Goal: Complete application form

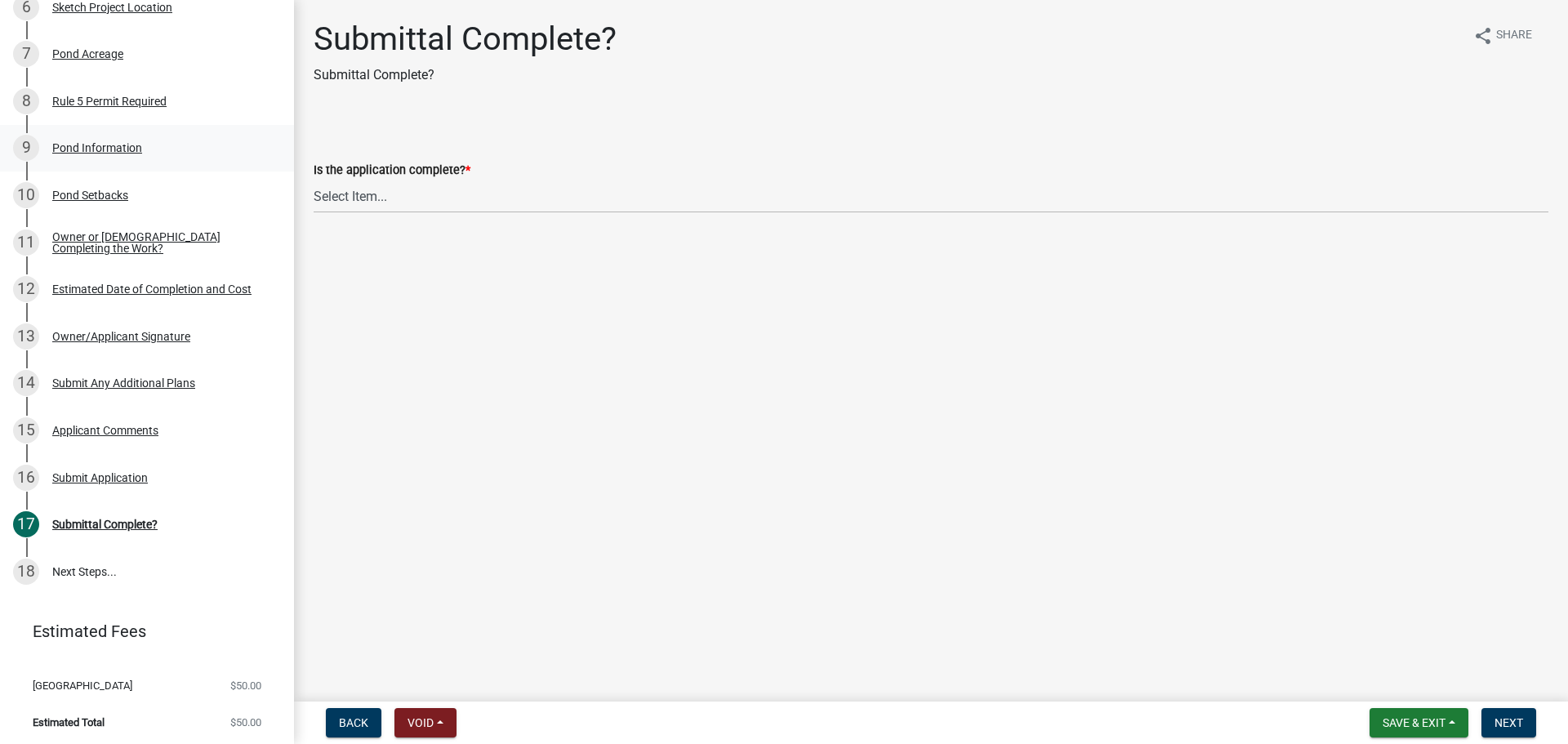
scroll to position [338, 0]
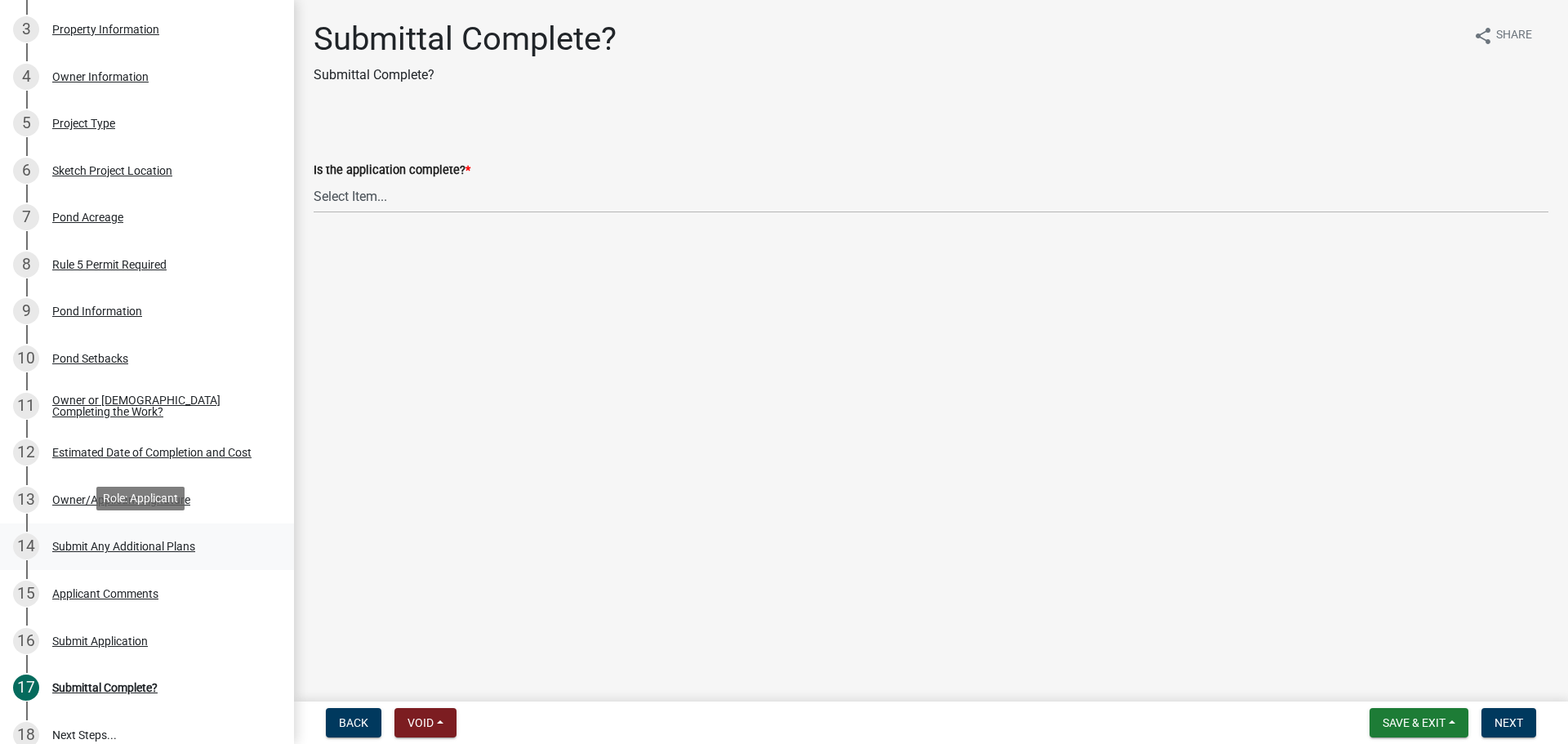
click at [147, 554] on div "14 Submit Any Additional Plans" at bounding box center [141, 547] width 255 height 27
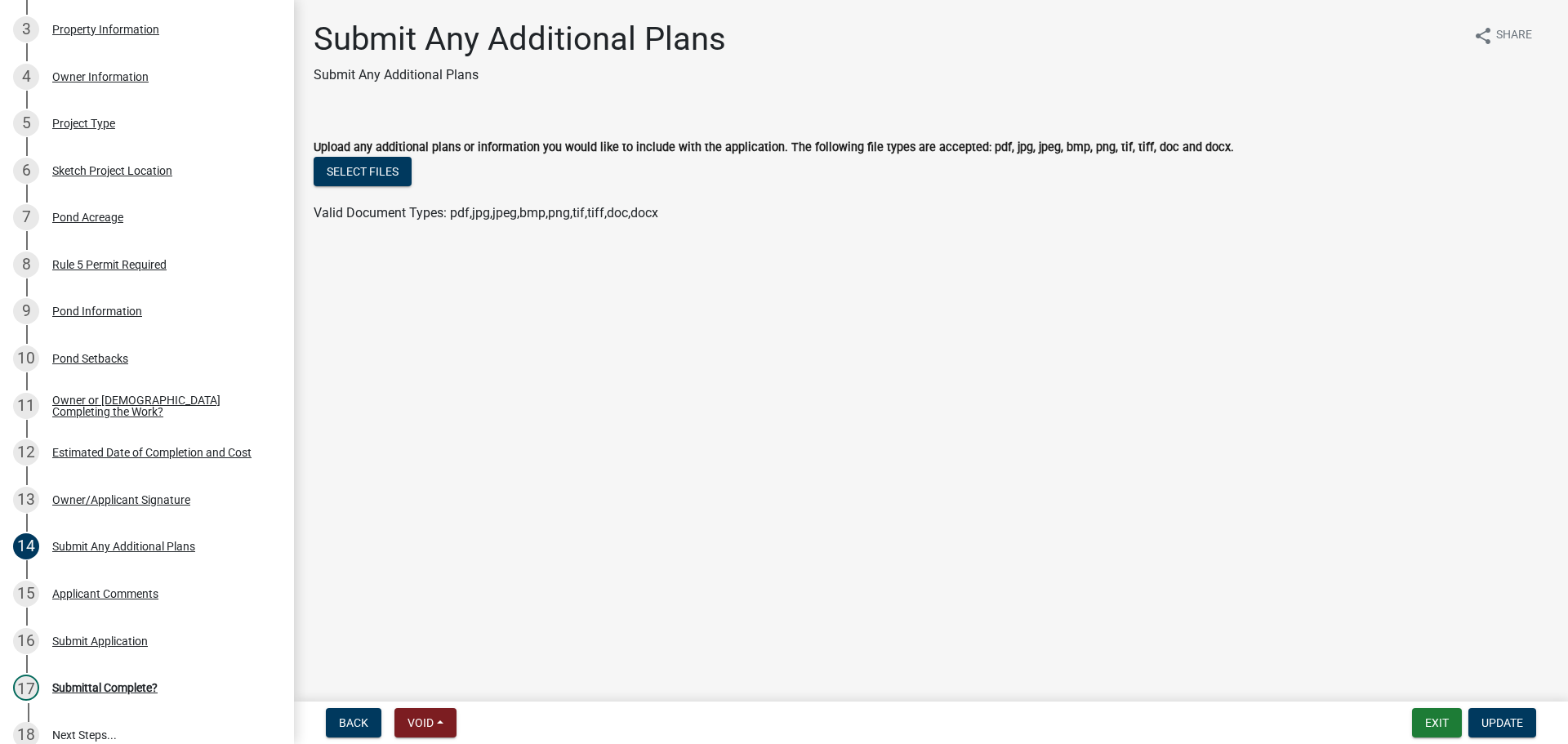
click at [371, 188] on div "Select files" at bounding box center [930, 173] width 1234 height 34
click at [360, 174] on button "Select files" at bounding box center [362, 171] width 98 height 29
click at [397, 174] on button "Select files" at bounding box center [362, 171] width 98 height 29
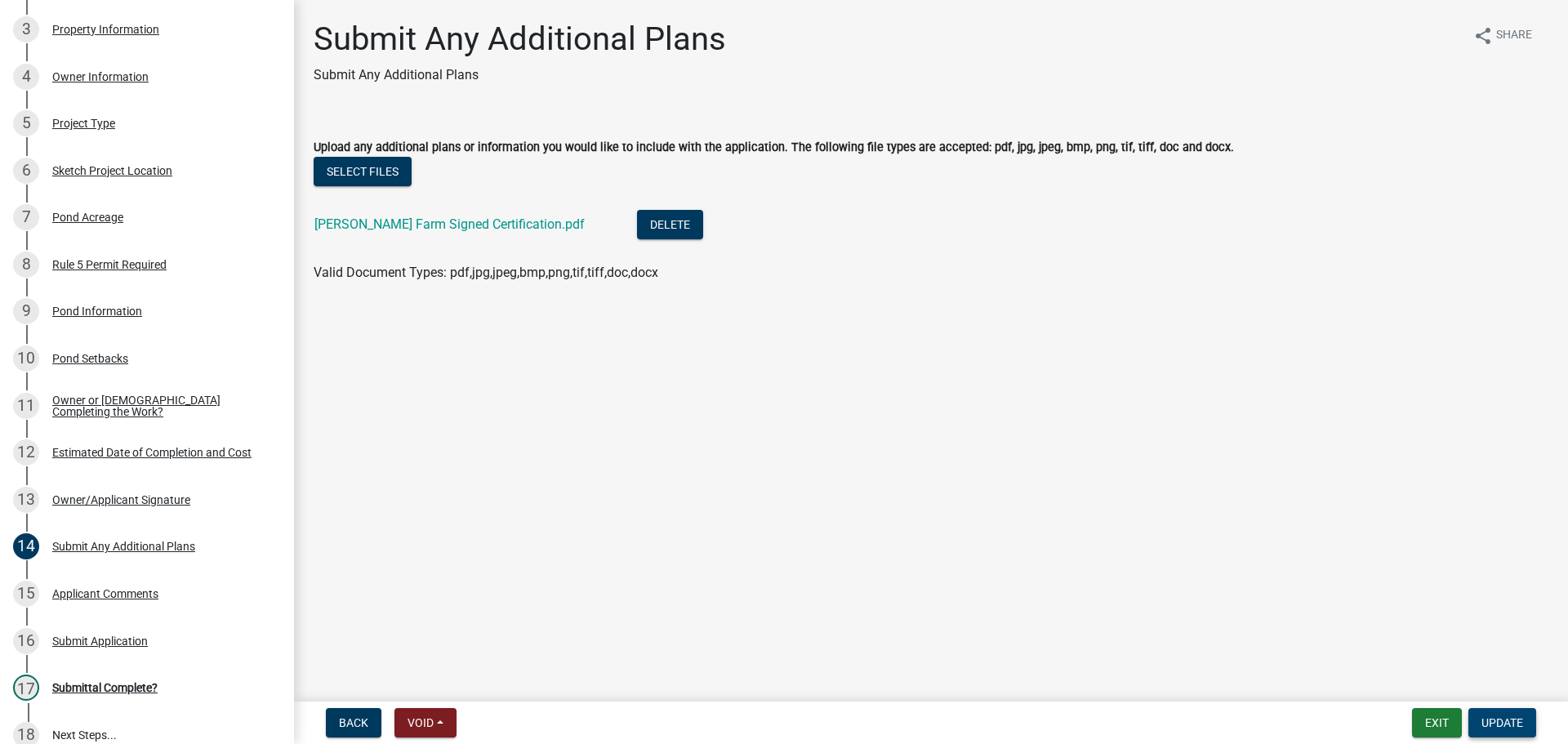
click at [1492, 723] on span "Update" at bounding box center [1502, 722] width 42 height 13
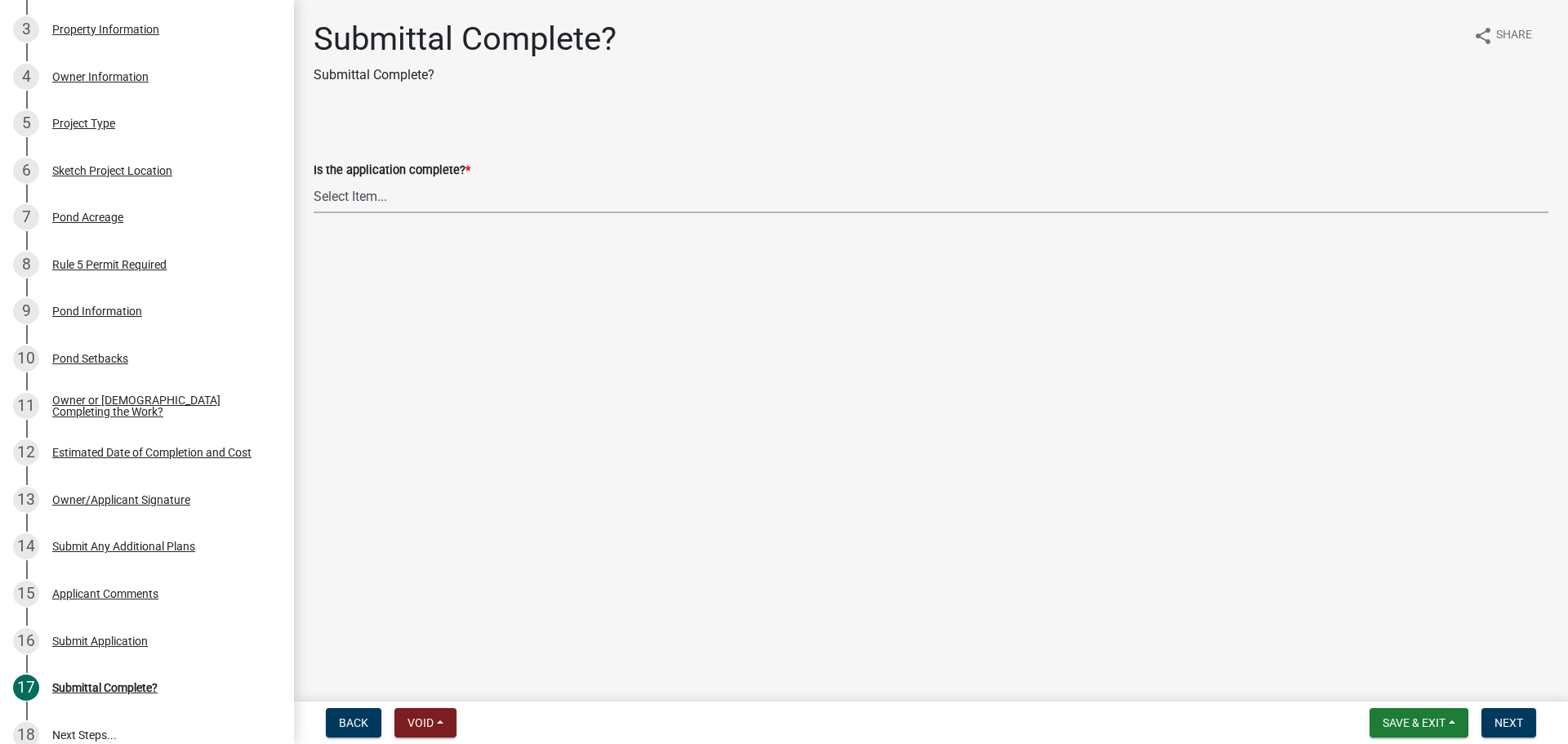
click at [351, 190] on select "Select Item... Yes No" at bounding box center [930, 196] width 1234 height 34
click at [313, 180] on select "Select Item... Yes No" at bounding box center [930, 196] width 1234 height 34
select select "50ed9c26-0cd7-46ff-a4f0-d67a988abd6f"
click at [1512, 715] on button "Next" at bounding box center [1509, 722] width 55 height 29
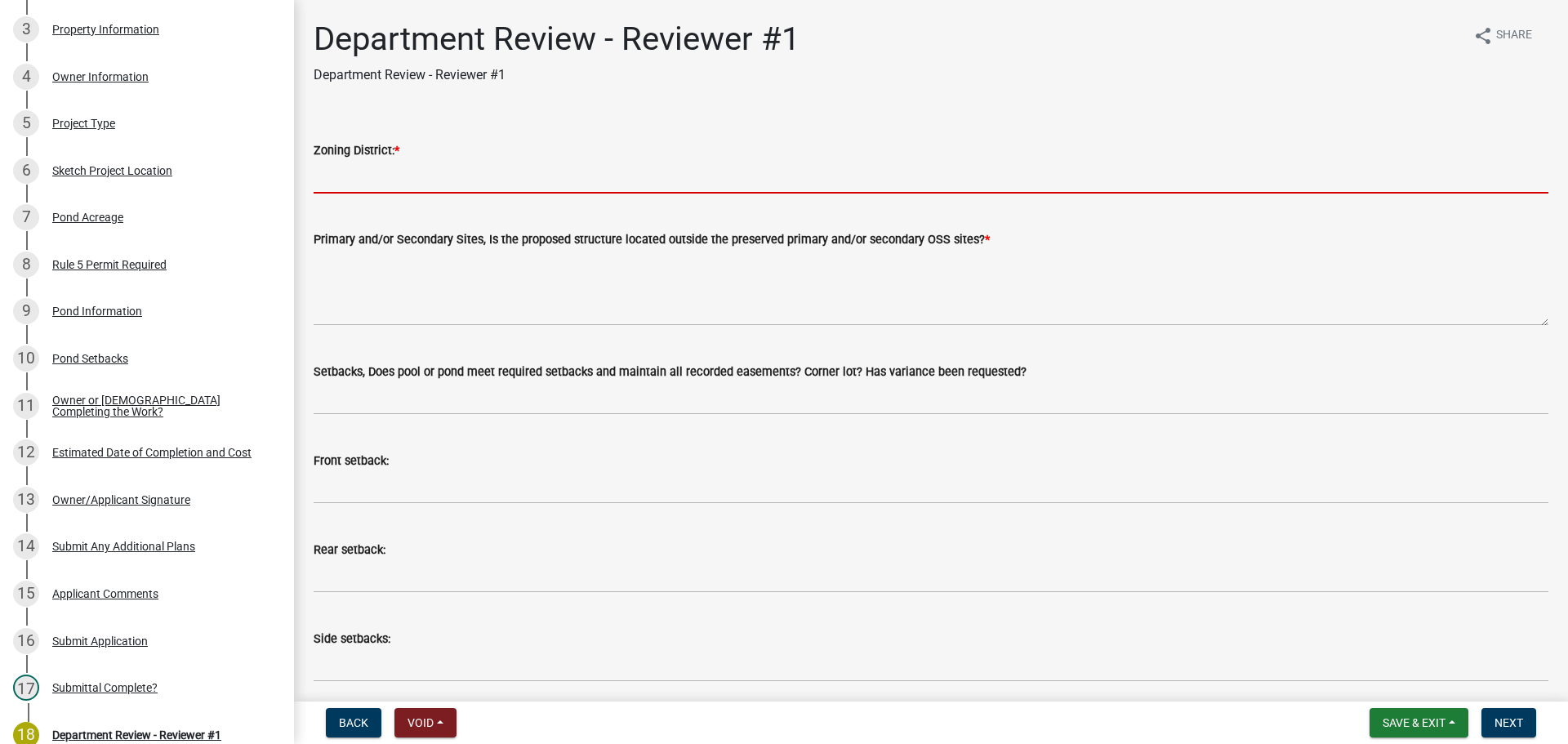
click at [473, 192] on input "Zoning District: *" at bounding box center [930, 177] width 1234 height 34
type input "Ag"
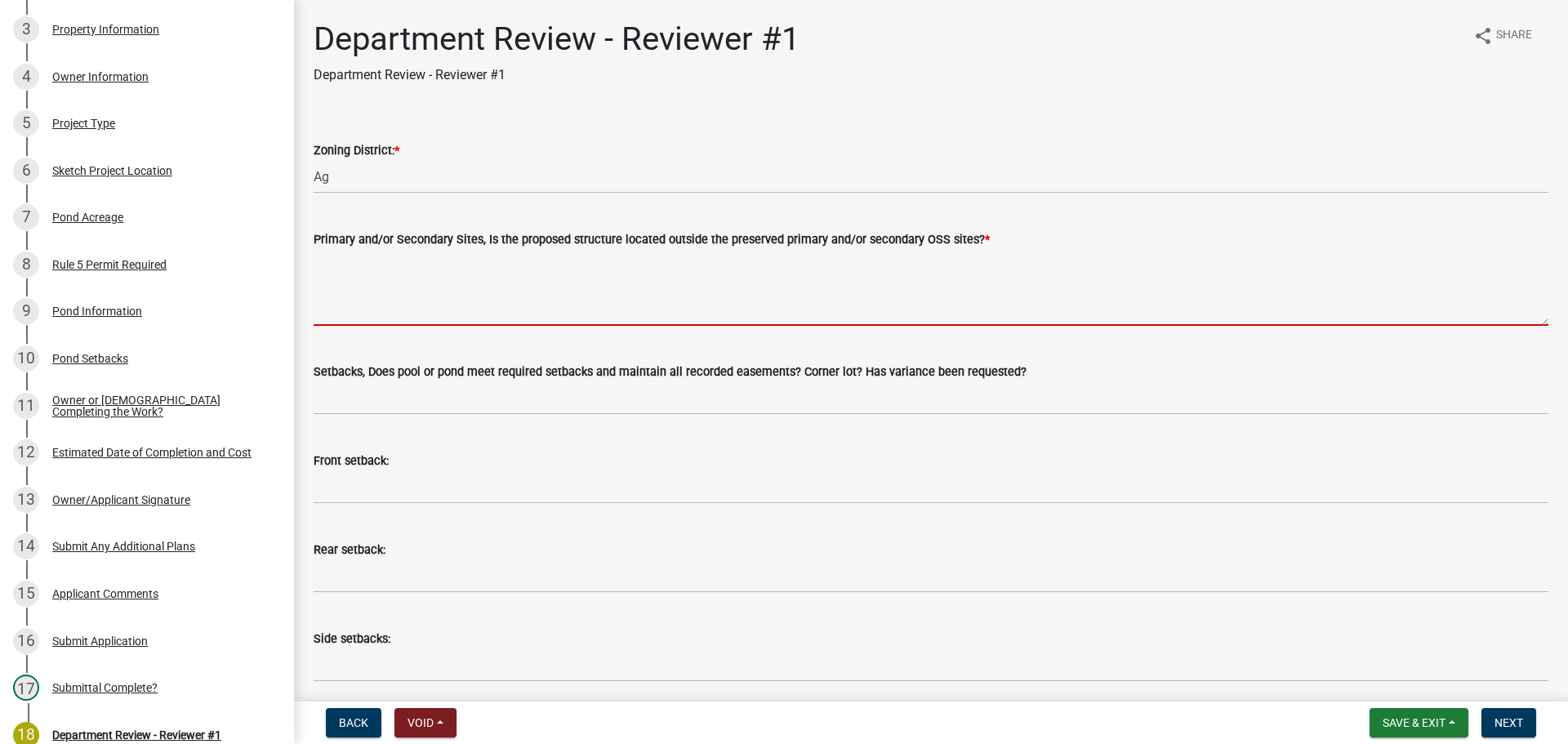
click at [460, 266] on textarea "Primary and/or Secondary Sites, Is the proposed structure located outside the p…" at bounding box center [930, 287] width 1234 height 77
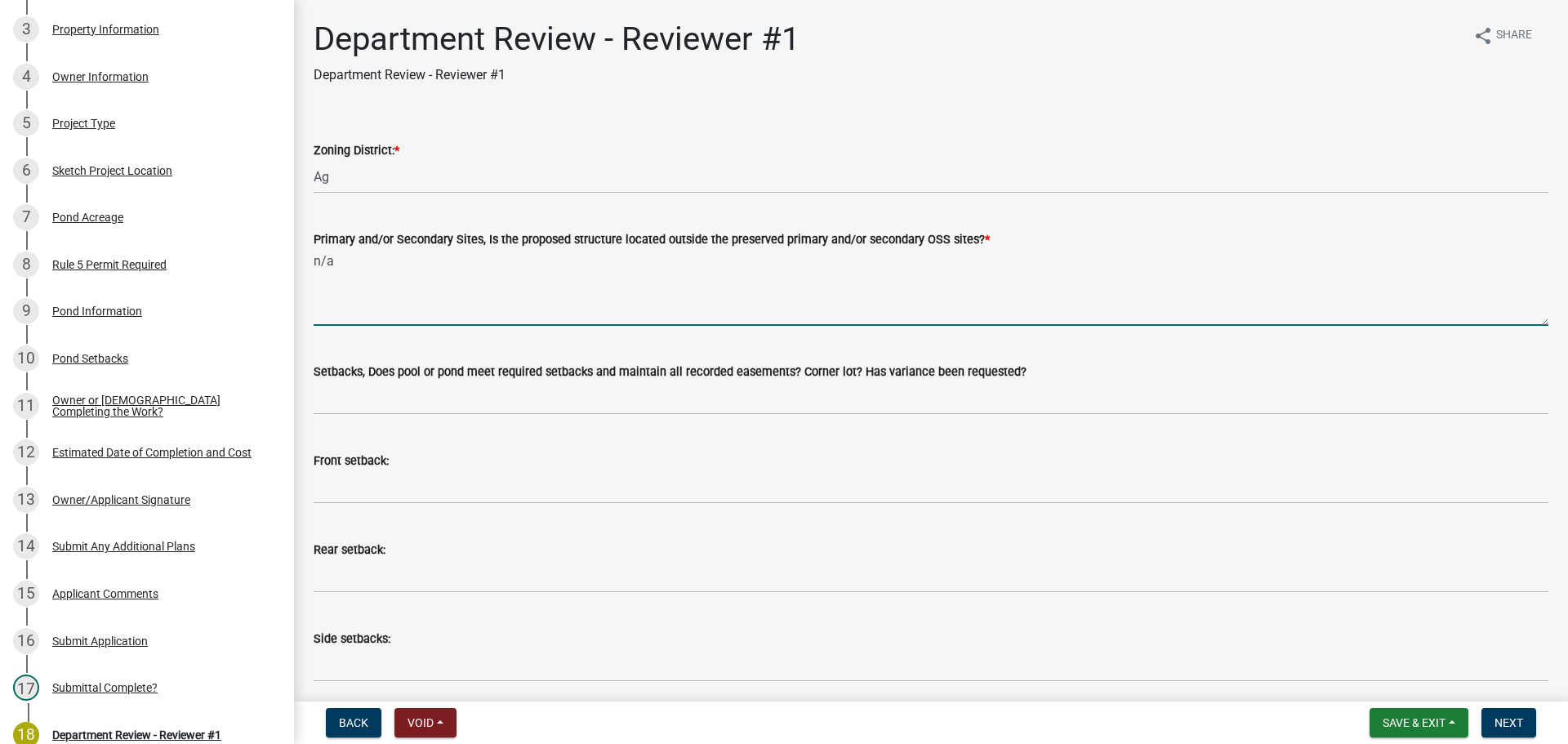
type textarea "n/a"
click at [405, 415] on wm-data-entity-input "Setbacks, Does pool or pond meet required setbacks and maintain all recorded ea…" at bounding box center [930, 383] width 1234 height 89
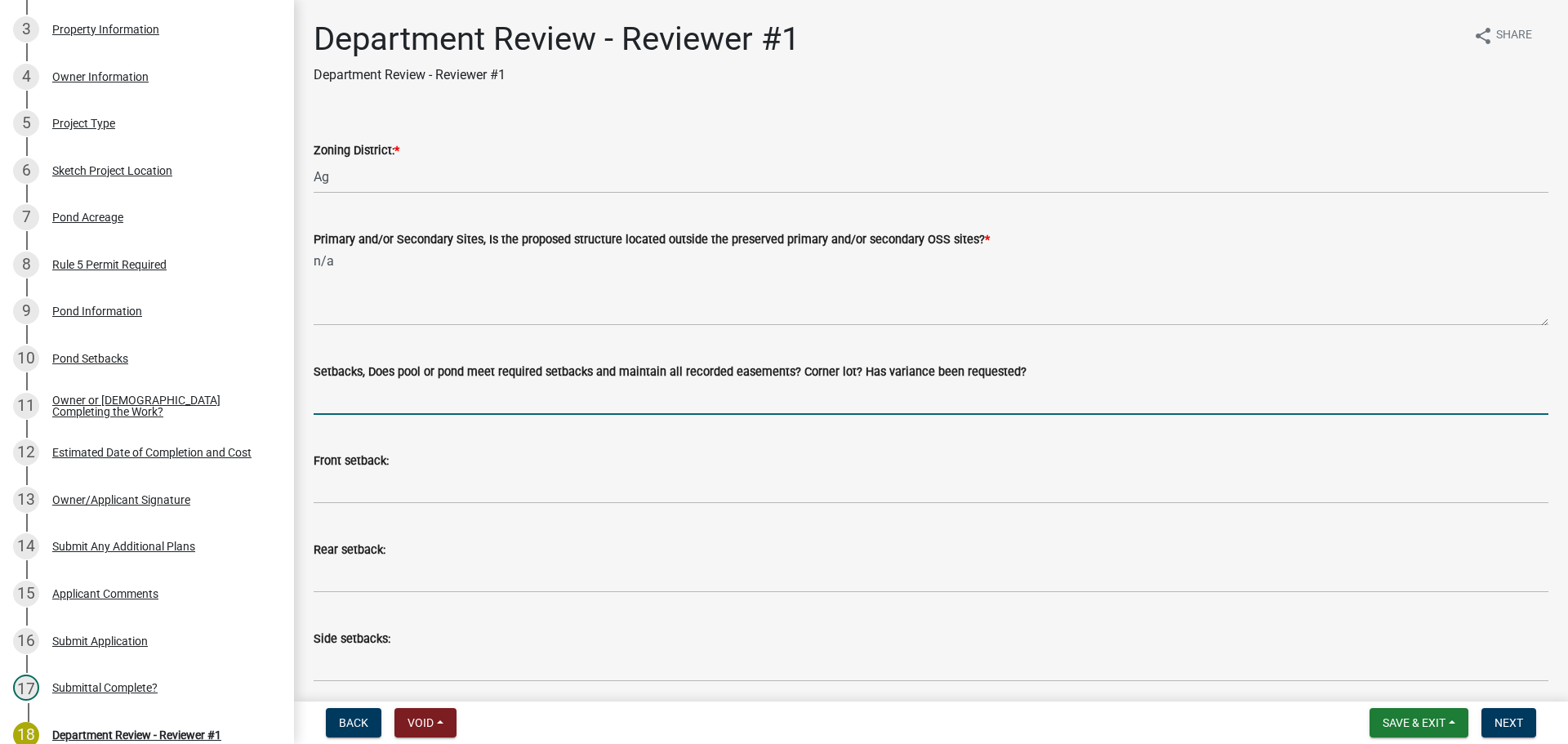
click at [403, 394] on input "Setbacks, Does pool or pond meet required setbacks and maintain all recorded ea…" at bounding box center [930, 398] width 1234 height 34
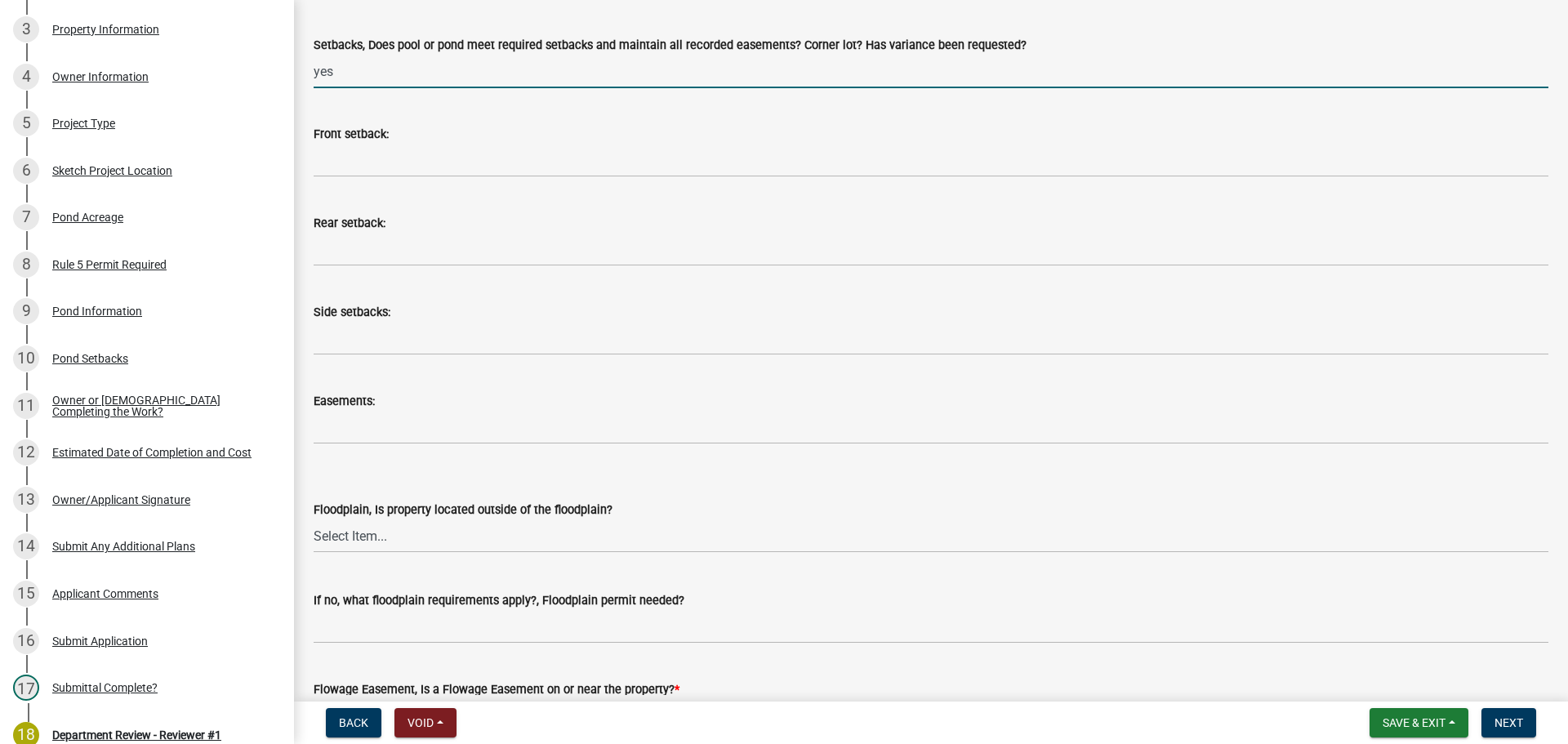
type input "yes"
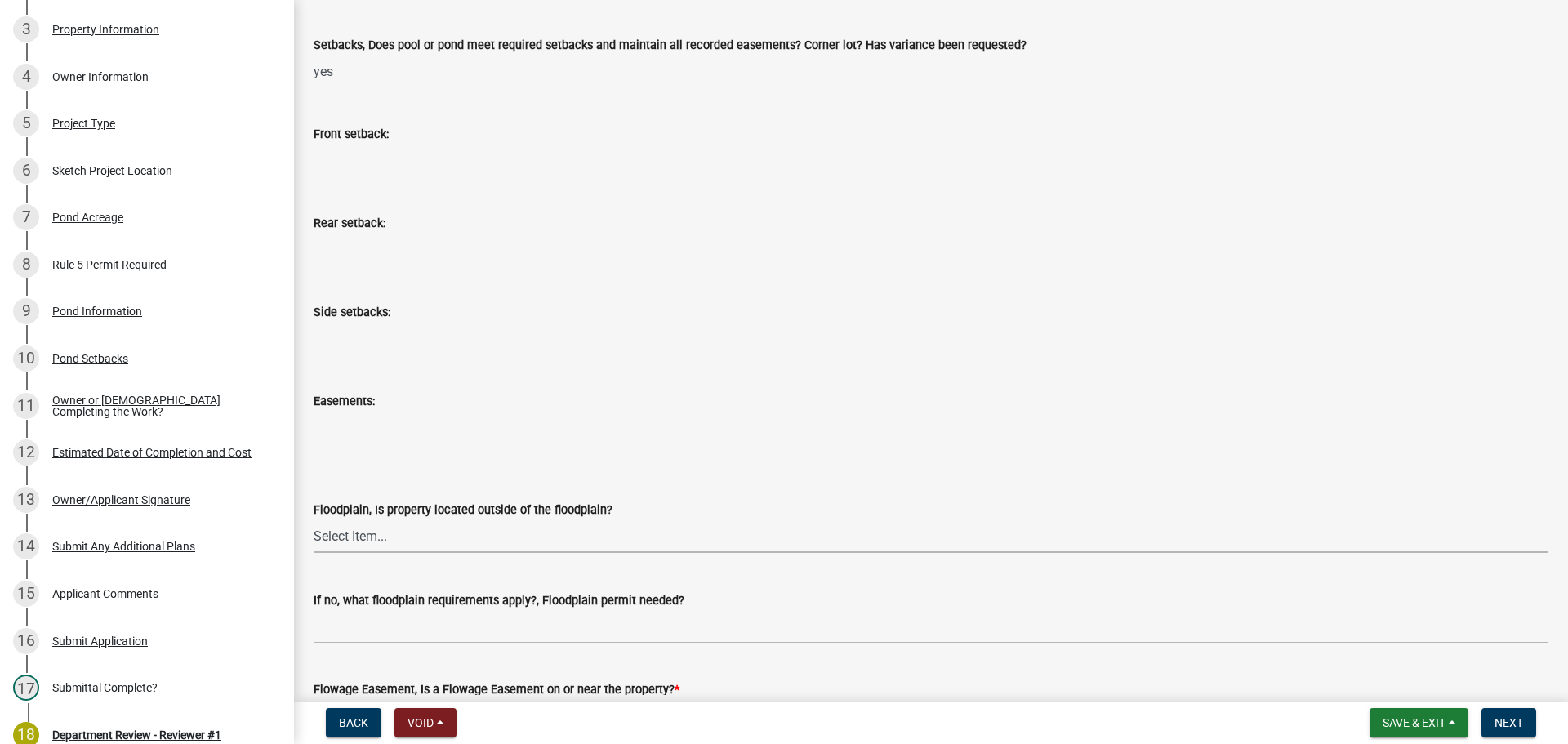
click at [327, 536] on select "Select Item... Yes No" at bounding box center [930, 536] width 1234 height 34
click at [313, 519] on select "Select Item... Yes No" at bounding box center [930, 536] width 1234 height 34
select select "0337e96e-ca5c-4a3d-8cb4-ff9929ab64e7"
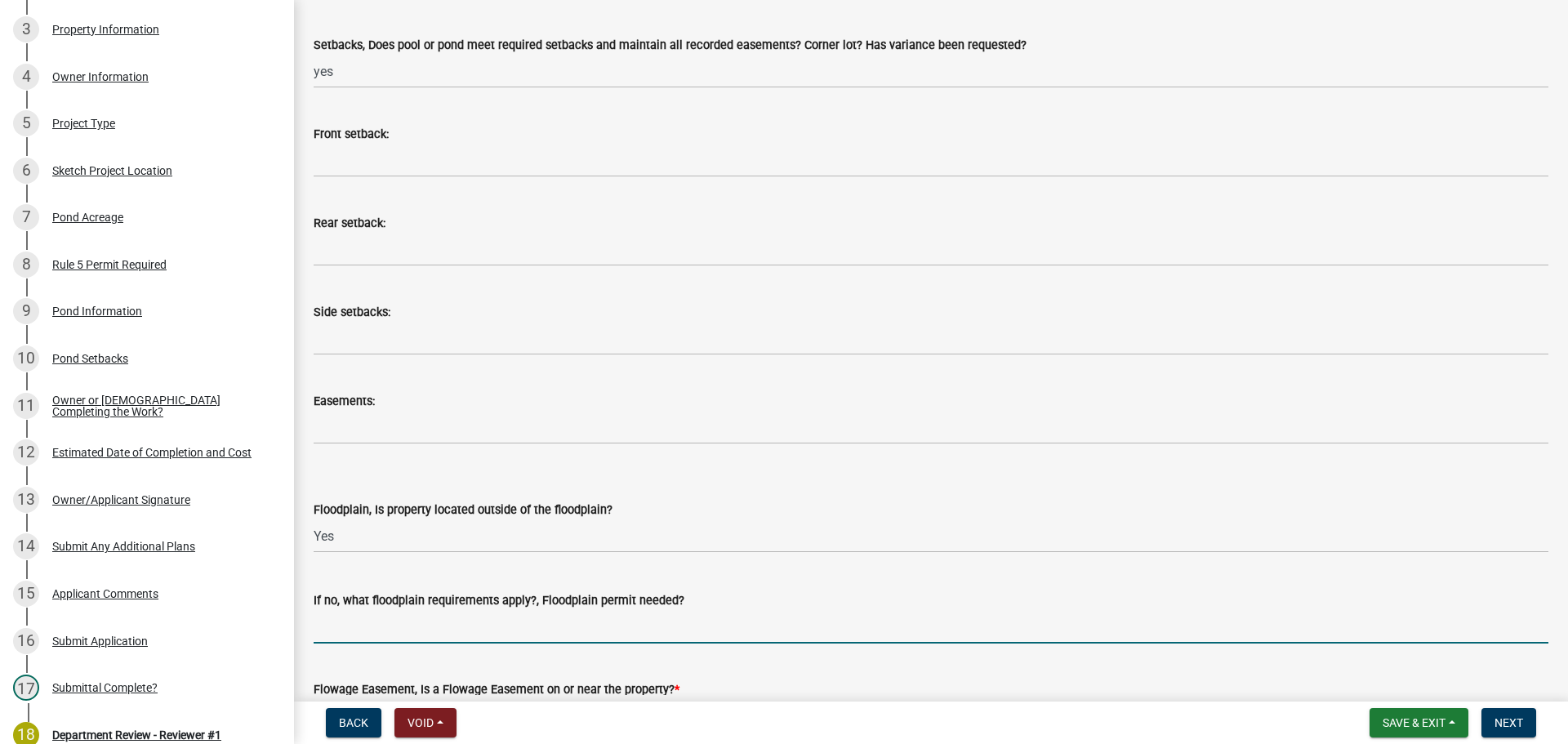
click at [343, 614] on input "If no, what floodplain requirements apply?, Floodplain permit needed?" at bounding box center [930, 626] width 1234 height 34
type input "n/a"
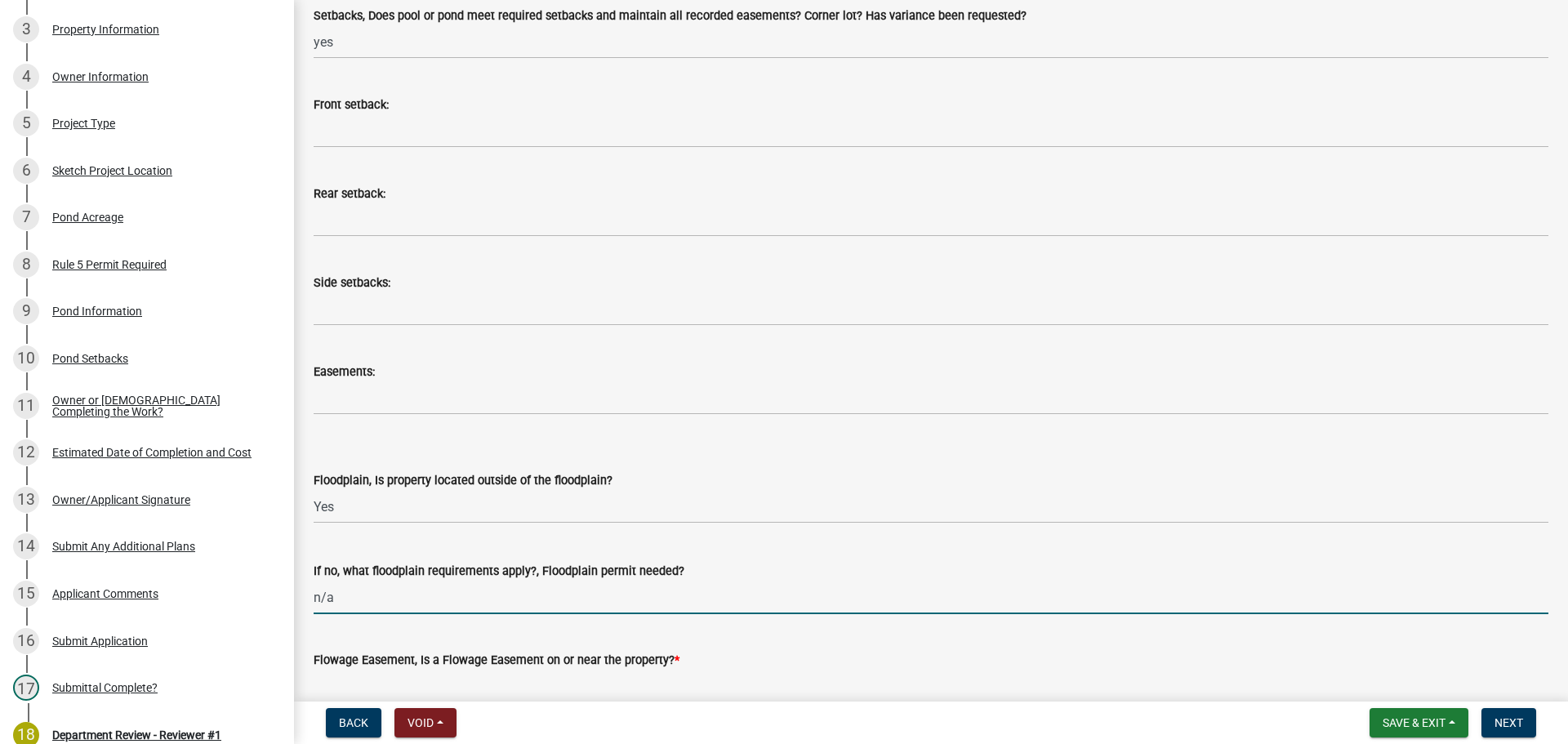
scroll to position [408, 0]
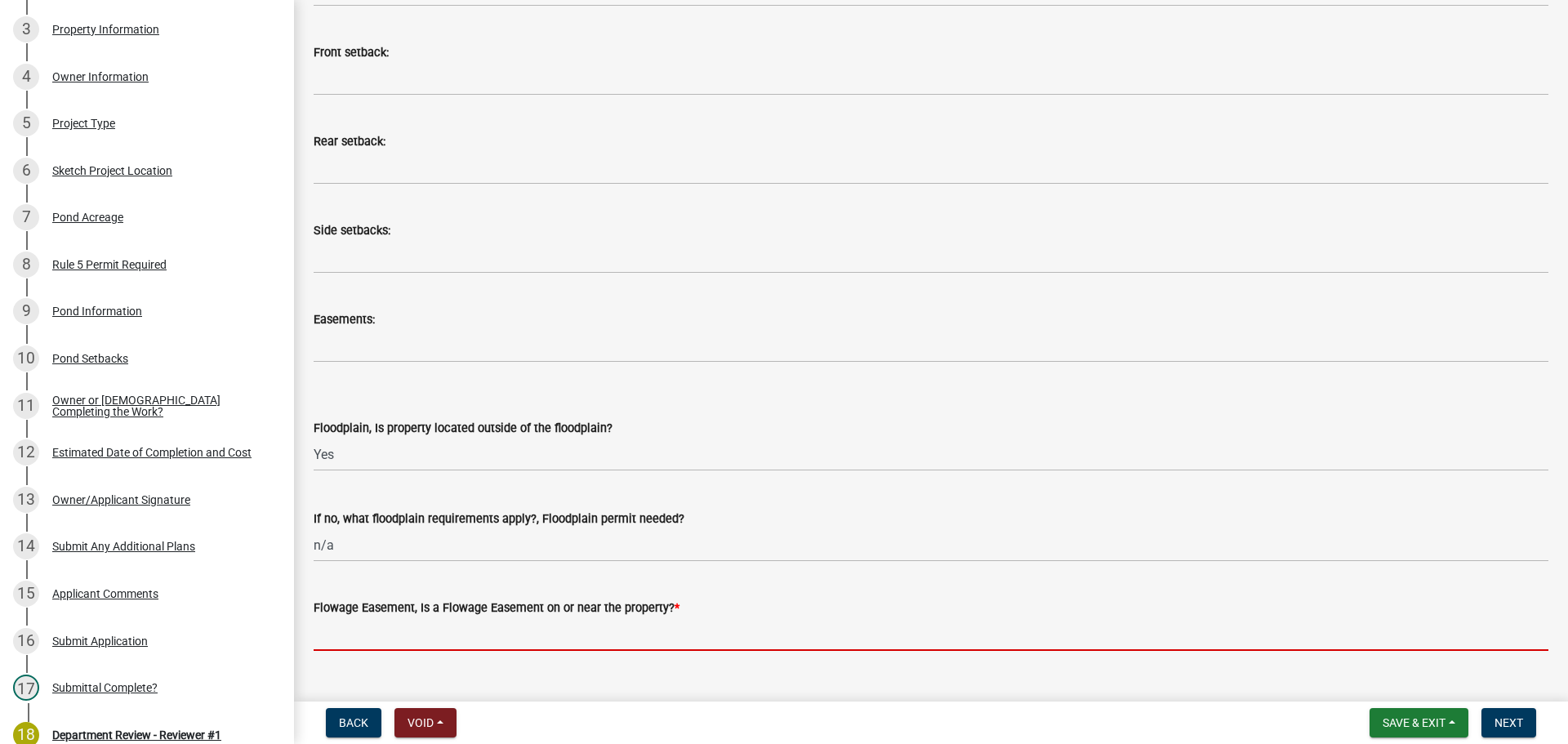
click at [376, 620] on input "Flowage Easement, Is a Flowage Easement on or near the property? *" at bounding box center [930, 634] width 1234 height 34
type input "no"
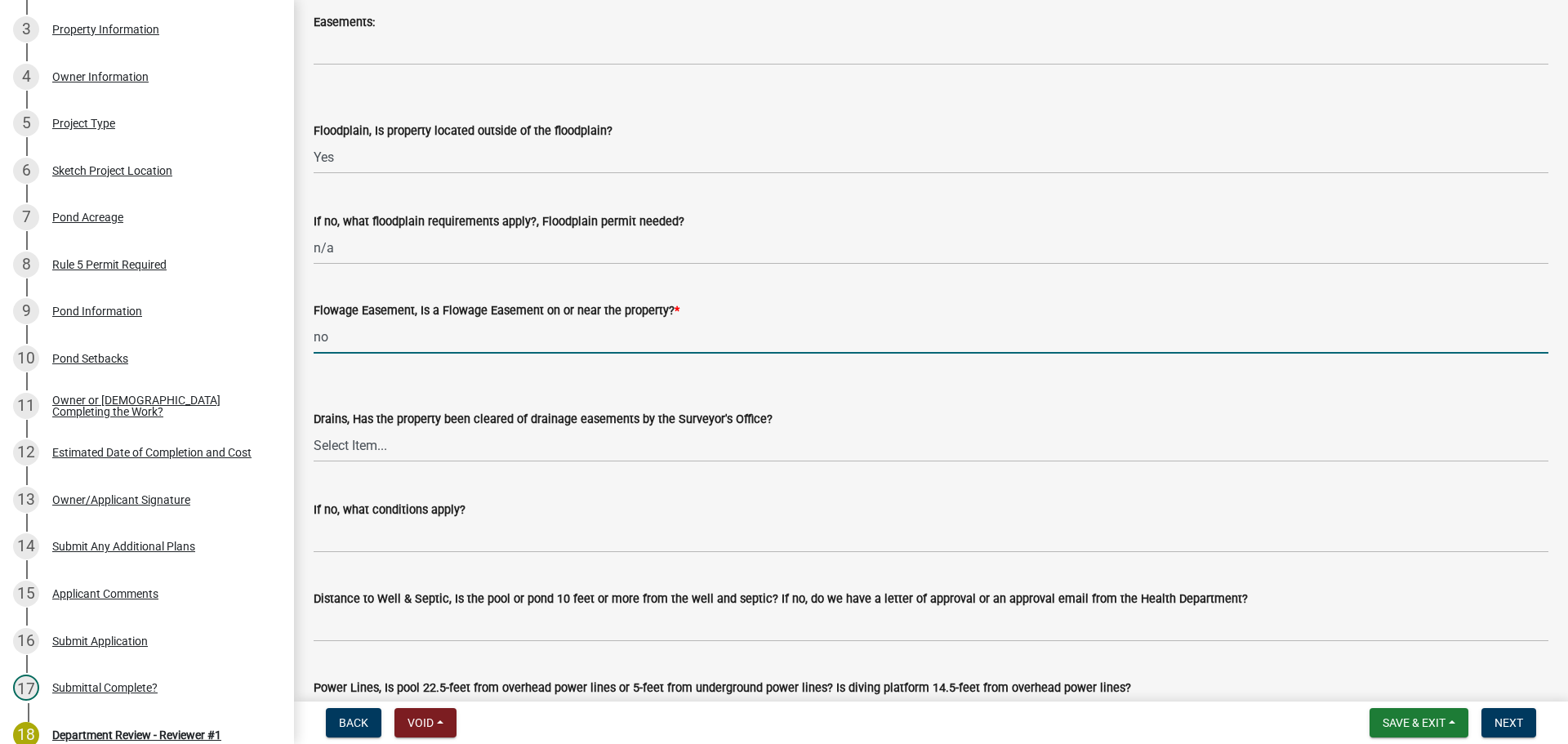
scroll to position [735, 0]
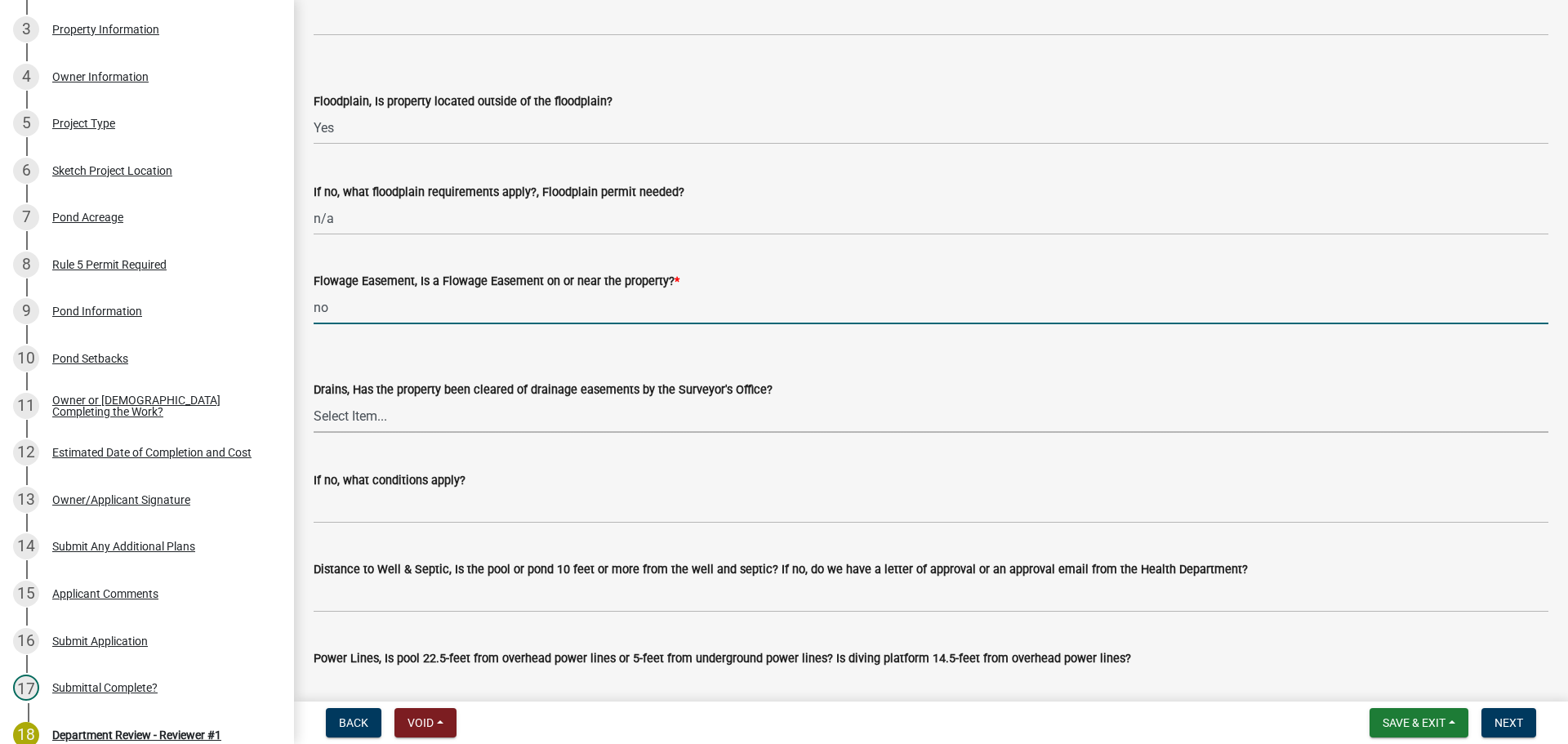
click at [357, 417] on select "Select Item... Yes No" at bounding box center [930, 416] width 1234 height 34
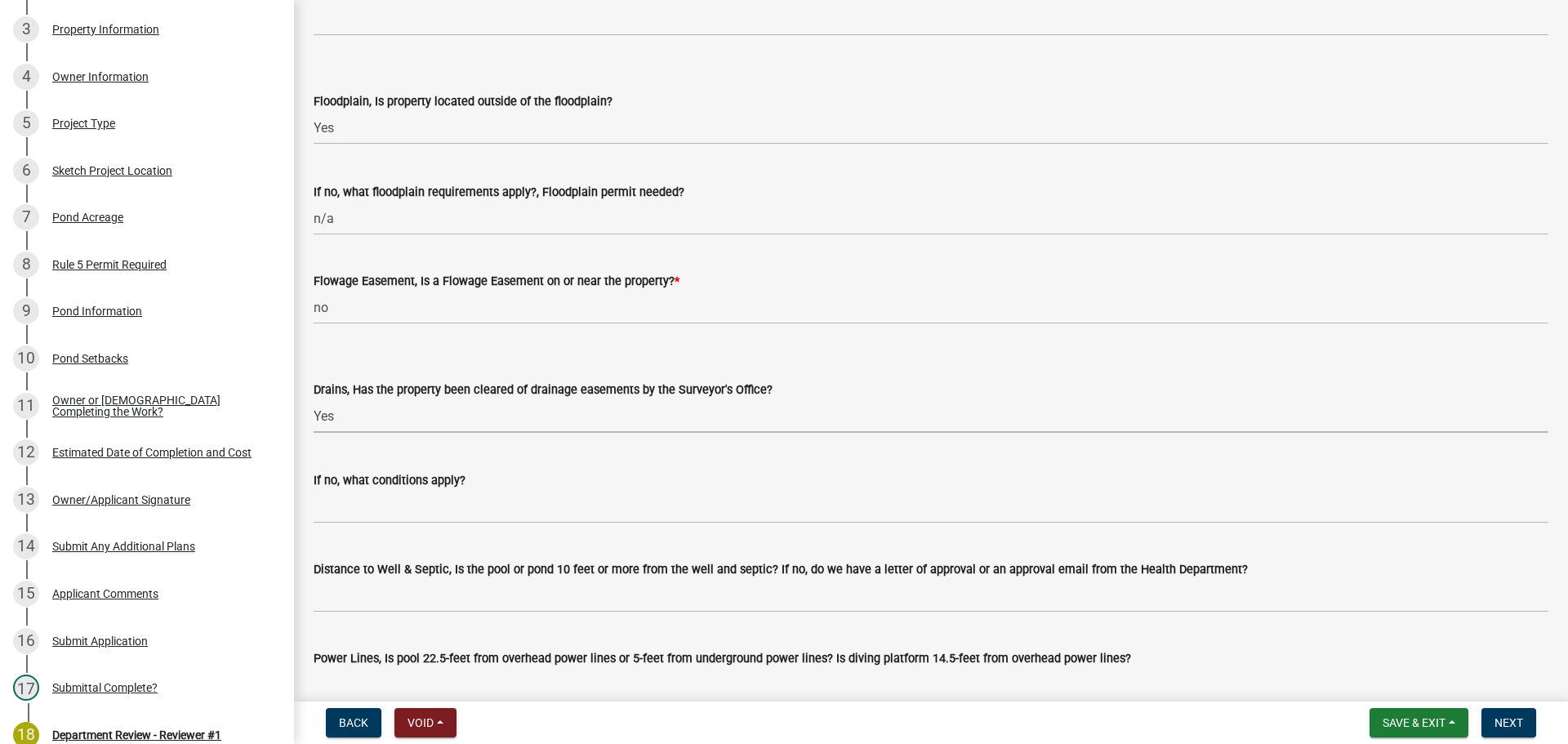
click at [313, 399] on select "Select Item... Yes No" at bounding box center [930, 416] width 1234 height 34
select select "860cbeeb-2425-4dbd-ace8-e875d82c0b78"
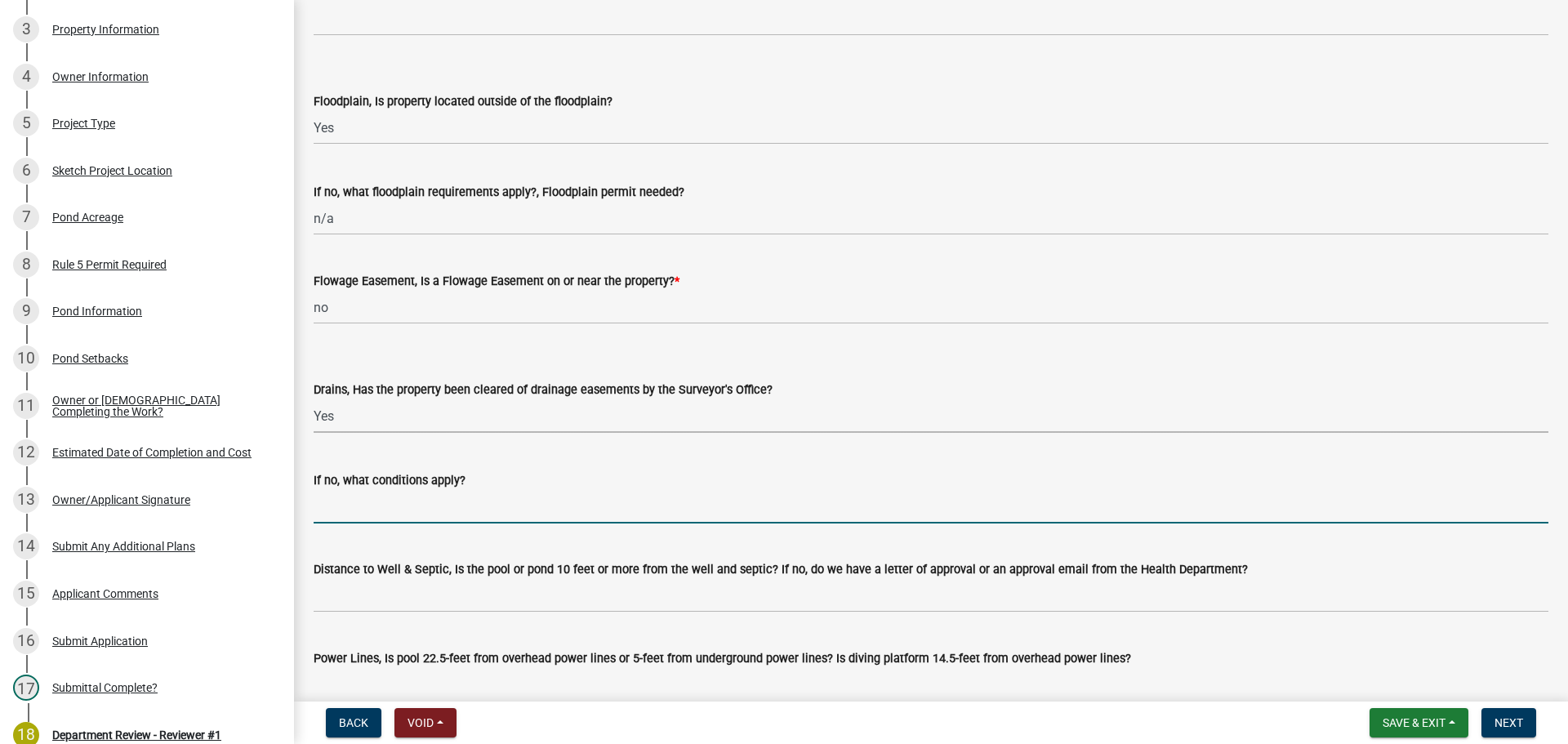
click at [359, 506] on input "If no, what conditions apply?" at bounding box center [930, 507] width 1234 height 34
type input "n/a"
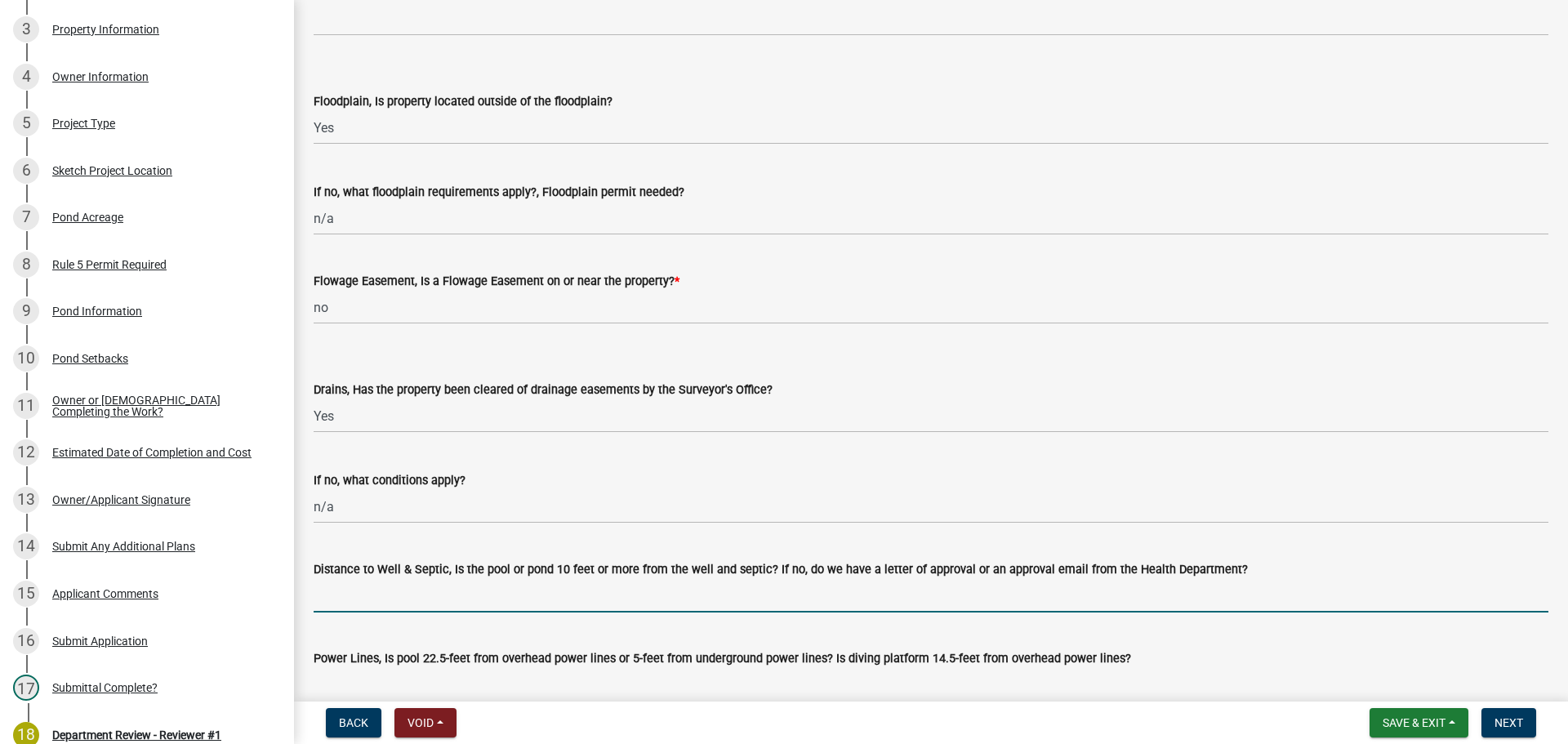
click at [332, 588] on input "Distance to Well & Septic, Is the pool or pond 10 feet or more from the well an…" at bounding box center [930, 595] width 1234 height 34
type input "n/a"
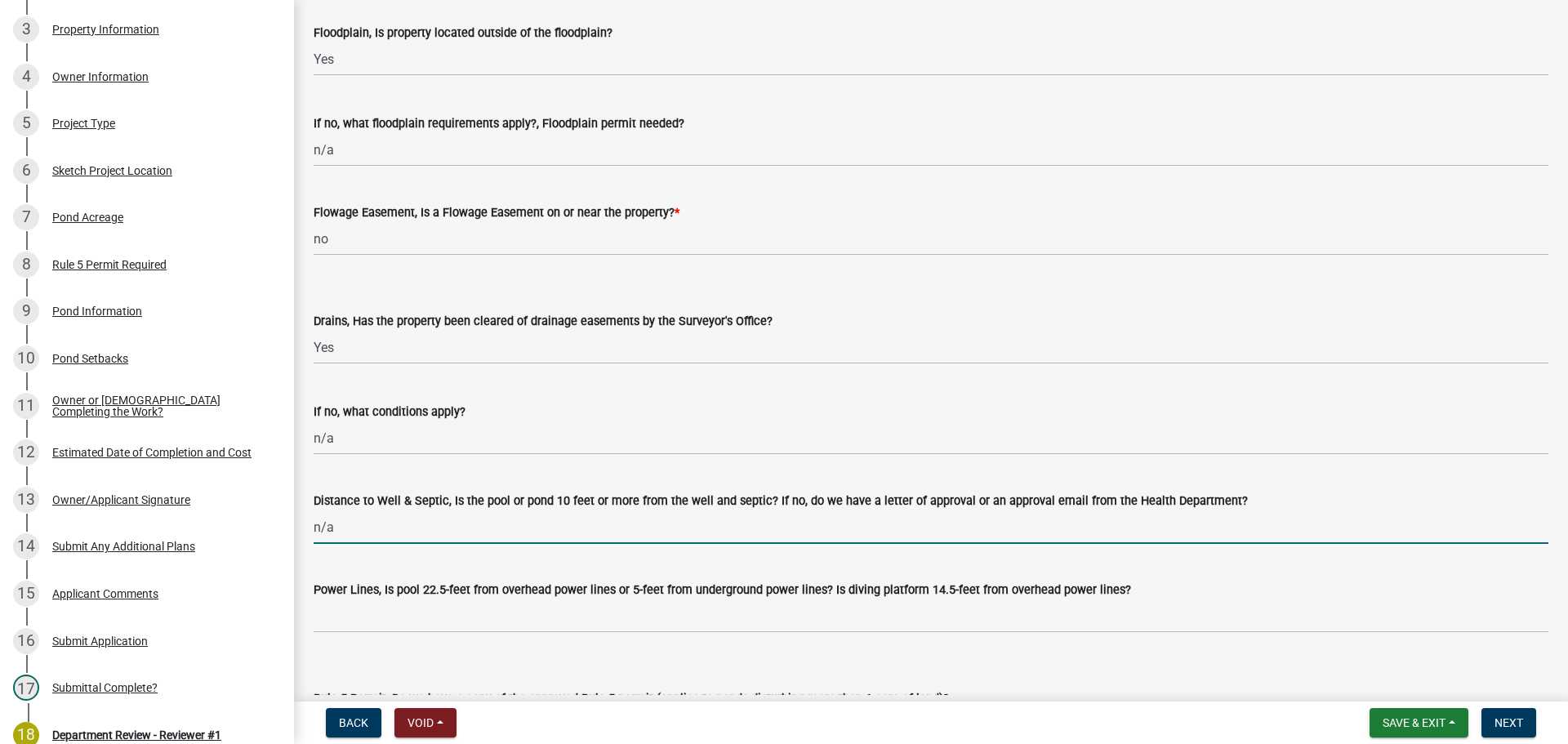
scroll to position [1061, 0]
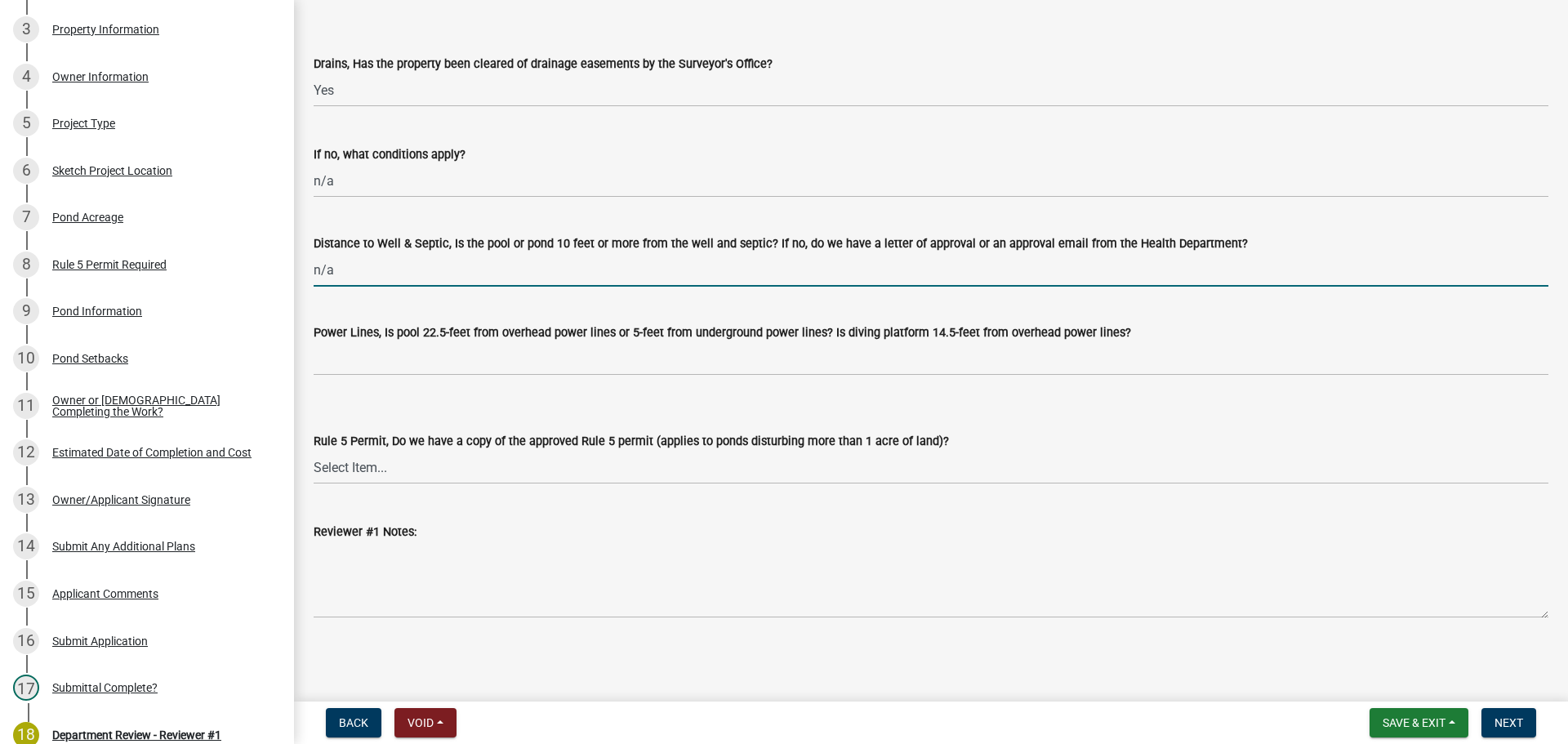
click at [460, 334] on label "Power Lines, Is pool 22.5-feet from overhead power lines or 5-feet from undergr…" at bounding box center [722, 333] width 818 height 12
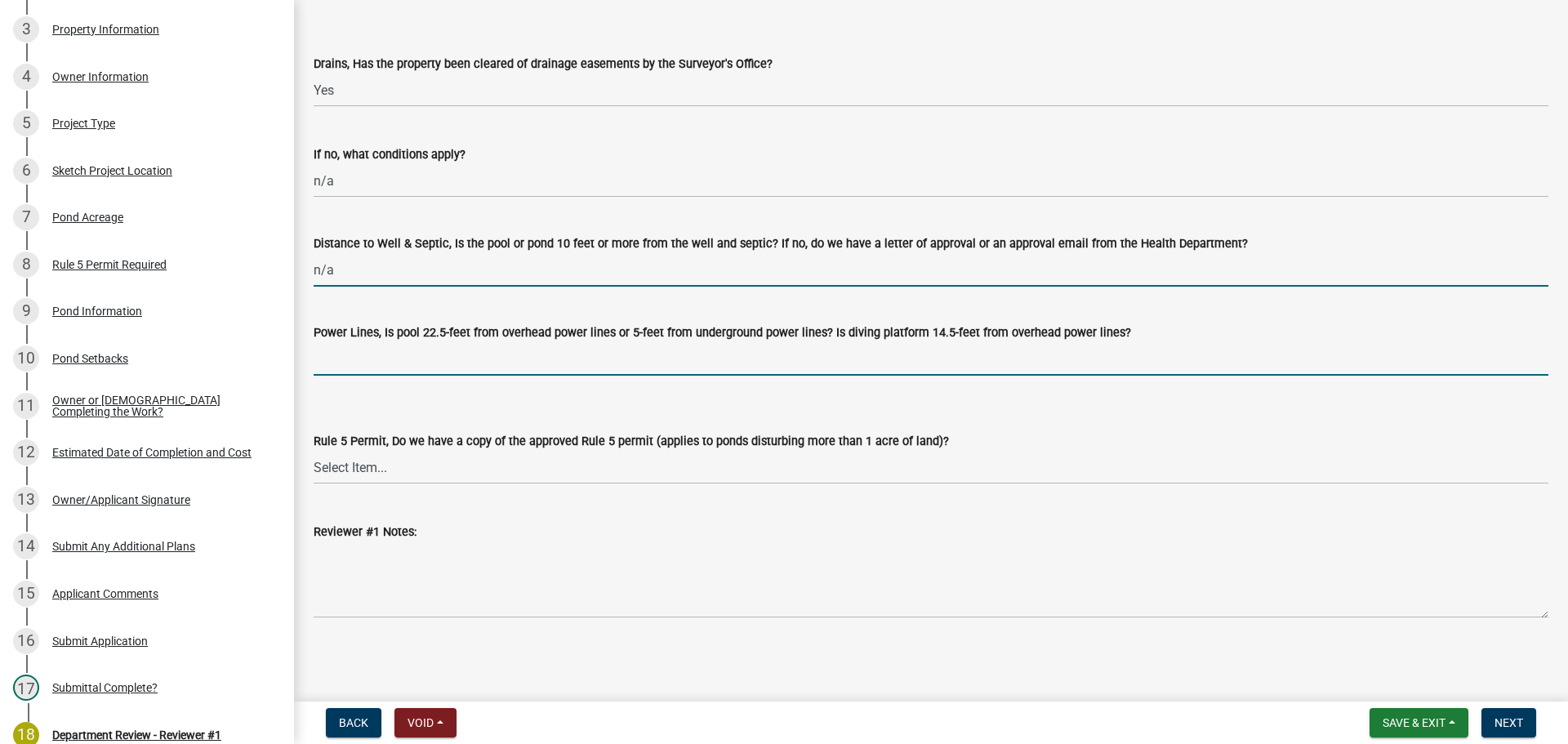
click at [460, 342] on input "Power Lines, Is pool 22.5-feet from overhead power lines or 5-feet from undergr…" at bounding box center [930, 359] width 1234 height 34
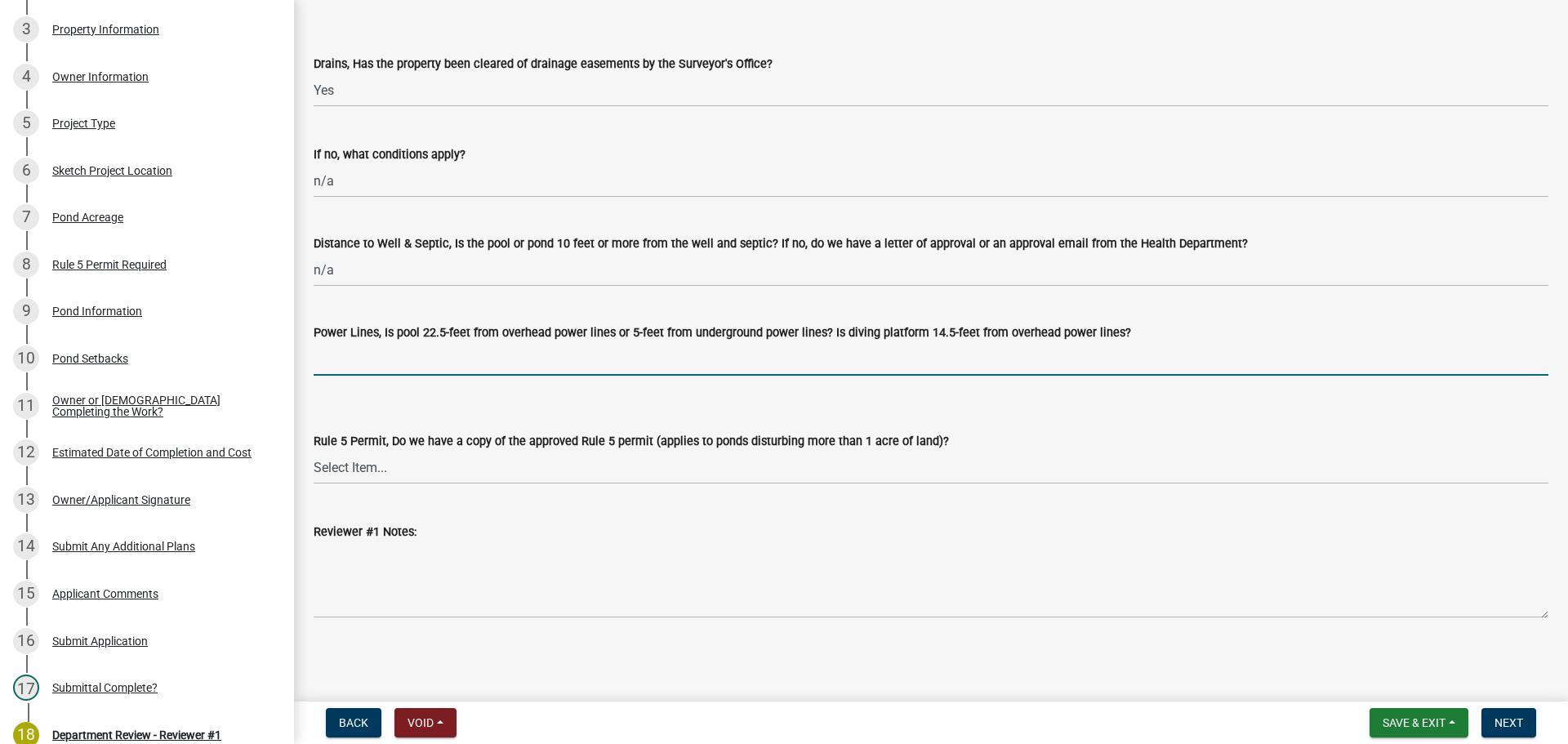
click at [459, 380] on wm-data-entity-input "Power Lines, Is pool 22.5-feet from overhead power lines or 5-feet from undergr…" at bounding box center [930, 344] width 1234 height 89
click at [463, 366] on input "Power Lines, Is pool 22.5-feet from overhead power lines or 5-feet from undergr…" at bounding box center [930, 359] width 1234 height 34
type input "n/a"
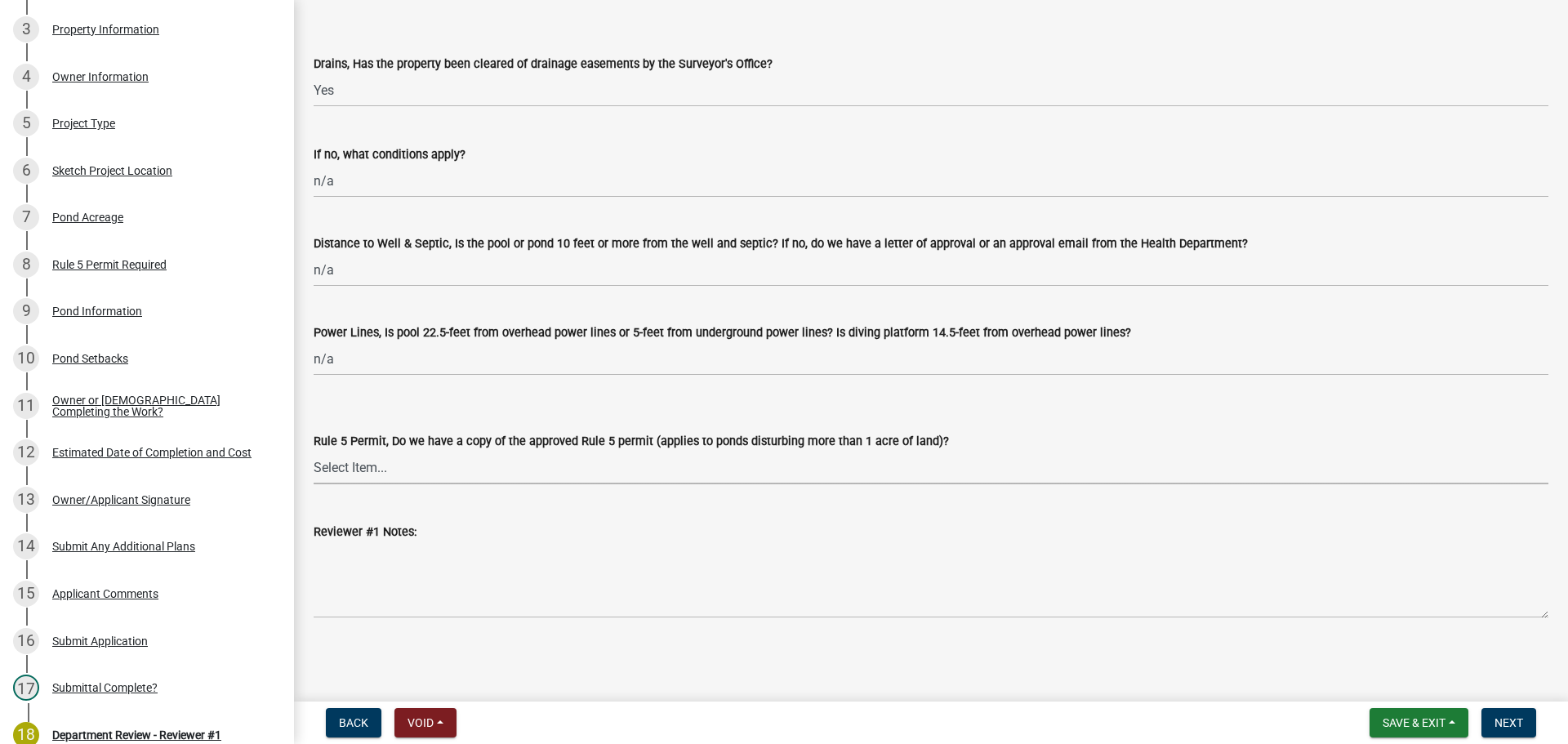
click at [347, 472] on select "Select Item... Yes No N/A" at bounding box center [930, 467] width 1234 height 34
click at [313, 450] on select "Select Item... Yes No N/A" at bounding box center [930, 467] width 1234 height 34
select select "7b0c4b80-8e6b-4f7e-abe6-1b9481db3e32"
click at [1511, 713] on button "Next" at bounding box center [1509, 722] width 55 height 29
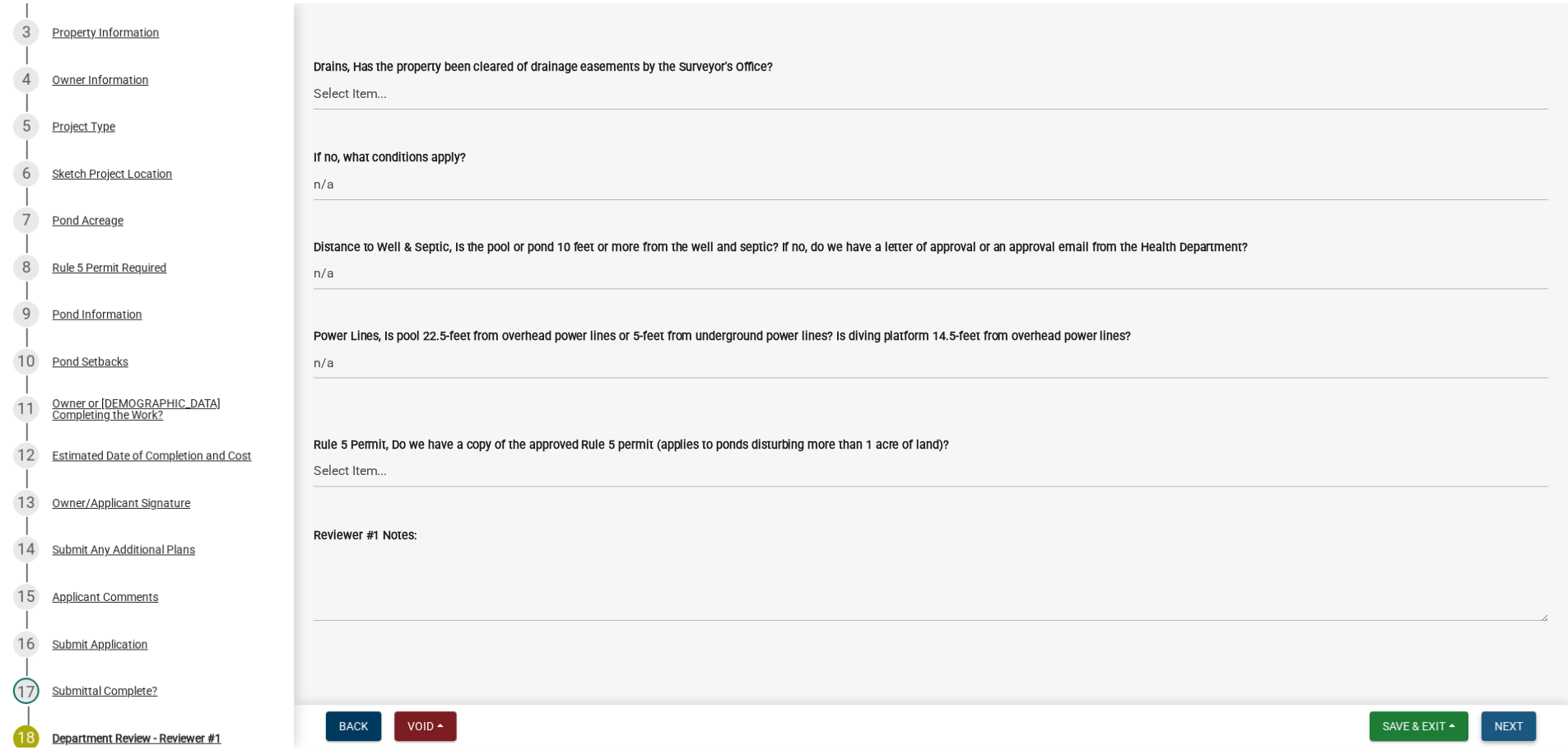
scroll to position [0, 0]
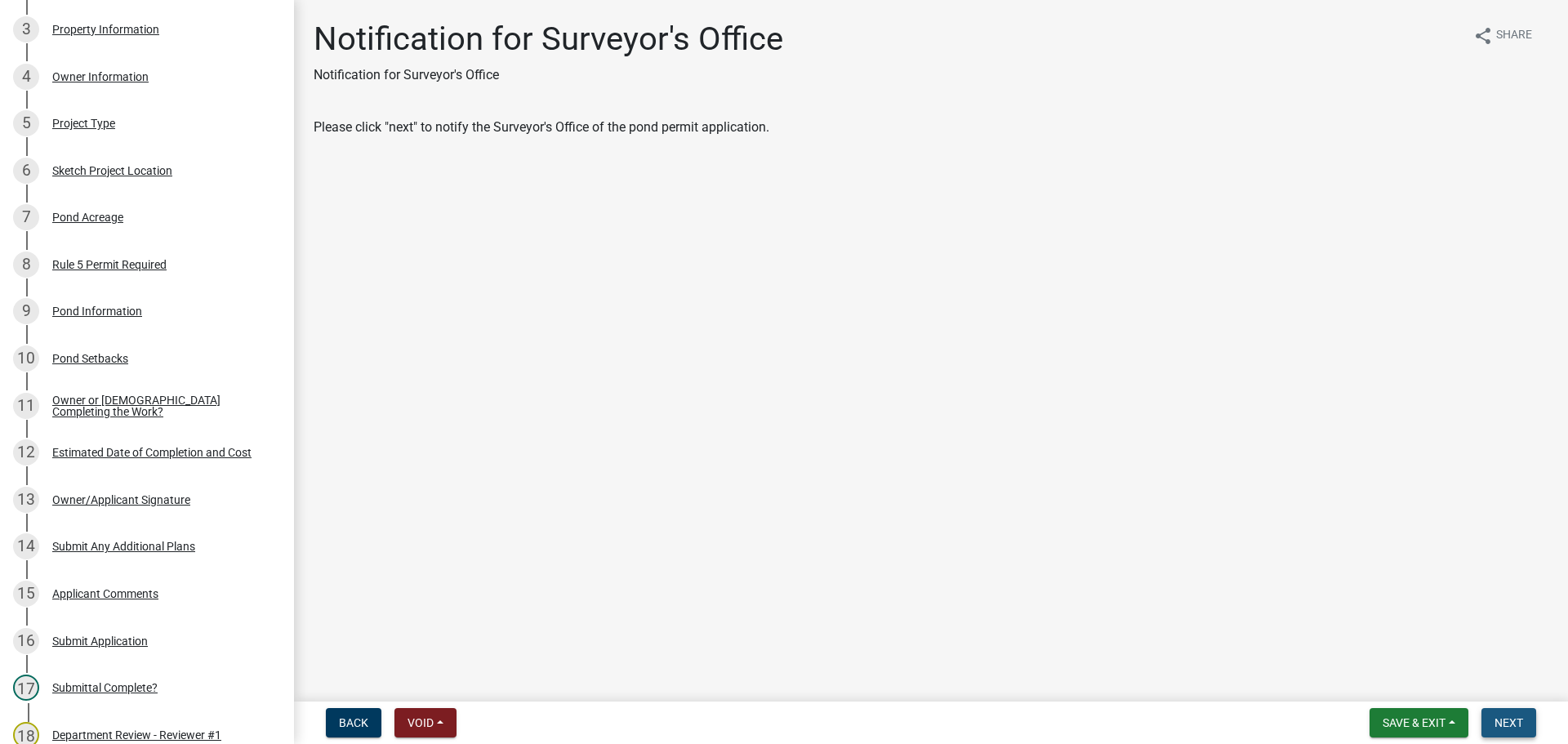
click at [1492, 719] on button "Next" at bounding box center [1509, 722] width 55 height 29
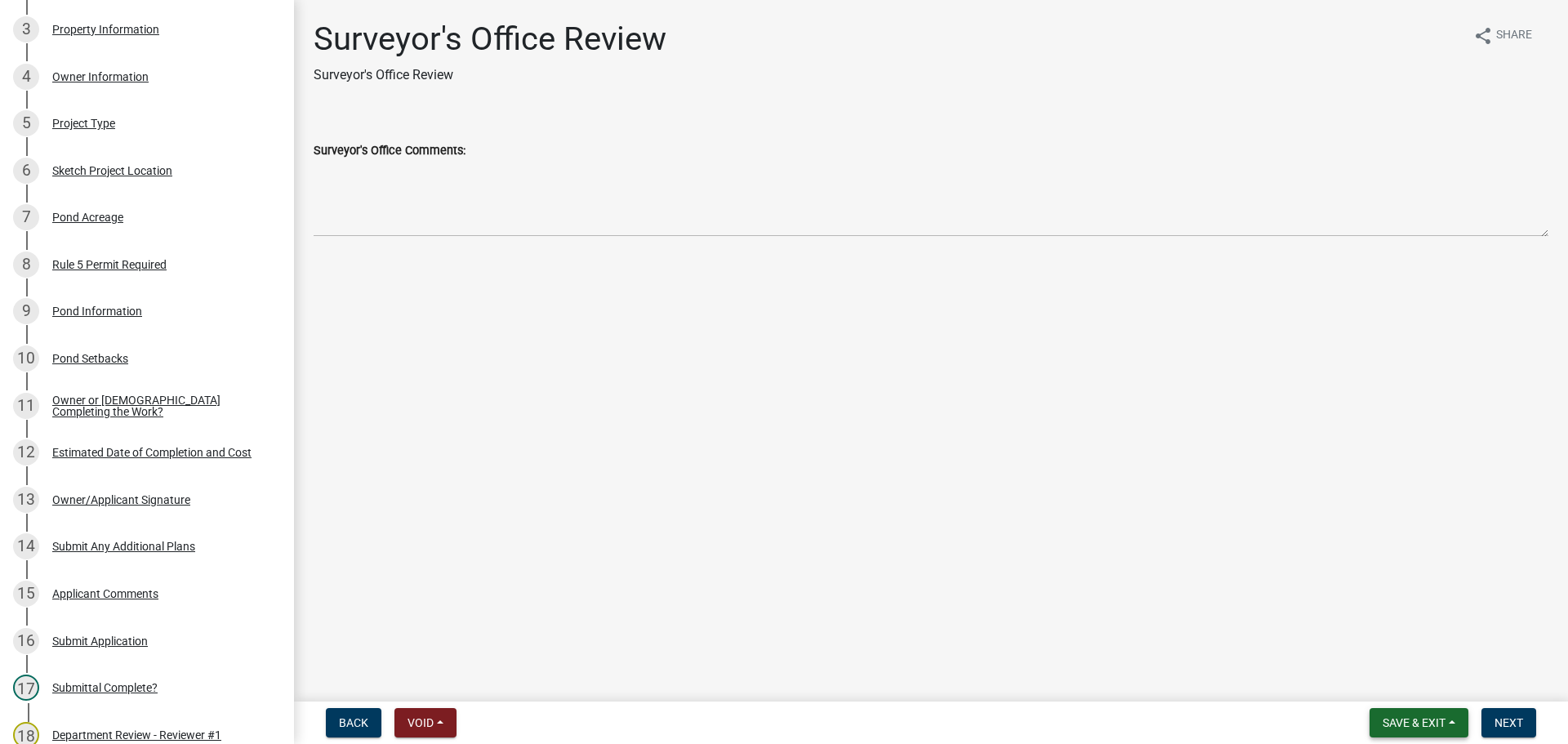
click at [1391, 723] on span "Save & Exit" at bounding box center [1413, 722] width 63 height 13
click at [1387, 686] on button "Save & Exit" at bounding box center [1403, 680] width 131 height 39
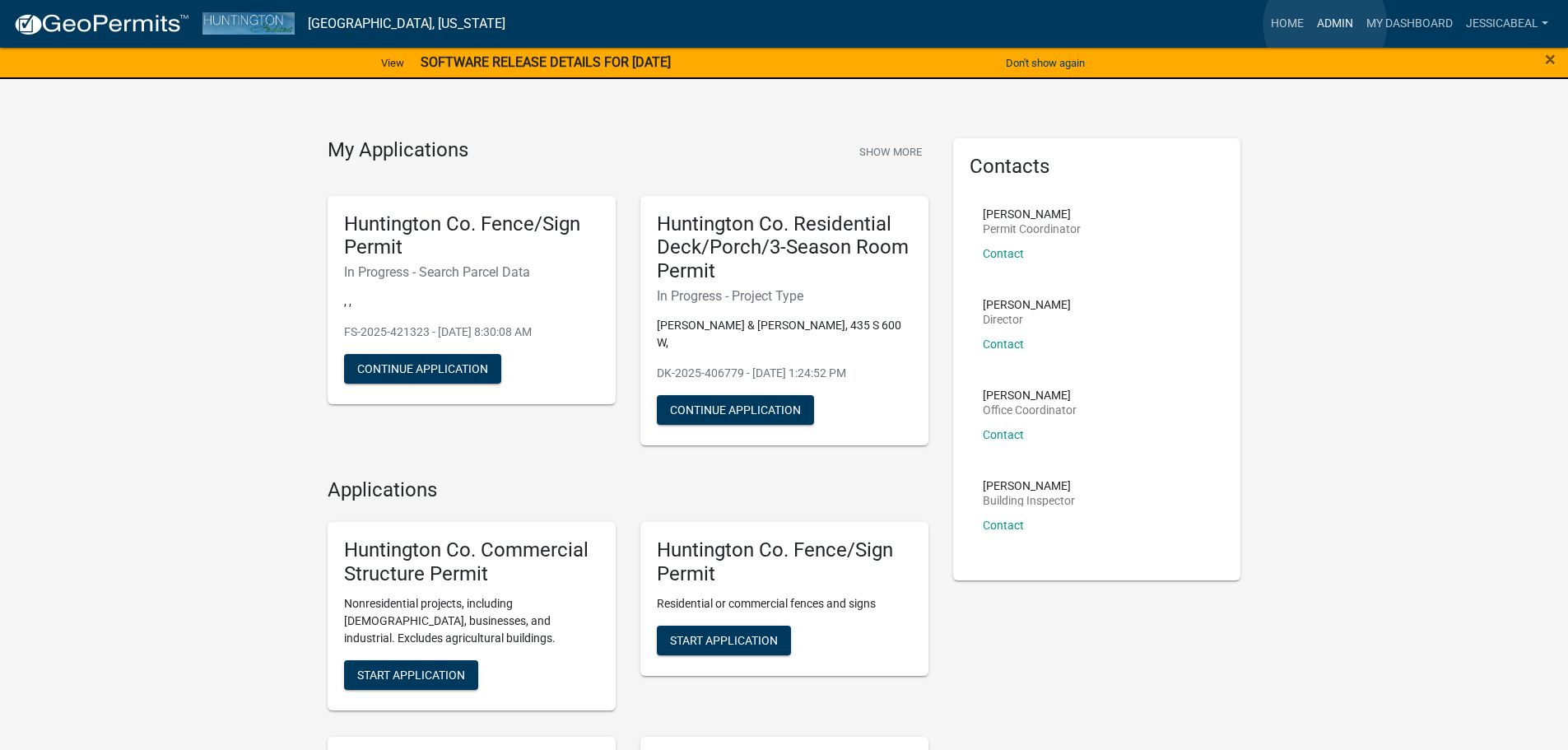
click at [1325, 25] on link "Admin" at bounding box center [1334, 23] width 49 height 31
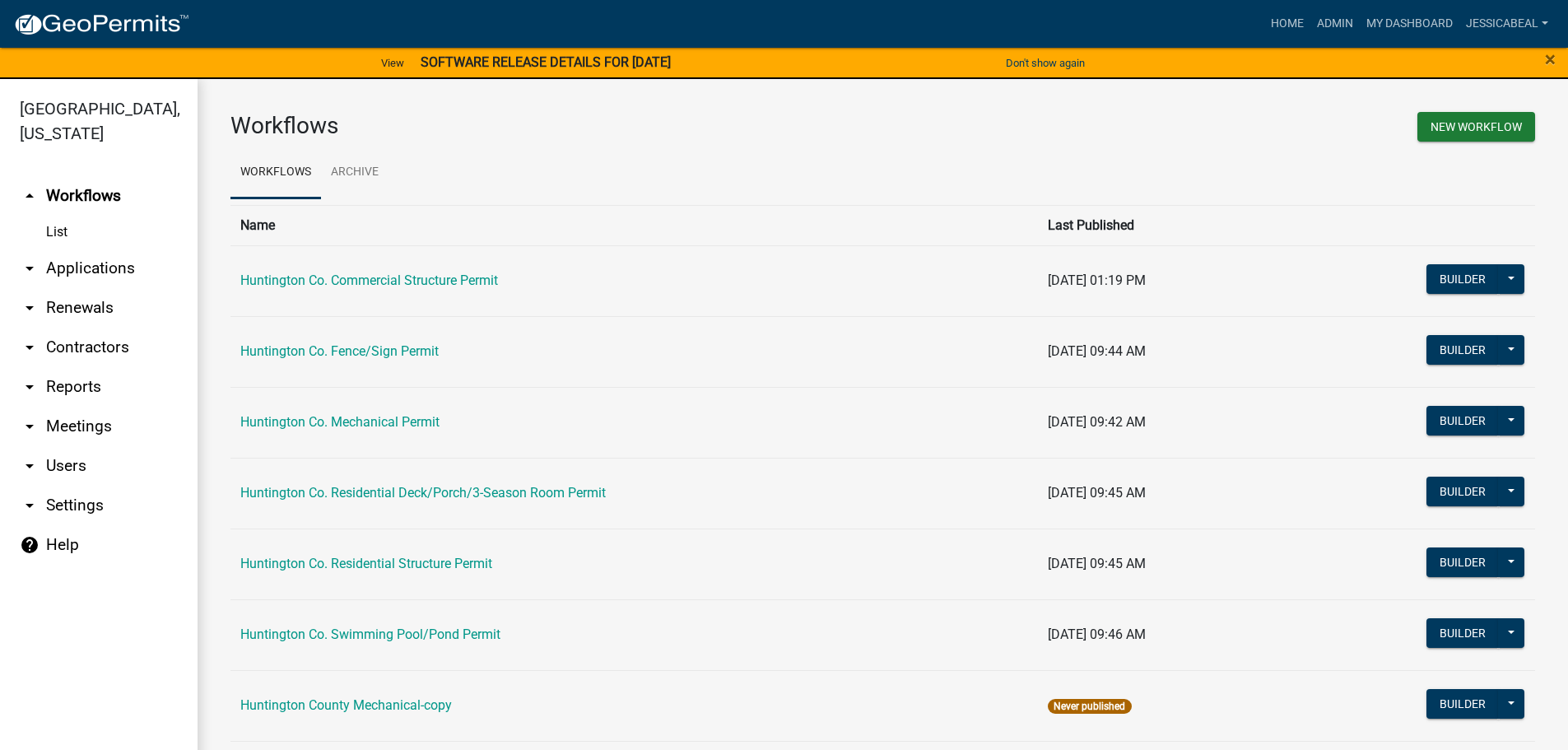
click at [72, 257] on link "arrow_drop_down Applications" at bounding box center [98, 268] width 197 height 39
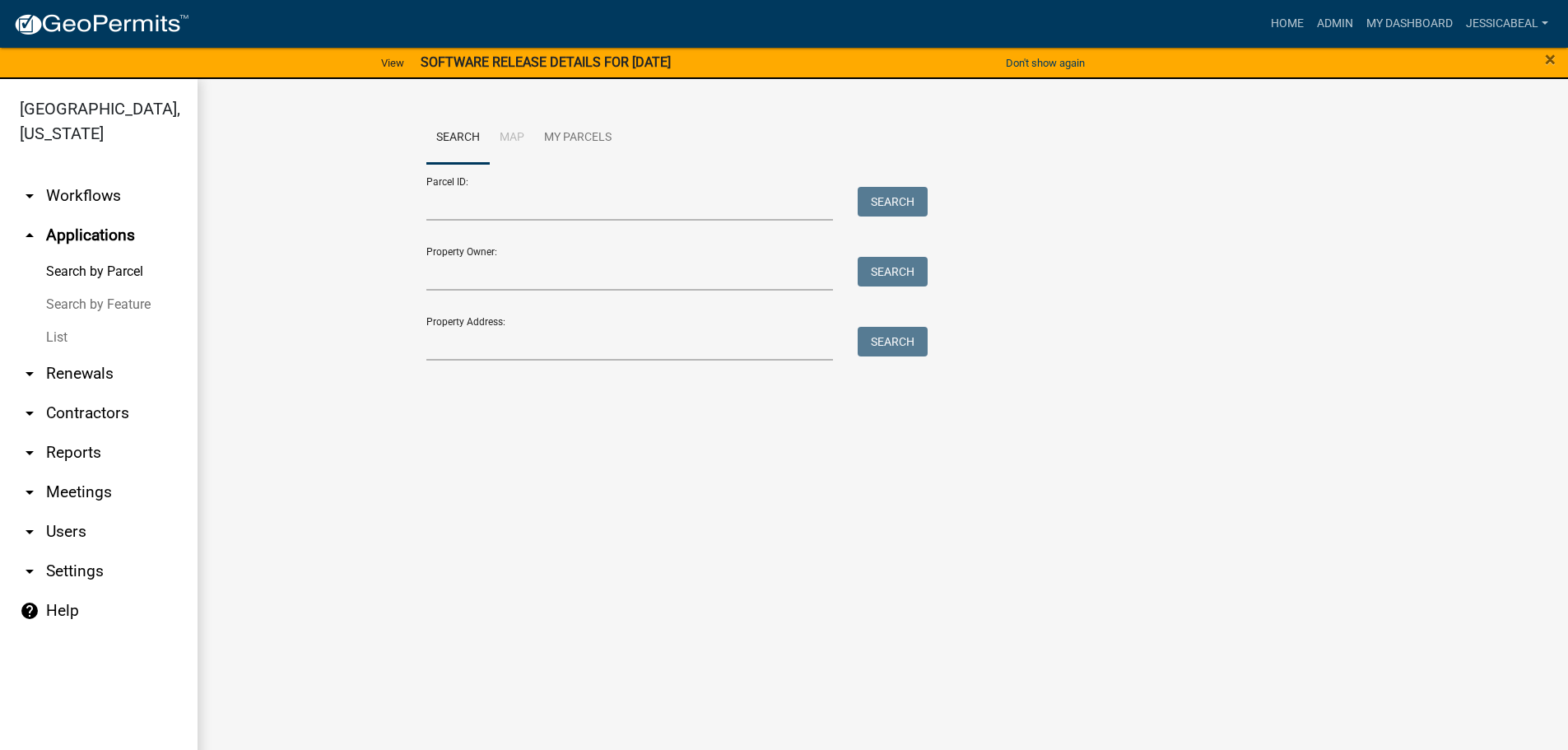
click at [60, 338] on link "List" at bounding box center [98, 337] width 197 height 33
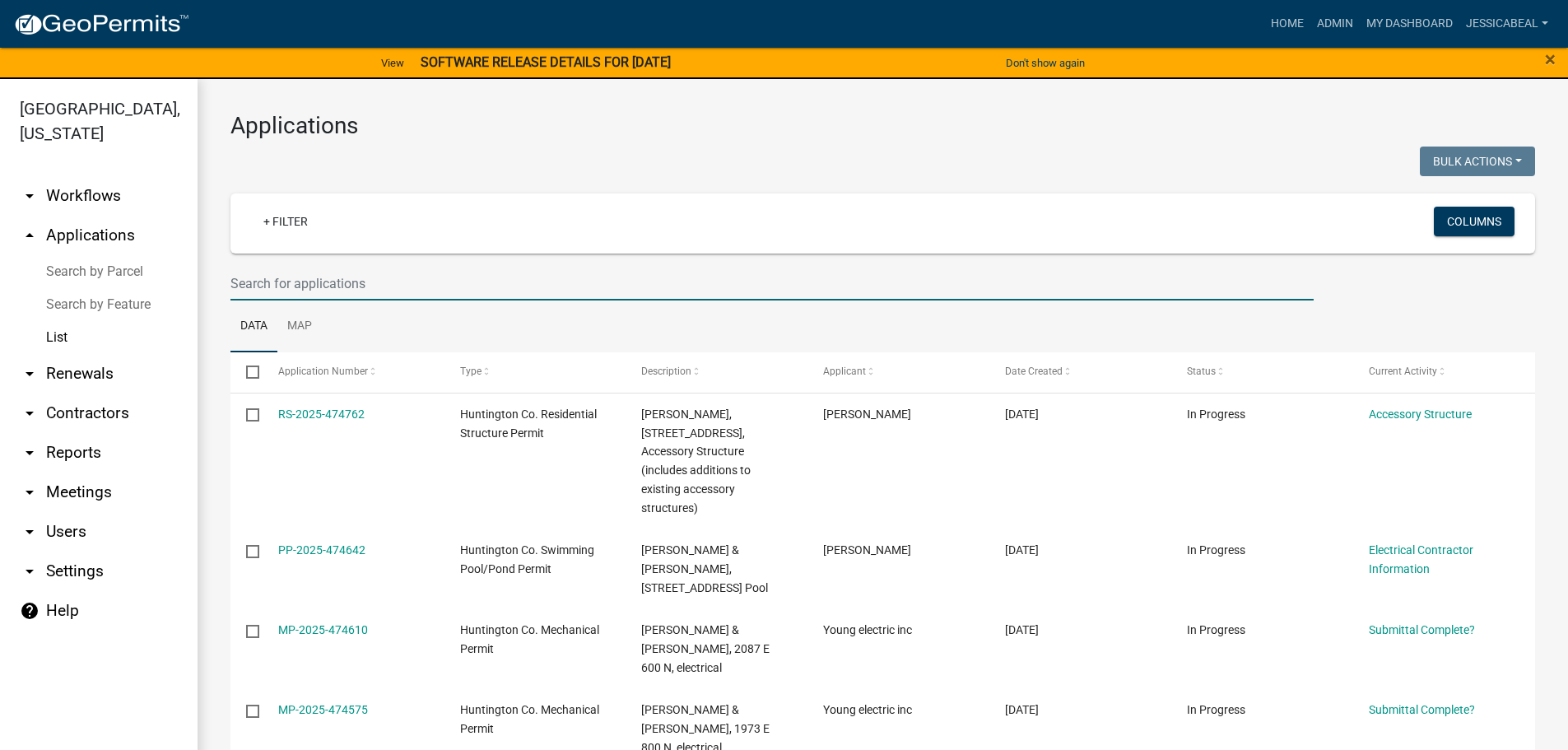
click at [320, 274] on input "text" at bounding box center [772, 284] width 1084 height 34
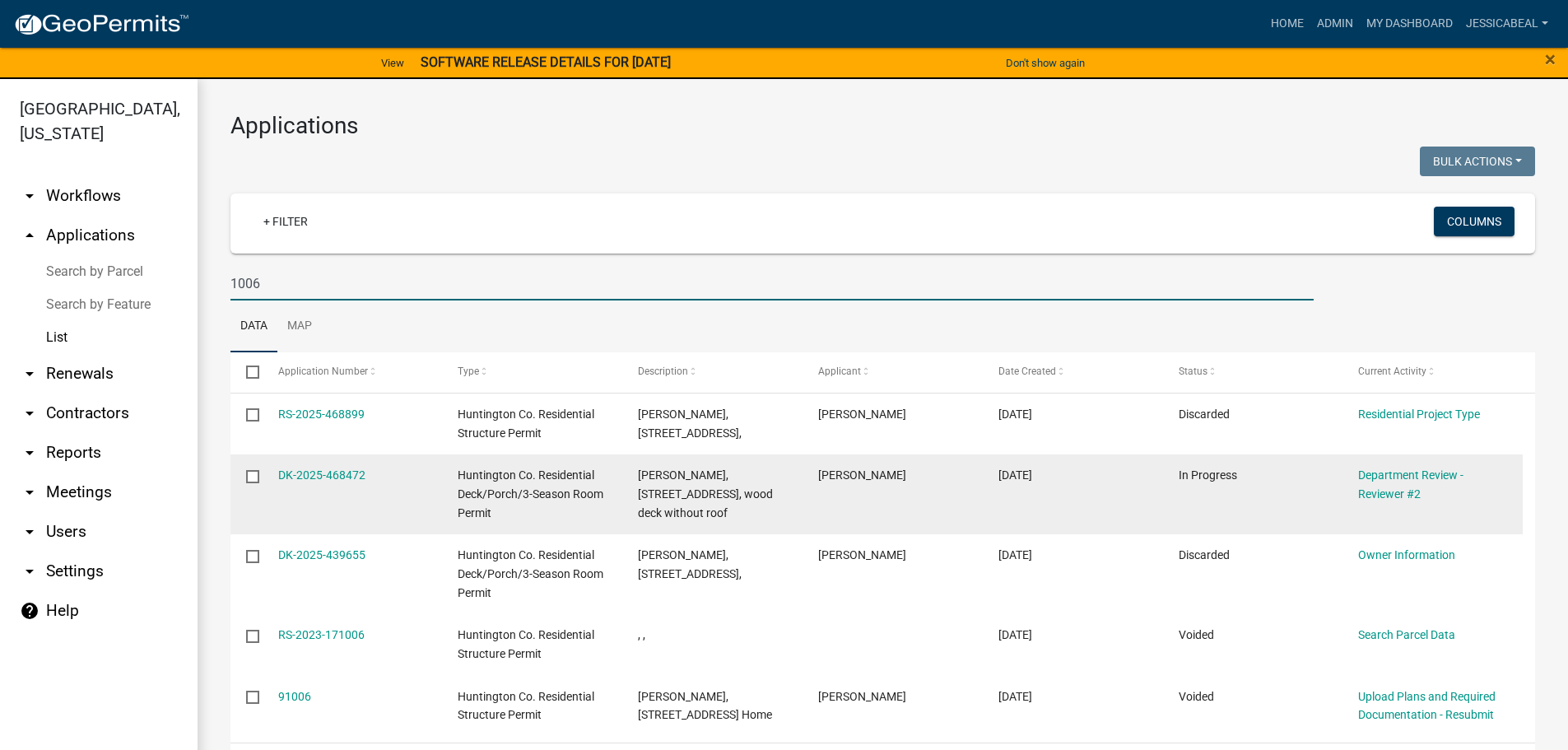
type input "1006"
click at [304, 466] on div "DK-2025-468472" at bounding box center [352, 474] width 148 height 19
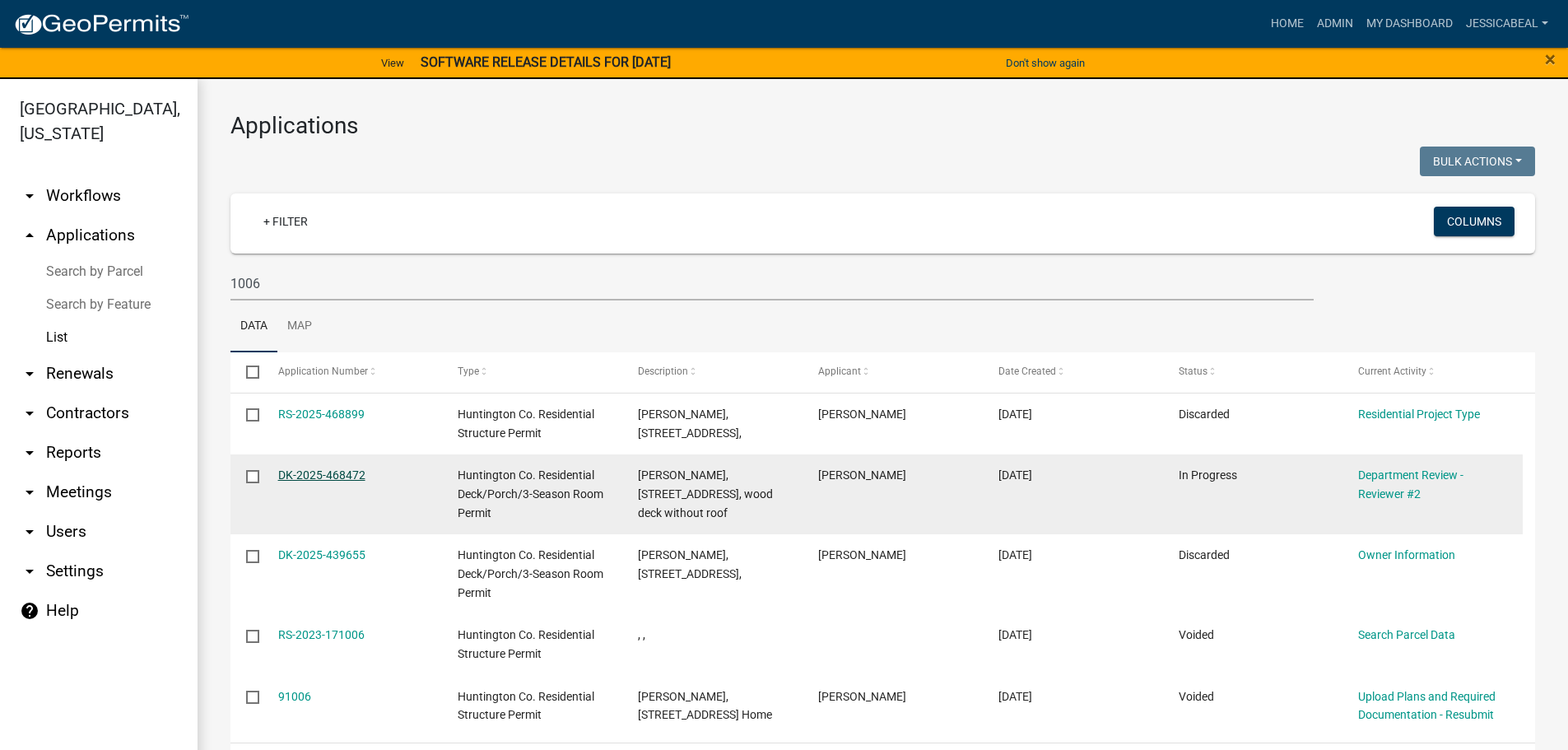
click at [304, 472] on link "DK-2025-468472" at bounding box center [322, 474] width 87 height 13
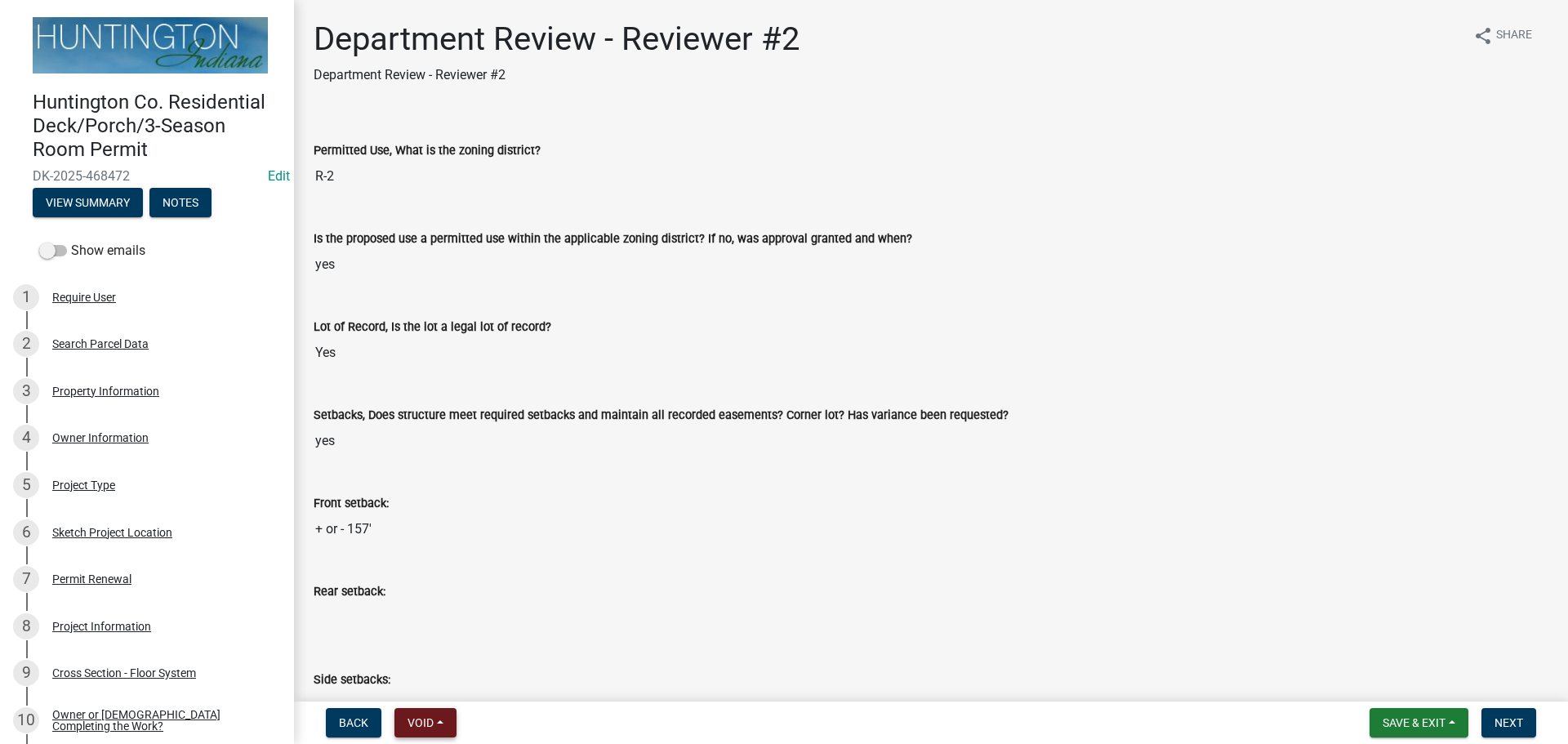
click at [429, 728] on span "Void" at bounding box center [421, 722] width 27 height 13
click at [439, 677] on button "Void" at bounding box center [460, 680] width 131 height 39
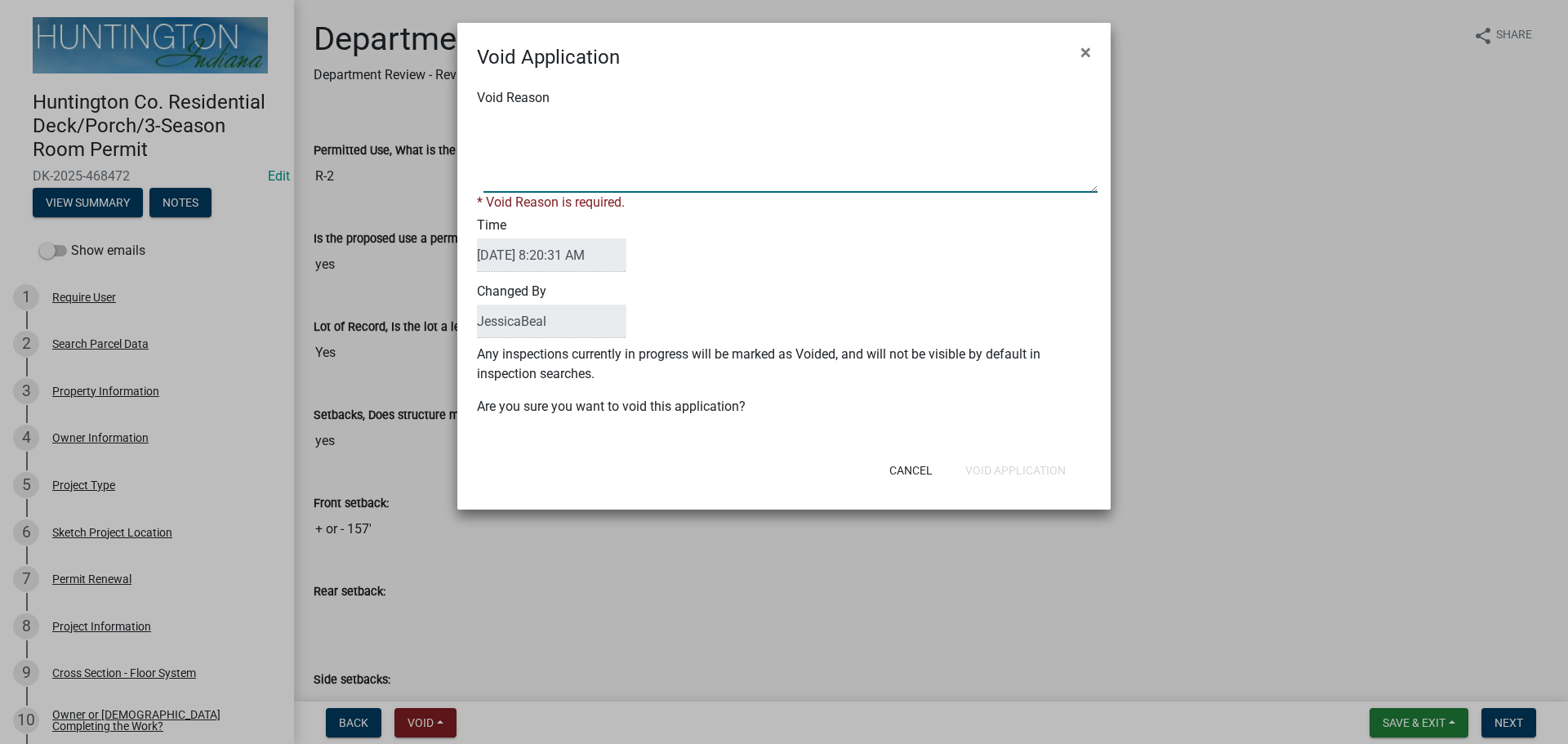
click at [505, 165] on textarea "Void Reason" at bounding box center [790, 152] width 614 height 81
click at [566, 163] on textarea "Void Reason" at bounding box center [790, 152] width 614 height 81
type textarea "Not needed."
click at [1011, 464] on button "Void Application" at bounding box center [1015, 470] width 127 height 29
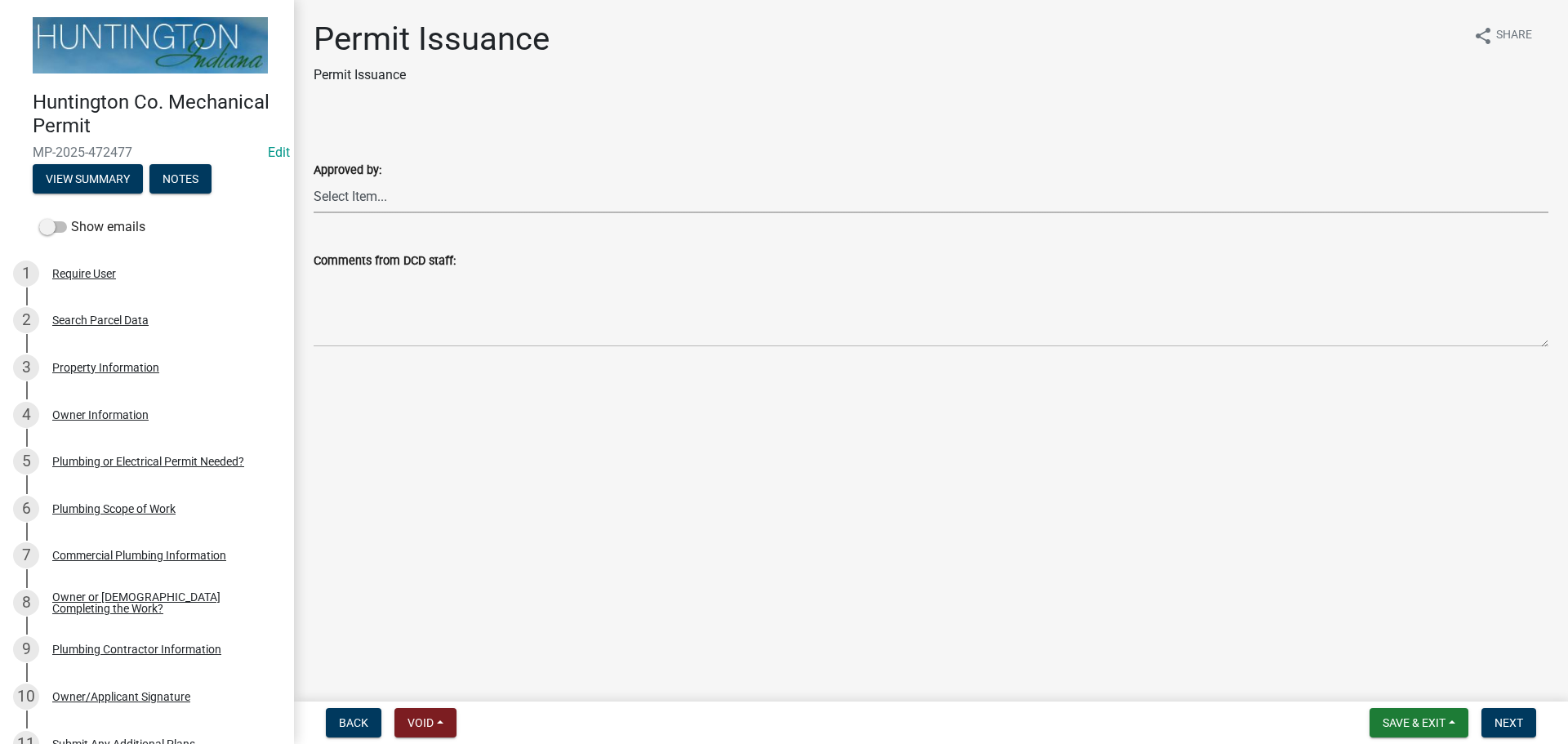
click at [389, 190] on select "Select Item... Kim Hostetler Greg Ricker Jessica Beal Laci Langston" at bounding box center [930, 196] width 1234 height 34
click at [313, 180] on select "Select Item... Kim Hostetler Greg Ricker Jessica Beal Laci Langston" at bounding box center [930, 196] width 1234 height 34
select select "0ac14b4a-58a8-44ed-8576-6ffdb9d3932f"
click at [1513, 712] on button "Next" at bounding box center [1509, 722] width 55 height 29
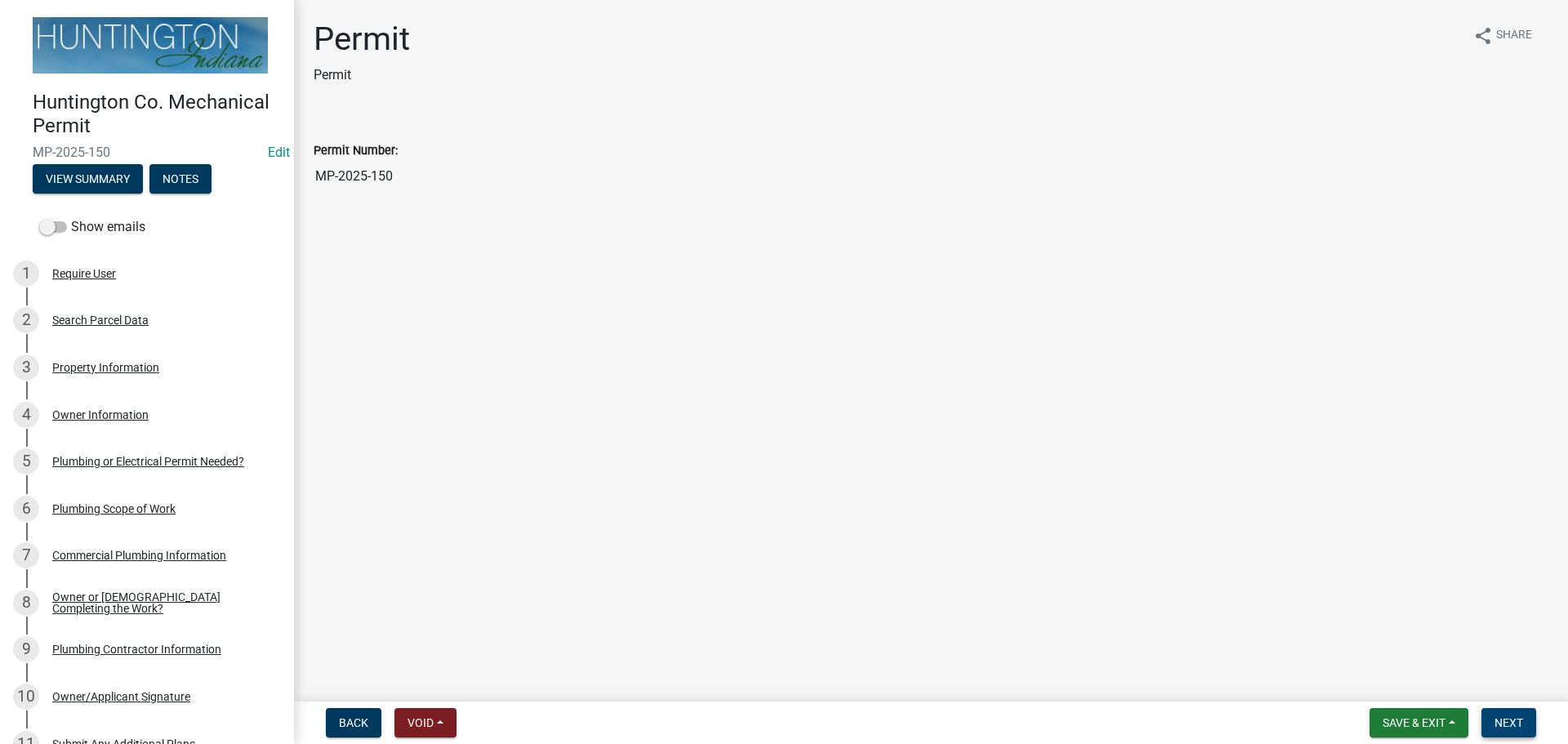
drag, startPoint x: 1501, startPoint y: 719, endPoint x: 871, endPoint y: 680, distance: 631.2
click at [1501, 719] on span "Next" at bounding box center [1509, 722] width 28 height 13
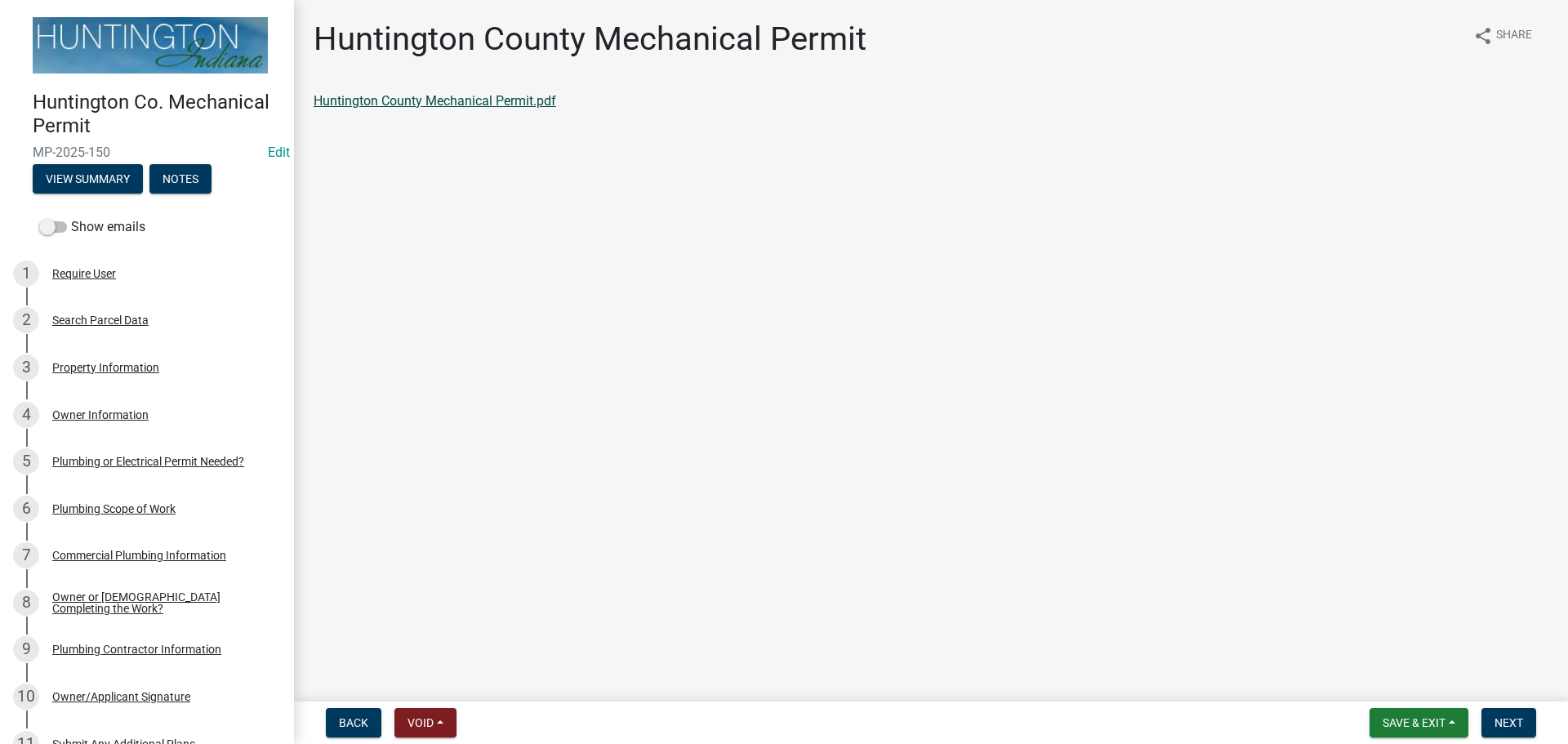
click at [423, 102] on link "Huntington County Mechanical Permit.pdf" at bounding box center [434, 101] width 242 height 16
click at [1498, 732] on button "Next" at bounding box center [1509, 722] width 55 height 29
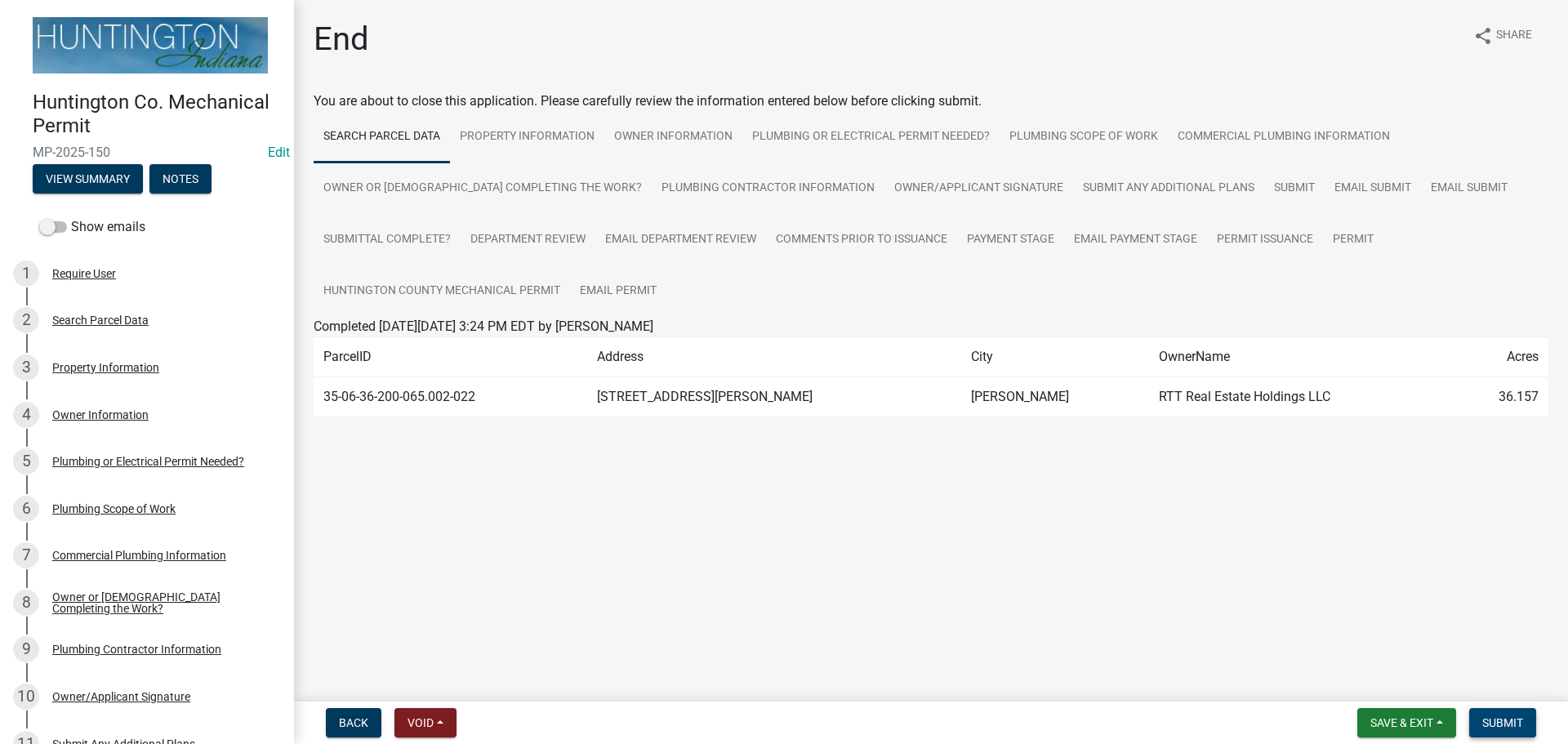
click at [1498, 732] on button "Submit" at bounding box center [1503, 722] width 67 height 29
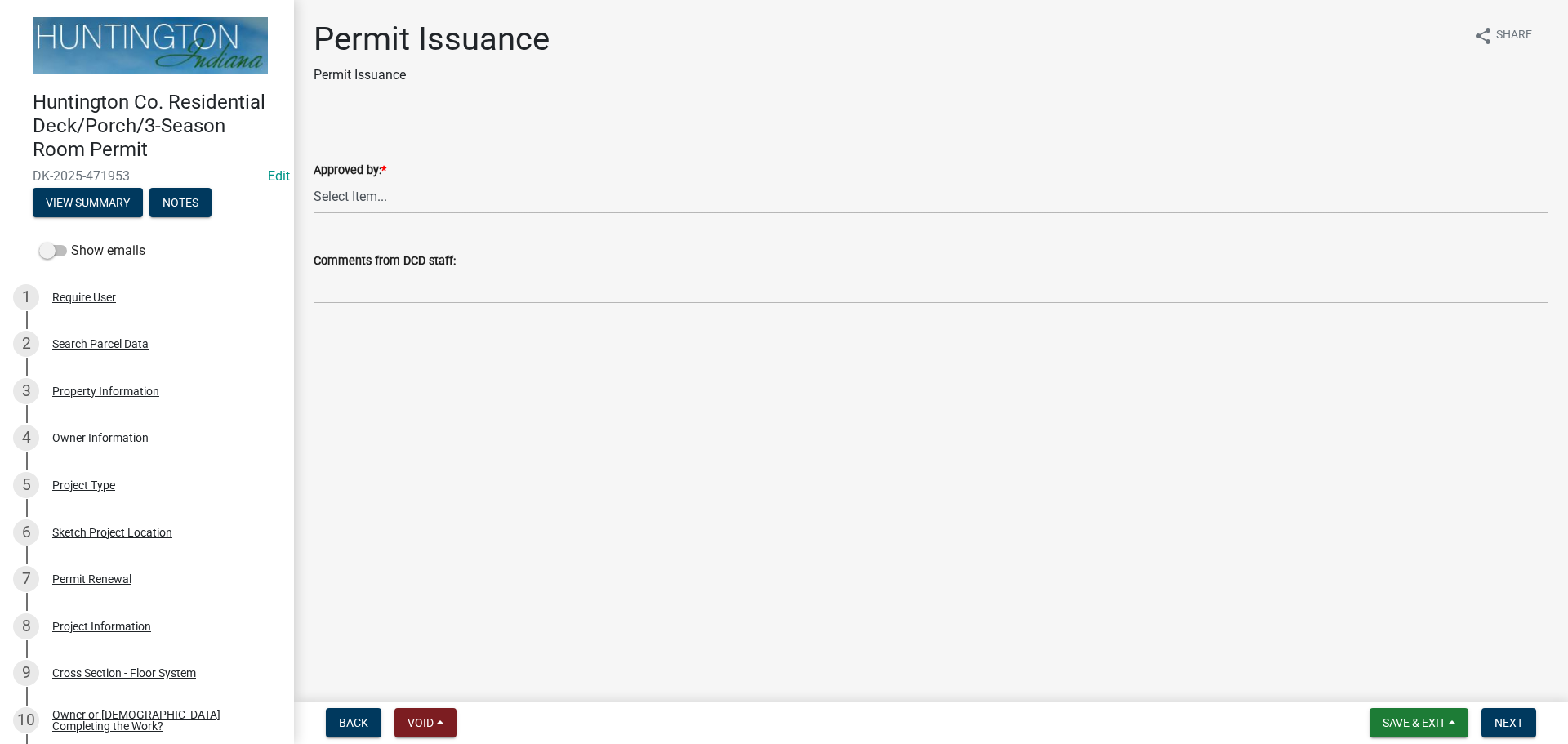
click at [351, 196] on select "Select Item... Kim Hostetler Greg Ricker Jessica Beal Laci Langston" at bounding box center [930, 196] width 1234 height 34
click at [313, 180] on select "Select Item... Kim Hostetler Greg Ricker Jessica Beal Laci Langston" at bounding box center [930, 196] width 1234 height 34
select select "c72fb78f-797e-43ed-8312-4b61466b6d37"
click at [1513, 721] on span "Next" at bounding box center [1509, 722] width 28 height 13
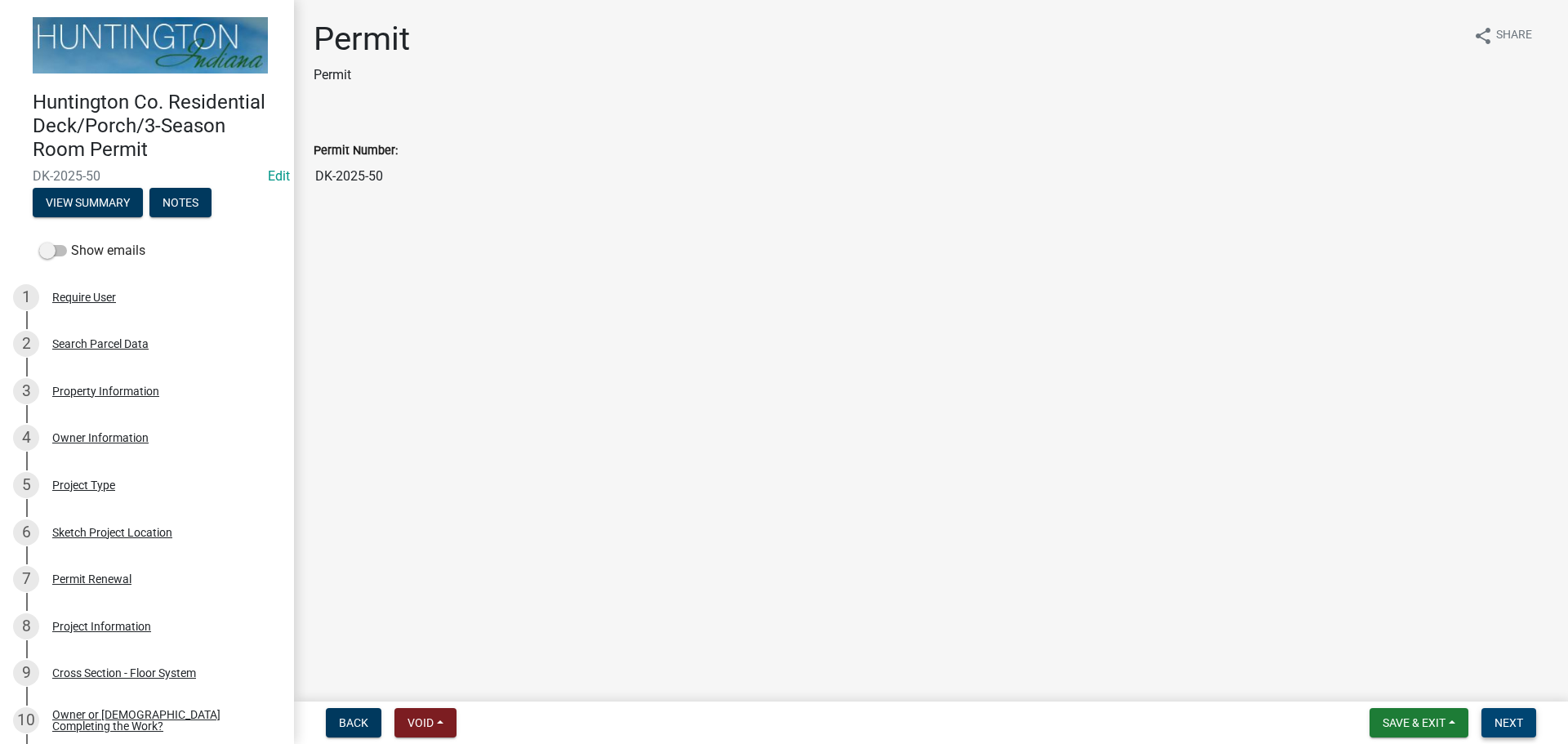
click at [1511, 721] on span "Next" at bounding box center [1509, 722] width 28 height 13
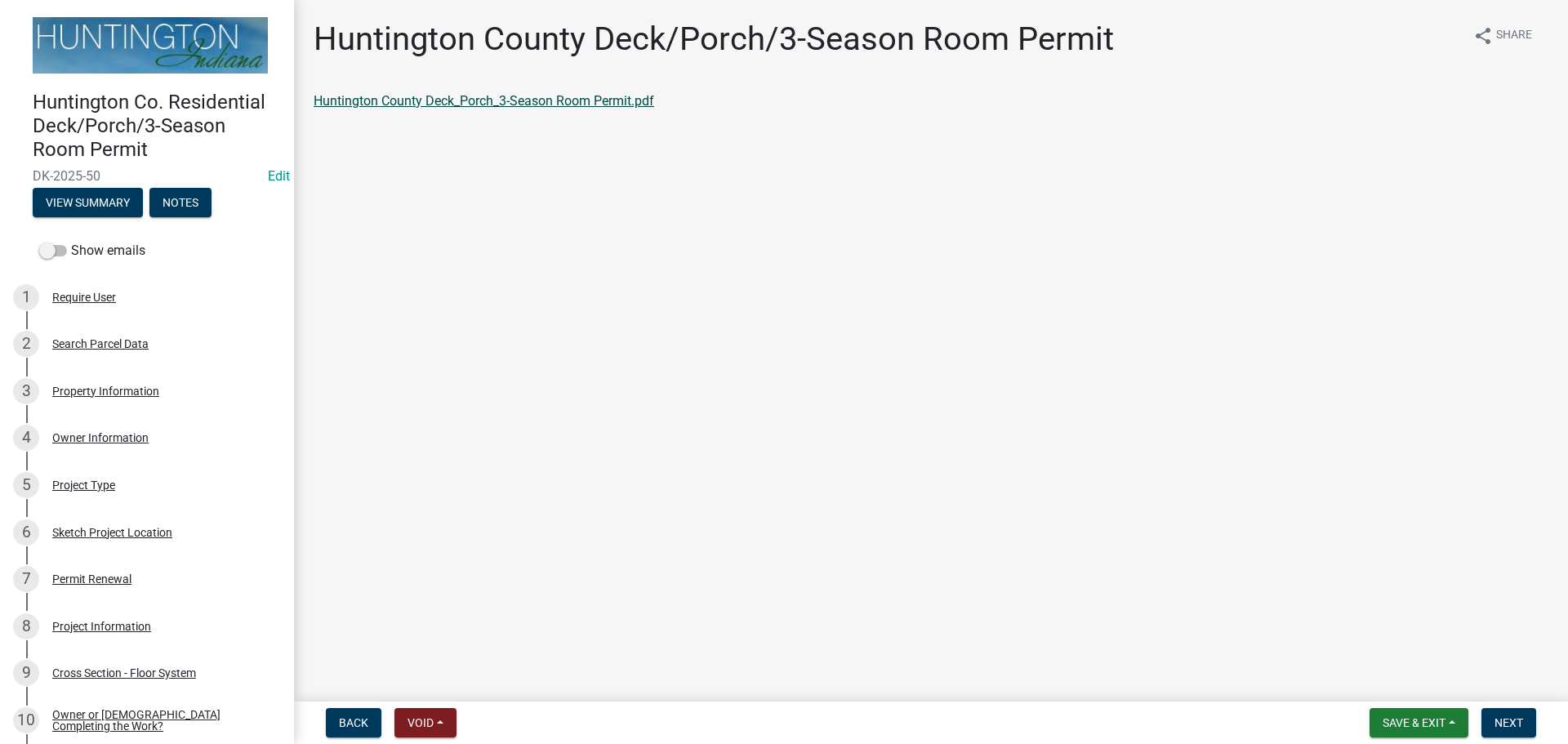
click at [565, 98] on link "Huntington County Deck_Porch_3-Season Room Permit.pdf" at bounding box center [483, 101] width 341 height 16
click at [1495, 721] on span "Next" at bounding box center [1509, 722] width 28 height 13
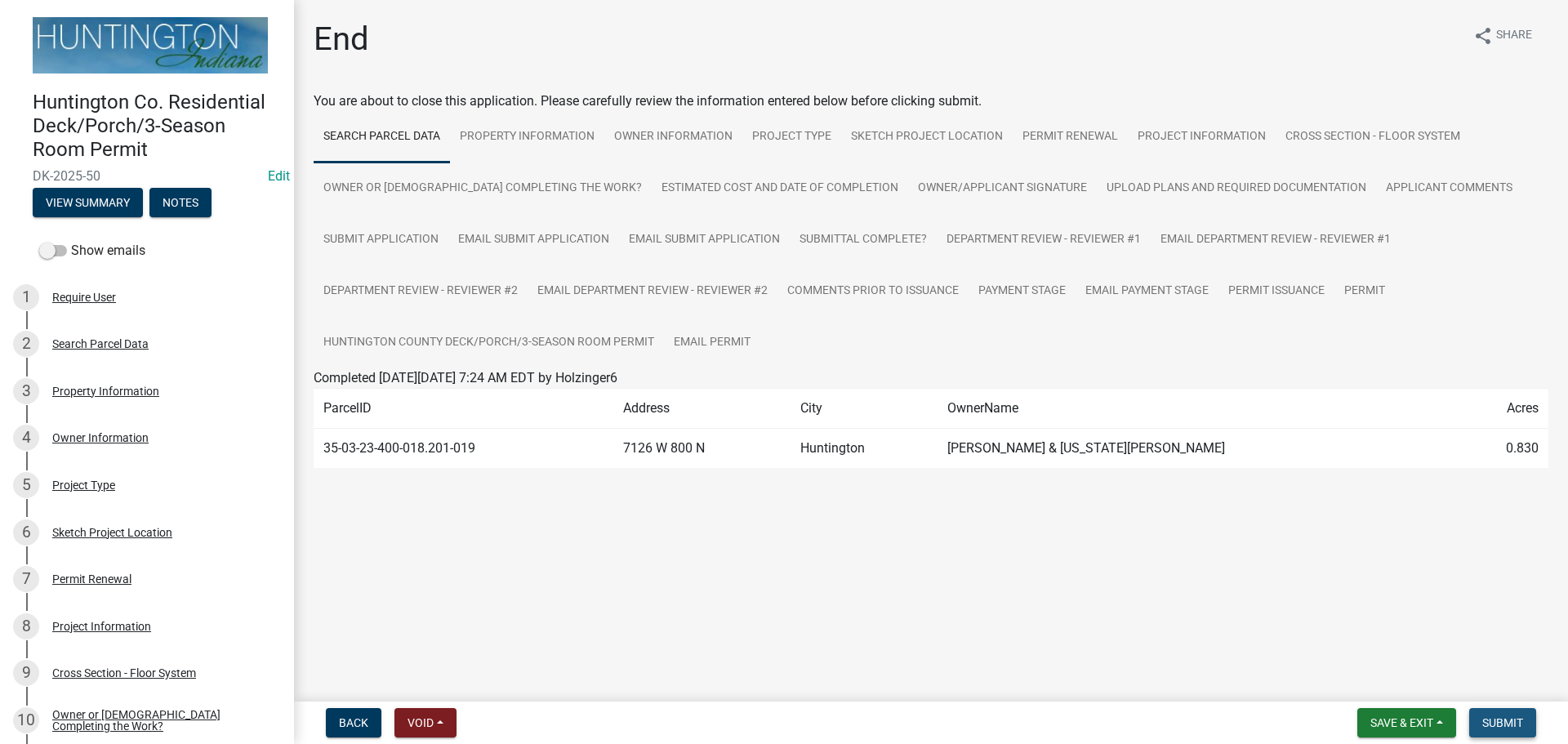
click at [1533, 725] on button "Submit" at bounding box center [1503, 722] width 67 height 29
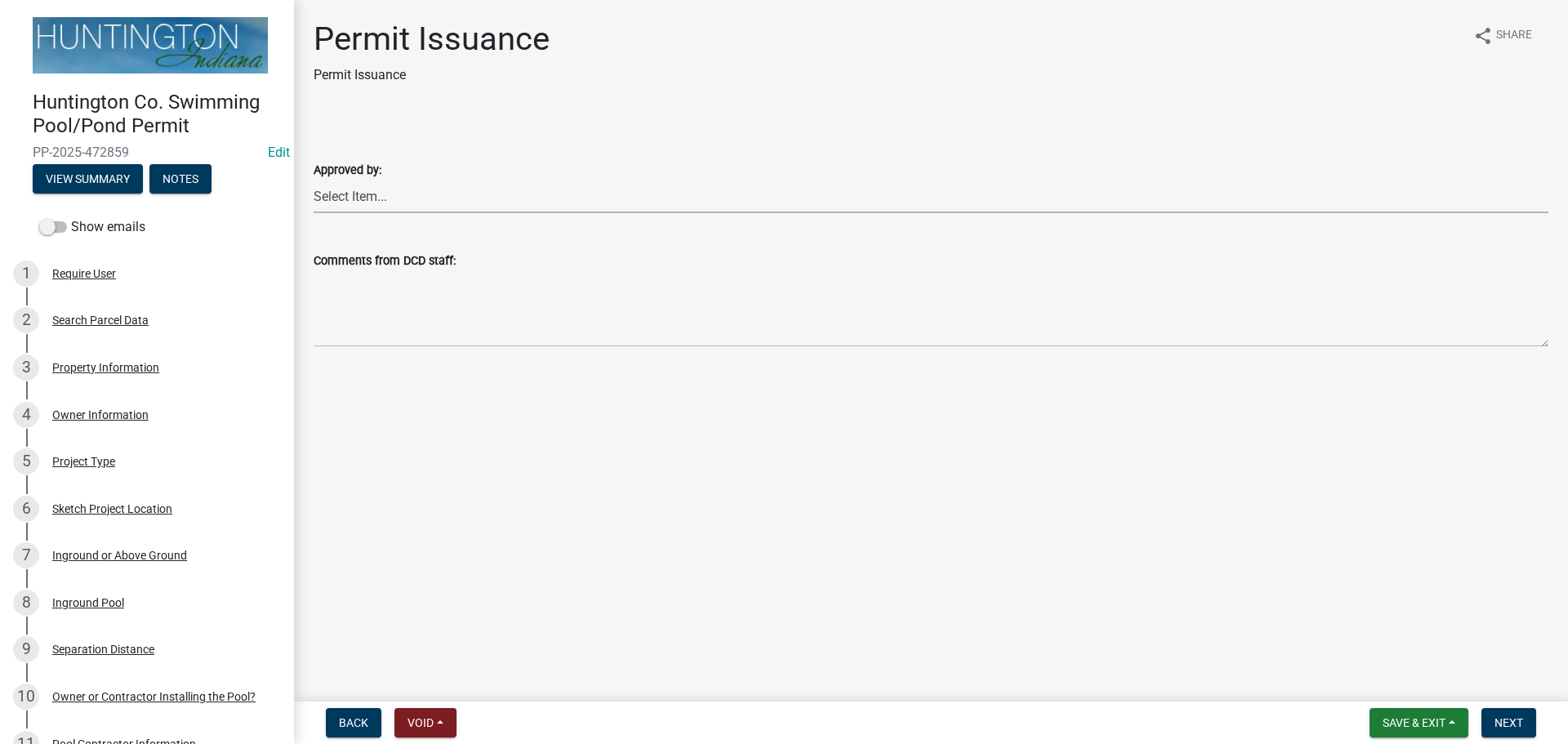
click at [452, 194] on select "Select Item... [PERSON_NAME] [PERSON_NAME] [PERSON_NAME] [PERSON_NAME]" at bounding box center [930, 196] width 1234 height 34
click at [313, 180] on select "Select Item... [PERSON_NAME] [PERSON_NAME] [PERSON_NAME] [PERSON_NAME]" at bounding box center [930, 196] width 1234 height 34
select select "d4cbab5d-e339-4bd4-9350-e299984f52ee"
click at [1527, 714] on button "Next" at bounding box center [1509, 722] width 55 height 29
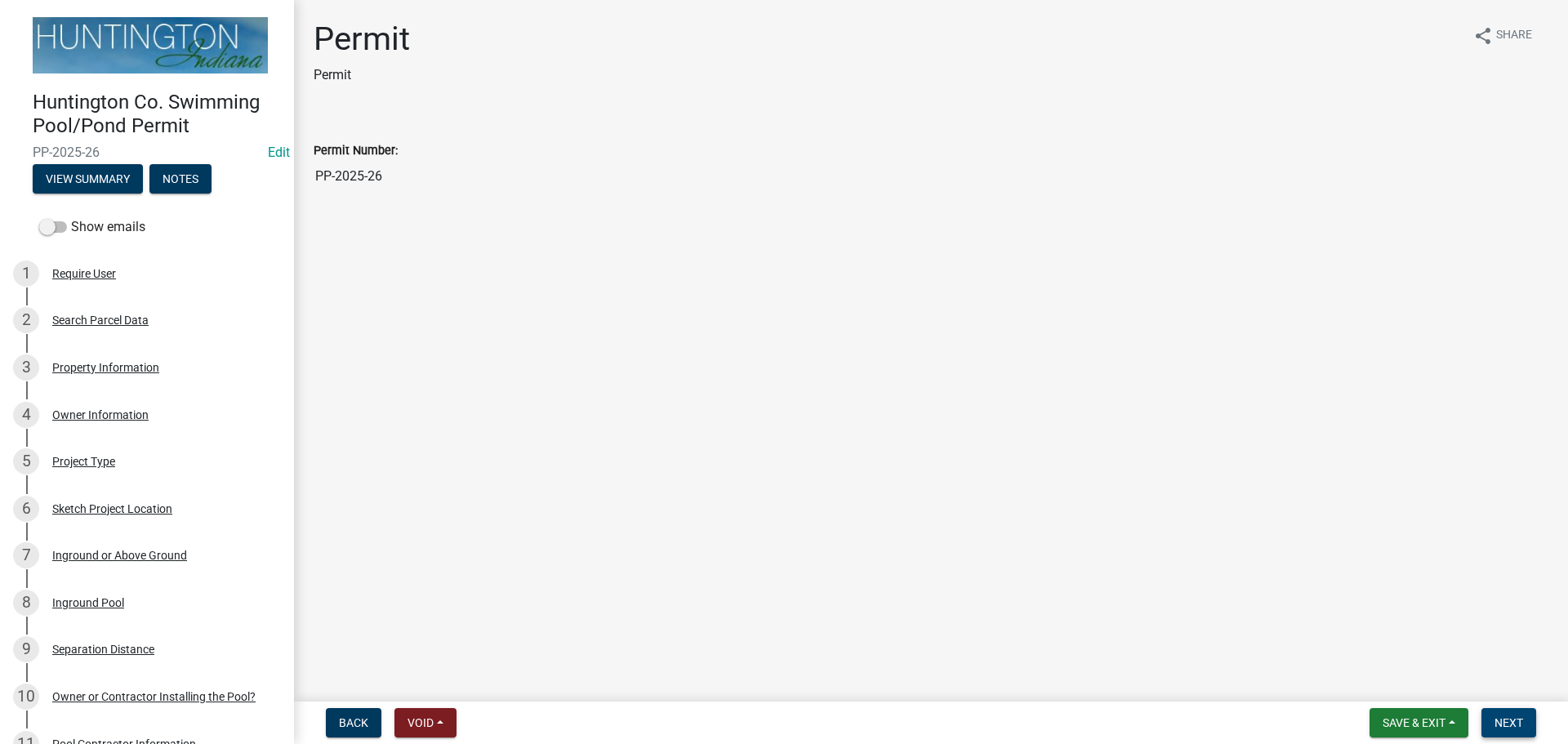
click at [1499, 722] on span "Next" at bounding box center [1509, 722] width 28 height 13
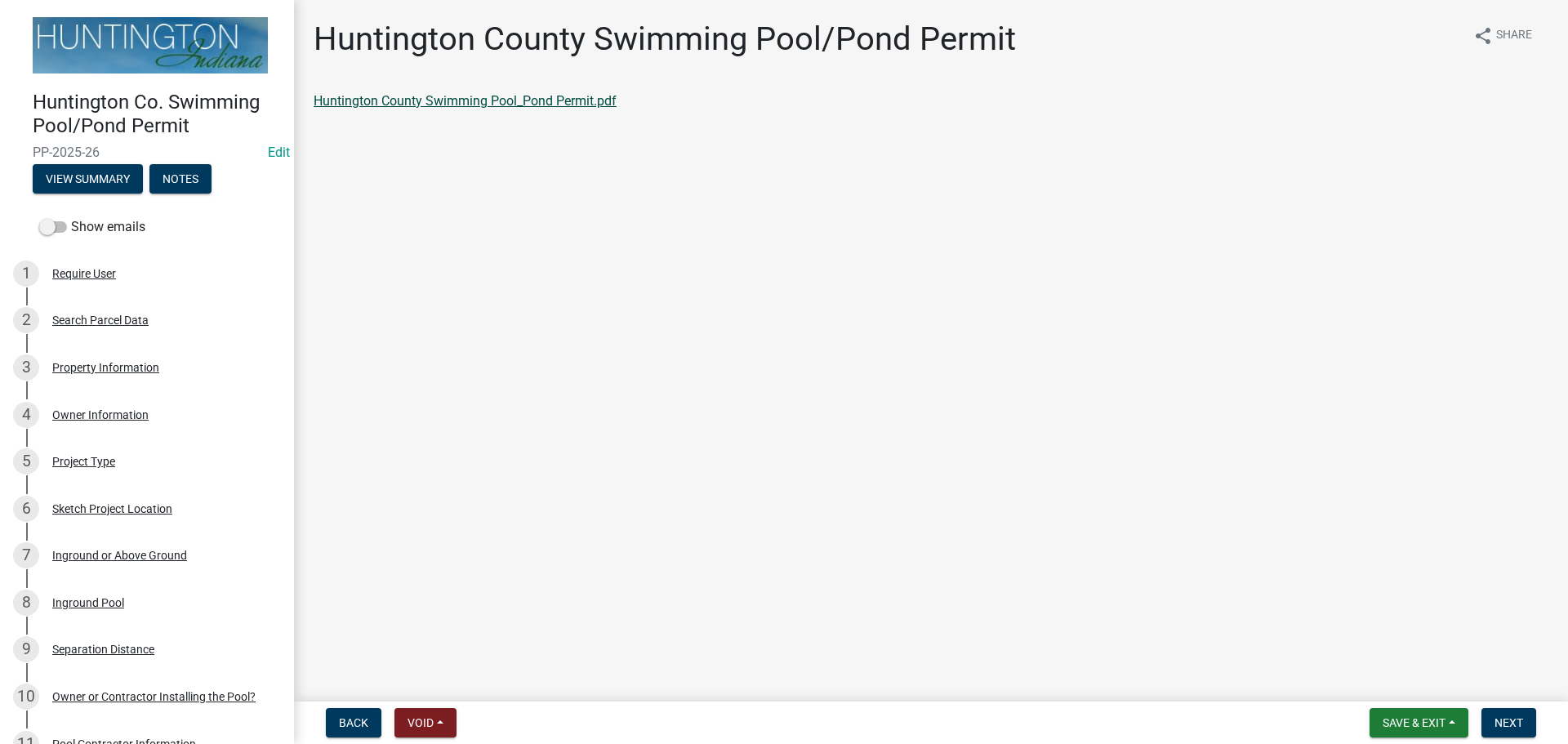
click at [465, 97] on link "Huntington County Swimming Pool_Pond Permit.pdf" at bounding box center [465, 101] width 303 height 16
click at [1517, 712] on button "Next" at bounding box center [1509, 722] width 55 height 29
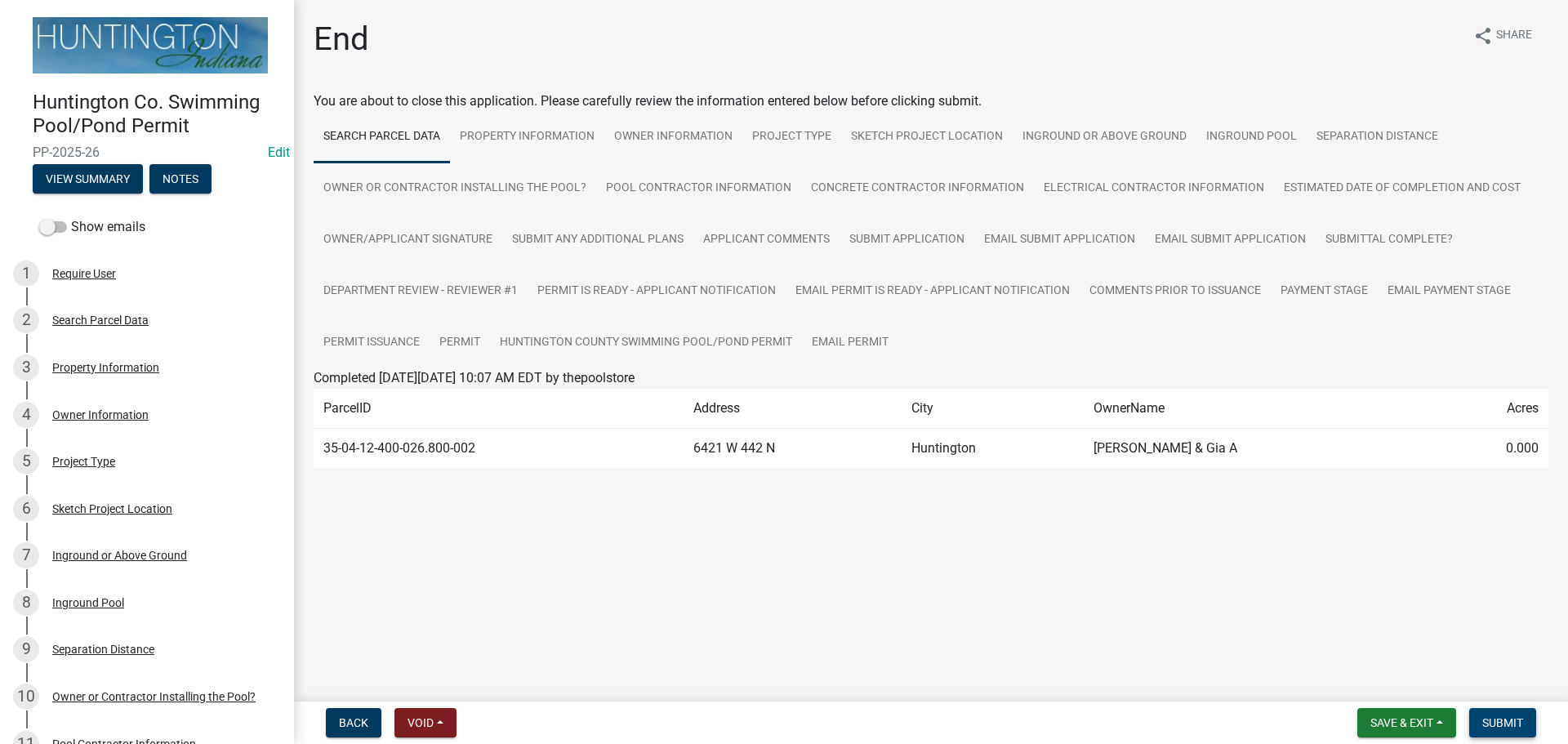
click at [1517, 712] on button "Submit" at bounding box center [1503, 722] width 67 height 29
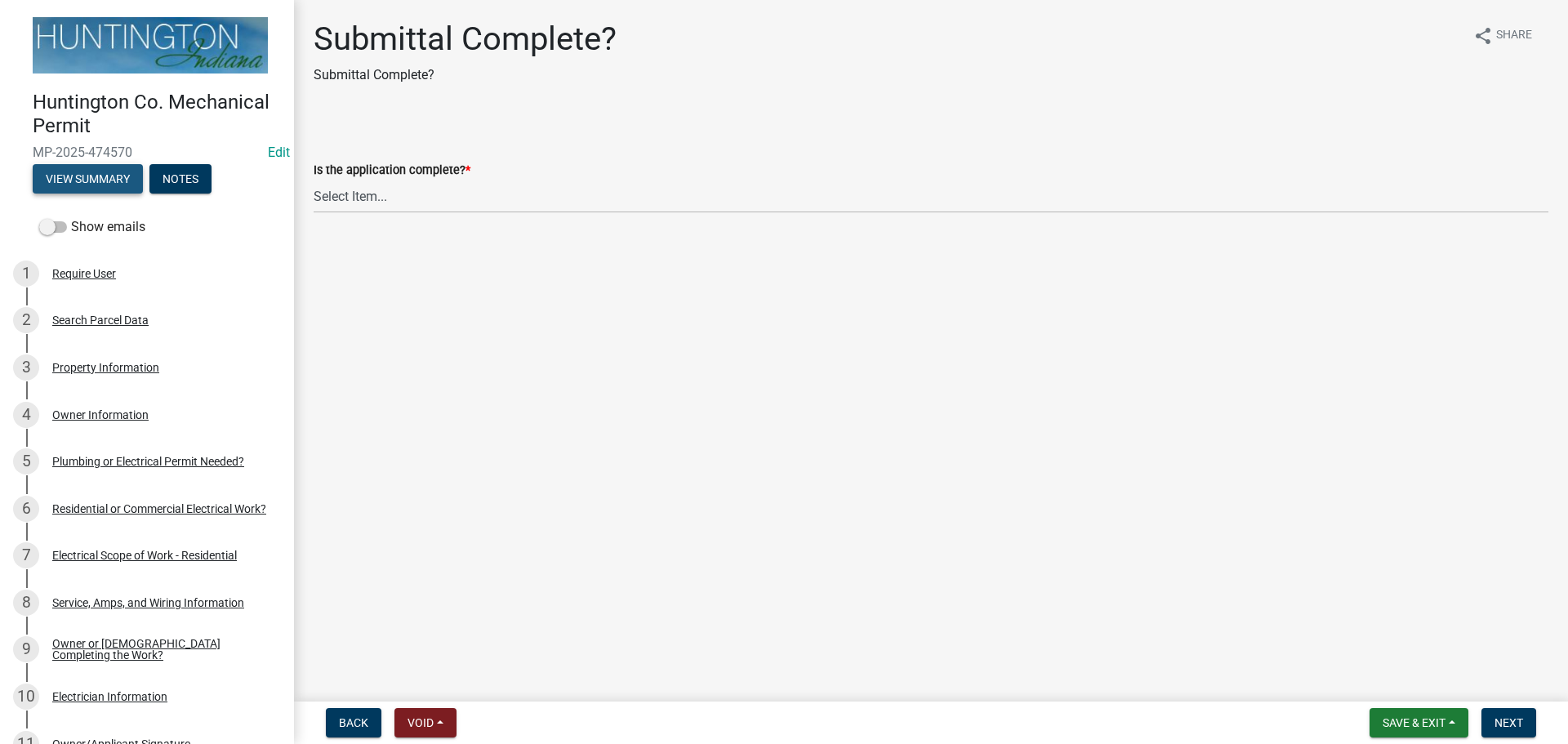
click at [100, 181] on button "View Summary" at bounding box center [88, 179] width 111 height 29
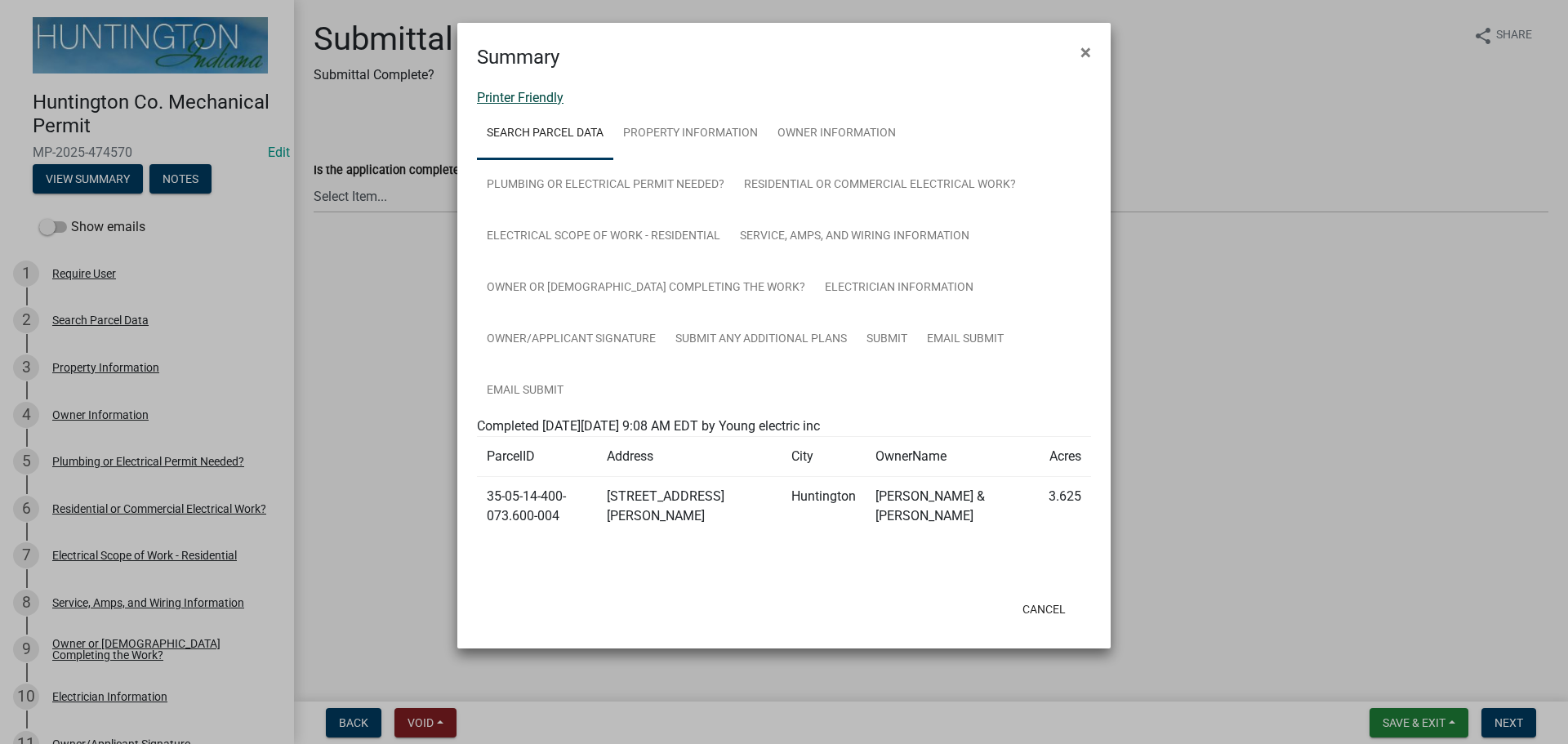
click at [503, 92] on link "Printer Friendly" at bounding box center [520, 98] width 87 height 16
click at [1078, 51] on button "×" at bounding box center [1086, 52] width 37 height 46
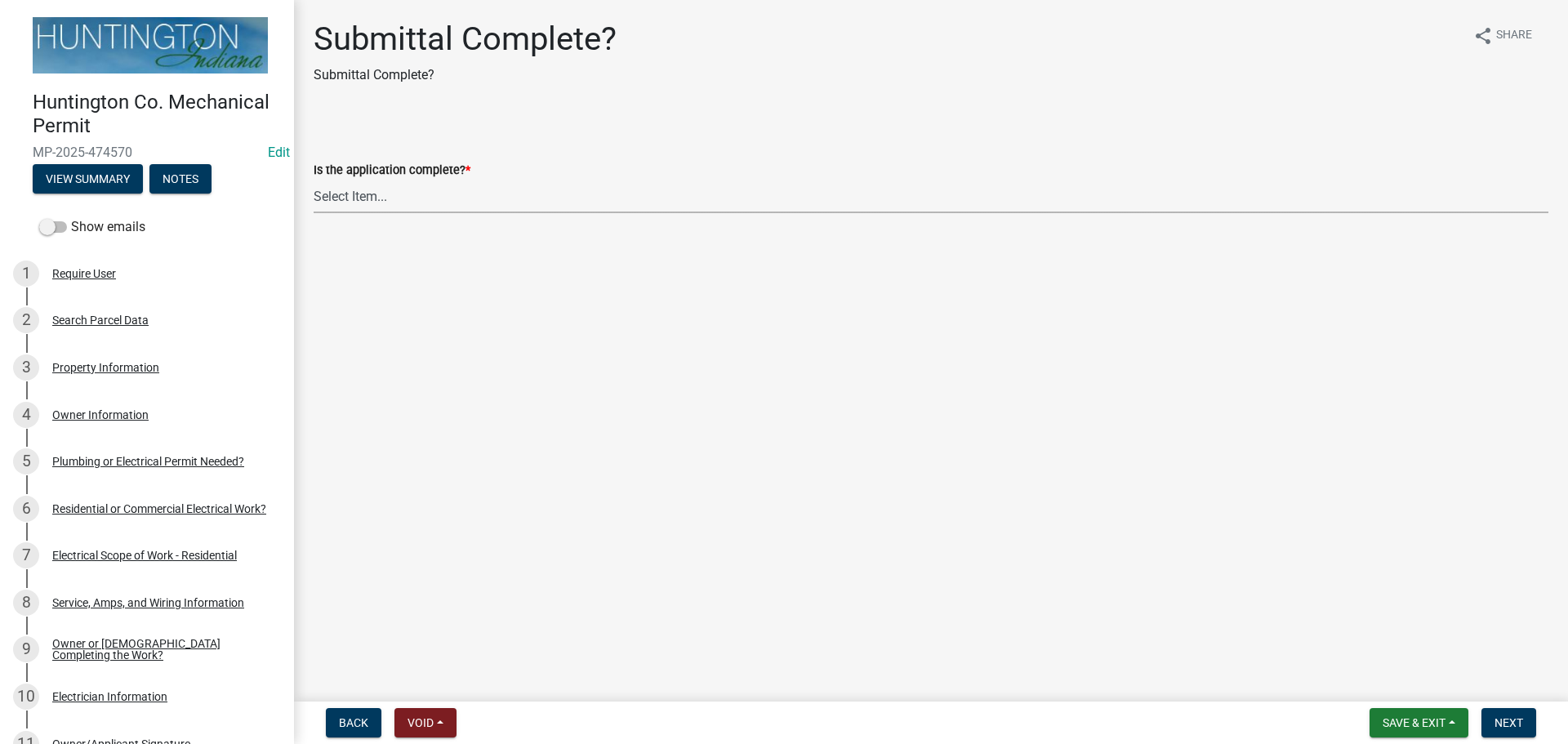
click at [396, 199] on select "Select Item... Yes No" at bounding box center [930, 196] width 1234 height 34
click at [313, 180] on select "Select Item... Yes No" at bounding box center [930, 196] width 1234 height 34
select select "1782a9c7-7323-4da6-ac5b-f89a69a3d723"
click at [1504, 721] on span "Next" at bounding box center [1509, 722] width 28 height 13
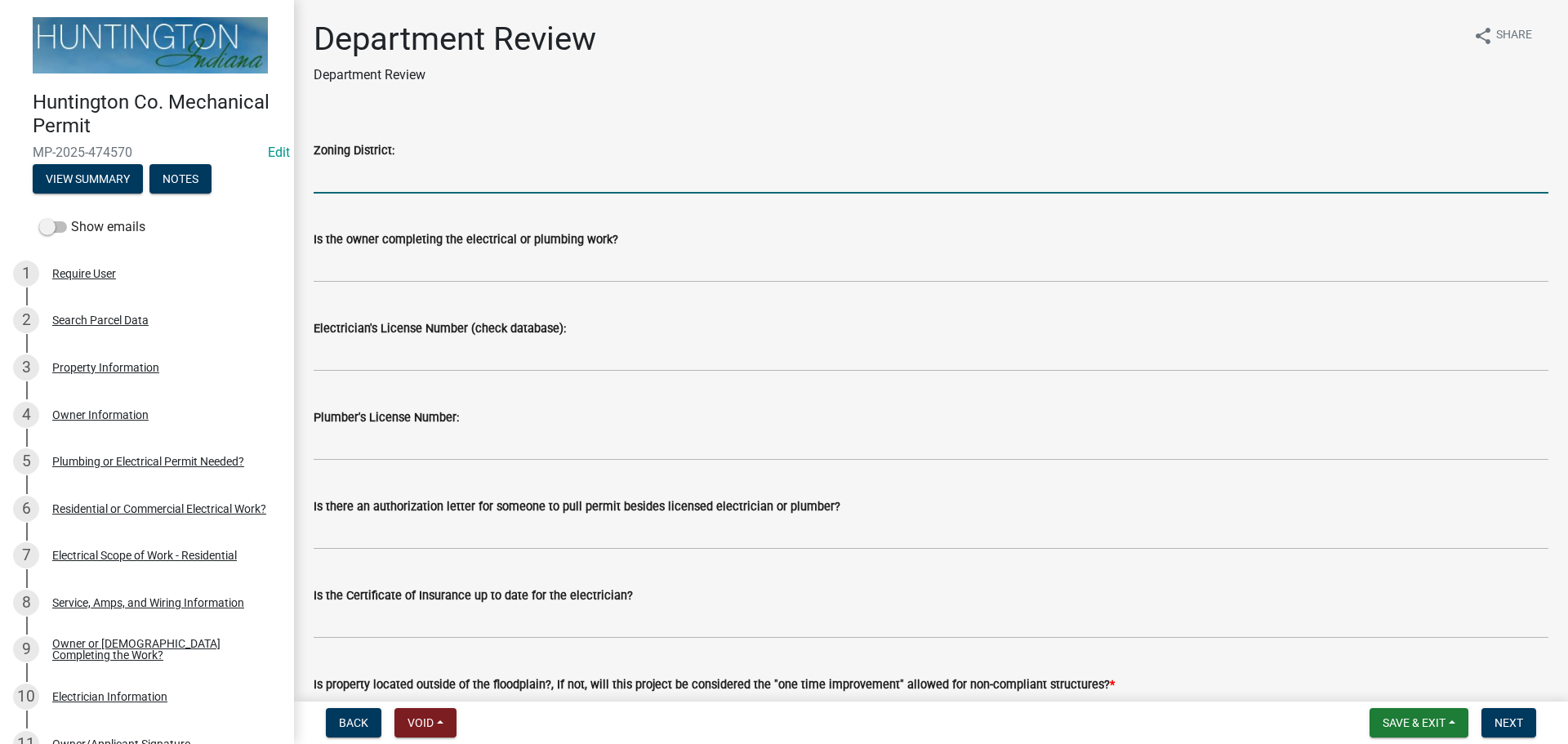
click at [343, 166] on input "Zoning District:" at bounding box center [930, 177] width 1234 height 34
type input "R-4"
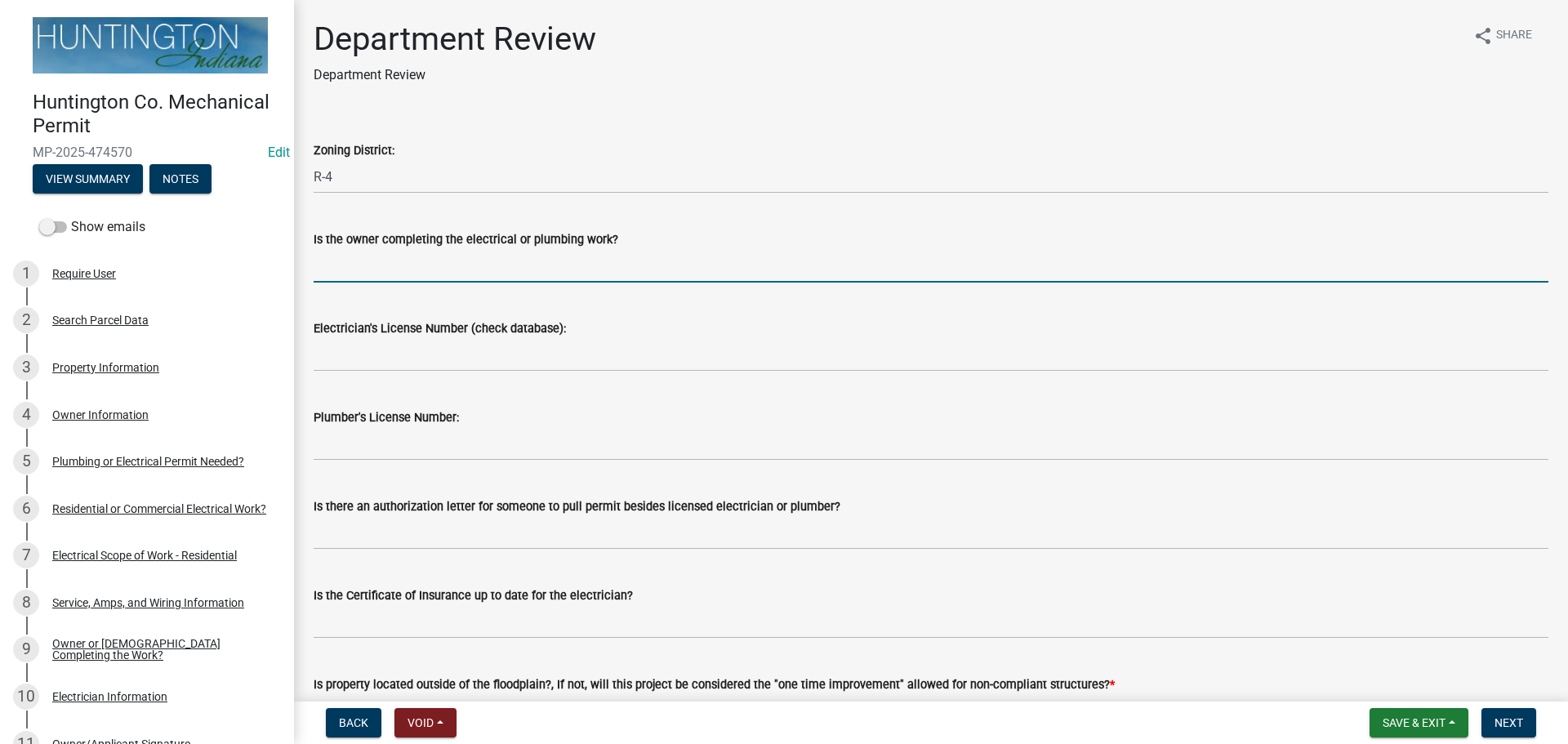
click at [339, 265] on input "Is the owner completing the electrical or plumbing work?" at bounding box center [930, 265] width 1234 height 34
type input "no"
click at [357, 387] on div "Plumber's License Number:" at bounding box center [930, 423] width 1234 height 76
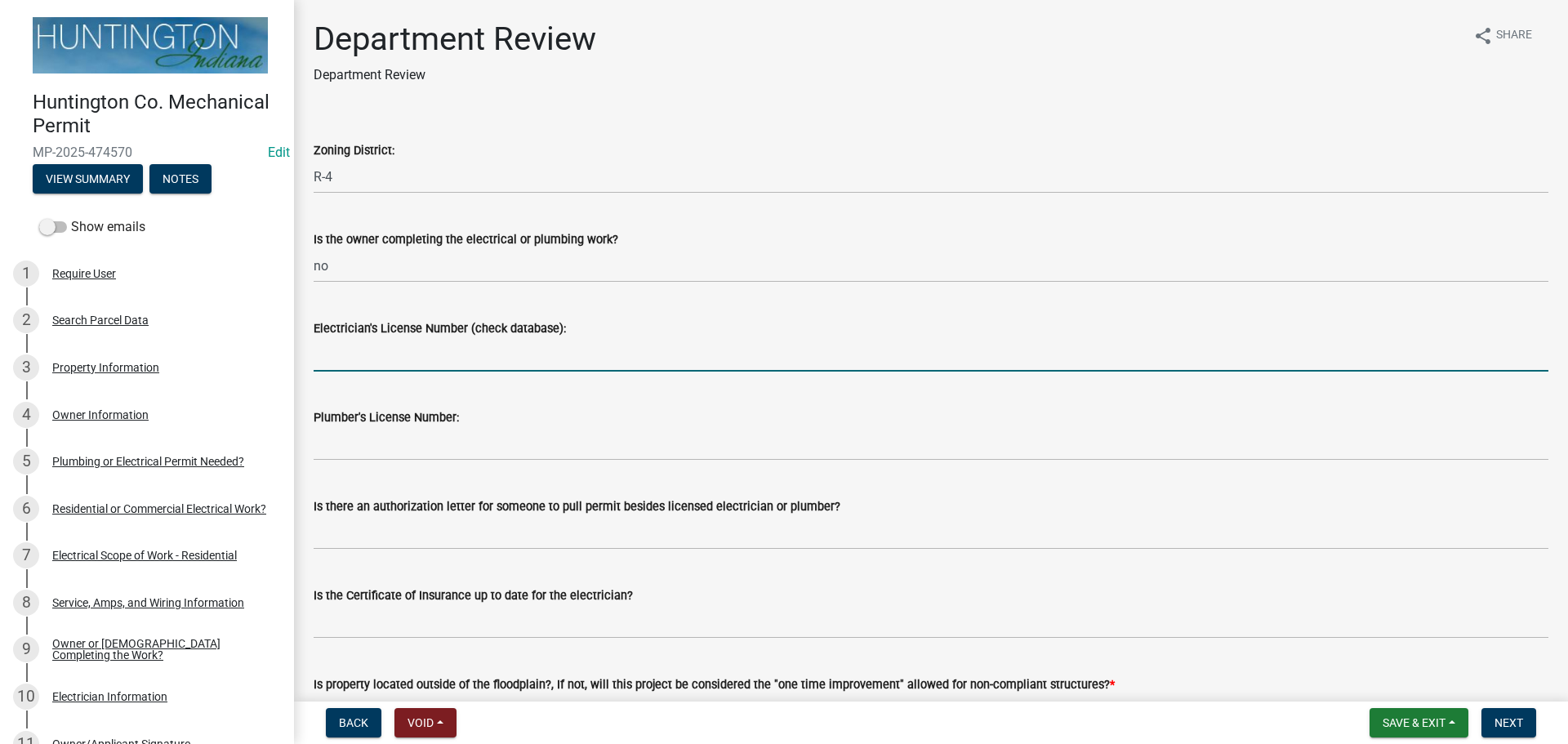
click at [357, 356] on input "Electrician's License Number (check database):" at bounding box center [930, 355] width 1234 height 34
paste input "25-062"
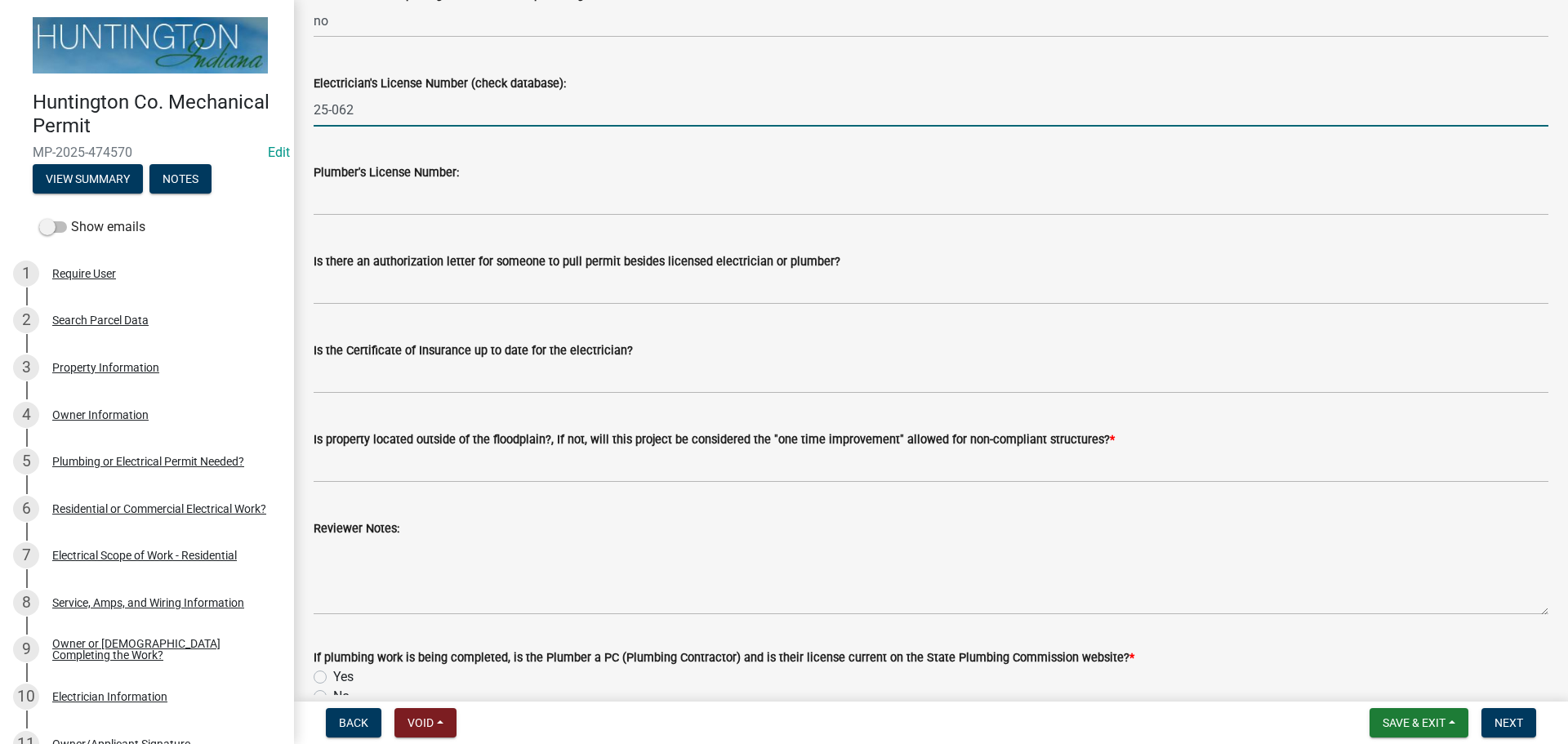
type input "25-062"
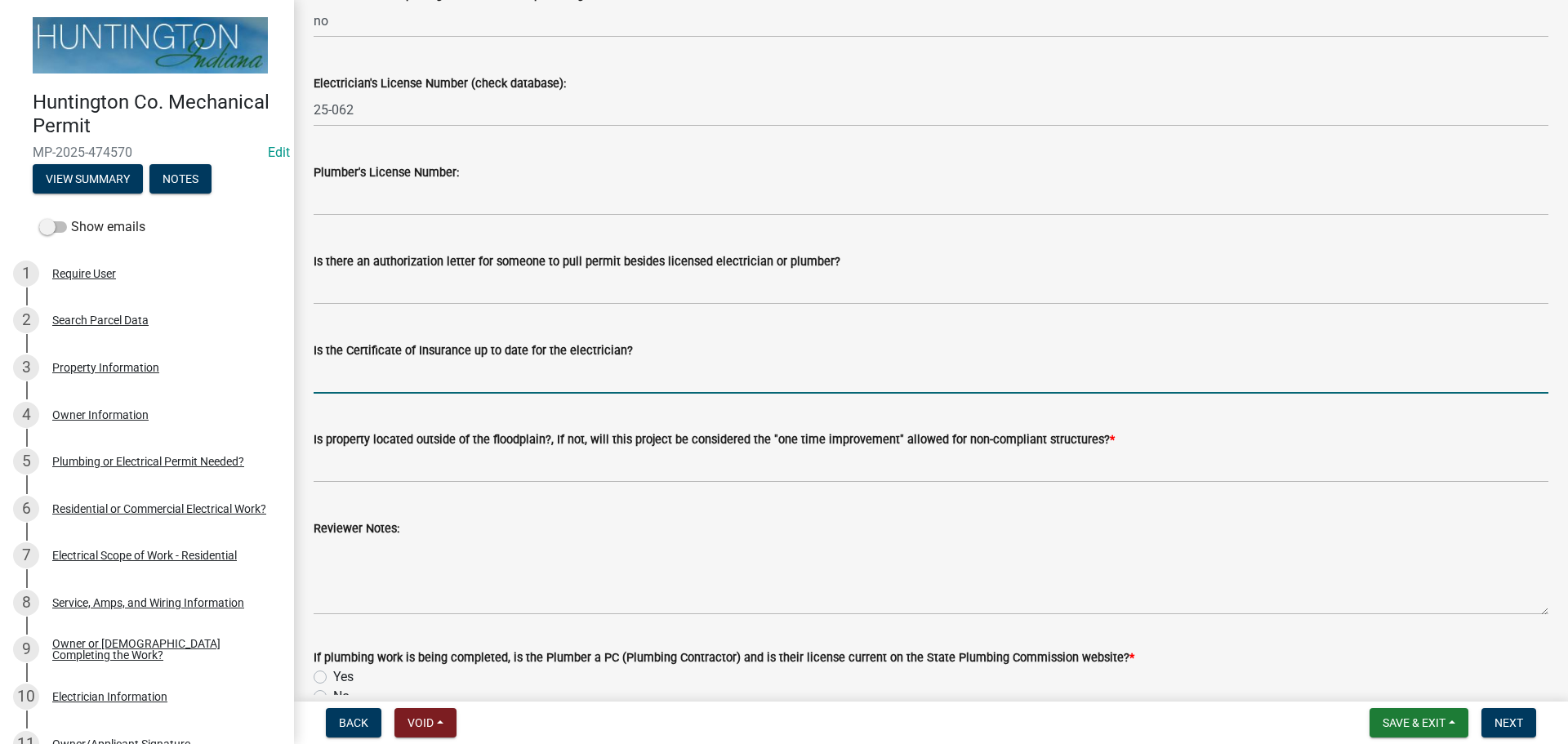
click at [357, 370] on input "Is the Certificate of Insurance up to date for the electrician?" at bounding box center [930, 377] width 1234 height 34
type input "yes"
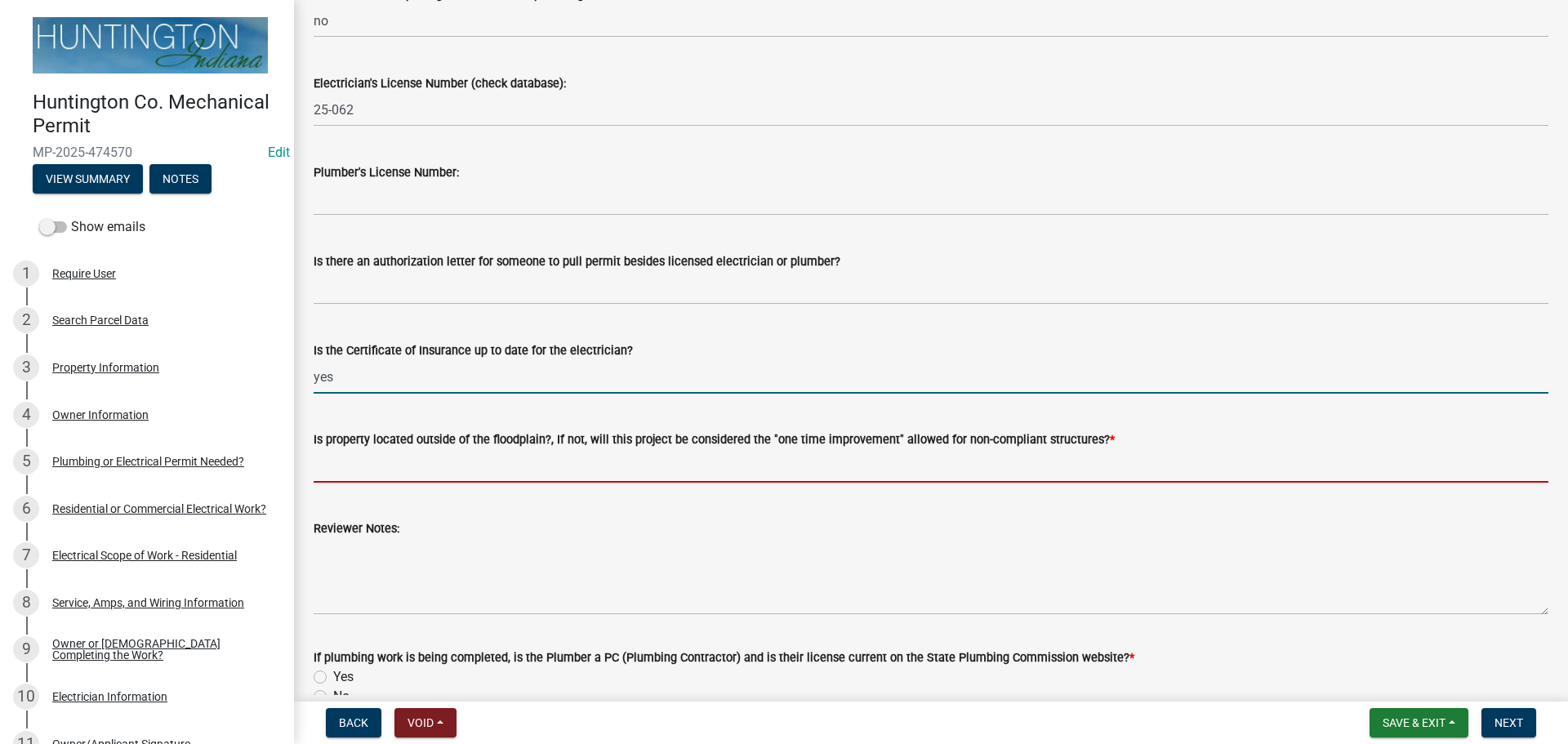
click at [378, 466] on input "Is property located outside of the floodplain?, If not, will this project be co…" at bounding box center [930, 466] width 1234 height 34
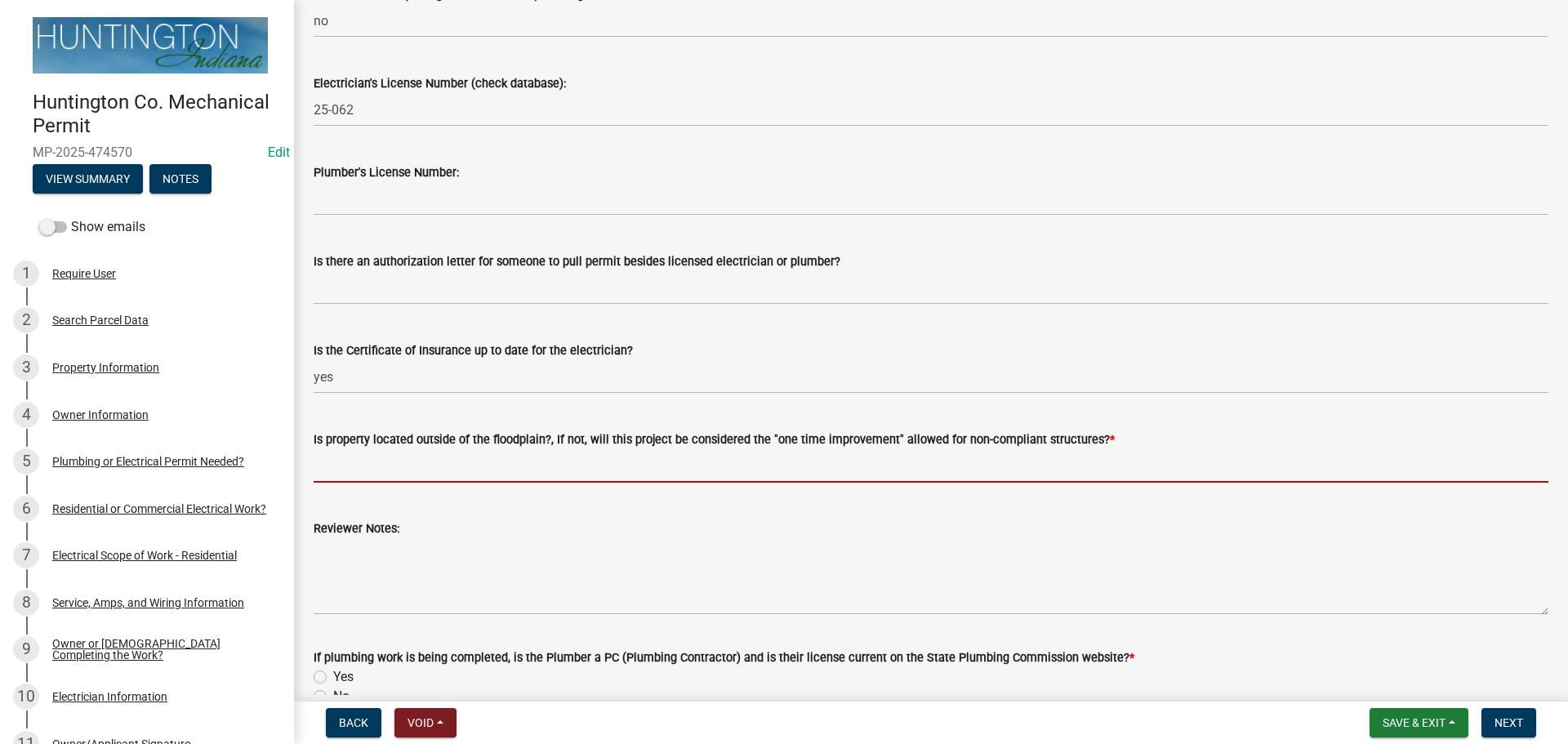
type input "yes"
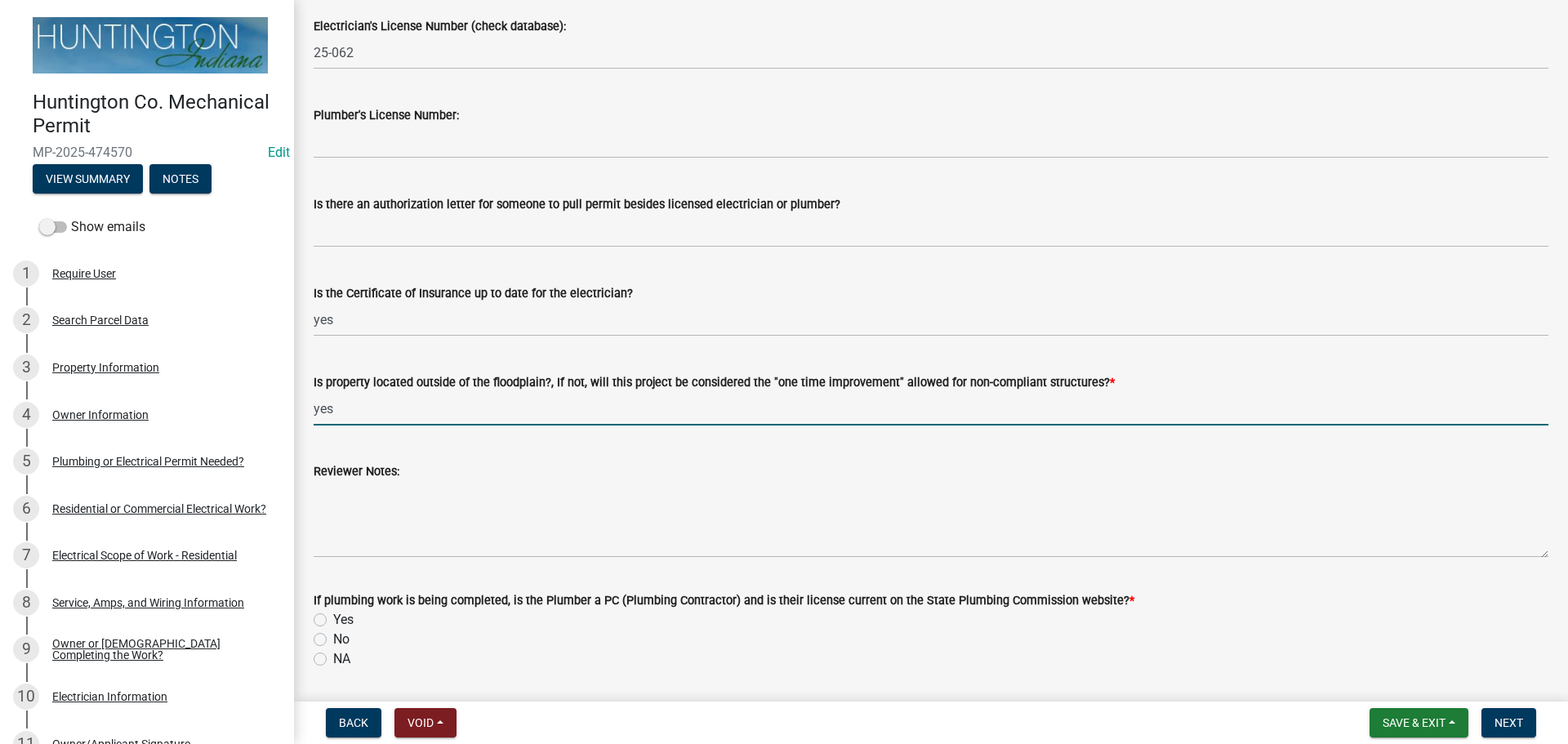
scroll to position [355, 0]
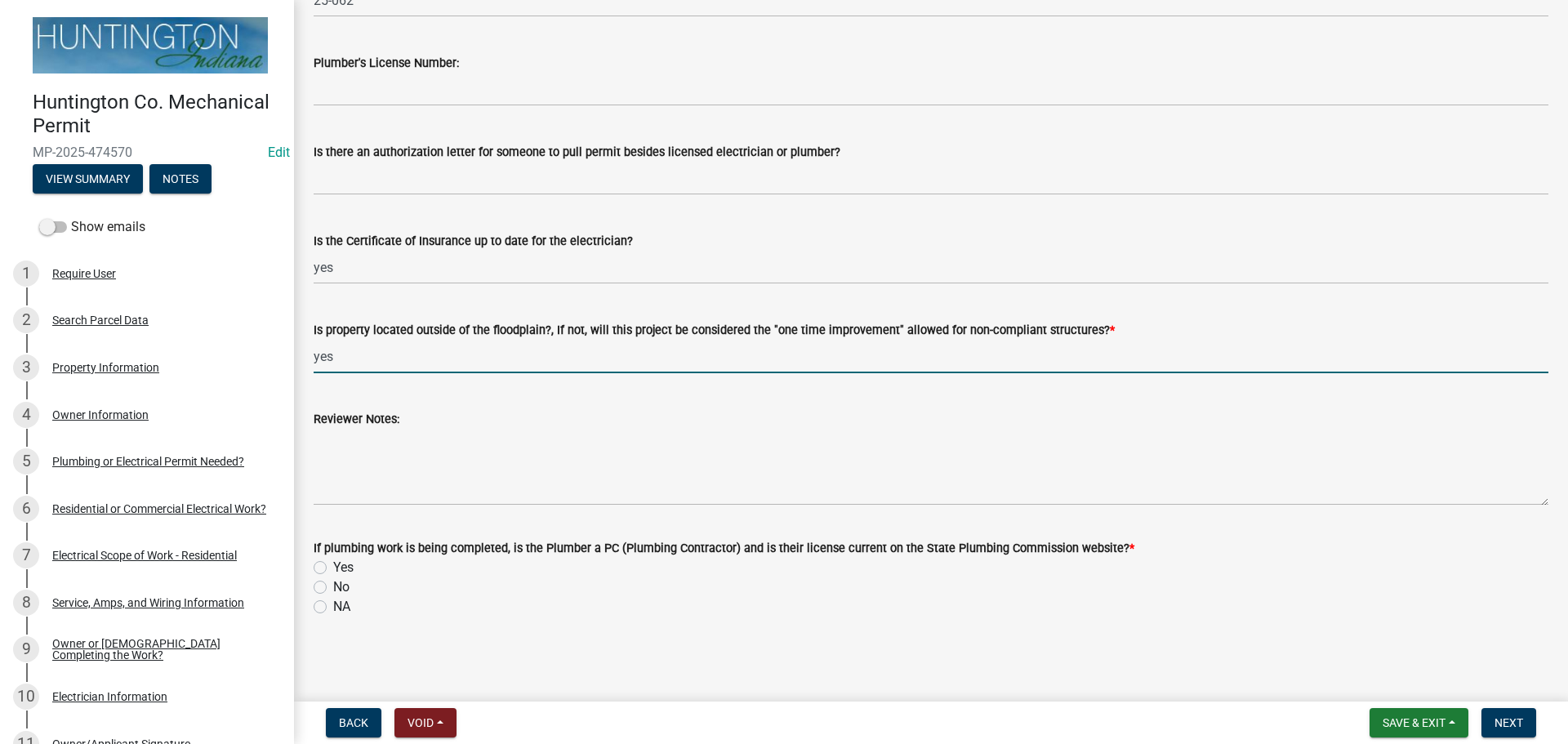
click at [312, 596] on div "If plumbing work is being completed, is the Plumber a PC (Plumbing Contractor) …" at bounding box center [931, 567] width 1259 height 98
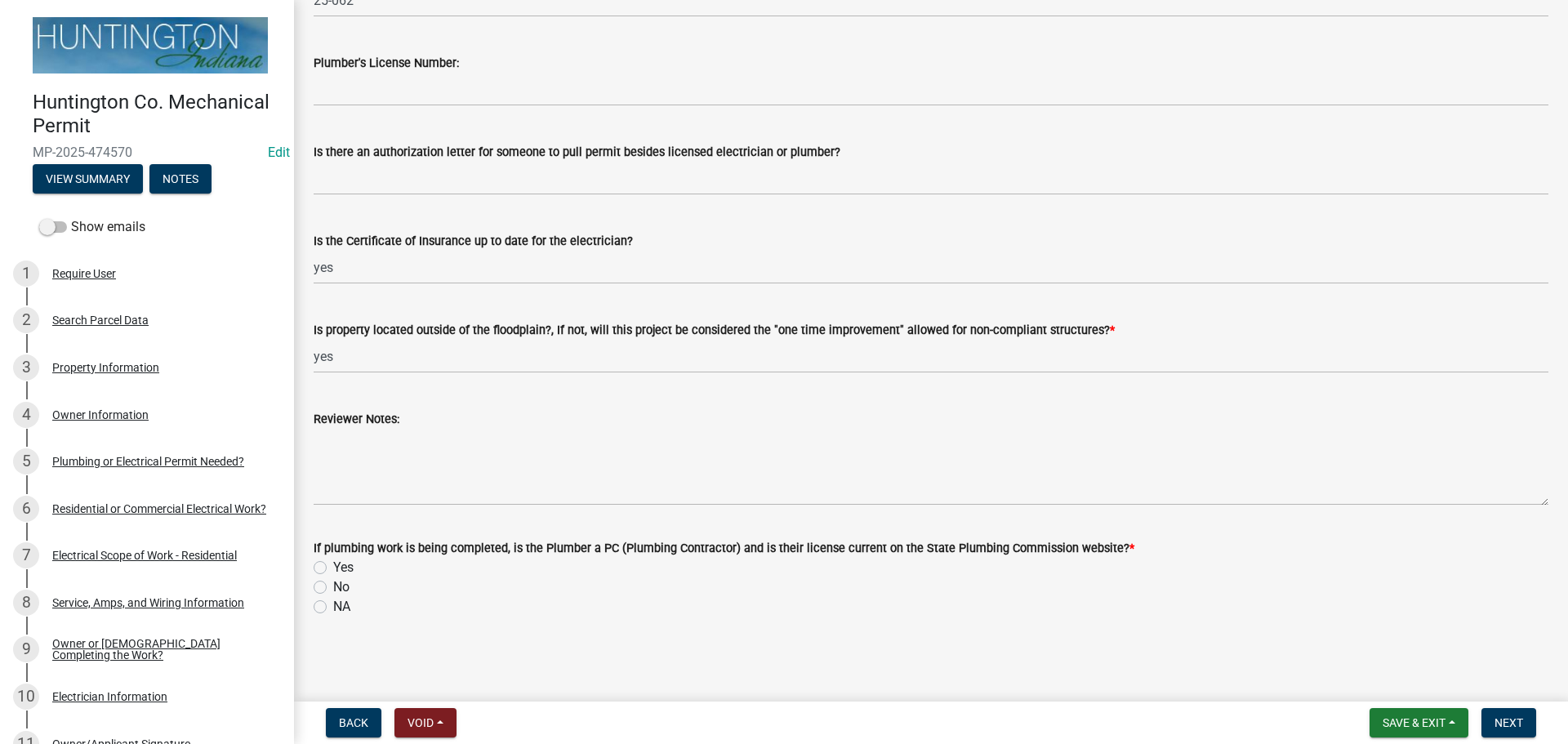
drag, startPoint x: 319, startPoint y: 608, endPoint x: 391, endPoint y: 626, distance: 74.2
click at [334, 608] on label "NA" at bounding box center [342, 607] width 17 height 19
click at [334, 608] on input "NA" at bounding box center [339, 602] width 11 height 11
radio input "true"
click at [1503, 732] on button "Next" at bounding box center [1509, 722] width 55 height 29
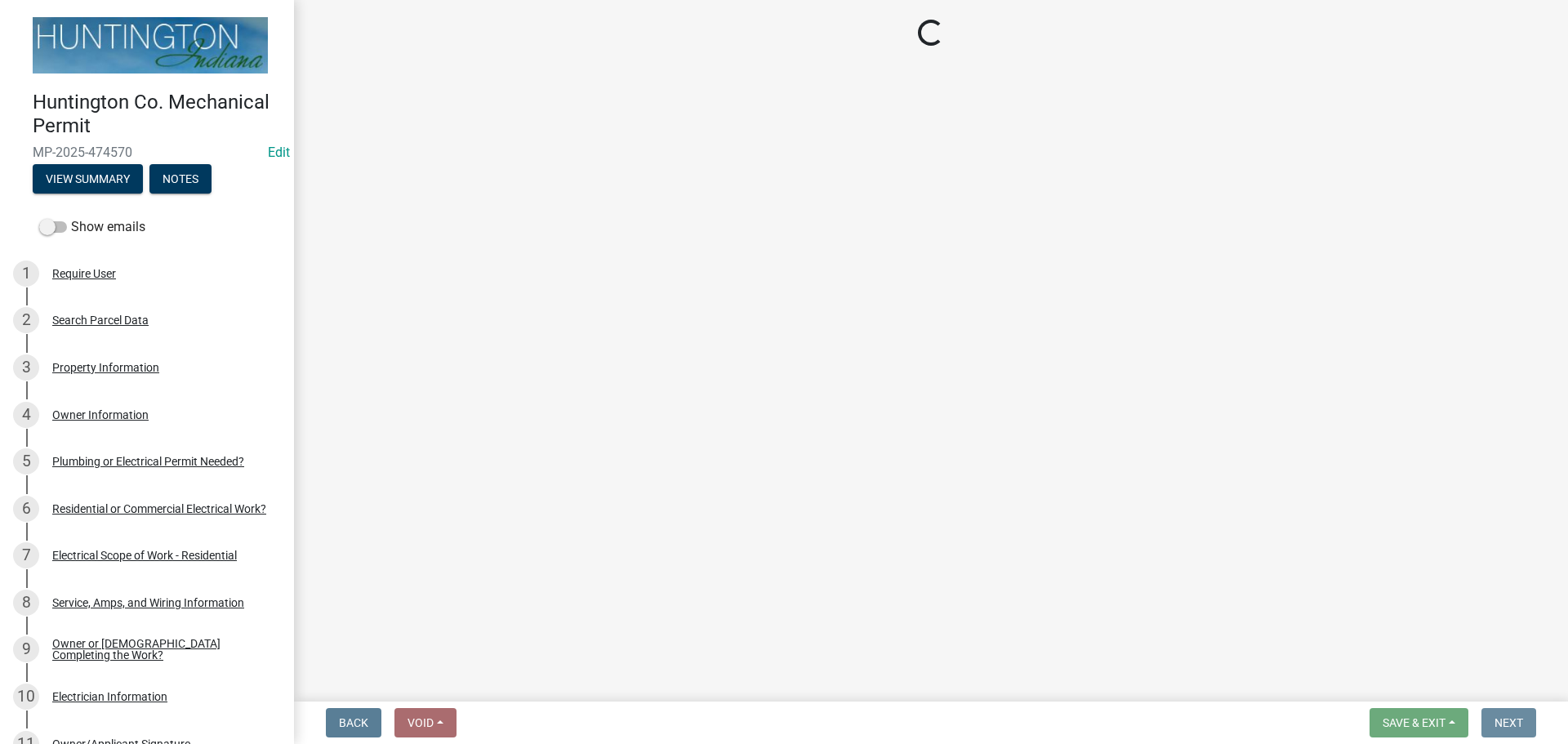
scroll to position [0, 0]
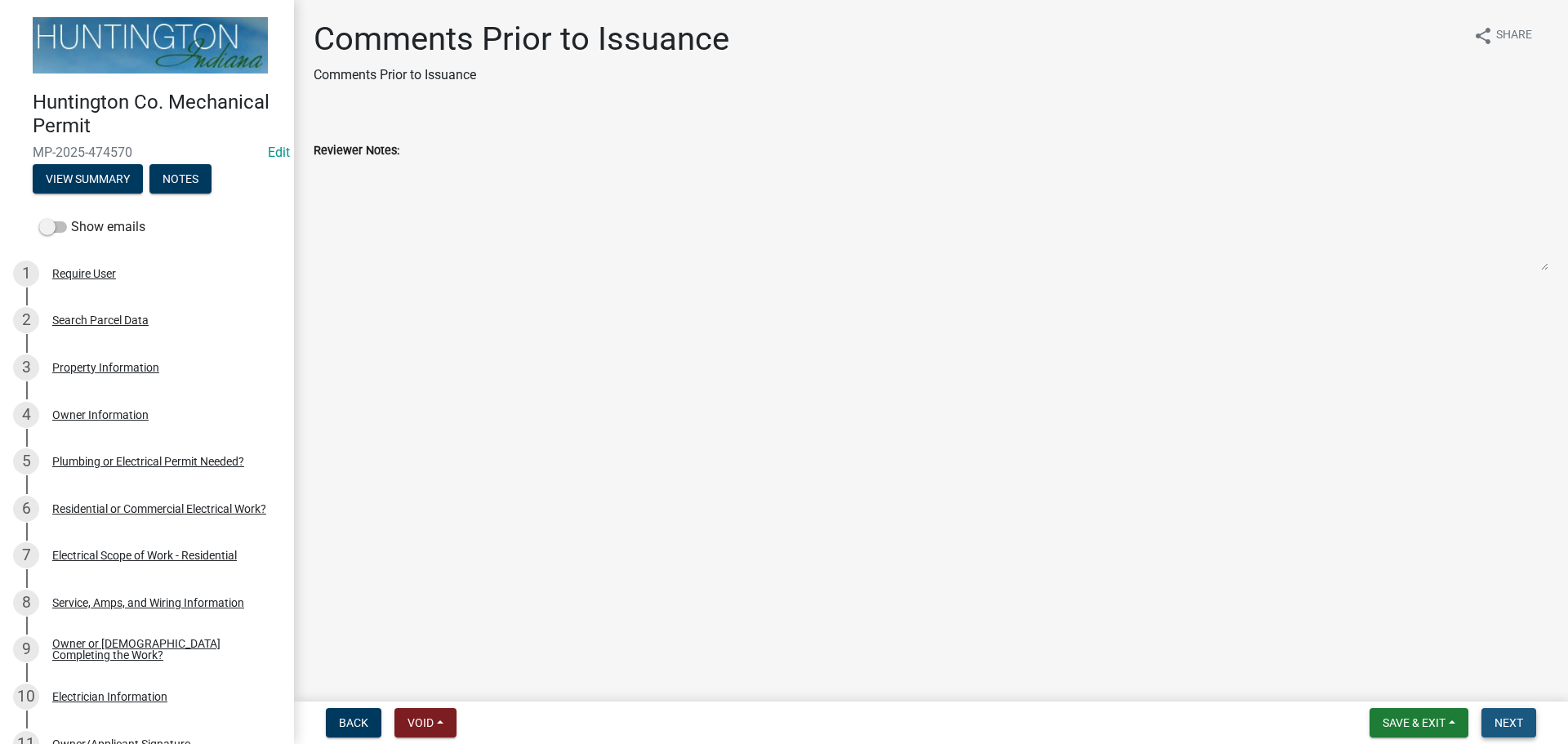
click at [1503, 726] on span "Next" at bounding box center [1509, 722] width 28 height 13
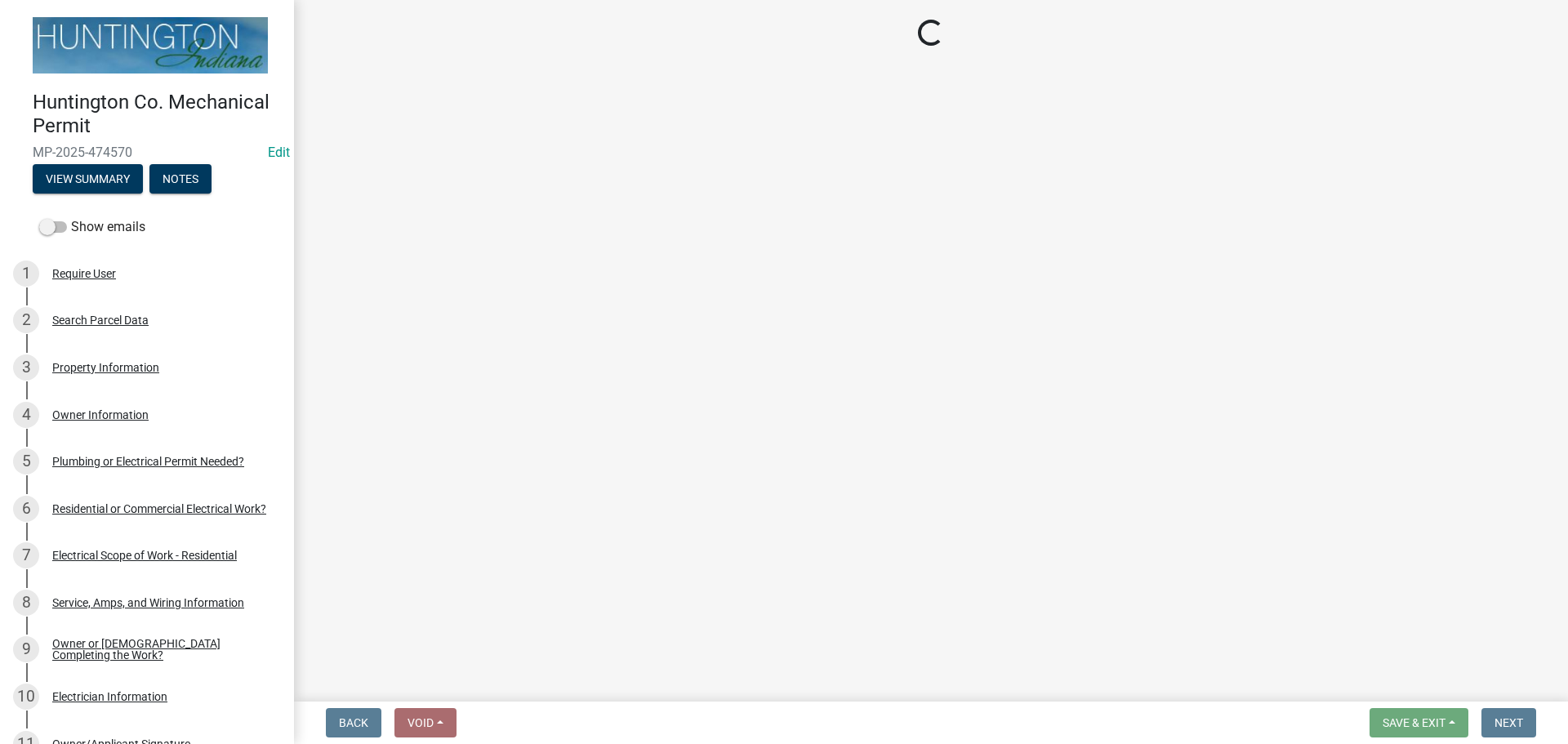
select select "3: 3"
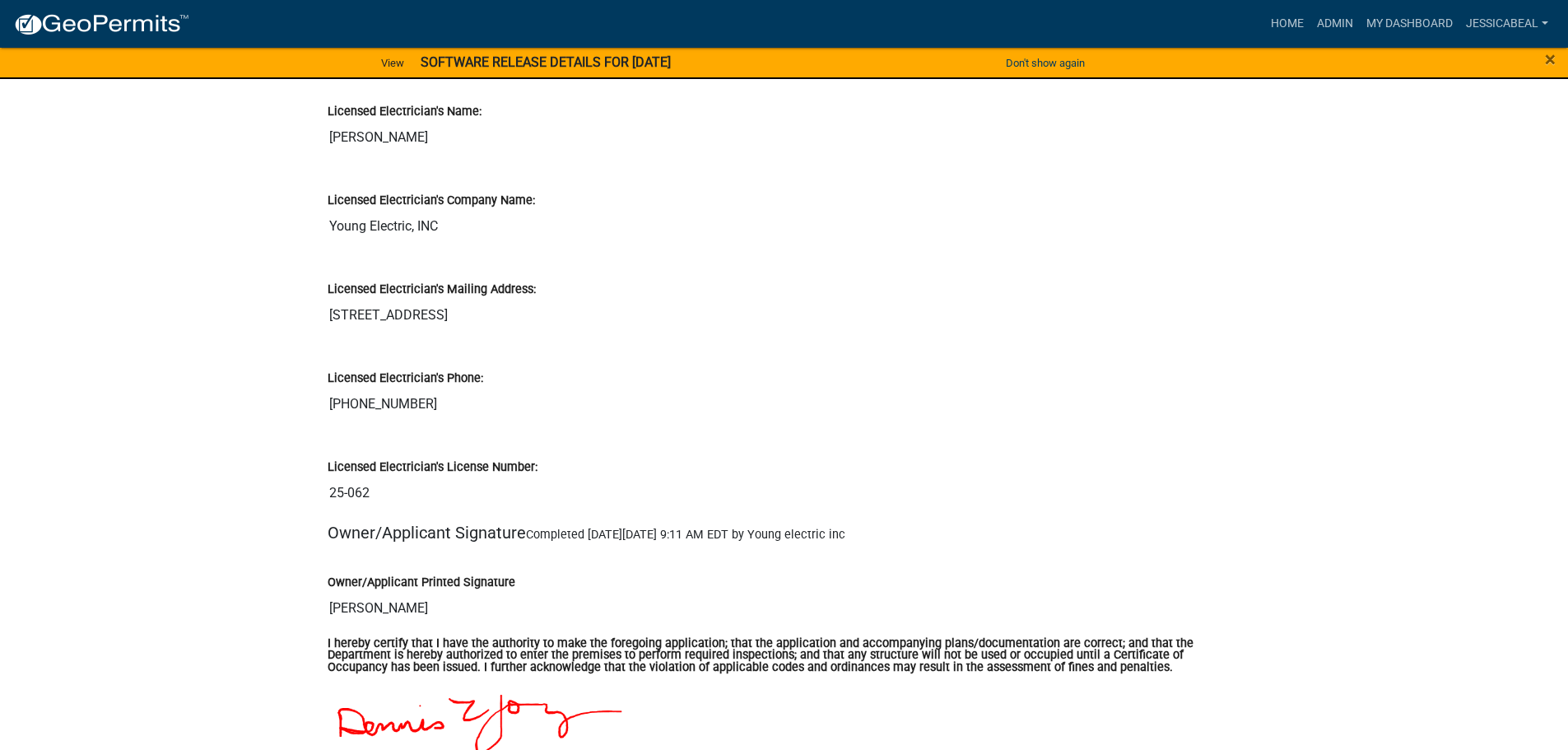
scroll to position [3045, 0]
drag, startPoint x: 375, startPoint y: 493, endPoint x: 325, endPoint y: 492, distance: 50.0
click at [325, 492] on div "Licensed Electrician's License Number: 25-062" at bounding box center [784, 477] width 938 height 89
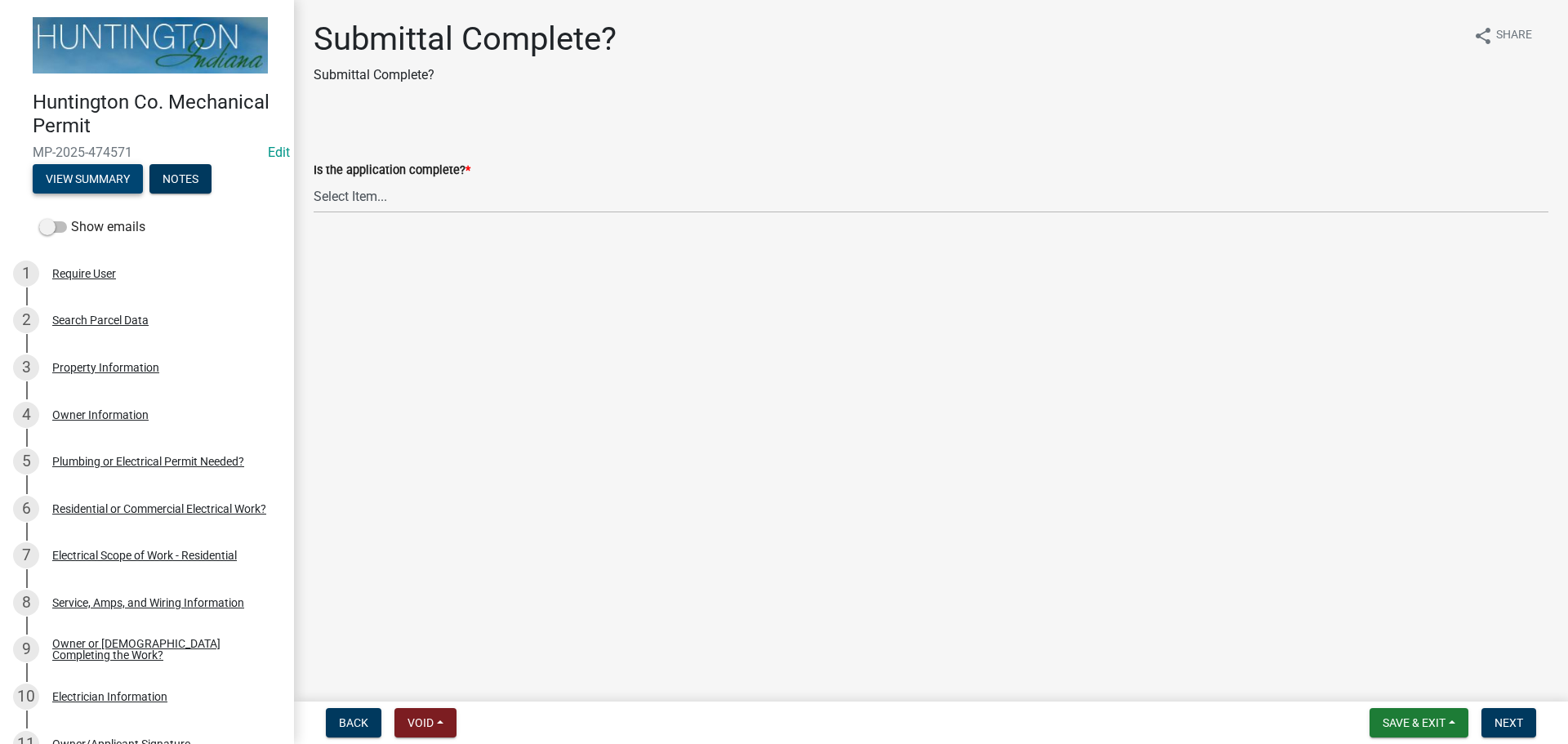
click at [93, 177] on button "View Summary" at bounding box center [88, 179] width 111 height 29
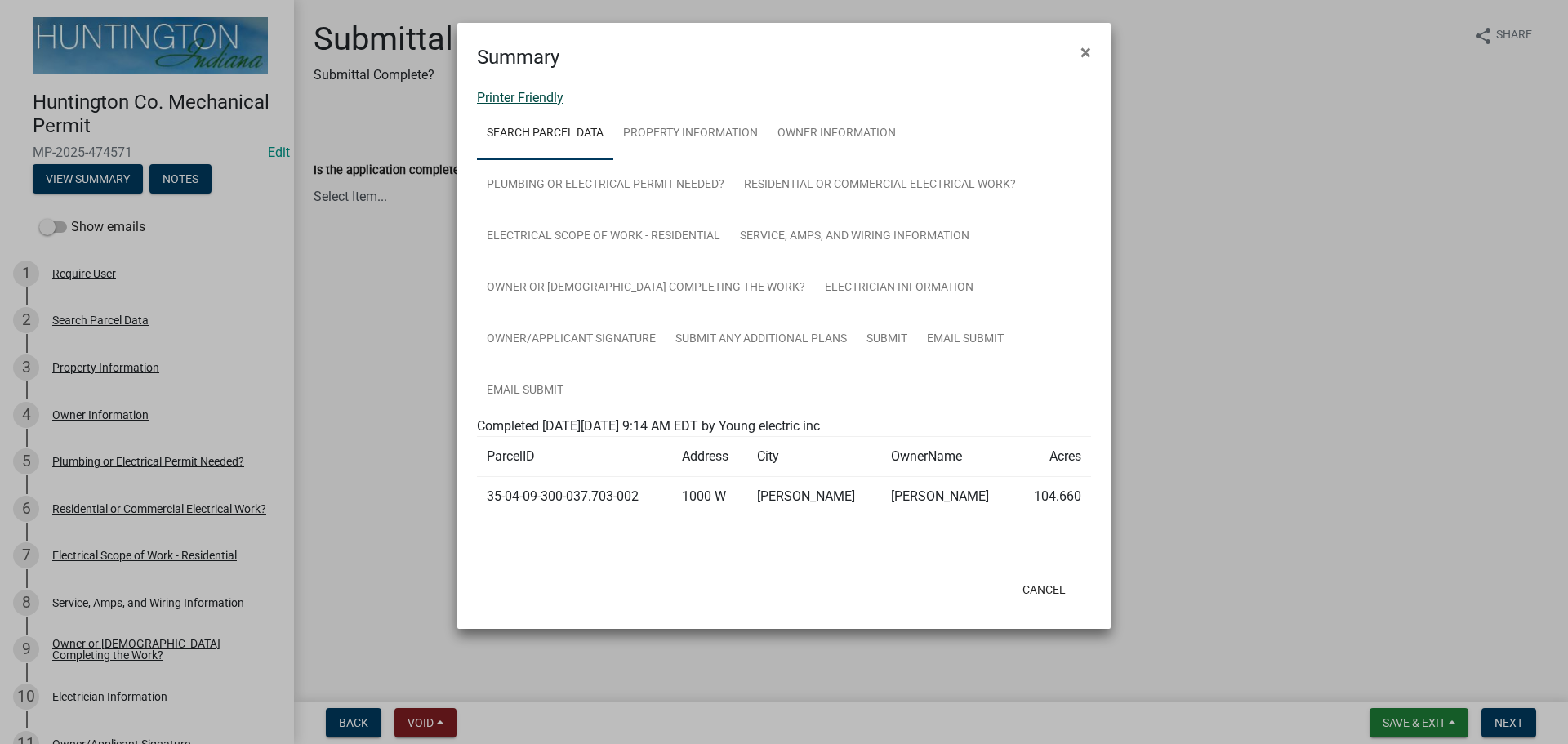
click at [514, 101] on link "Printer Friendly" at bounding box center [520, 98] width 87 height 16
click at [1103, 61] on button "×" at bounding box center [1086, 52] width 37 height 46
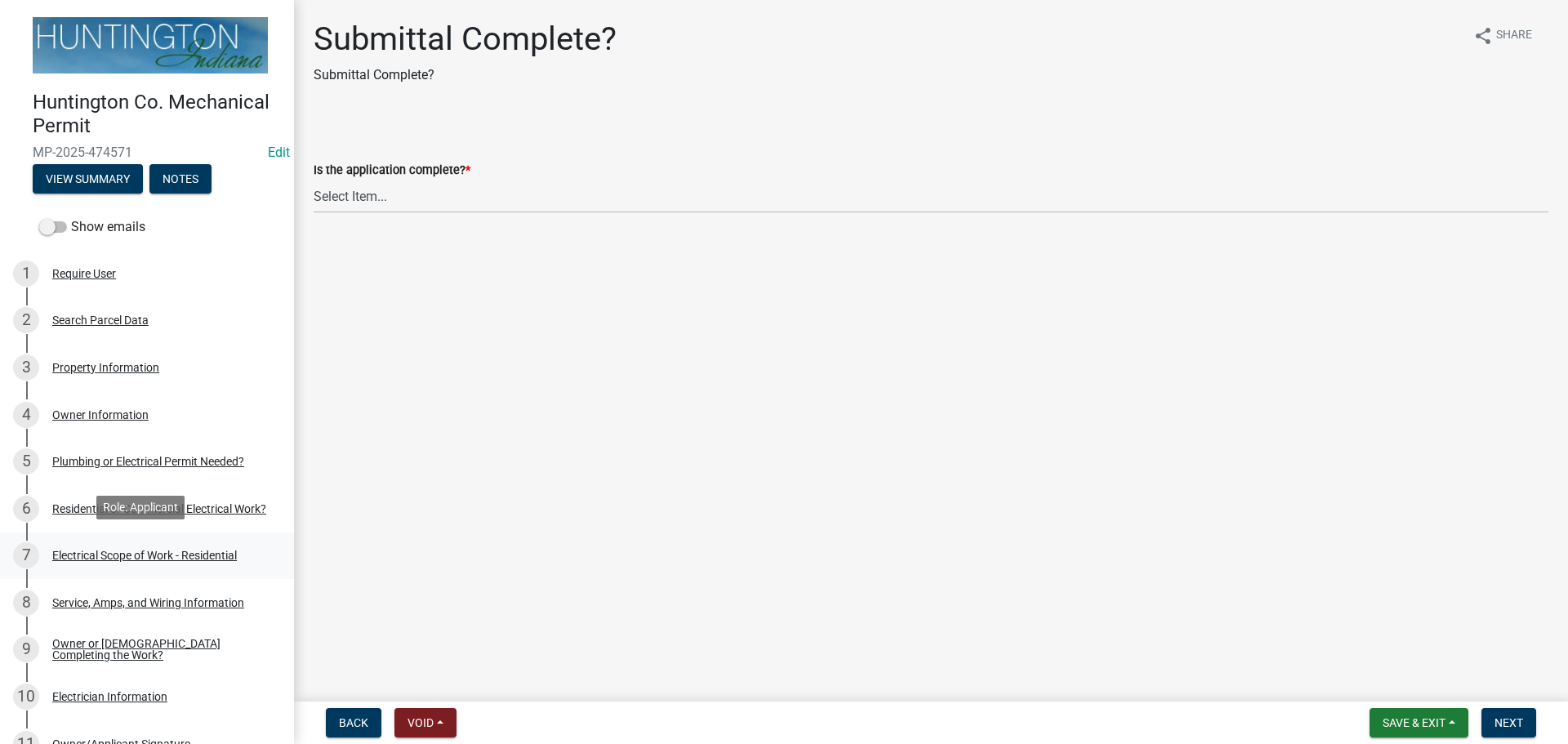
click at [154, 559] on div "7 Electrical Scope of Work - Residential" at bounding box center [141, 556] width 255 height 27
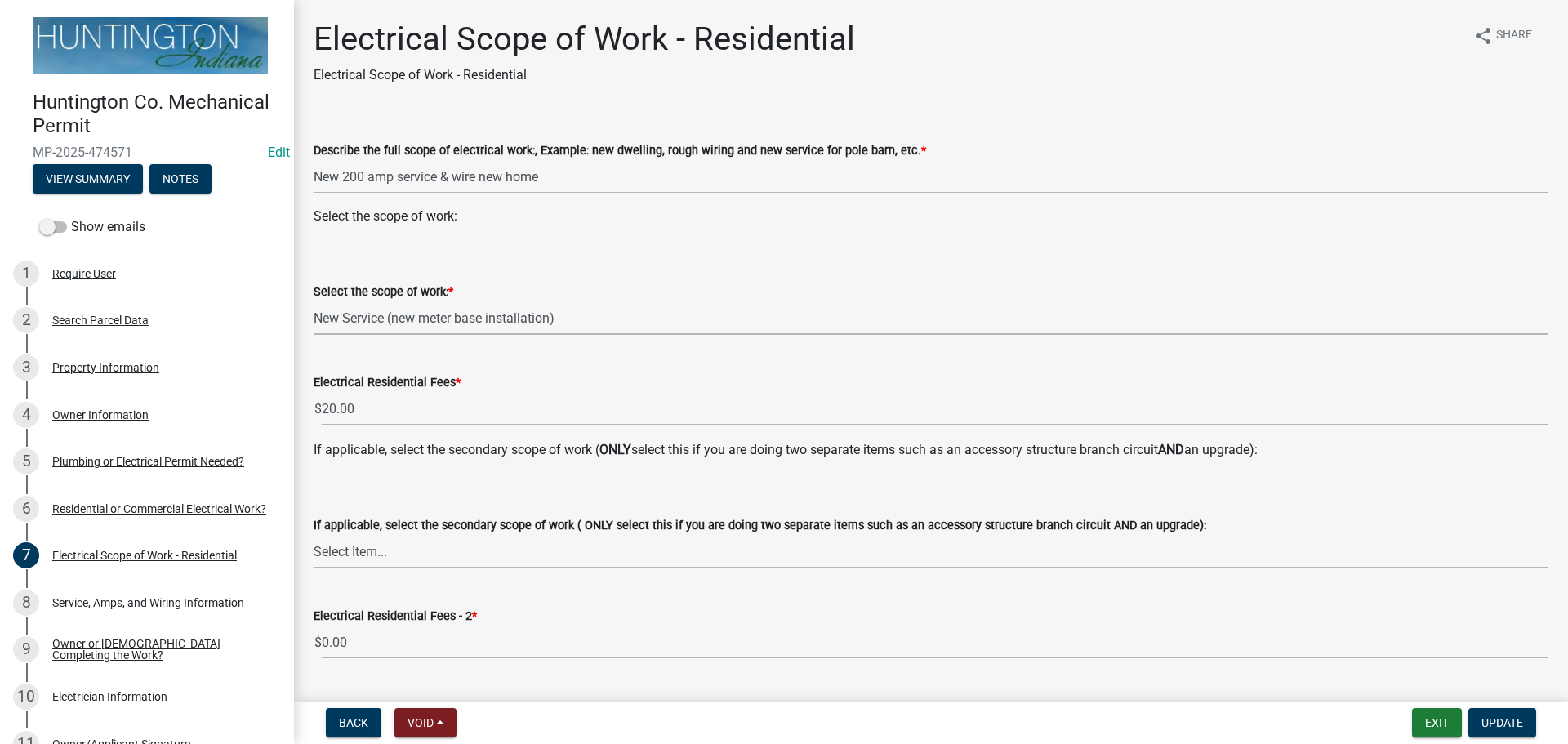
click at [399, 308] on select "Select Item... New Service (new meter base installation) Upgrade (includes relo…" at bounding box center [930, 318] width 1234 height 34
click at [313, 302] on select "Select Item... New Service (new meter base installation) Upgrade (includes relo…" at bounding box center [930, 318] width 1234 height 34
select select "dd42b304-1511-40dc-9ec0-60ca8e786daf"
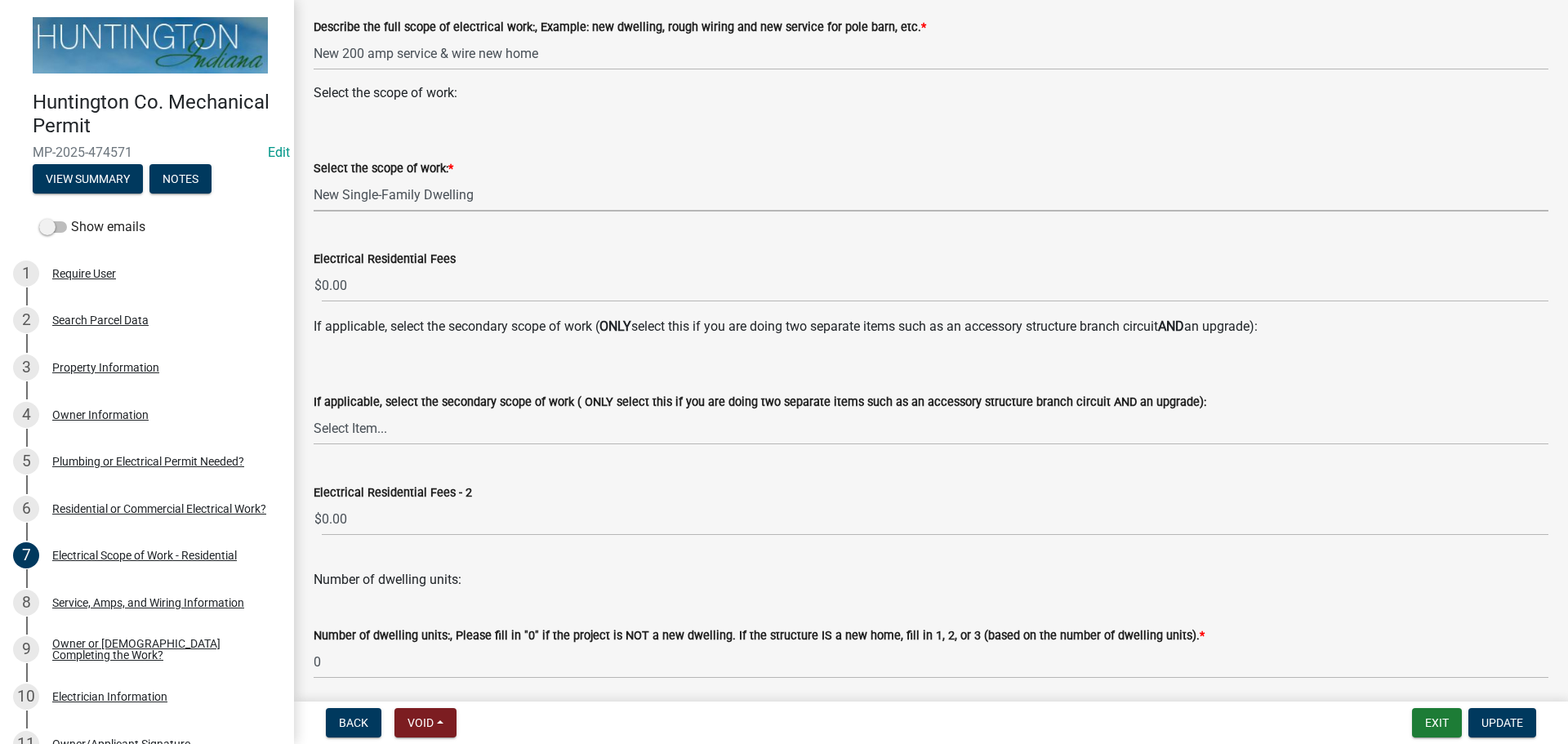
scroll to position [164, 0]
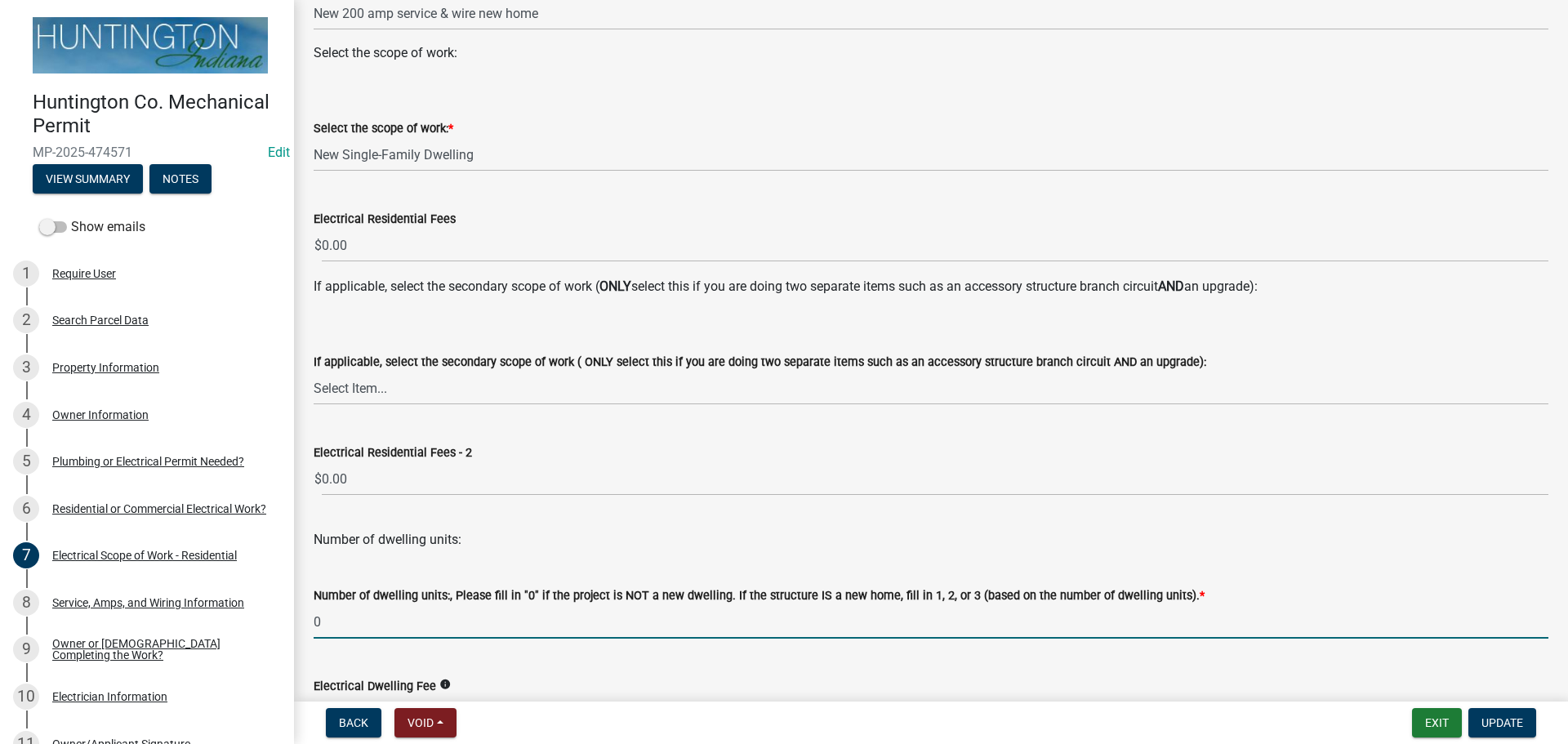
drag, startPoint x: 335, startPoint y: 625, endPoint x: 310, endPoint y: 623, distance: 25.1
click at [310, 623] on div "Number of dwelling units:, Please fill in "0" if the project is NOT a new dwell…" at bounding box center [931, 601] width 1259 height 76
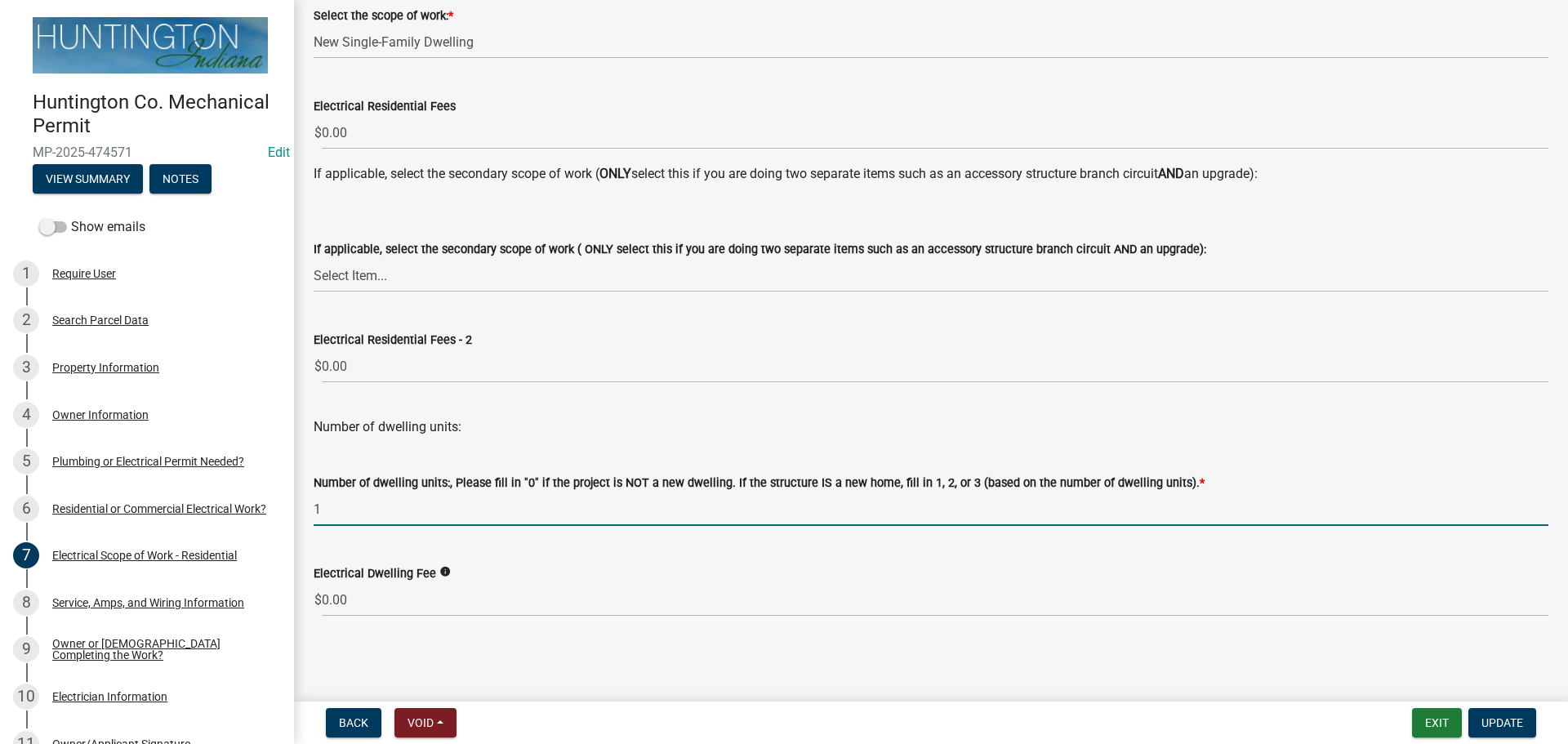
type input "1"
click at [469, 663] on main "Electrical Scope of Work - Residential Electrical Scope of Work - Residential s…" at bounding box center [931, 347] width 1274 height 694
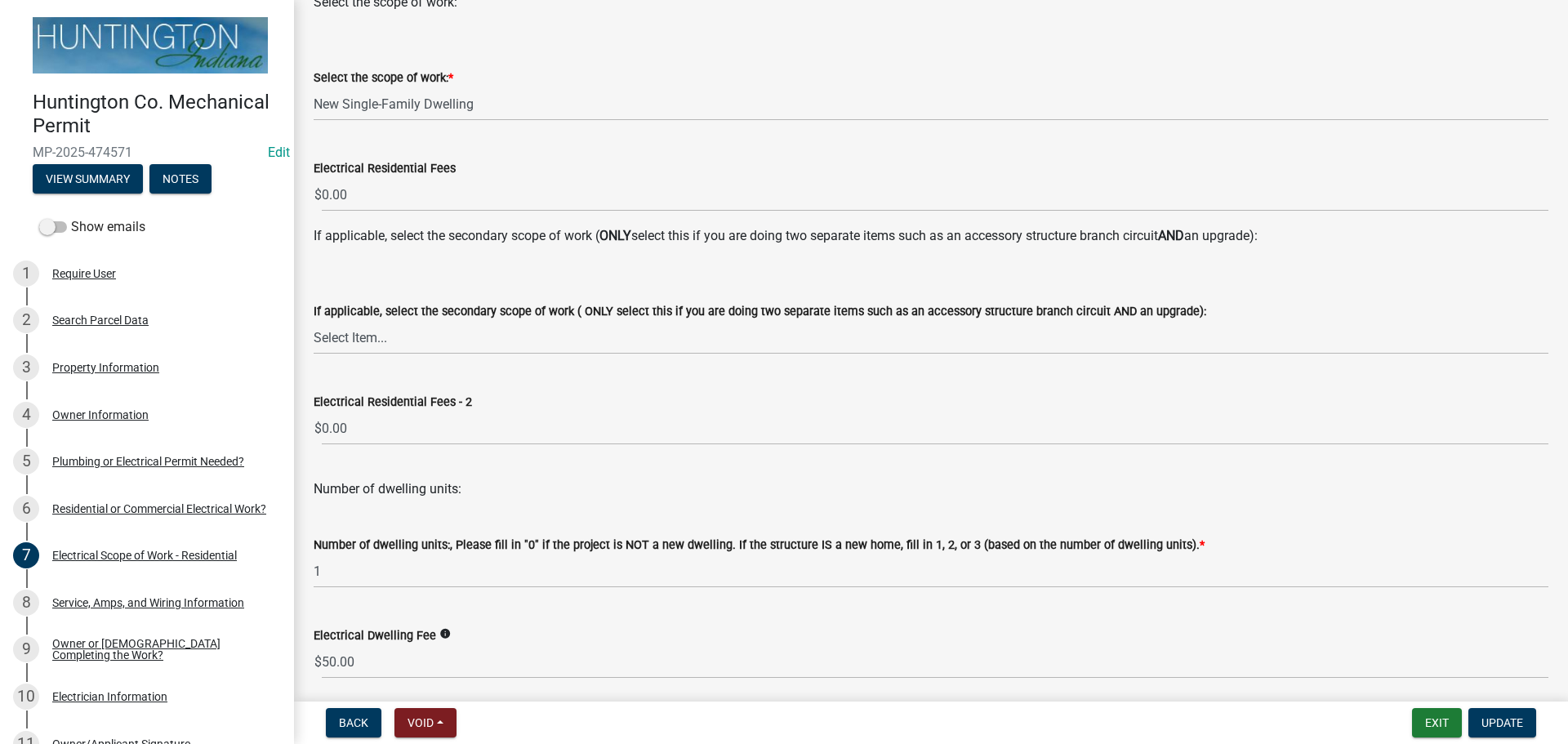
scroll to position [276, 0]
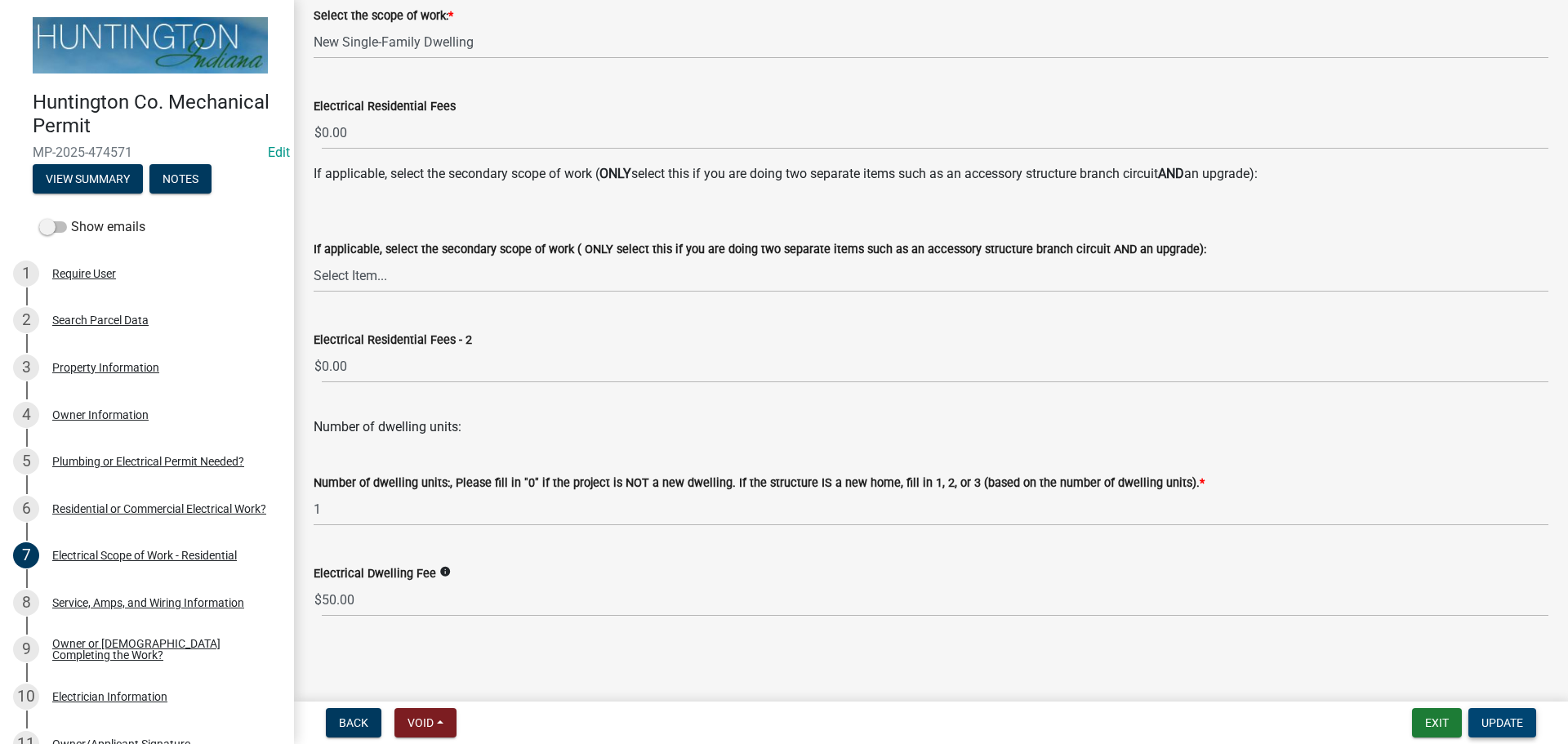
click at [1505, 723] on span "Update" at bounding box center [1502, 722] width 42 height 13
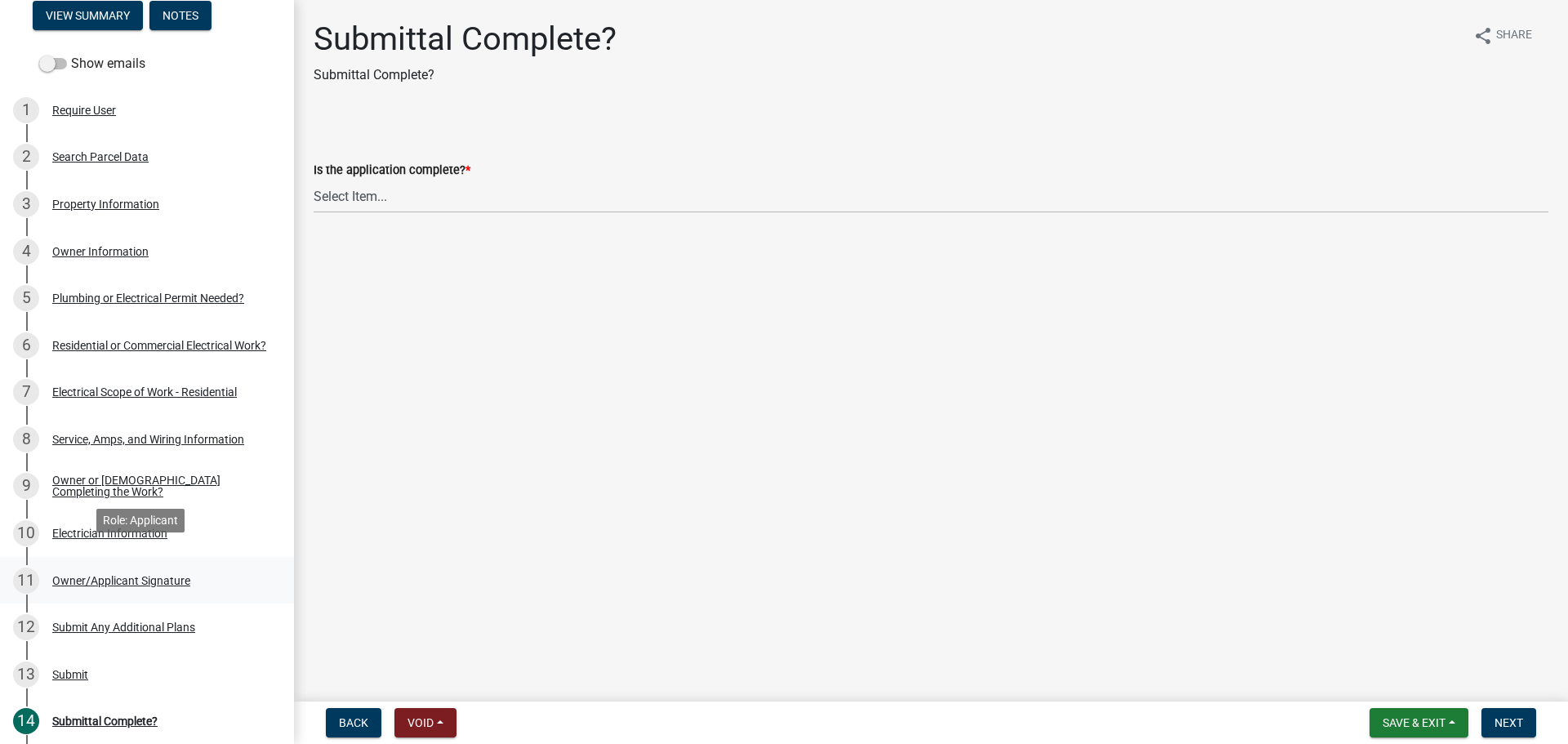
scroll to position [360, 0]
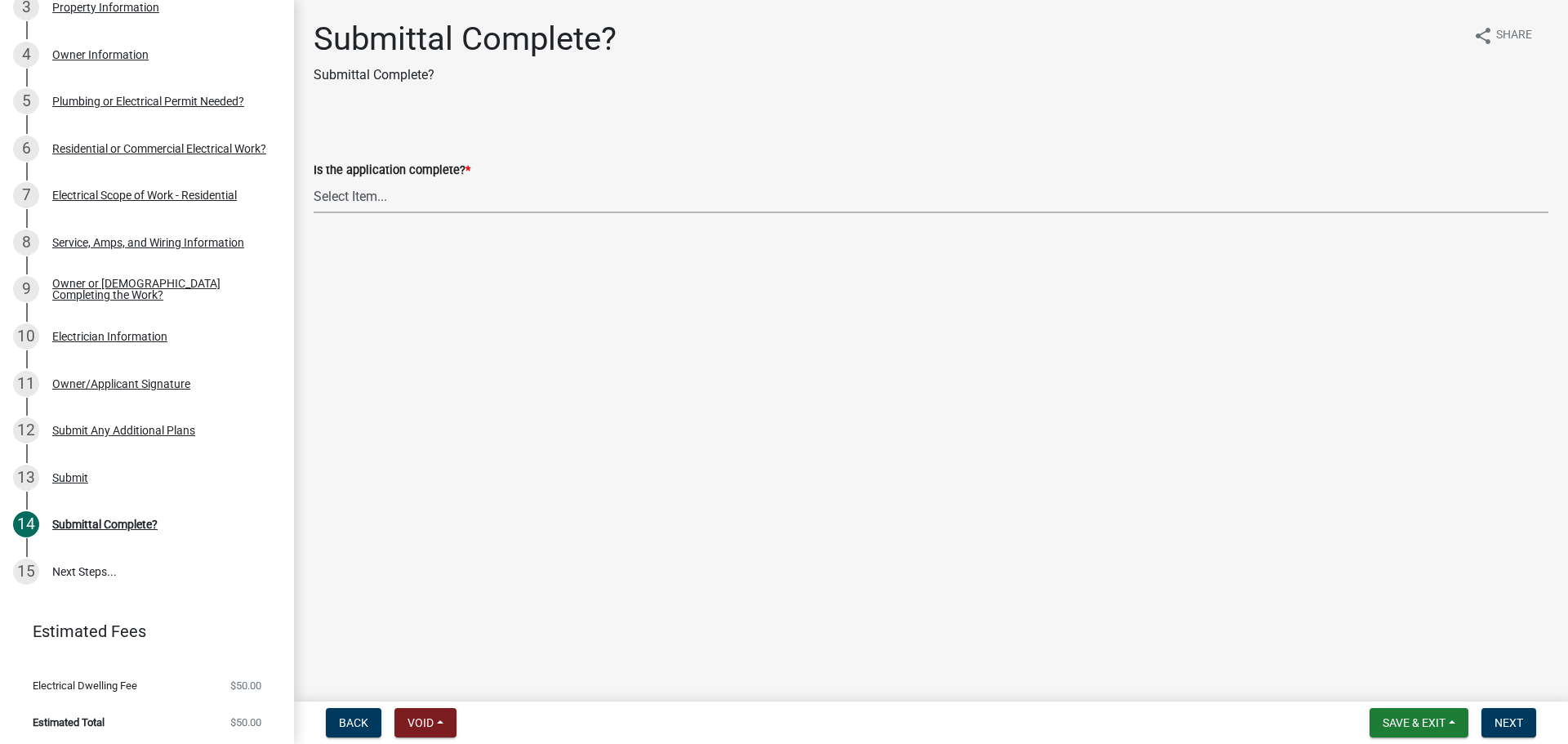
click at [366, 201] on select "Select Item... Yes No" at bounding box center [930, 196] width 1234 height 34
click at [313, 180] on select "Select Item... Yes No" at bounding box center [930, 196] width 1234 height 34
select select "1782a9c7-7323-4da6-ac5b-f89a69a3d723"
click at [1518, 734] on button "Next" at bounding box center [1509, 722] width 55 height 29
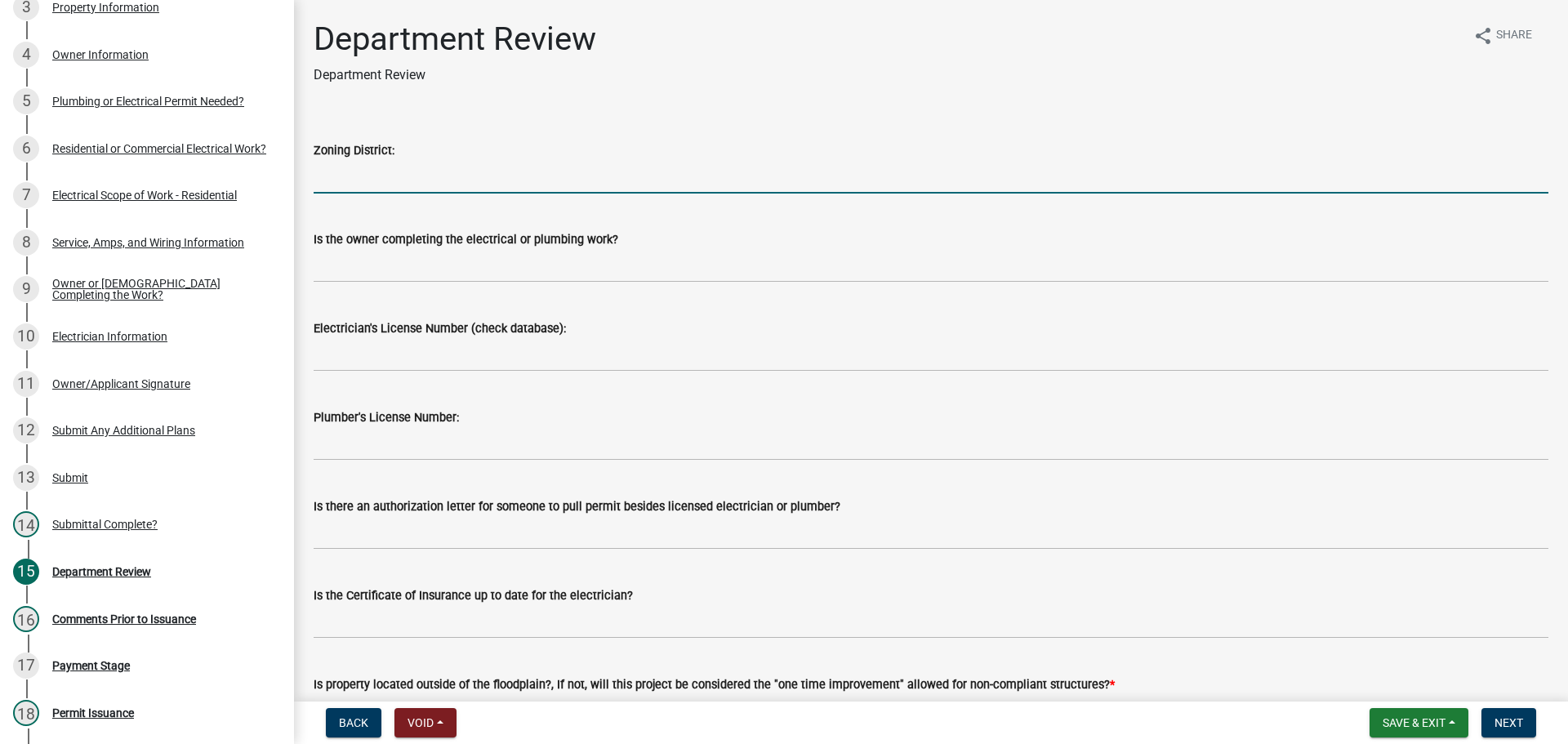
click at [459, 173] on input "Zoning District:" at bounding box center [930, 177] width 1234 height 34
drag, startPoint x: 399, startPoint y: 184, endPoint x: 281, endPoint y: 176, distance: 118.3
click at [281, 176] on div "Huntington Co. Mechanical Permit MP-2025-474571 Edit View Summary Notes Show em…" at bounding box center [784, 372] width 1568 height 744
type input "Ag"
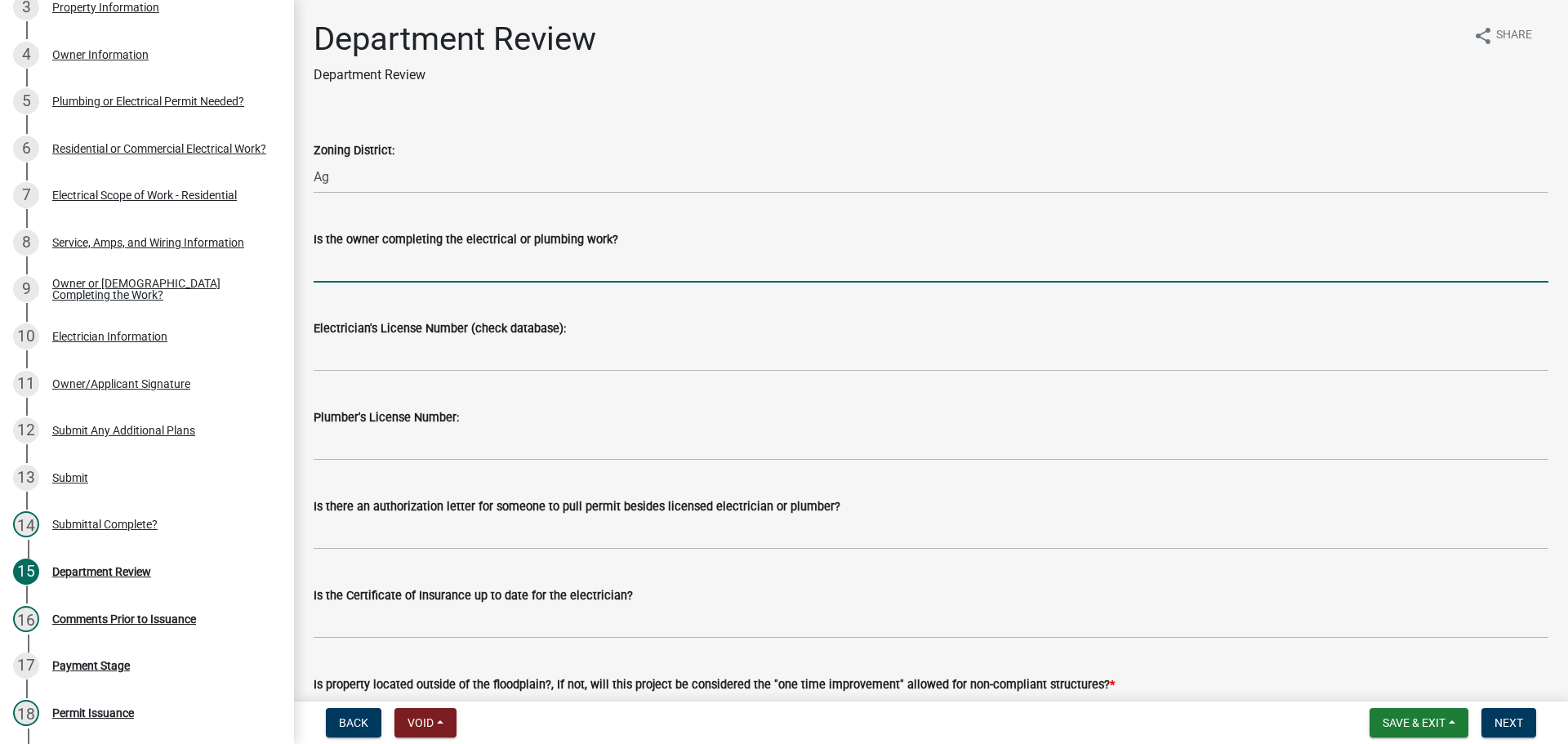
click at [327, 265] on input "Is the owner completing the electrical or plumbing work?" at bounding box center [930, 265] width 1234 height 34
type input "no"
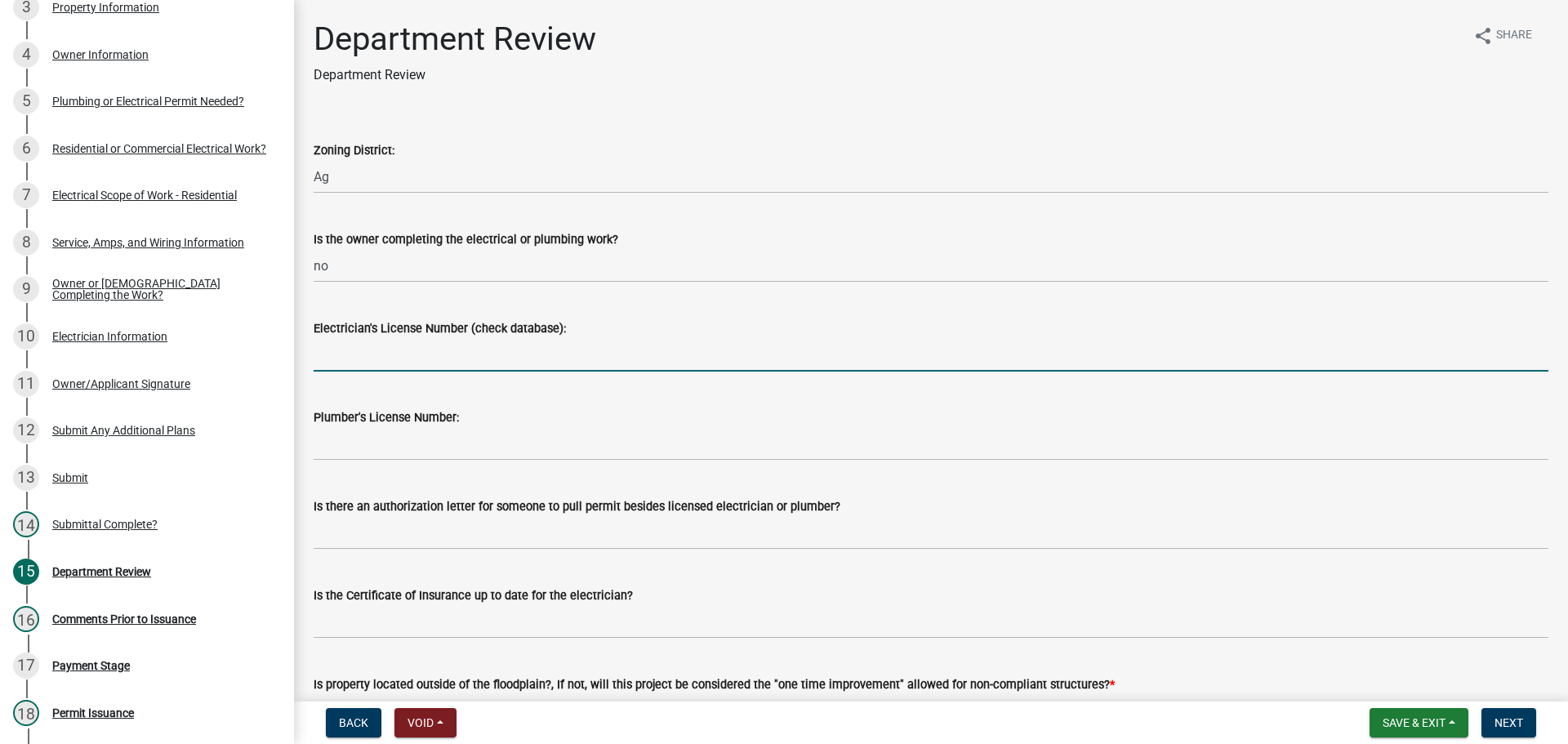
click at [368, 362] on input "Electrician's License Number (check database):" at bounding box center [930, 355] width 1234 height 34
paste input "25-062"
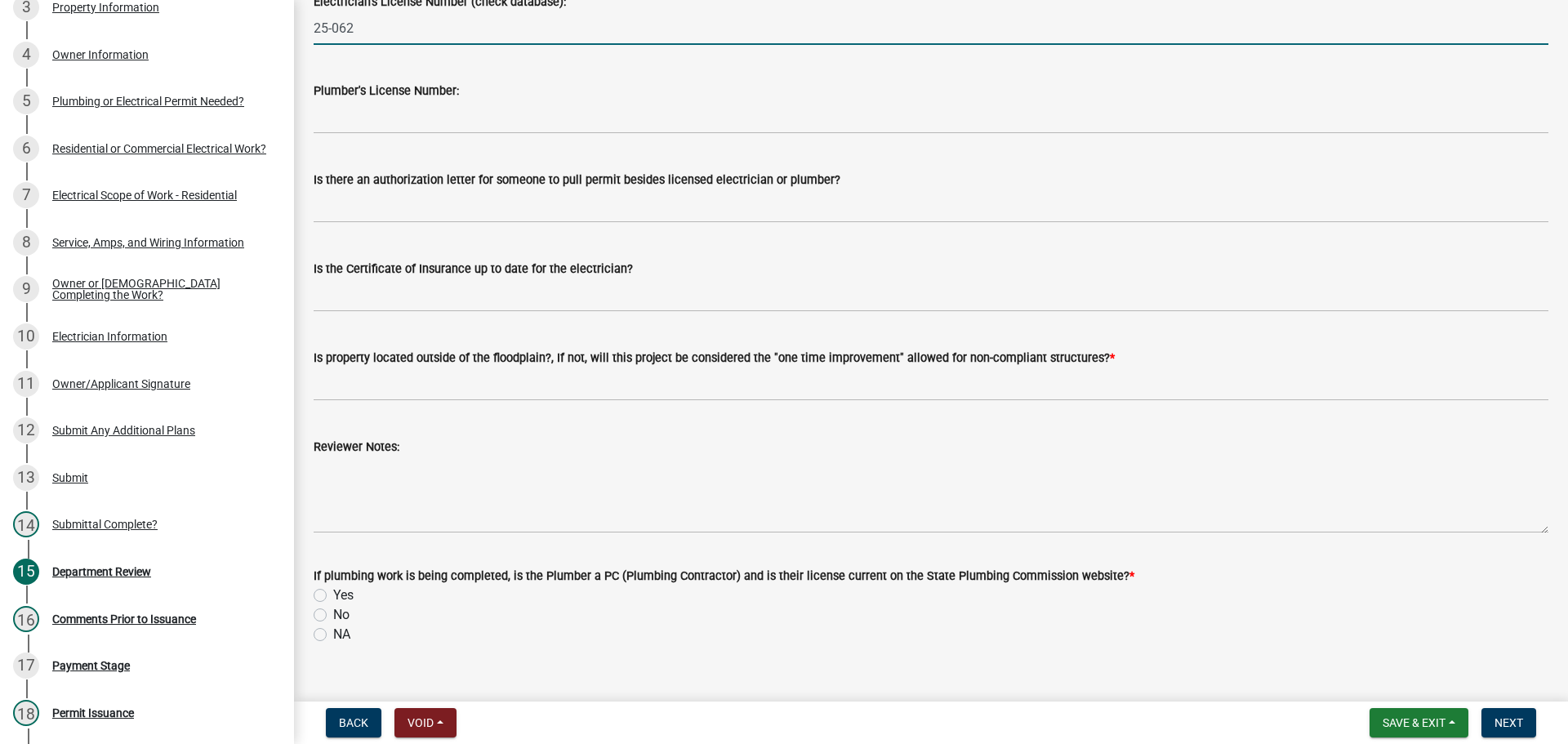
type input "25-062"
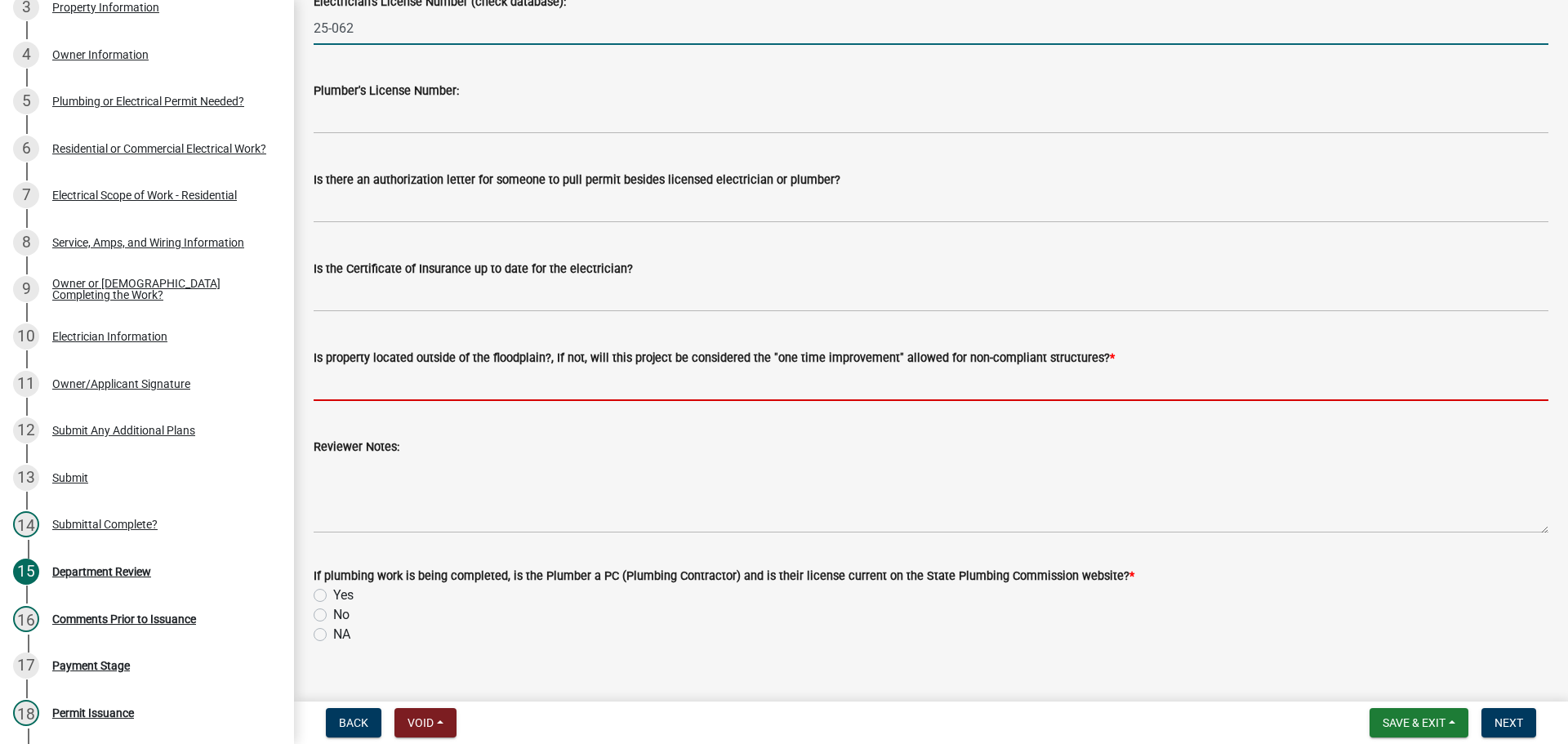
click at [353, 394] on input "Is property located outside of the floodplain?, If not, will this project be co…" at bounding box center [930, 384] width 1234 height 34
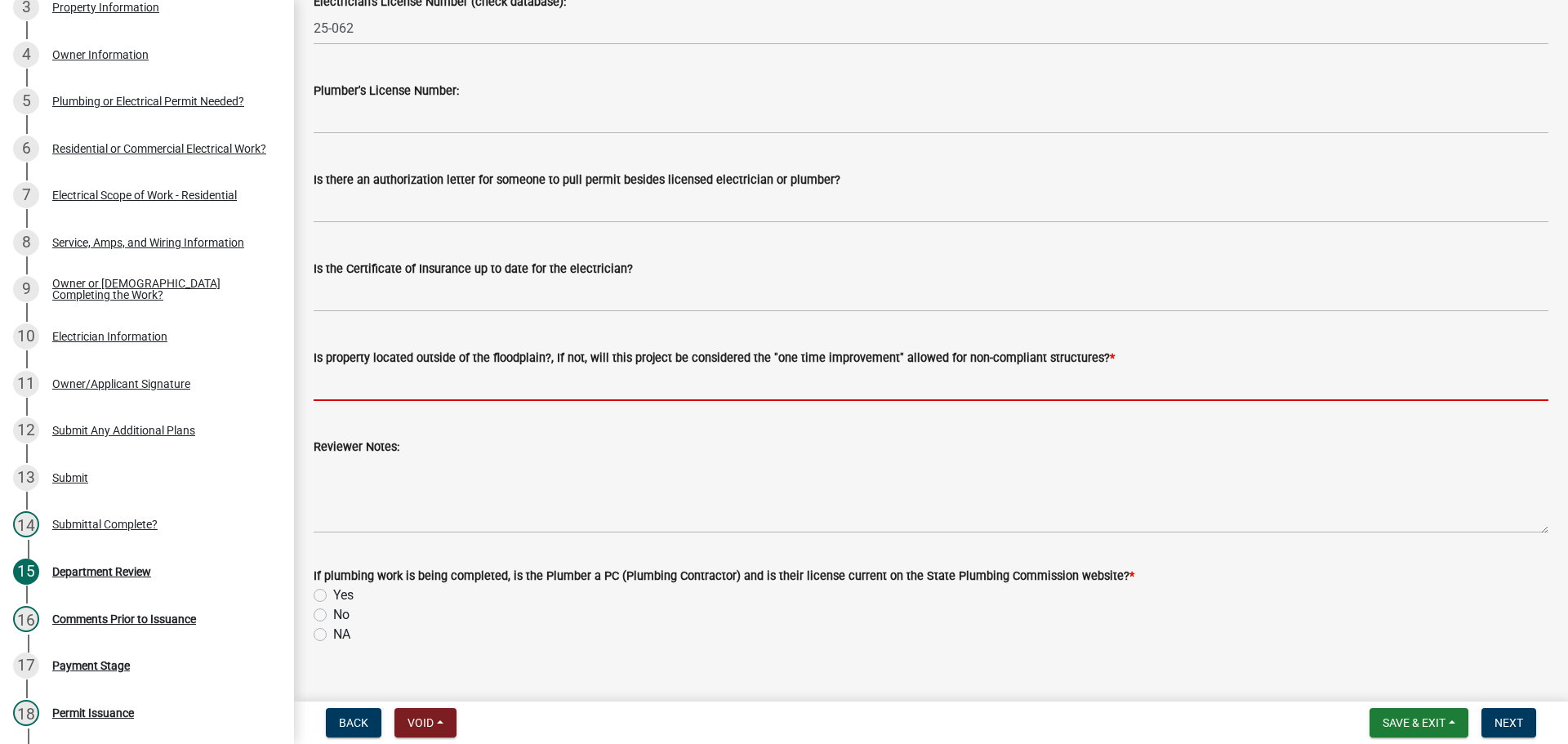
type input "yes"
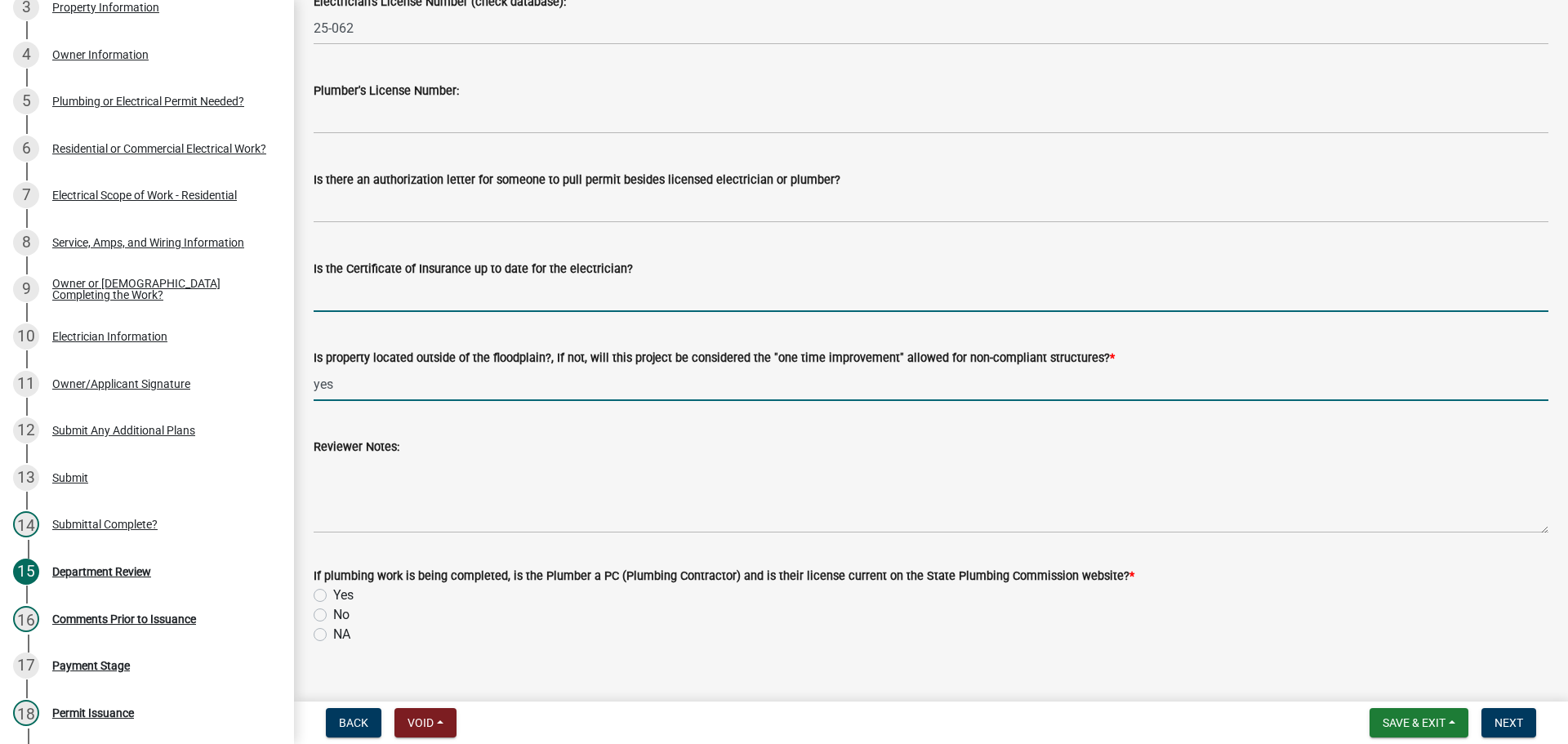
click at [380, 311] on input "Is the Certificate of Insurance up to date for the electrician?" at bounding box center [930, 295] width 1234 height 34
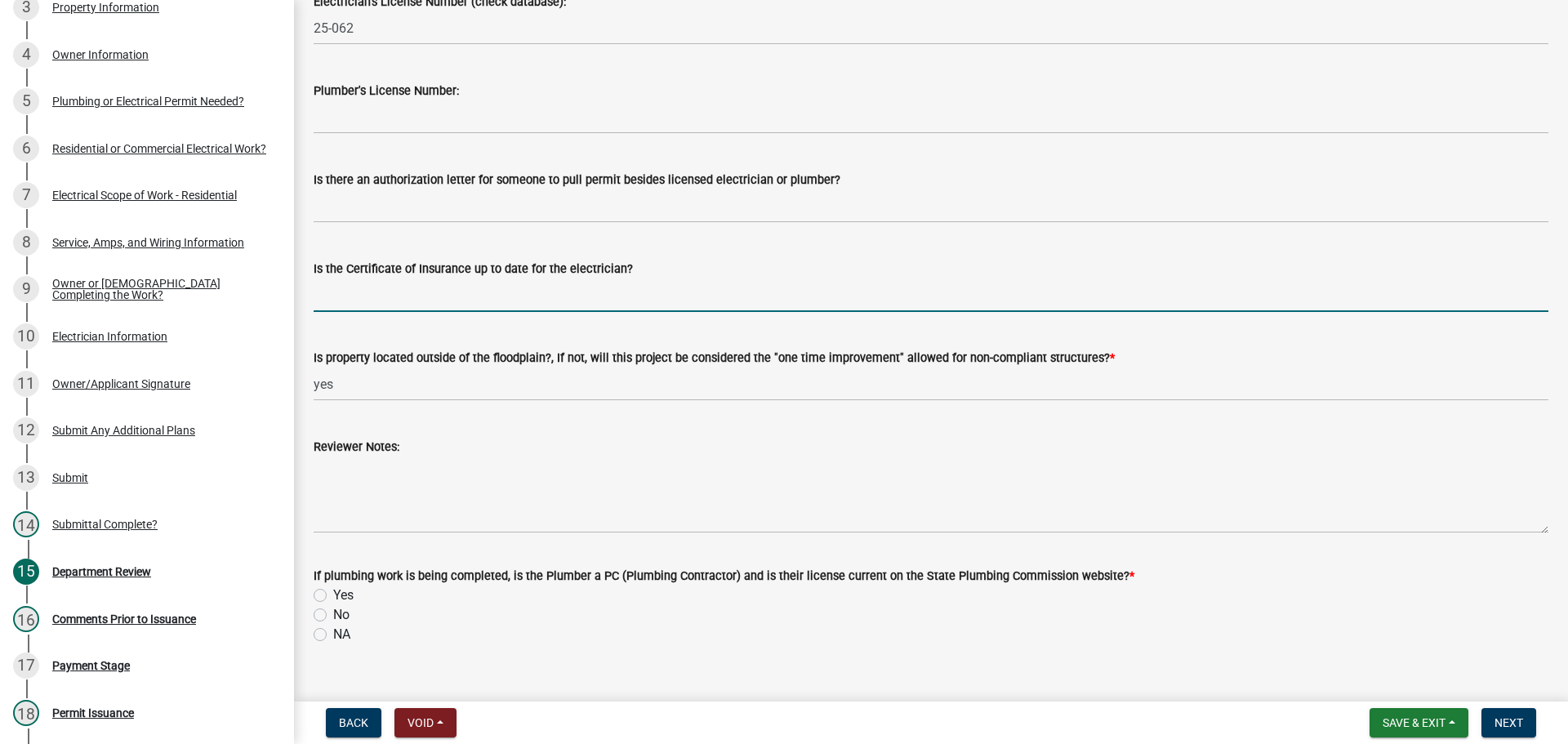
type input "yes"
click at [334, 634] on label "NA" at bounding box center [342, 634] width 17 height 19
click at [334, 634] on input "NA" at bounding box center [339, 630] width 11 height 11
radio input "true"
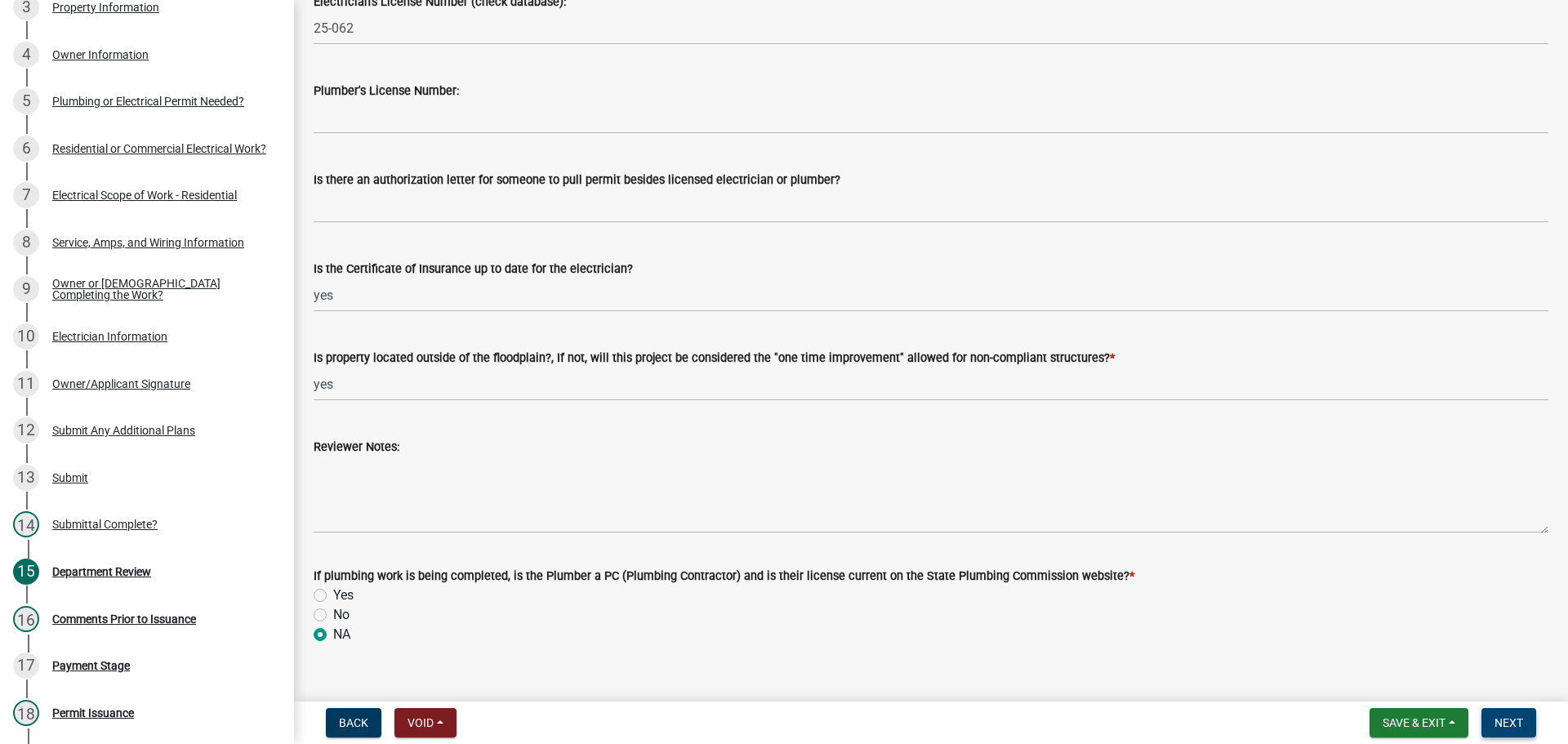
click at [1531, 725] on button "Next" at bounding box center [1509, 722] width 55 height 29
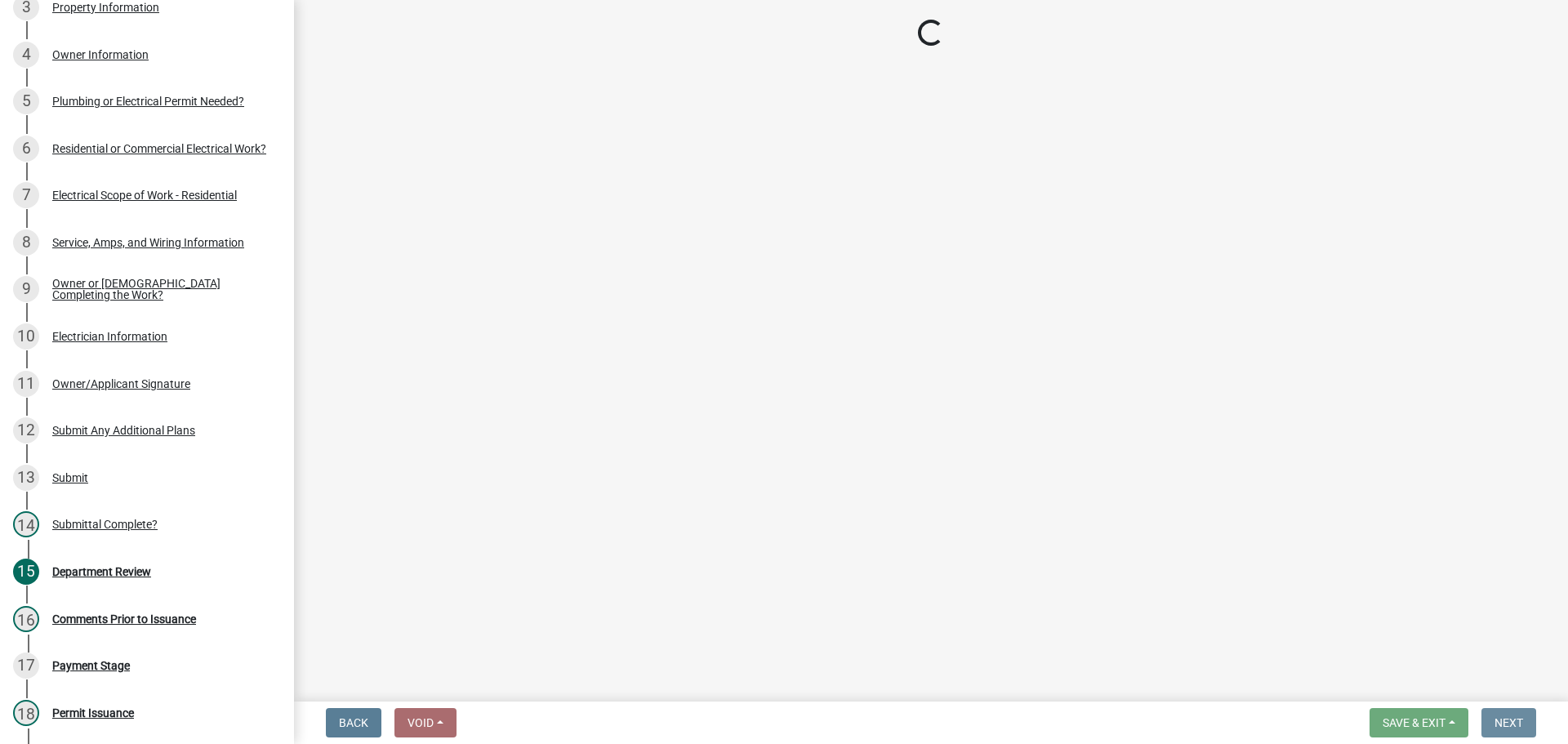
scroll to position [0, 0]
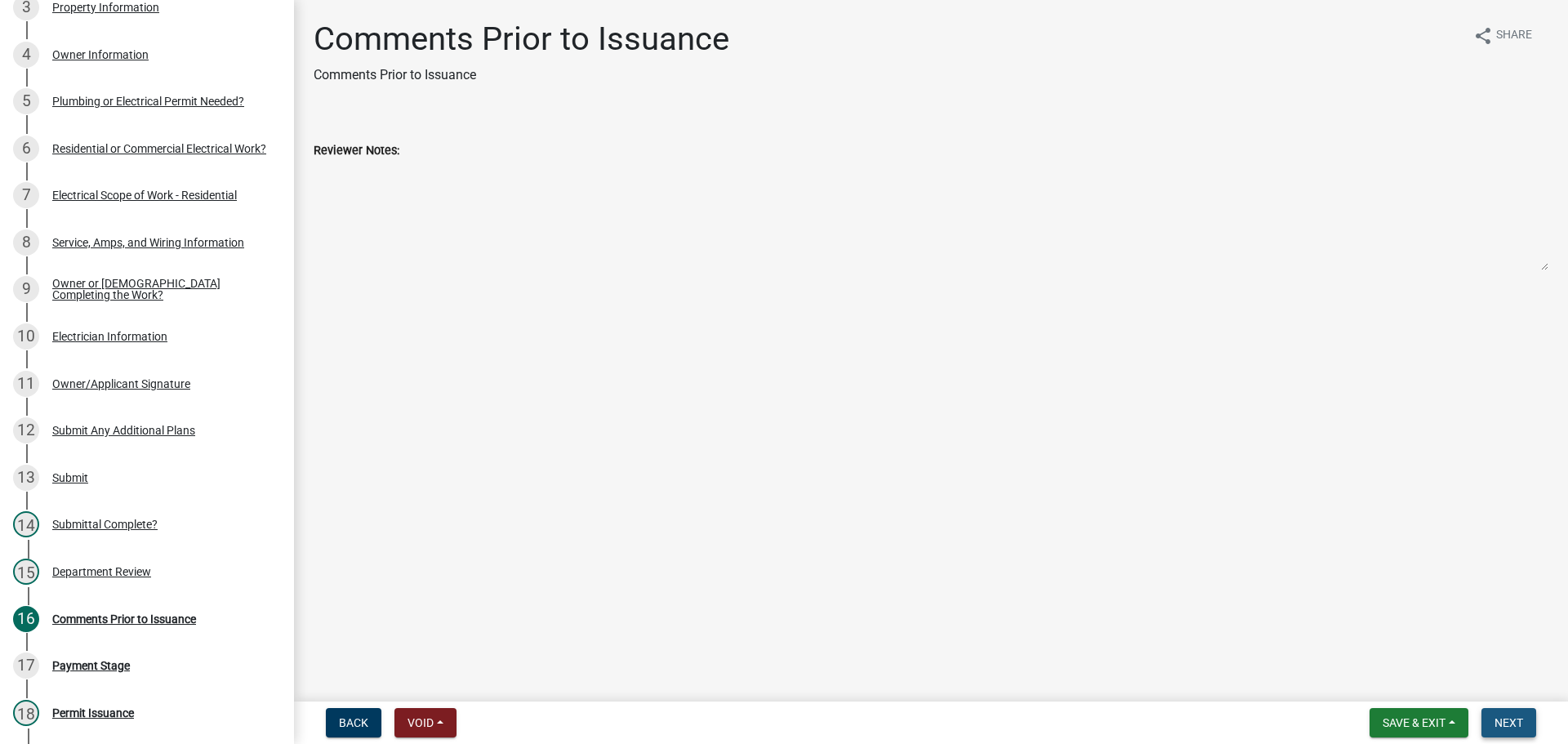
click at [1531, 725] on button "Next" at bounding box center [1509, 722] width 55 height 29
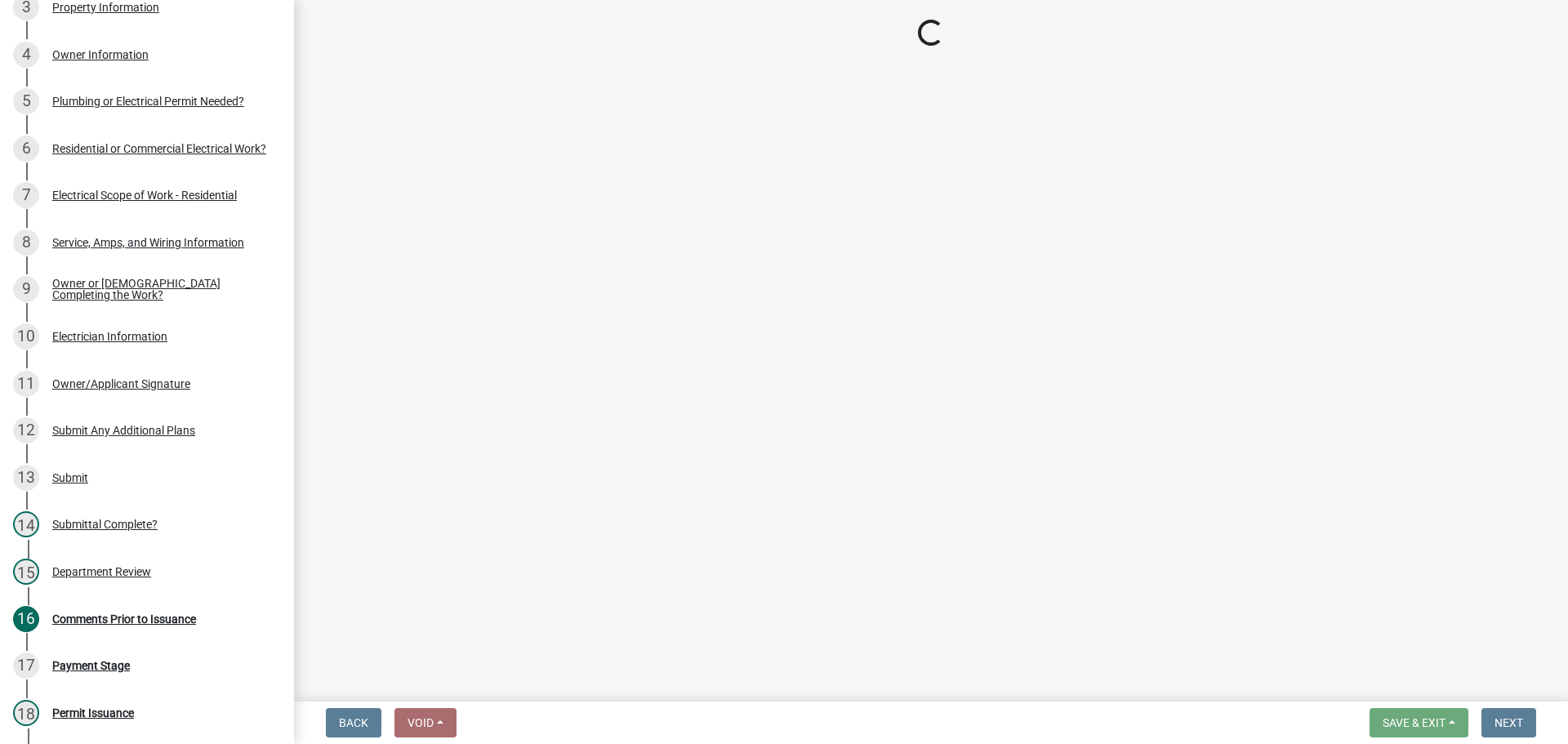
select select "3: 3"
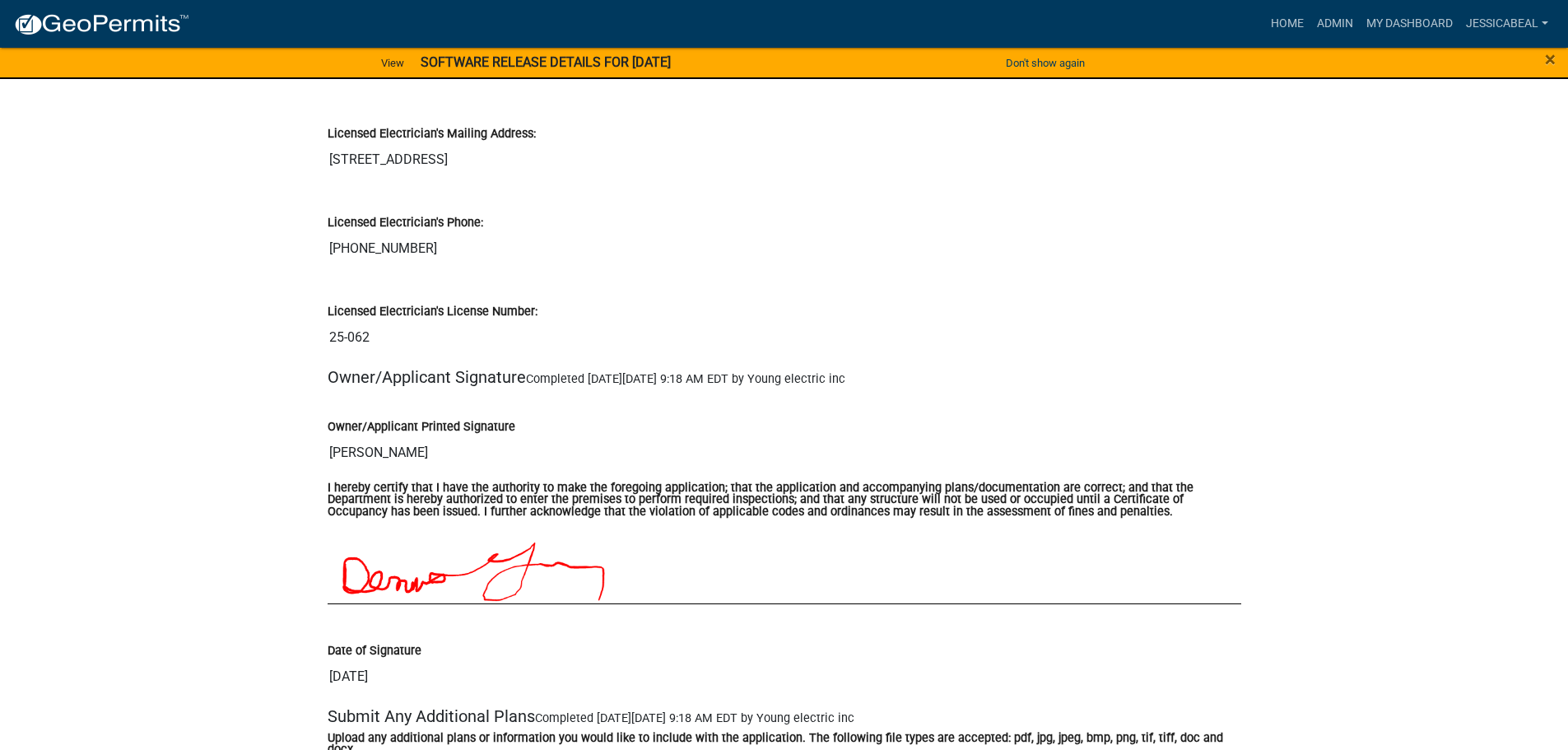
scroll to position [3210, 0]
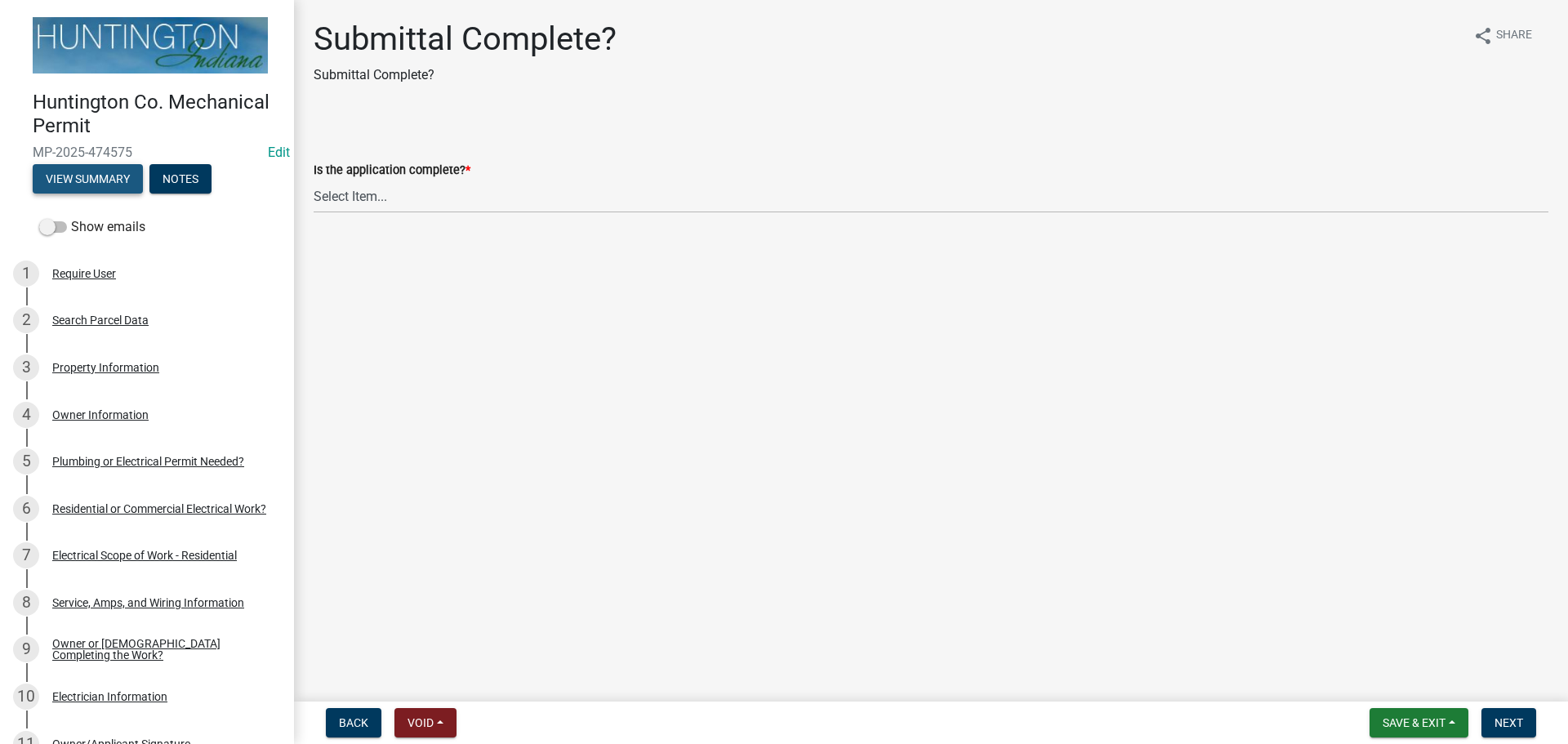
click at [82, 174] on button "View Summary" at bounding box center [88, 179] width 111 height 29
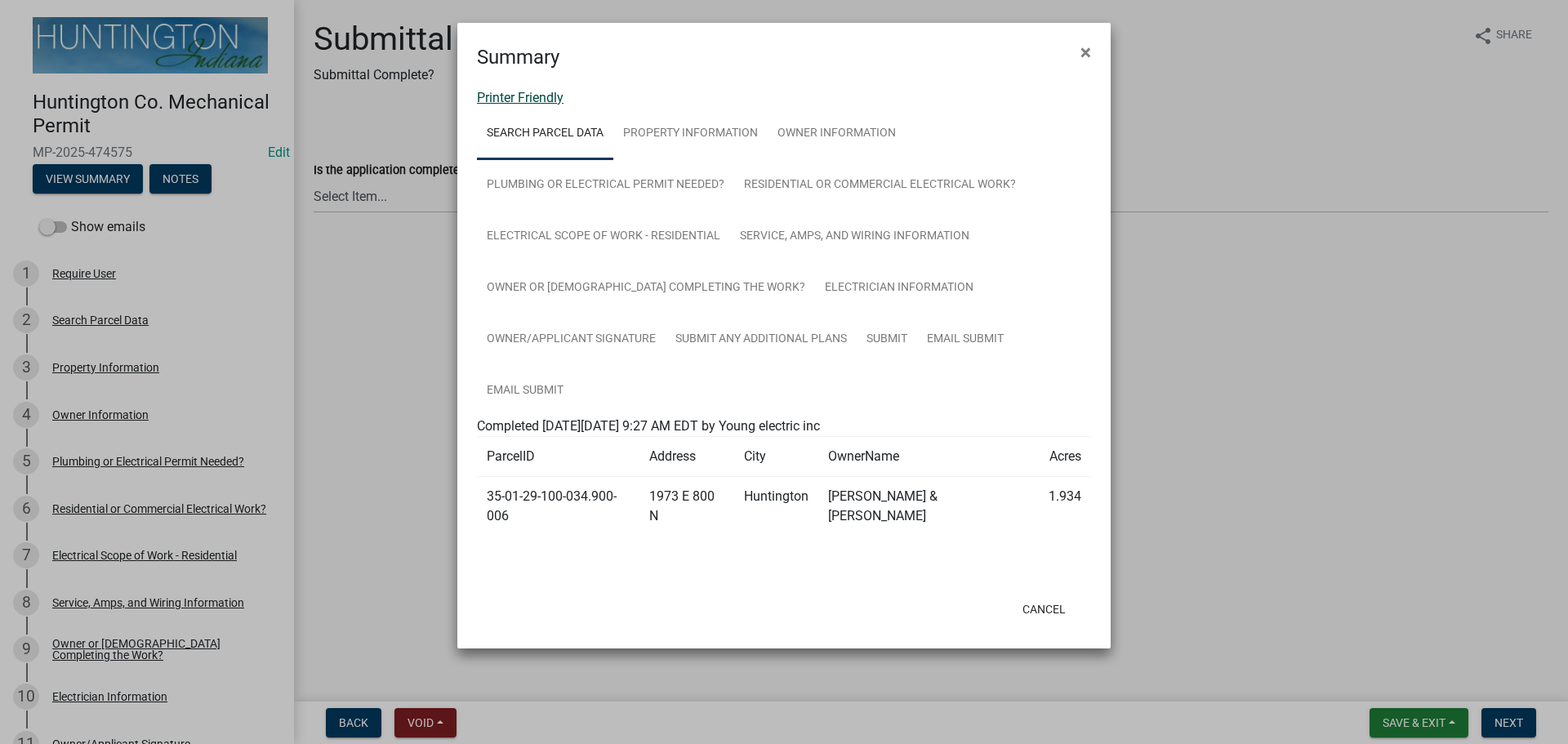
click at [507, 96] on link "Printer Friendly" at bounding box center [520, 98] width 87 height 16
click at [1083, 50] on span "×" at bounding box center [1086, 52] width 11 height 23
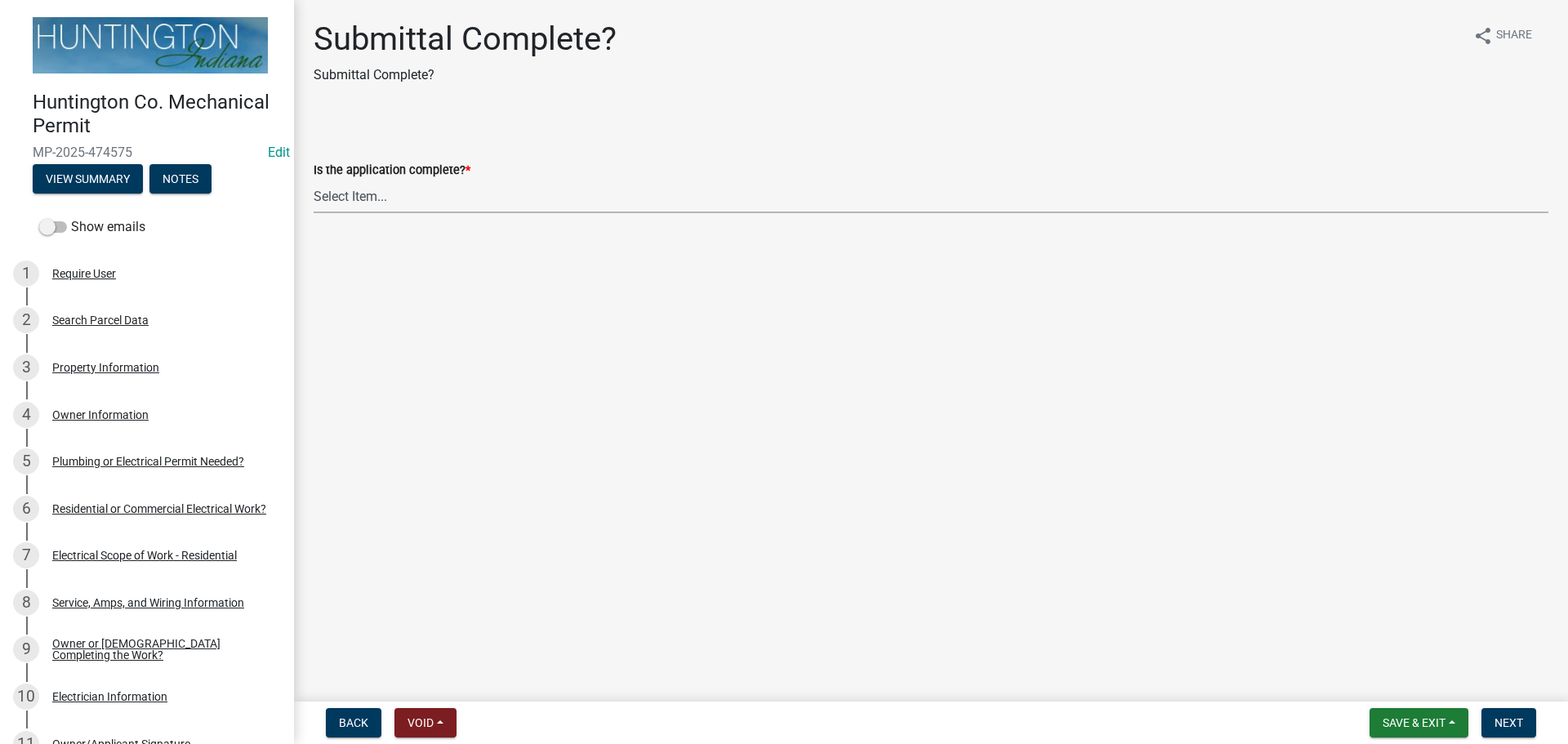
drag, startPoint x: 418, startPoint y: 195, endPoint x: 415, endPoint y: 210, distance: 15.3
click at [417, 195] on select "Select Item... Yes No" at bounding box center [930, 196] width 1234 height 34
click at [313, 180] on select "Select Item... Yes No" at bounding box center [930, 196] width 1234 height 34
select select "1782a9c7-7323-4da6-ac5b-f89a69a3d723"
click at [1509, 735] on button "Next" at bounding box center [1509, 722] width 55 height 29
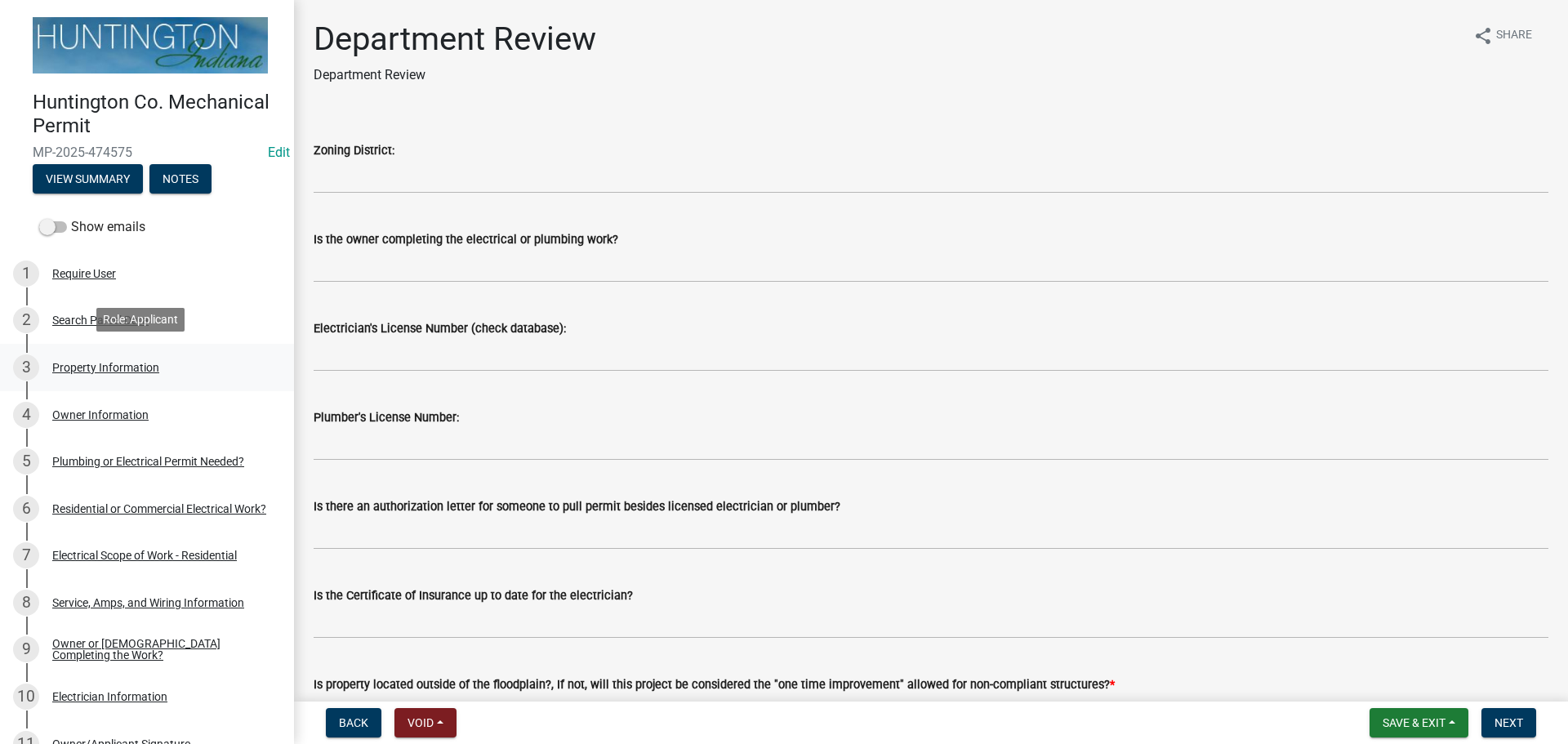
click at [101, 362] on div "Property Information" at bounding box center [105, 367] width 107 height 12
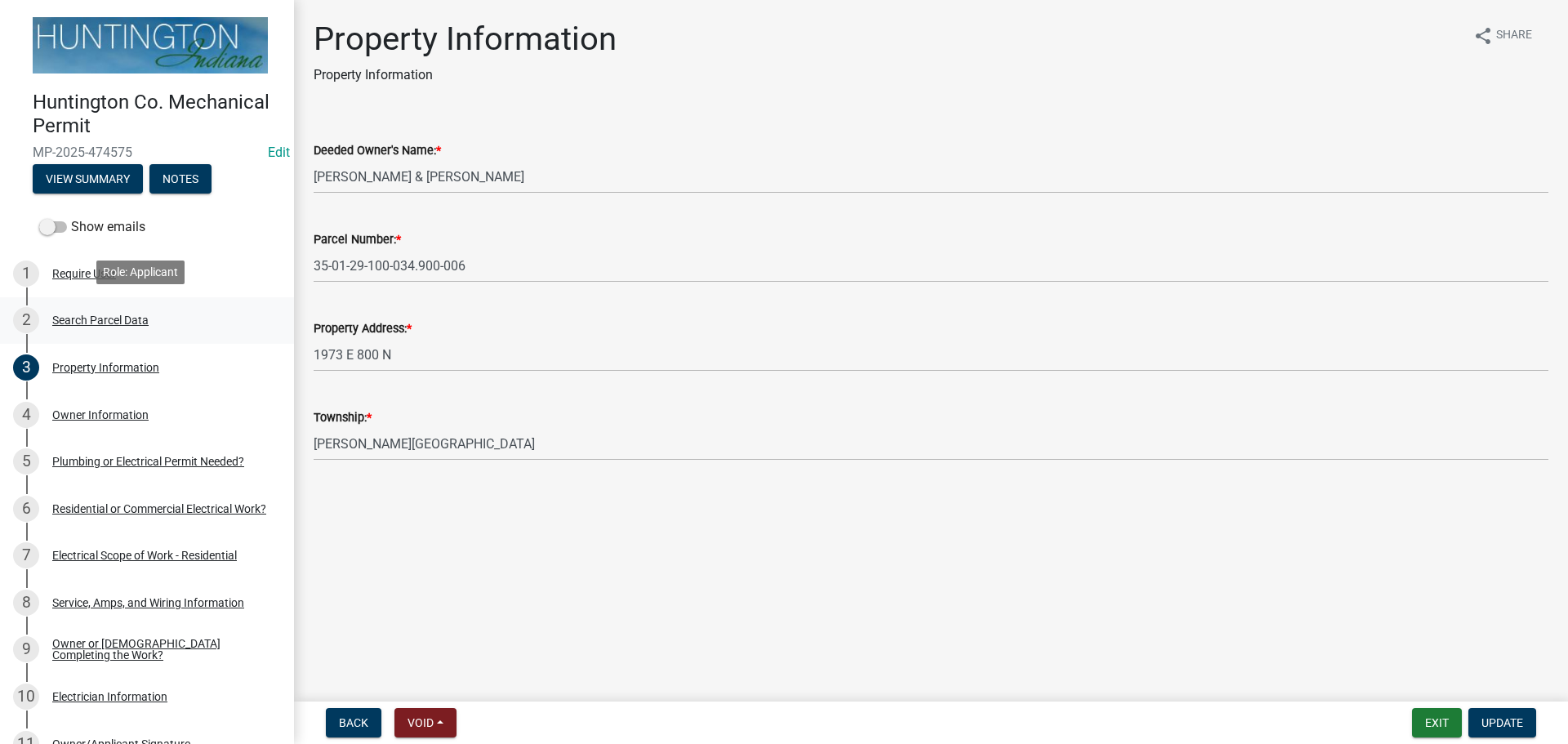
click at [80, 307] on div "2 Search Parcel Data" at bounding box center [141, 320] width 255 height 27
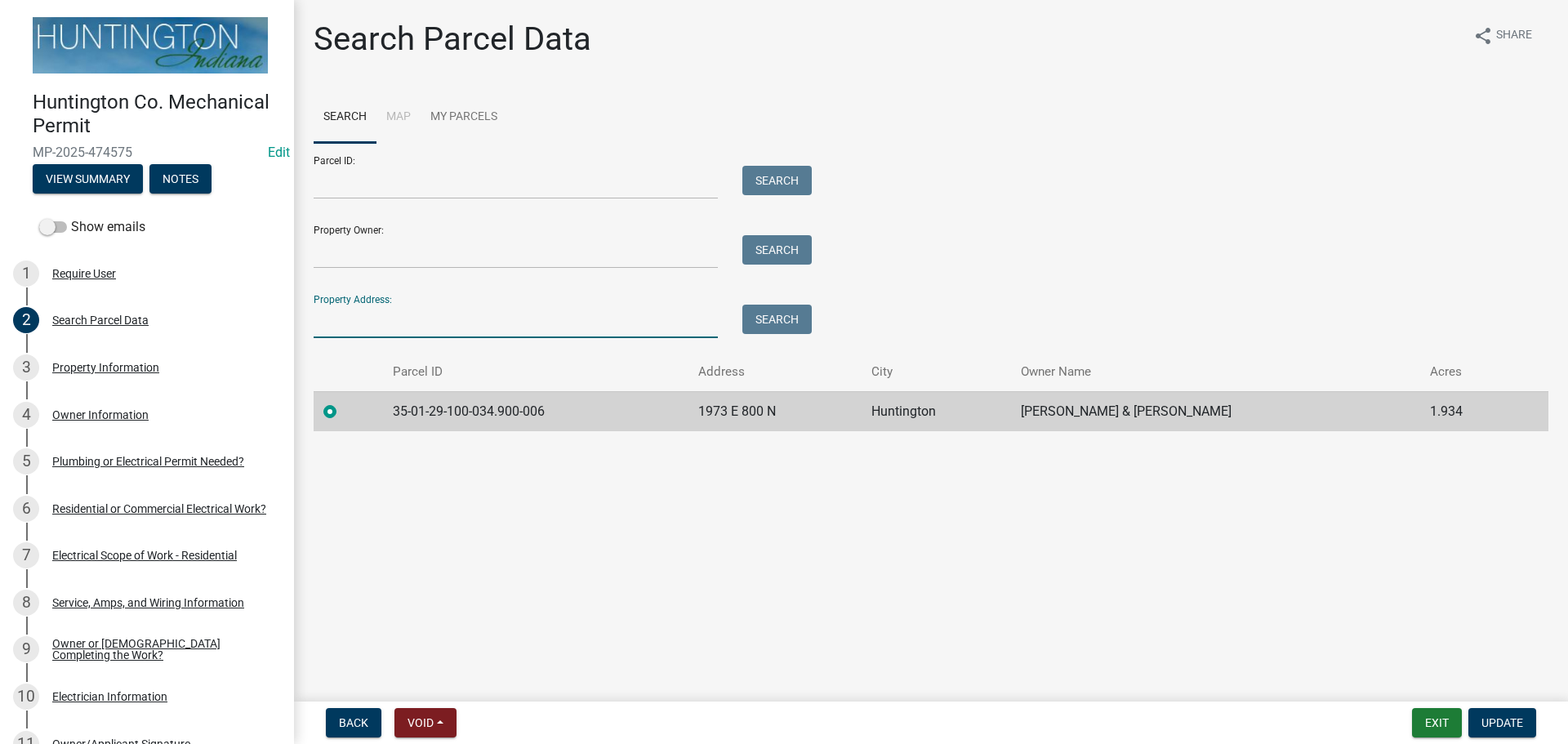
click at [348, 311] on input "Property Address:" at bounding box center [515, 321] width 404 height 34
type input "7604"
drag, startPoint x: 1495, startPoint y: 711, endPoint x: 1462, endPoint y: 679, distance: 46.0
click at [1495, 711] on button "Update" at bounding box center [1502, 722] width 68 height 29
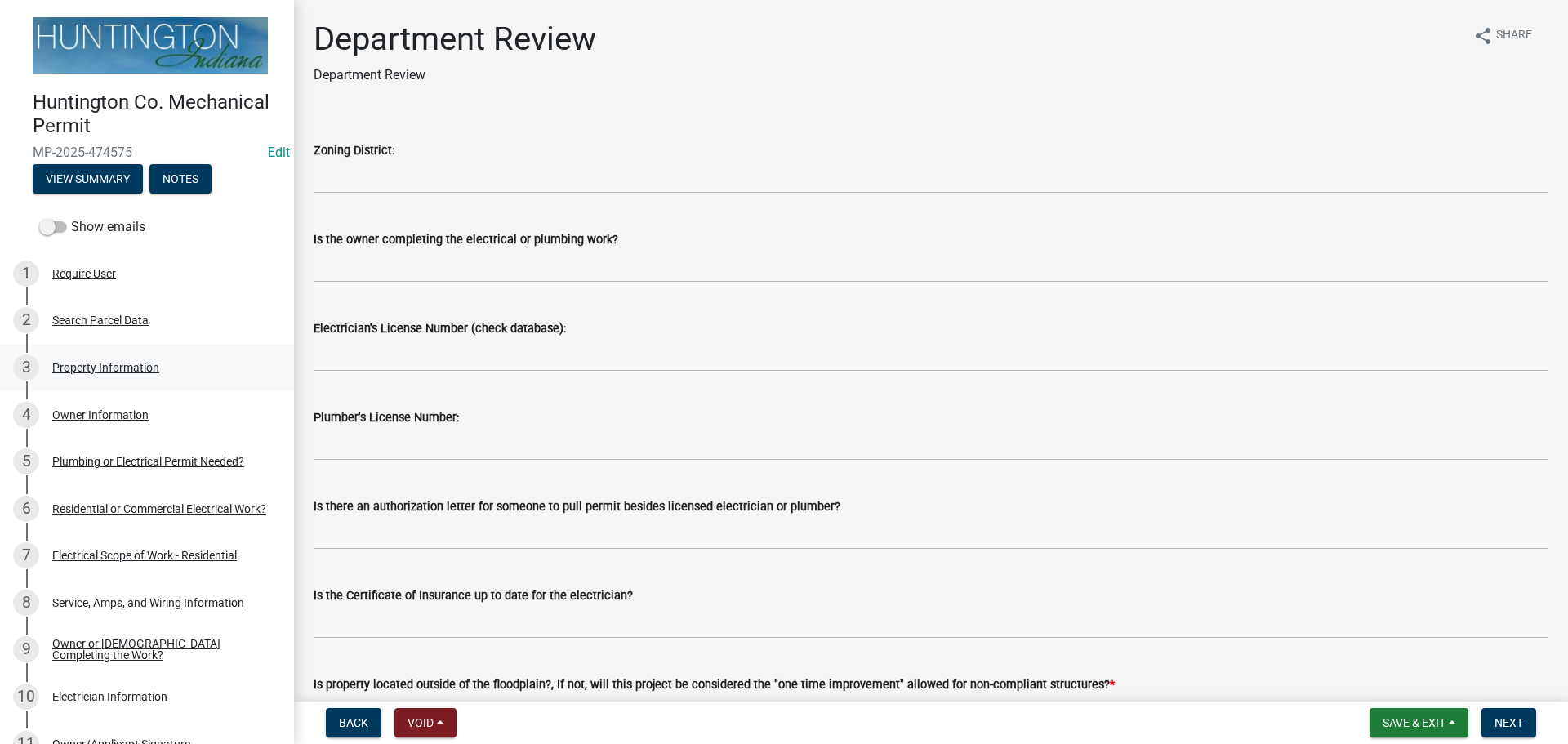
click at [100, 372] on div "3 Property Information" at bounding box center [141, 368] width 255 height 27
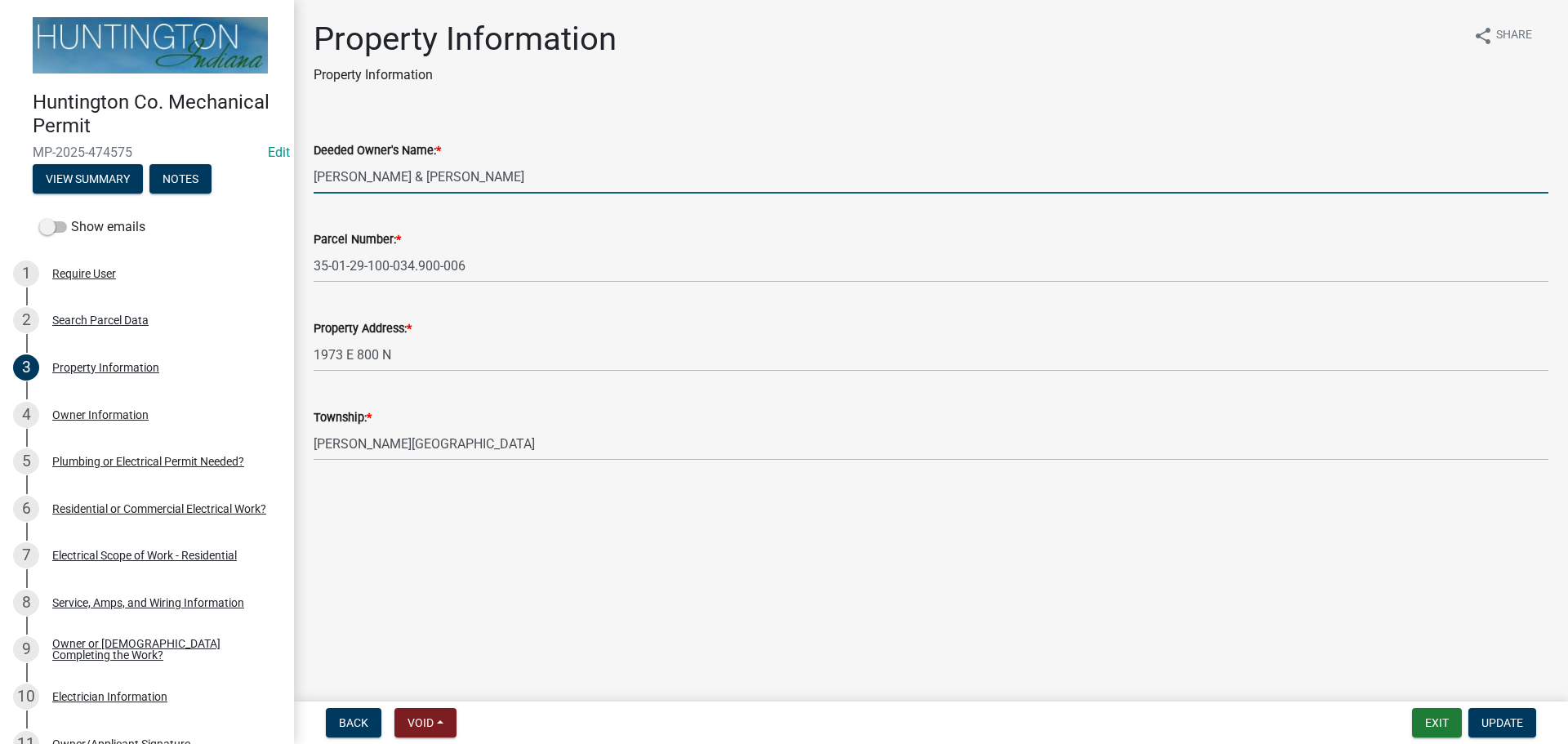
drag, startPoint x: 498, startPoint y: 177, endPoint x: 307, endPoint y: 182, distance: 191.1
click at [307, 182] on div "Deeded Owner's Name: * THOMAS, STEVEN W & AMY D" at bounding box center [931, 156] width 1259 height 76
type input "J"
type input "Ryan Johnson"
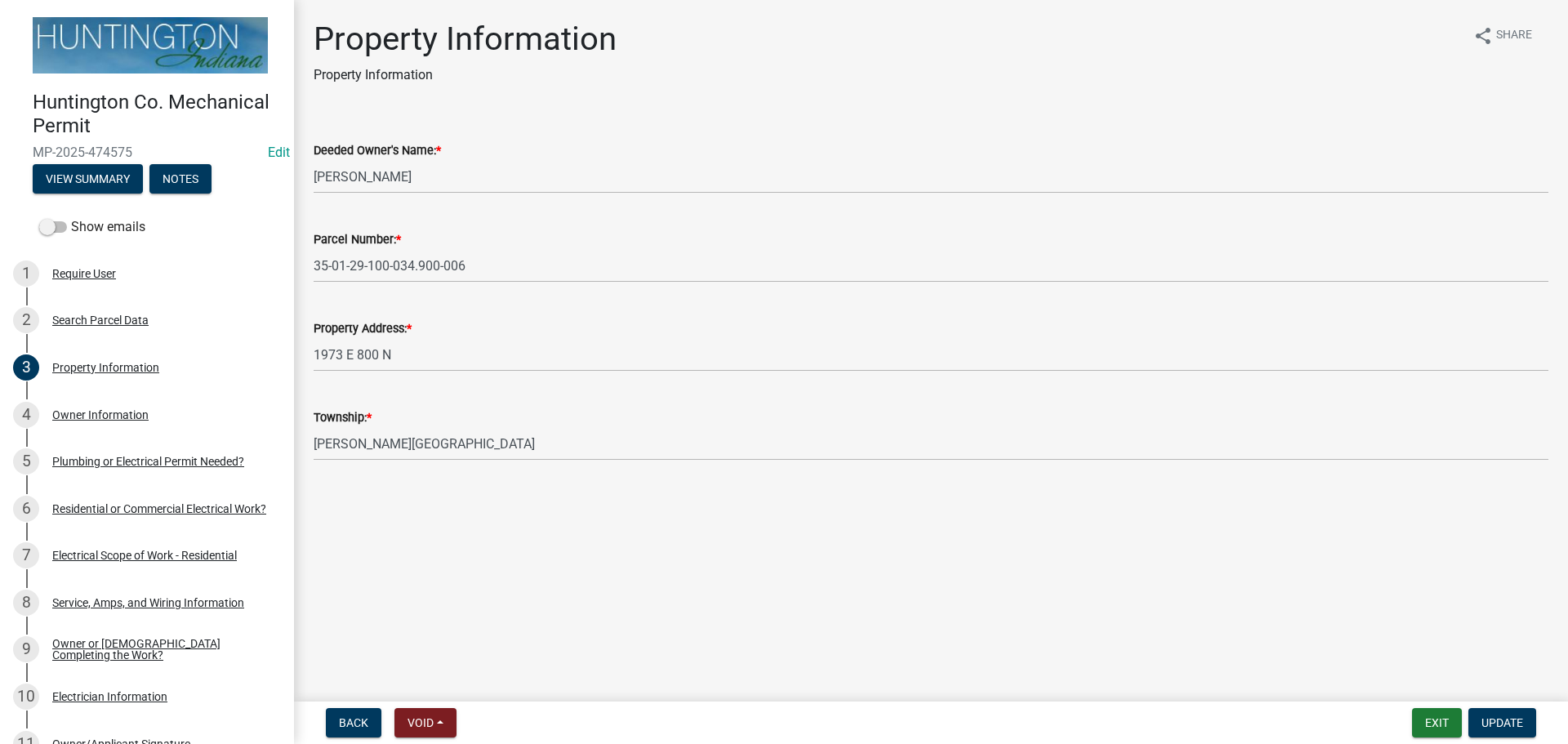
click at [487, 284] on wm-data-entity-input "Parcel Number: * 35-01-29-100-034.900-006" at bounding box center [930, 250] width 1234 height 89
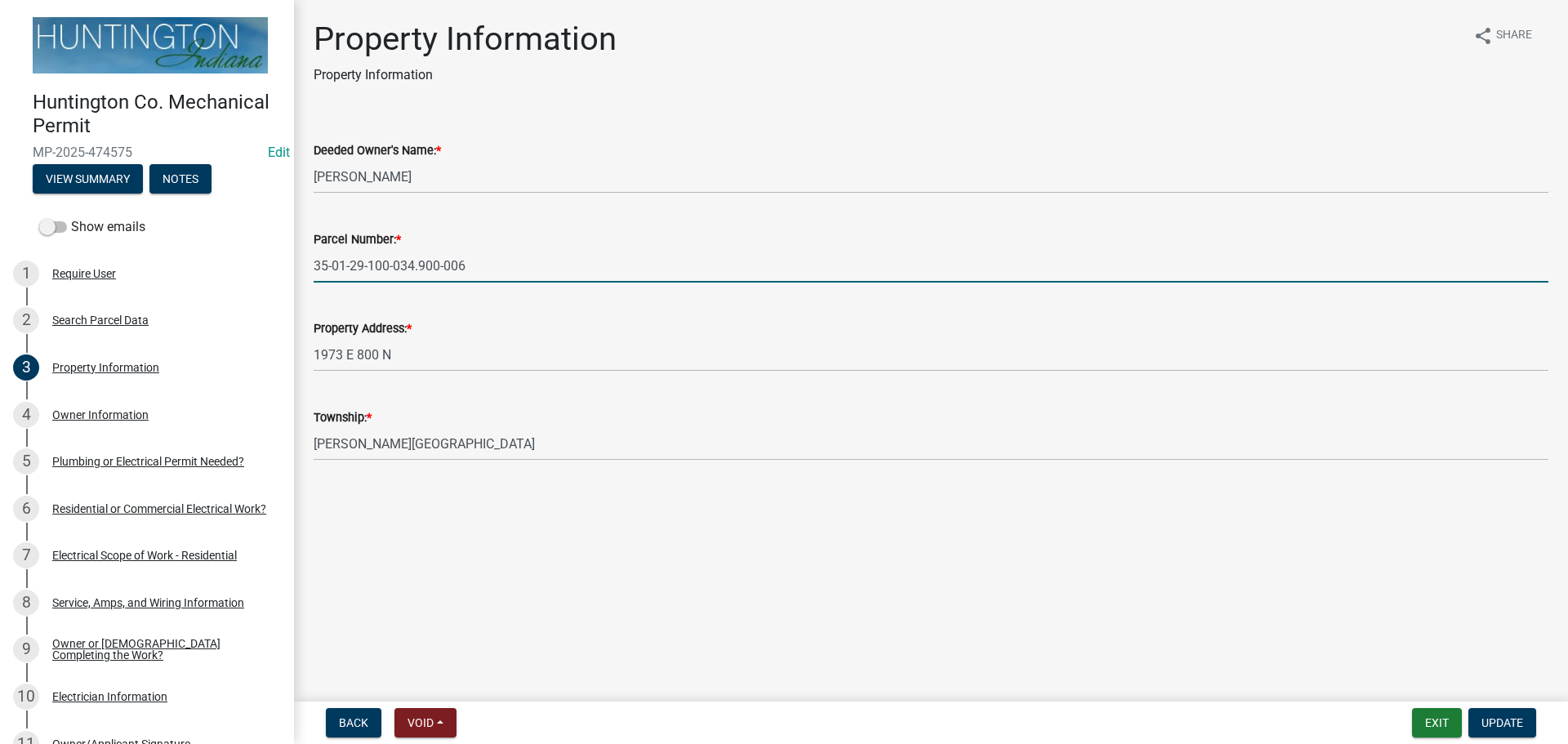
drag, startPoint x: 486, startPoint y: 274, endPoint x: 337, endPoint y: 273, distance: 149.0
click at [312, 273] on div "Parcel Number: * 35-01-29-100-034.900-006" at bounding box center [931, 244] width 1259 height 76
paste input "35-01-29-100-003.401"
type input "35-01-29-100-003.401-006"
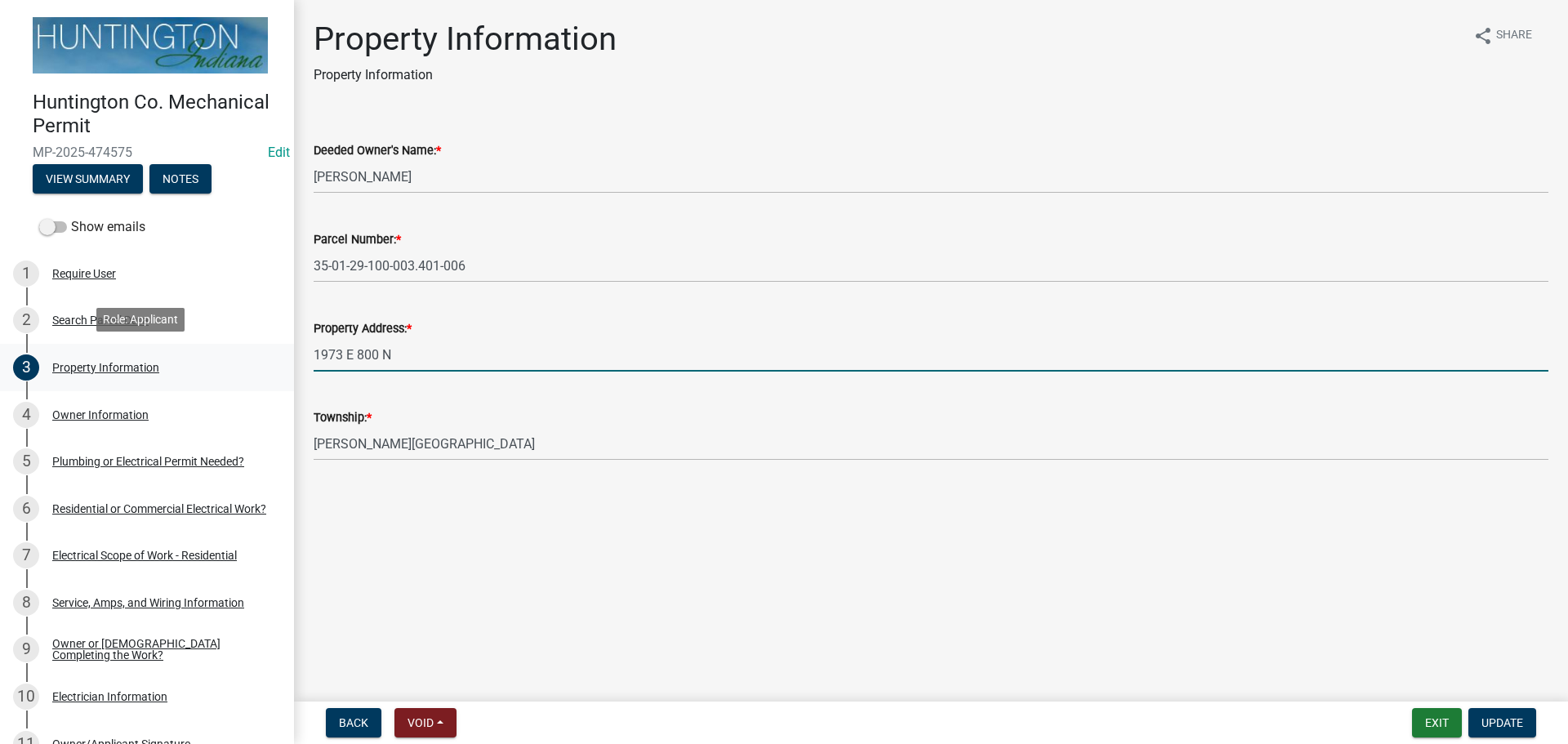
drag, startPoint x: 404, startPoint y: 364, endPoint x: 243, endPoint y: 362, distance: 161.0
click at [243, 362] on div "Huntington Co. Mechanical Permit MP-2025-474575 Edit View Summary Notes Show em…" at bounding box center [784, 372] width 1568 height 744
type input "7604 N Old Fort Wayne Rd."
click at [1500, 708] on button "Update" at bounding box center [1502, 722] width 68 height 29
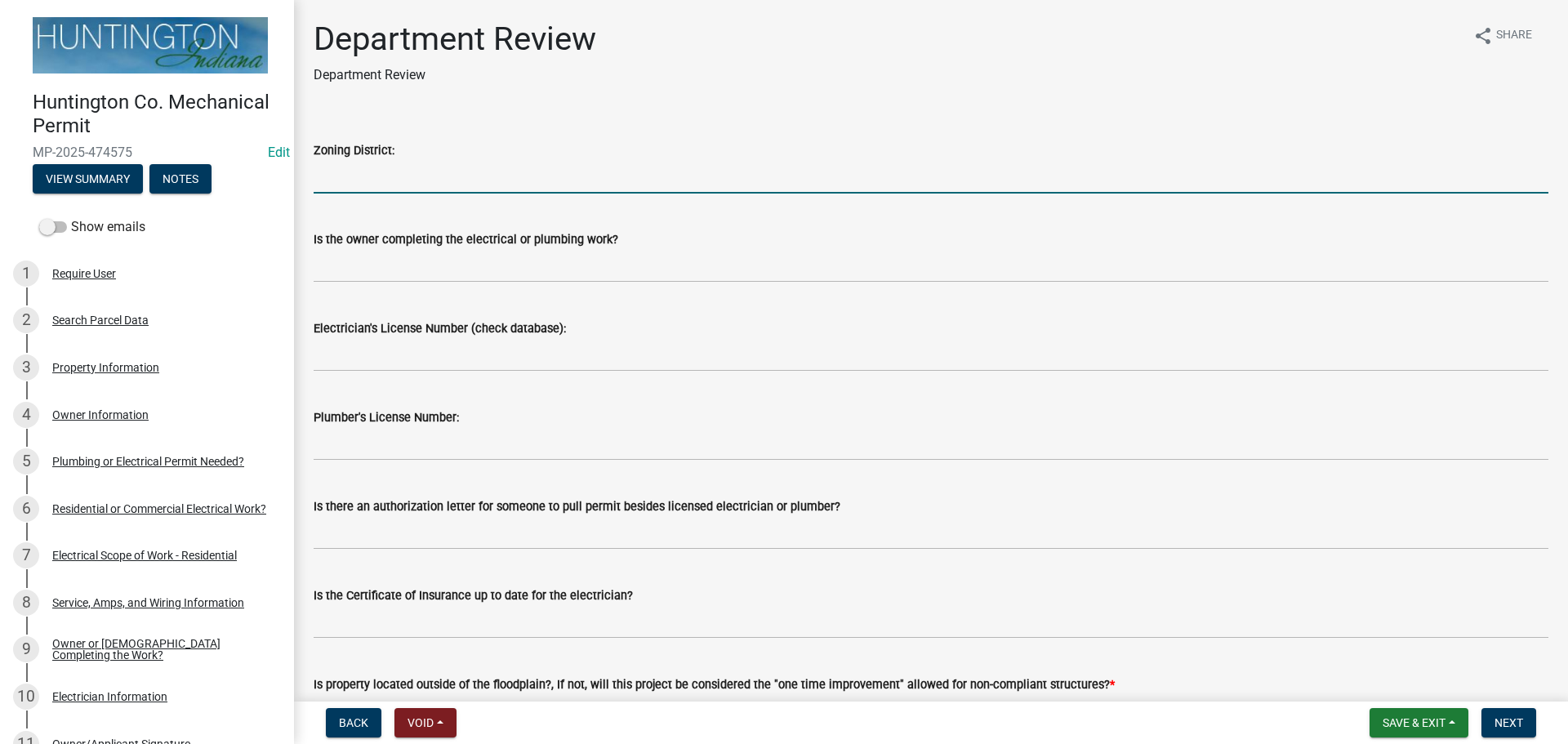
click at [394, 181] on input "Zoning District:" at bounding box center [930, 177] width 1234 height 34
type input "Ag/SR"
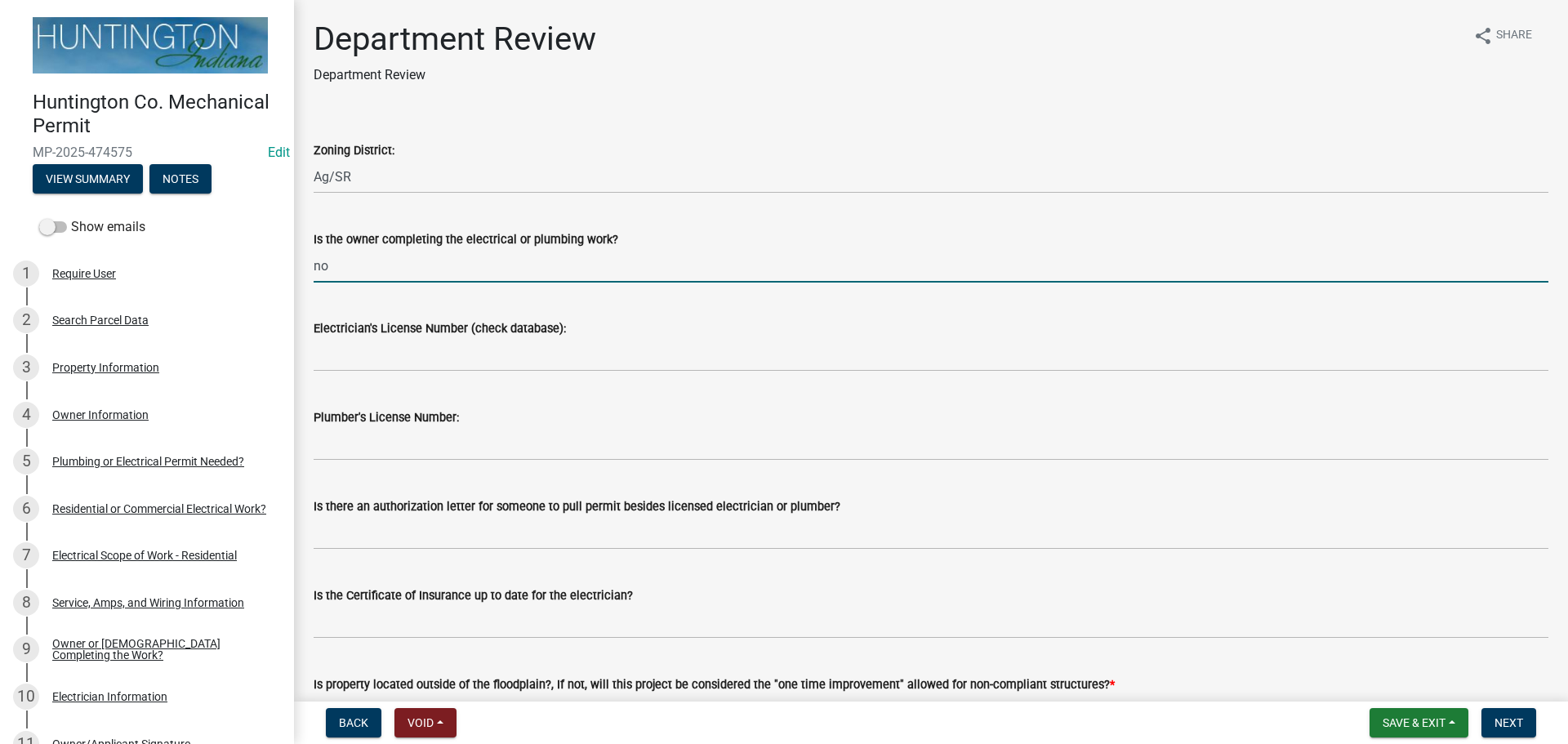
type input "no"
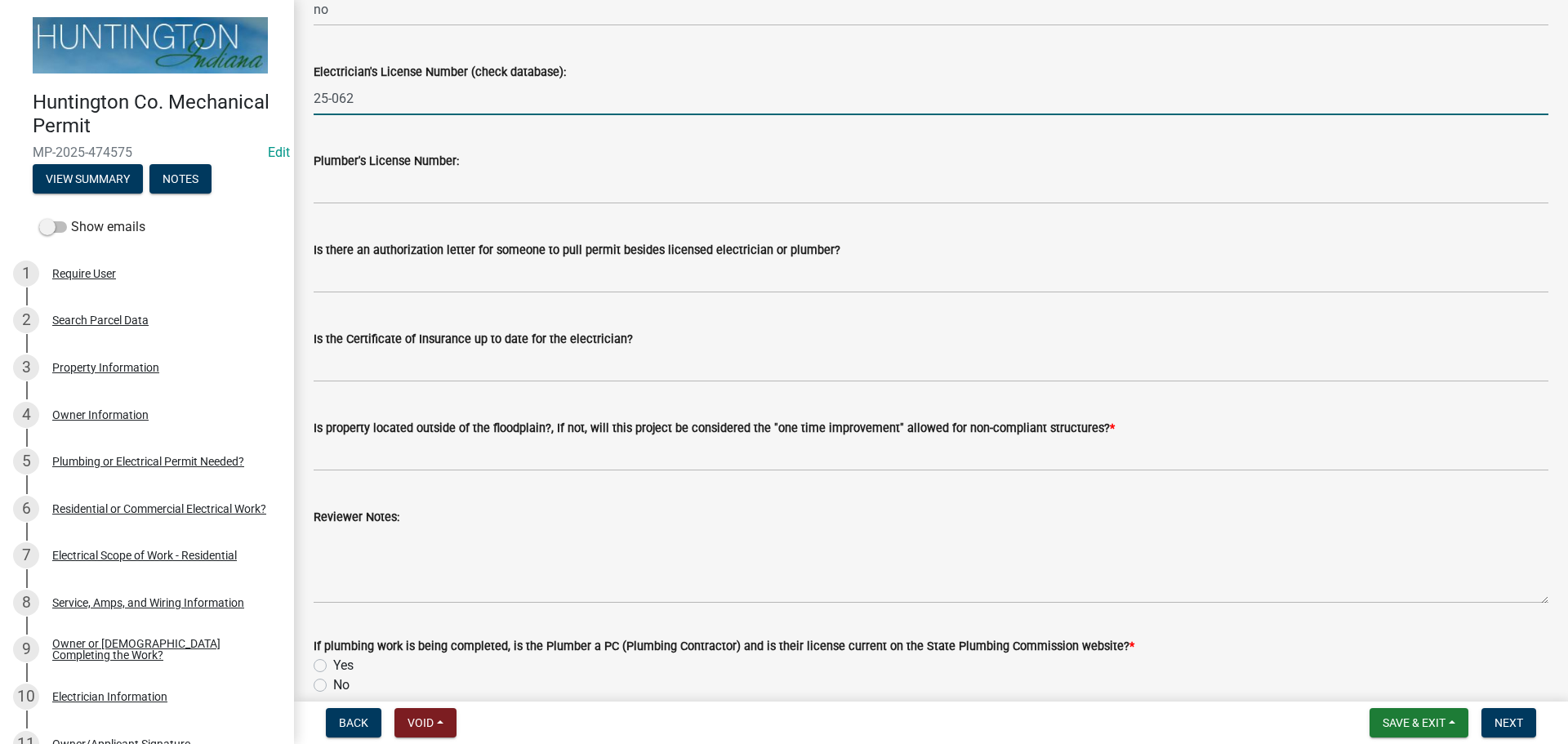
scroll to position [355, 0]
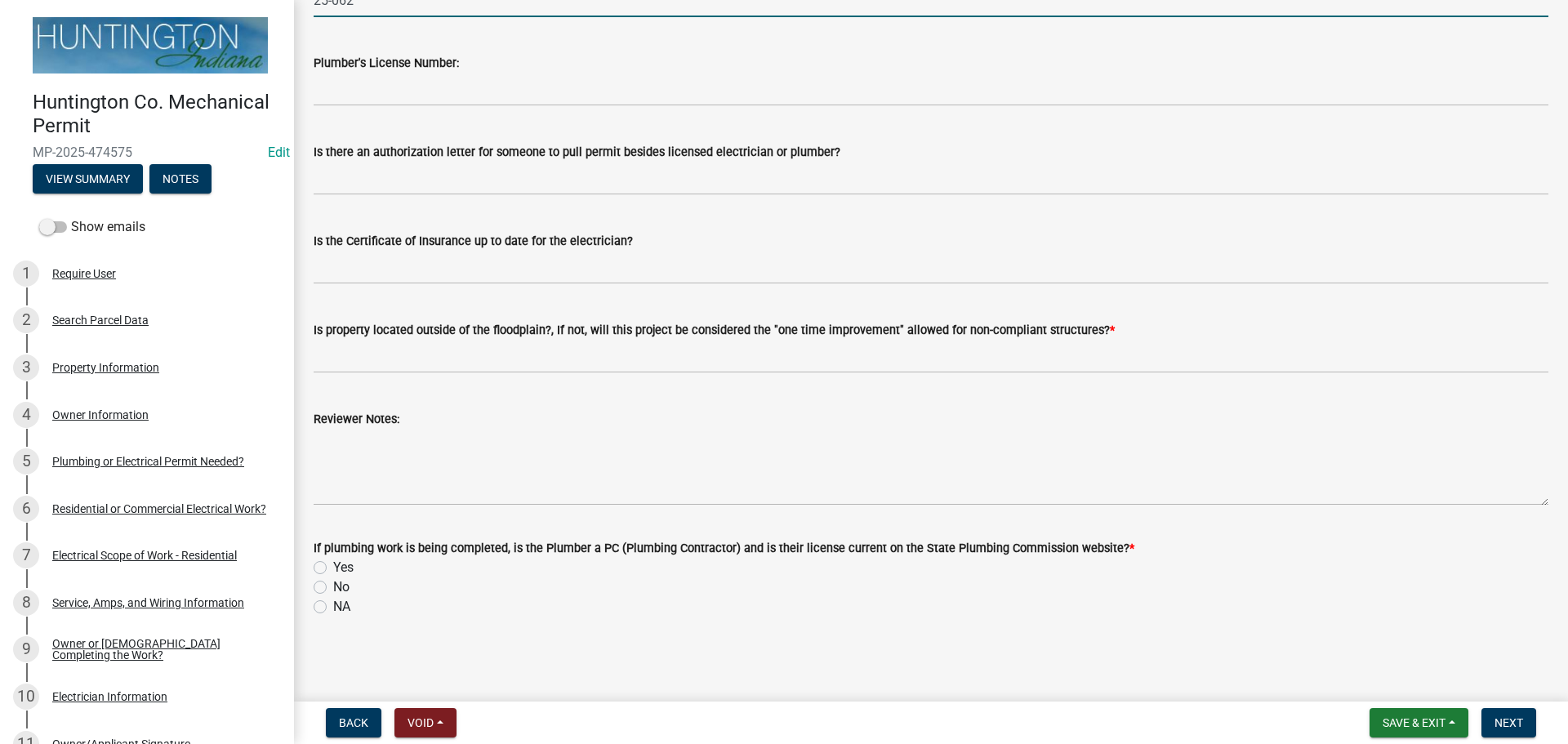
type input "25-062"
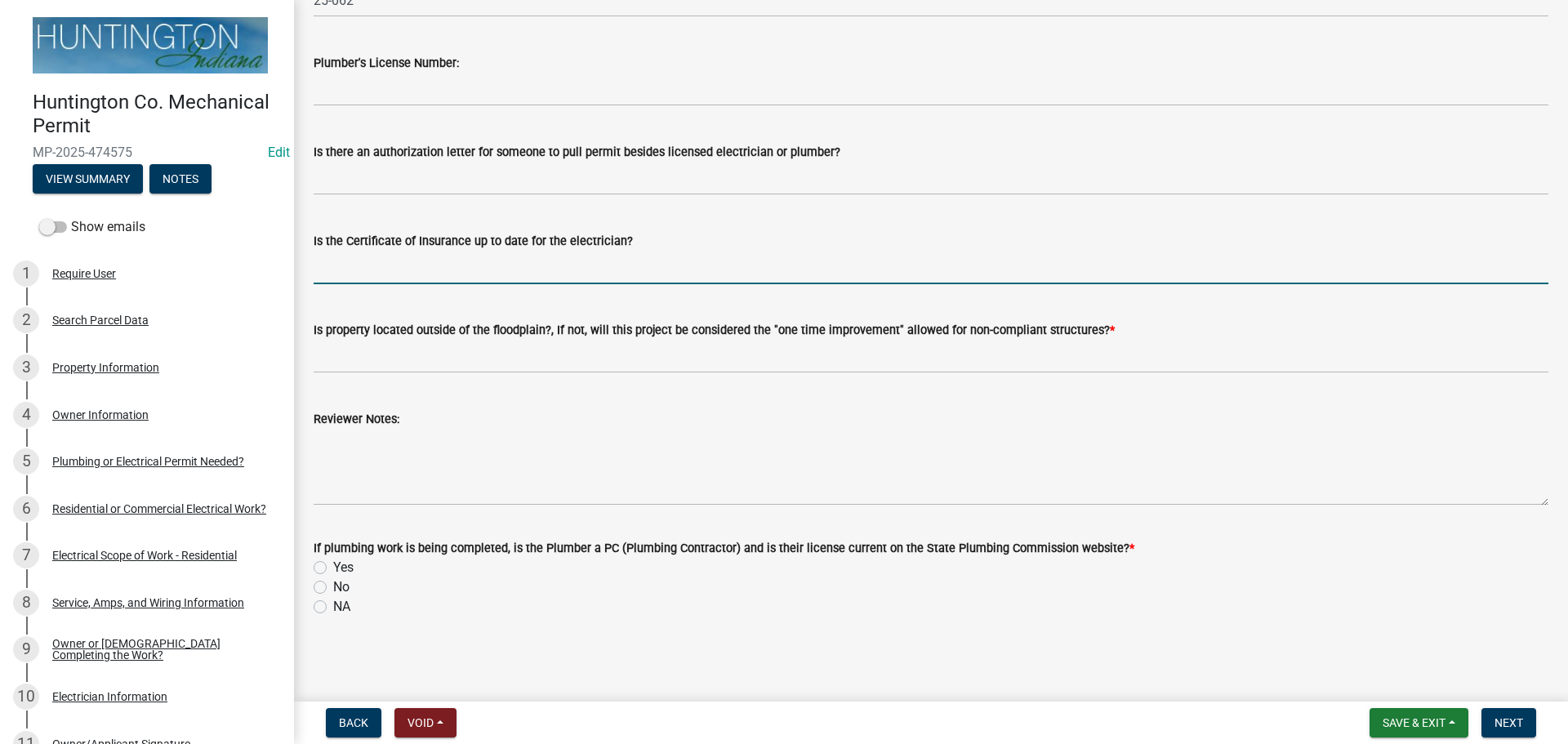
click at [326, 260] on input "Is the Certificate of Insurance up to date for the electrician?" at bounding box center [930, 267] width 1234 height 34
type input "yes"
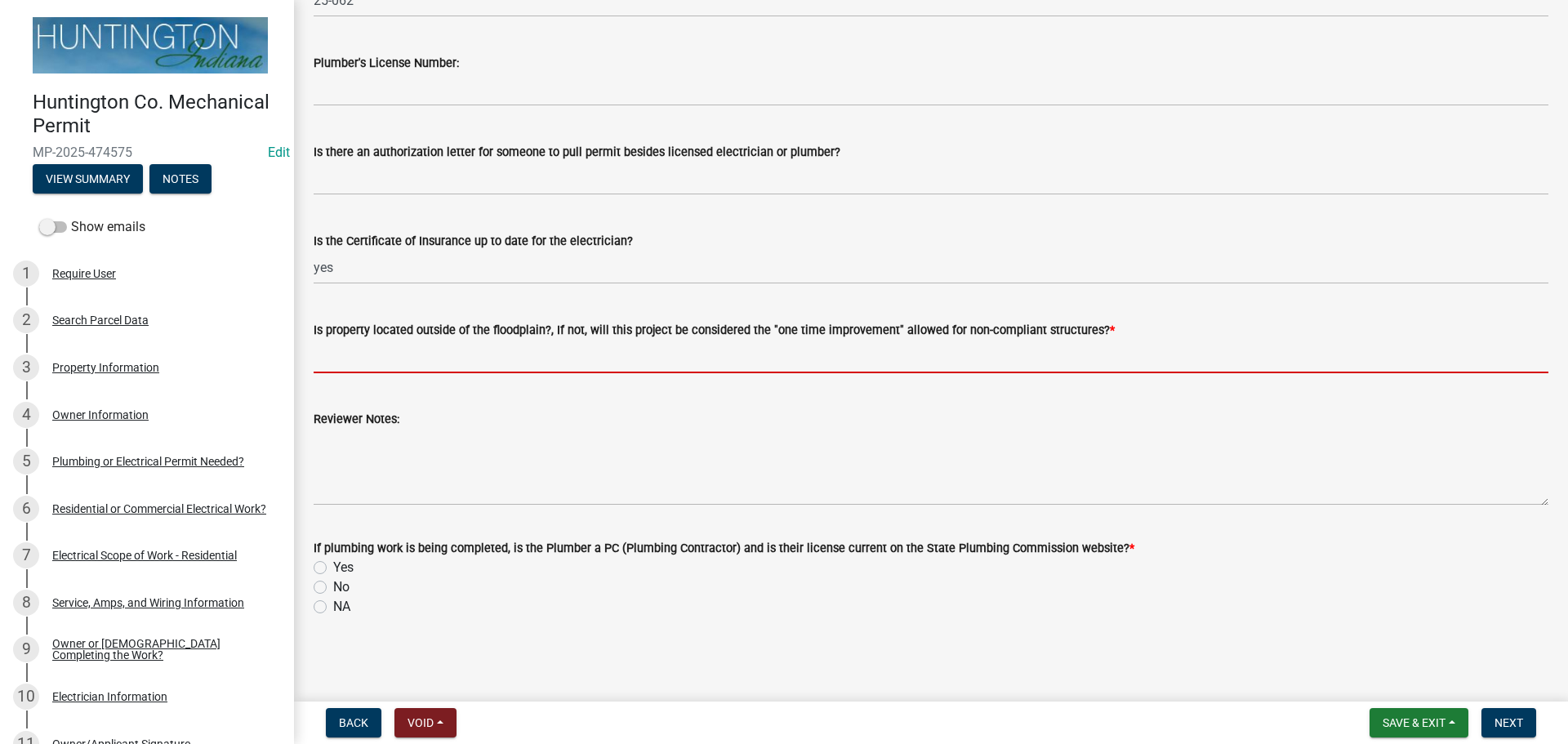
click at [377, 340] on input "Is property located outside of the floodplain?, If not, will this project be co…" at bounding box center [930, 357] width 1234 height 34
type input "yes"
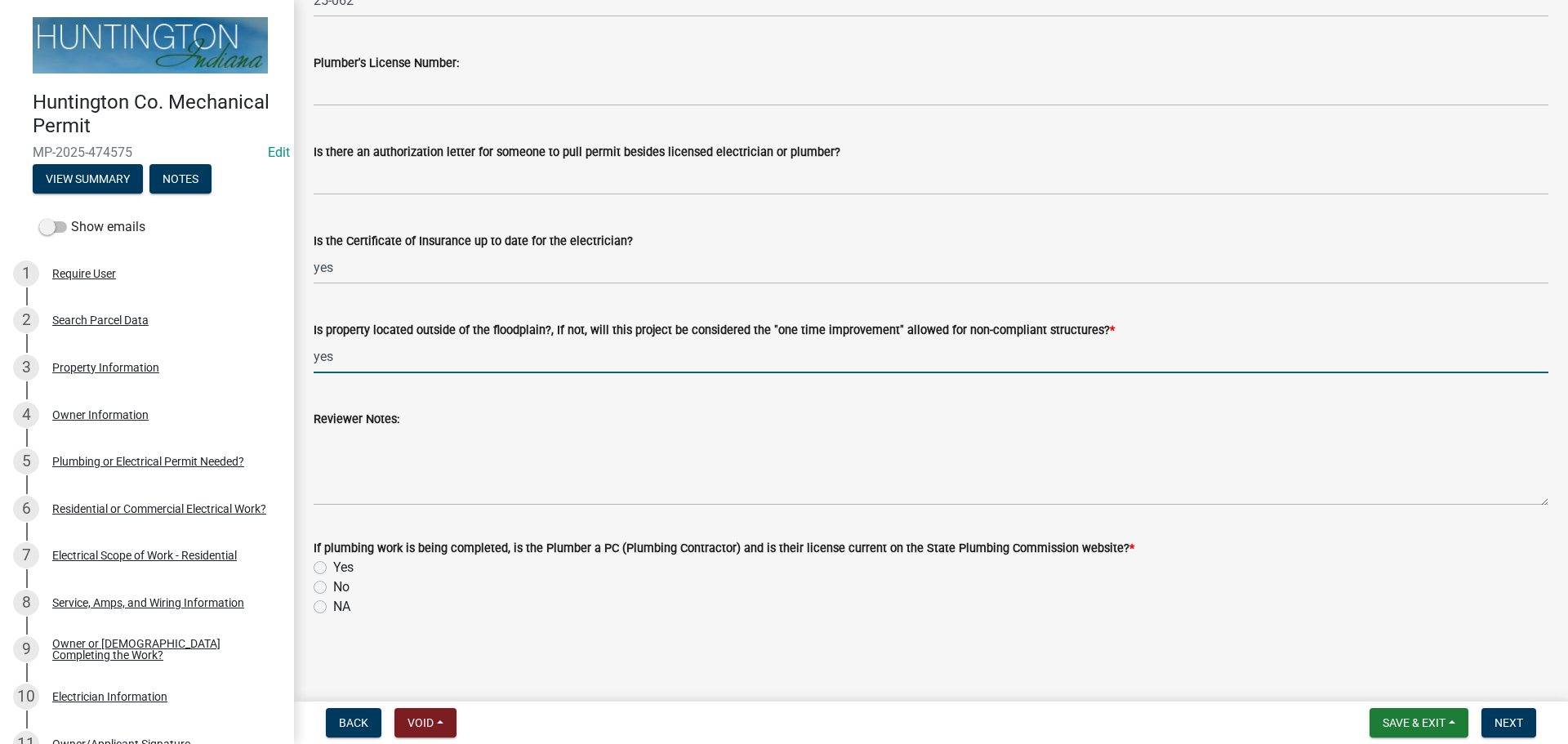
click at [334, 606] on label "NA" at bounding box center [342, 607] width 17 height 19
click at [334, 606] on input "NA" at bounding box center [339, 602] width 11 height 11
radio input "true"
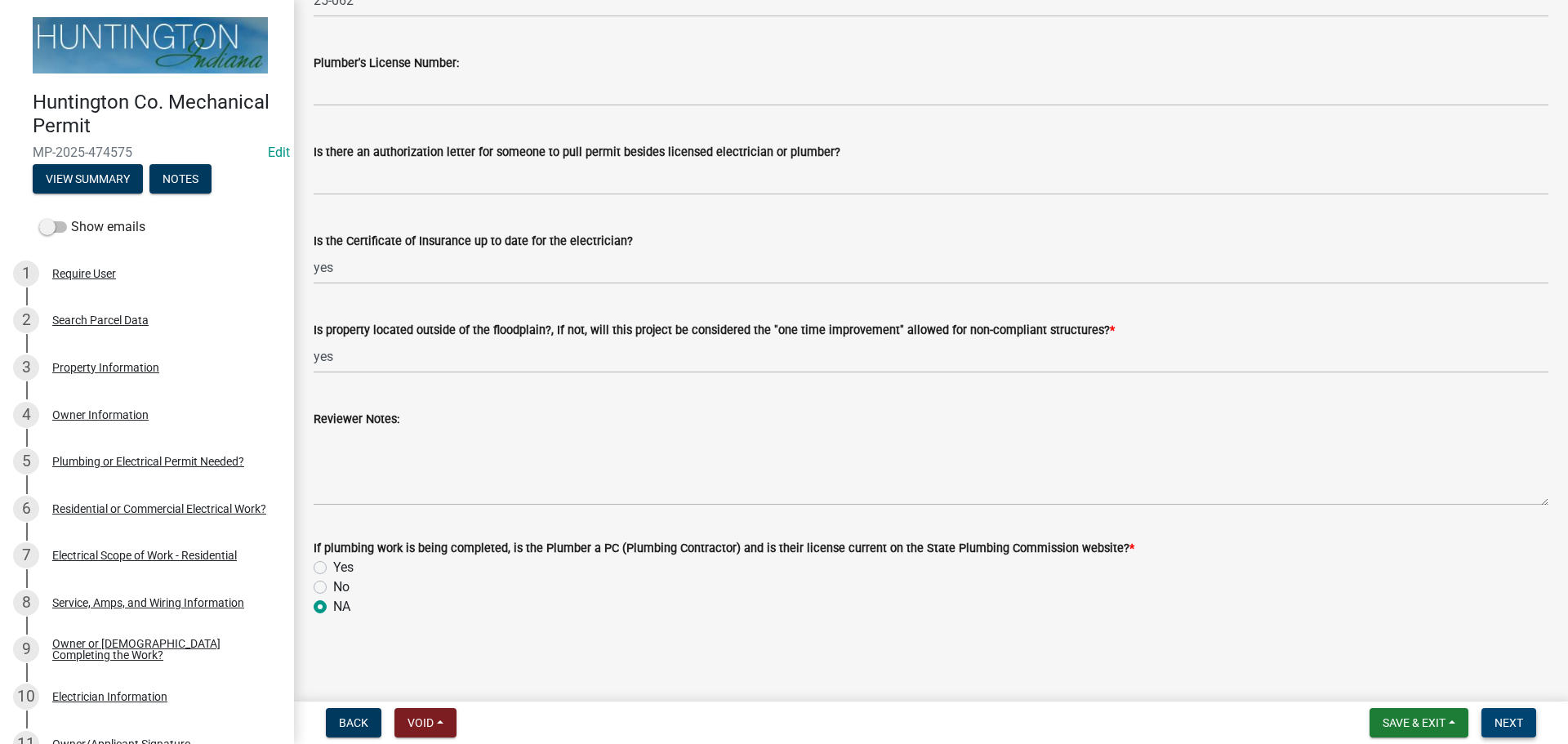
click at [1519, 717] on span "Next" at bounding box center [1509, 722] width 28 height 13
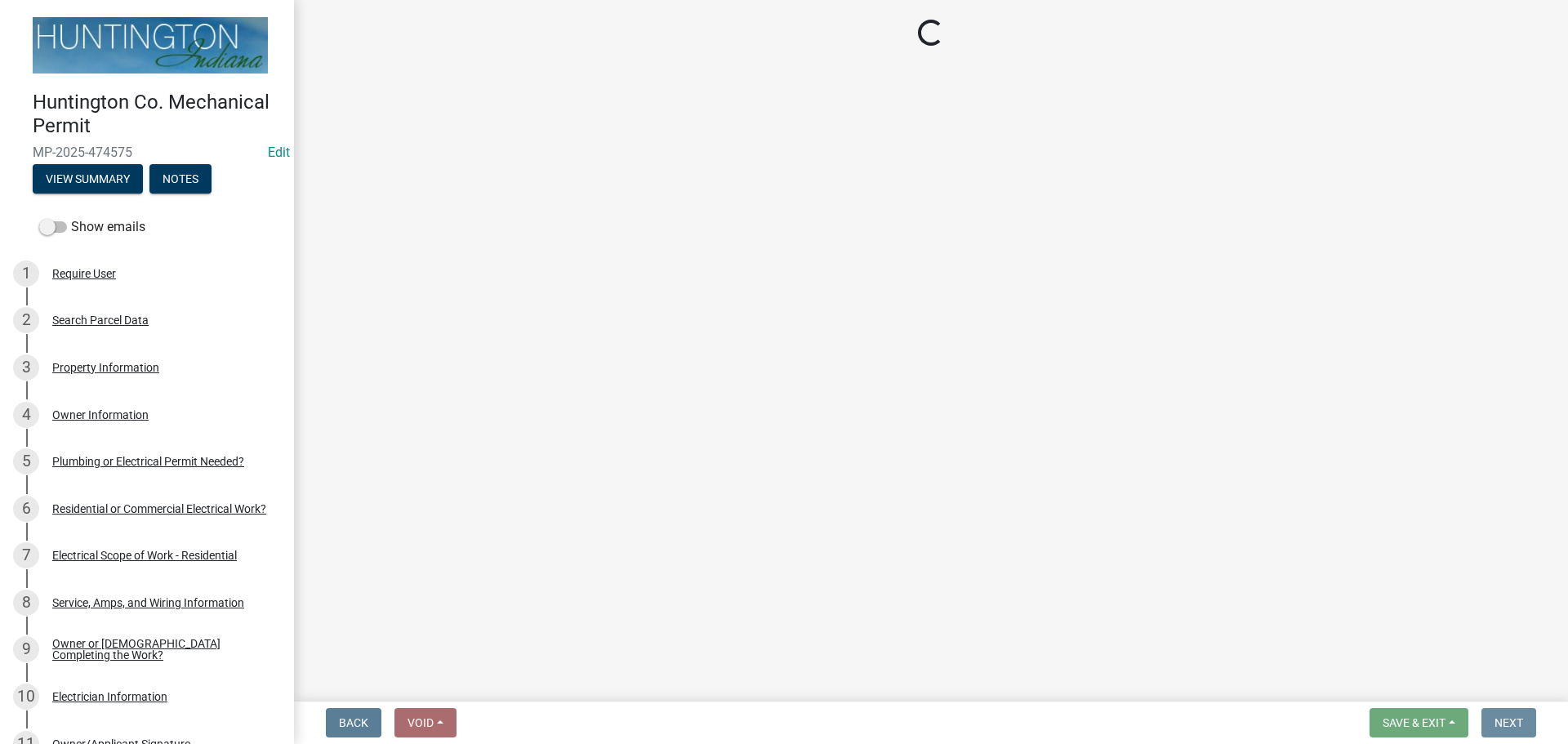
scroll to position [0, 0]
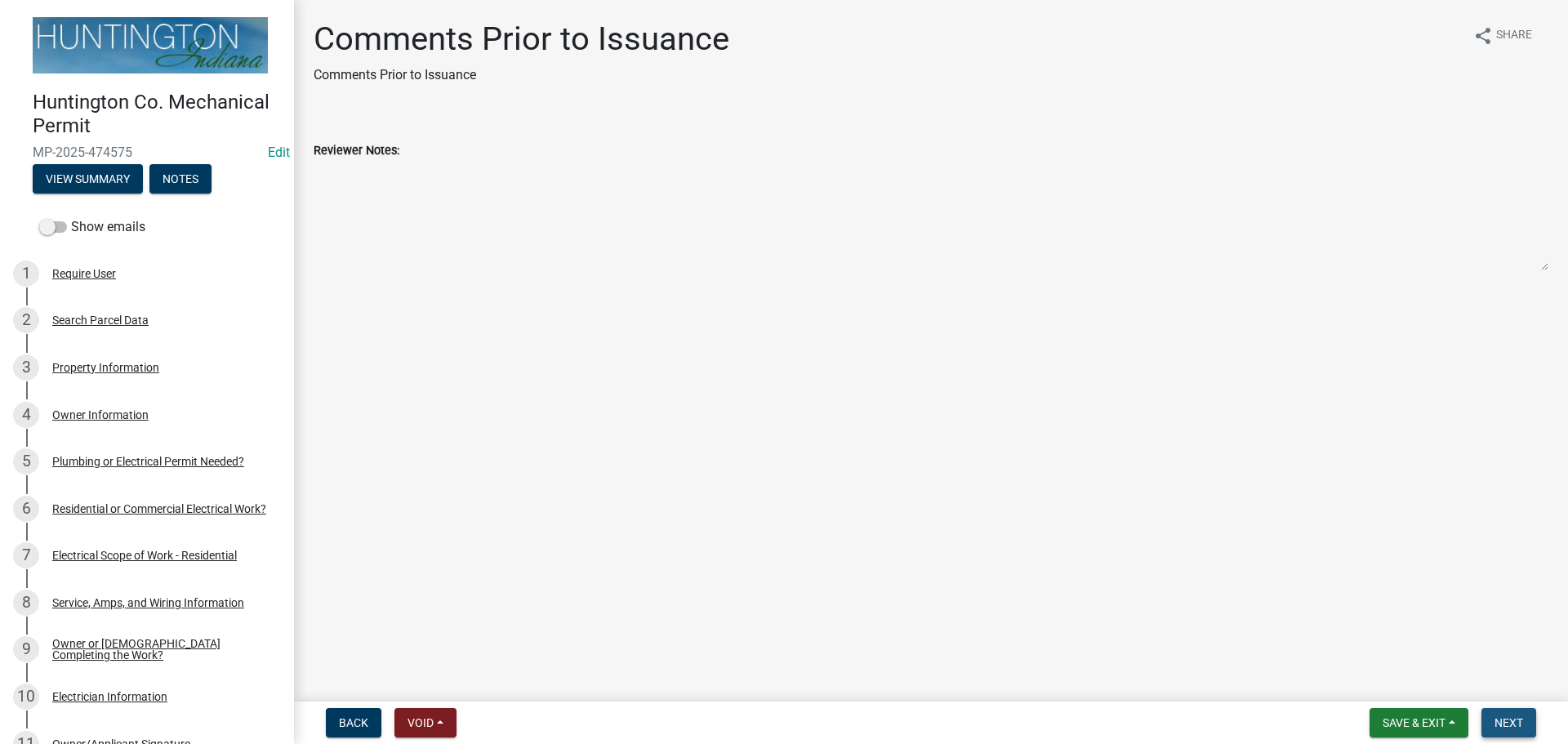
click at [1511, 725] on span "Next" at bounding box center [1509, 722] width 28 height 13
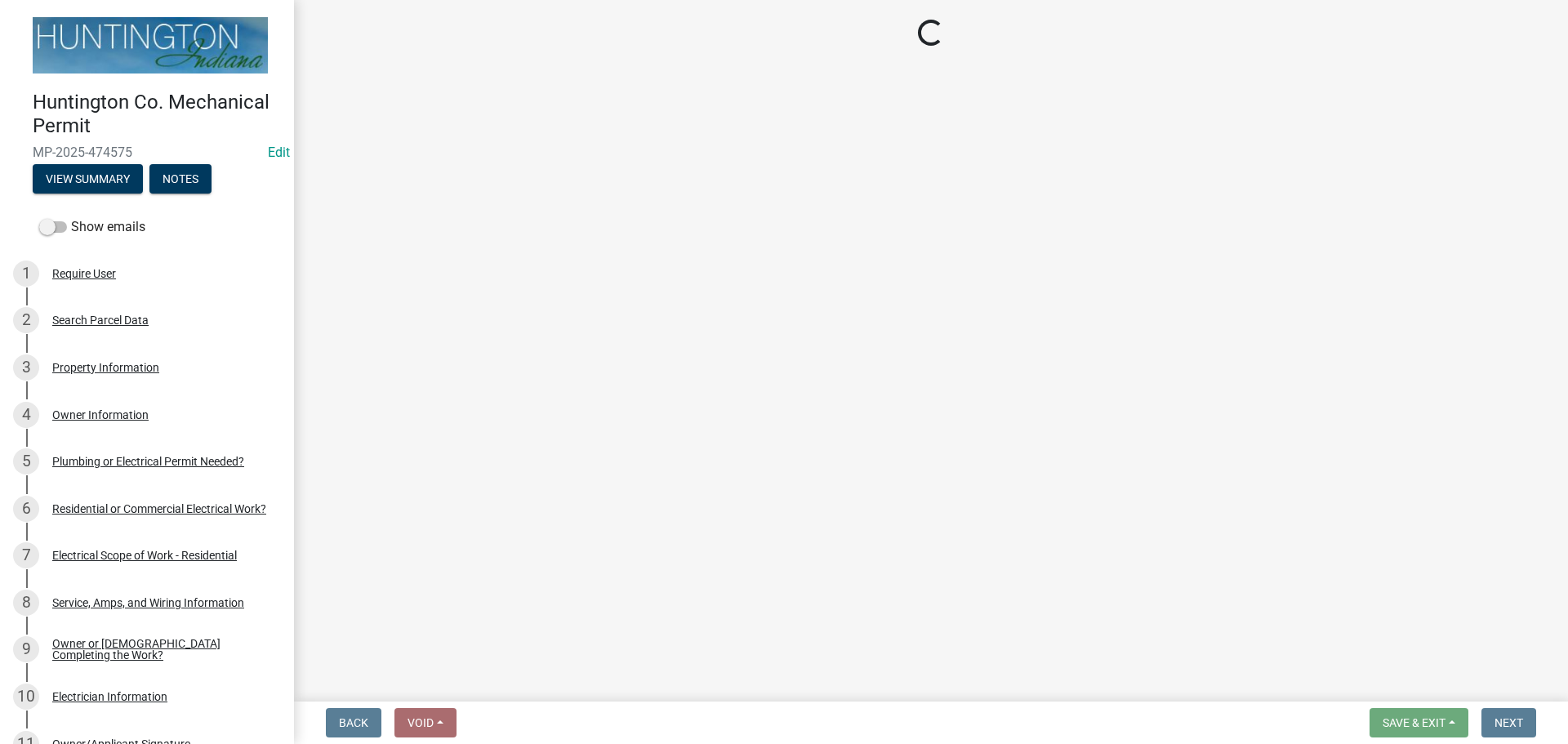
select select "3: 3"
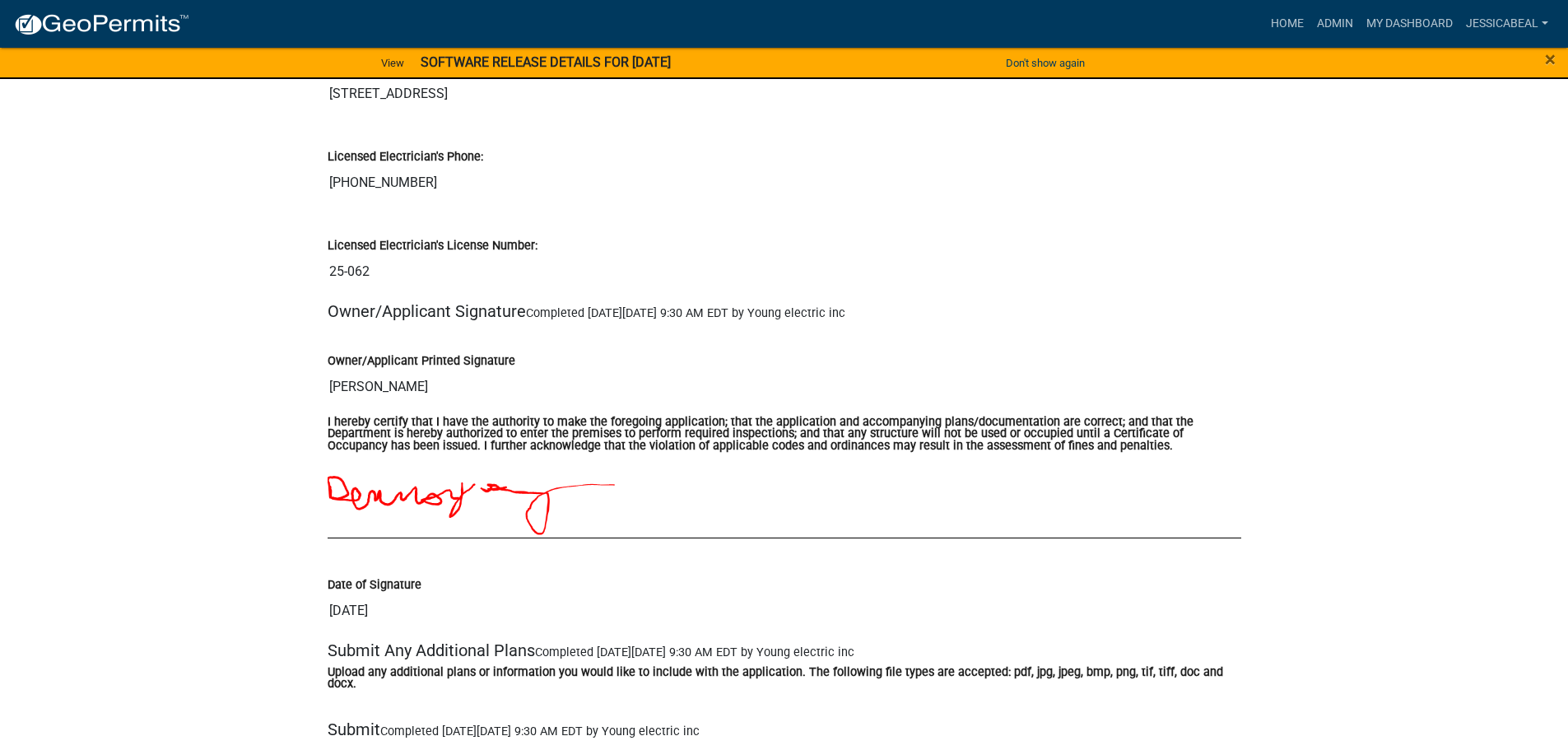
scroll to position [3293, 0]
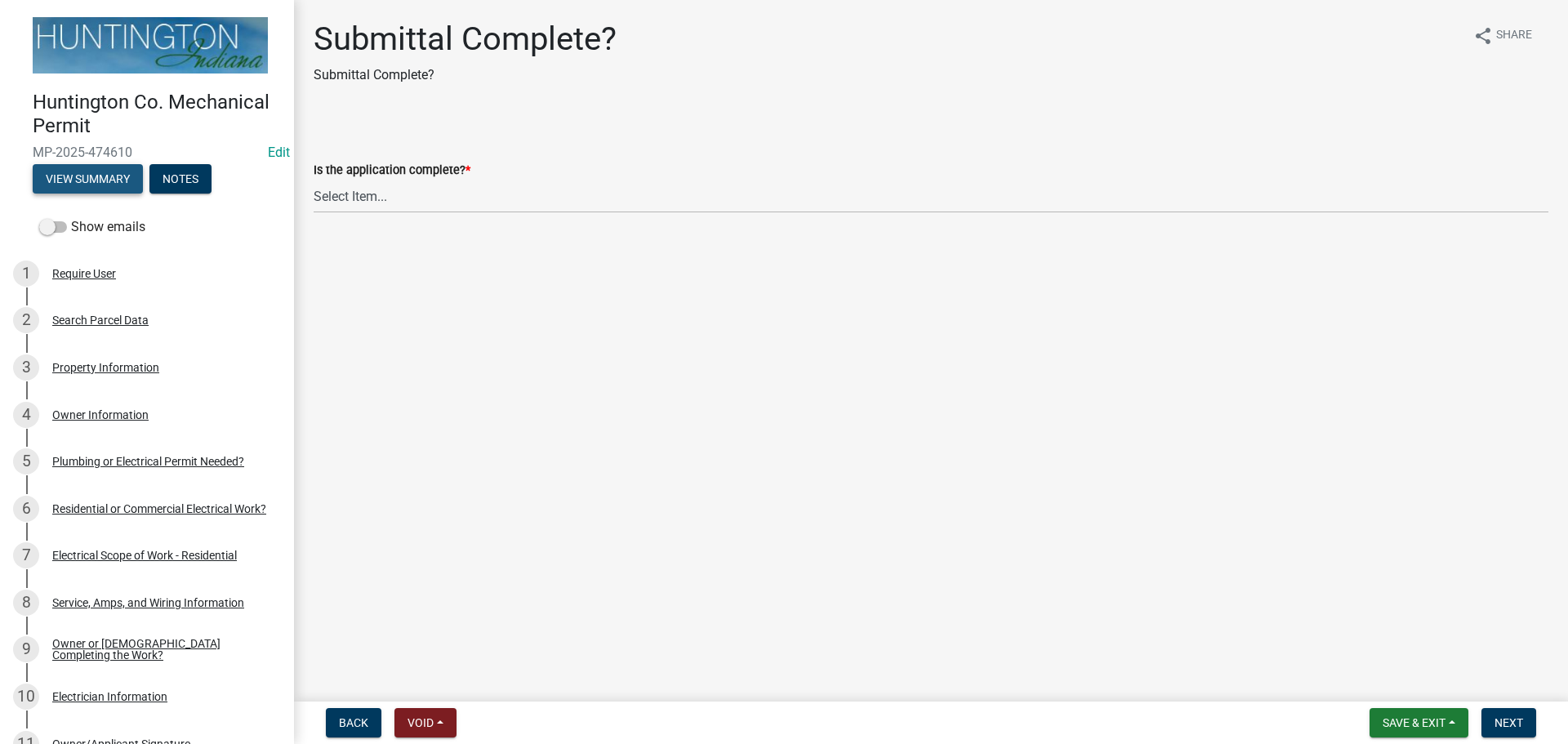
click at [89, 173] on button "View Summary" at bounding box center [88, 179] width 111 height 29
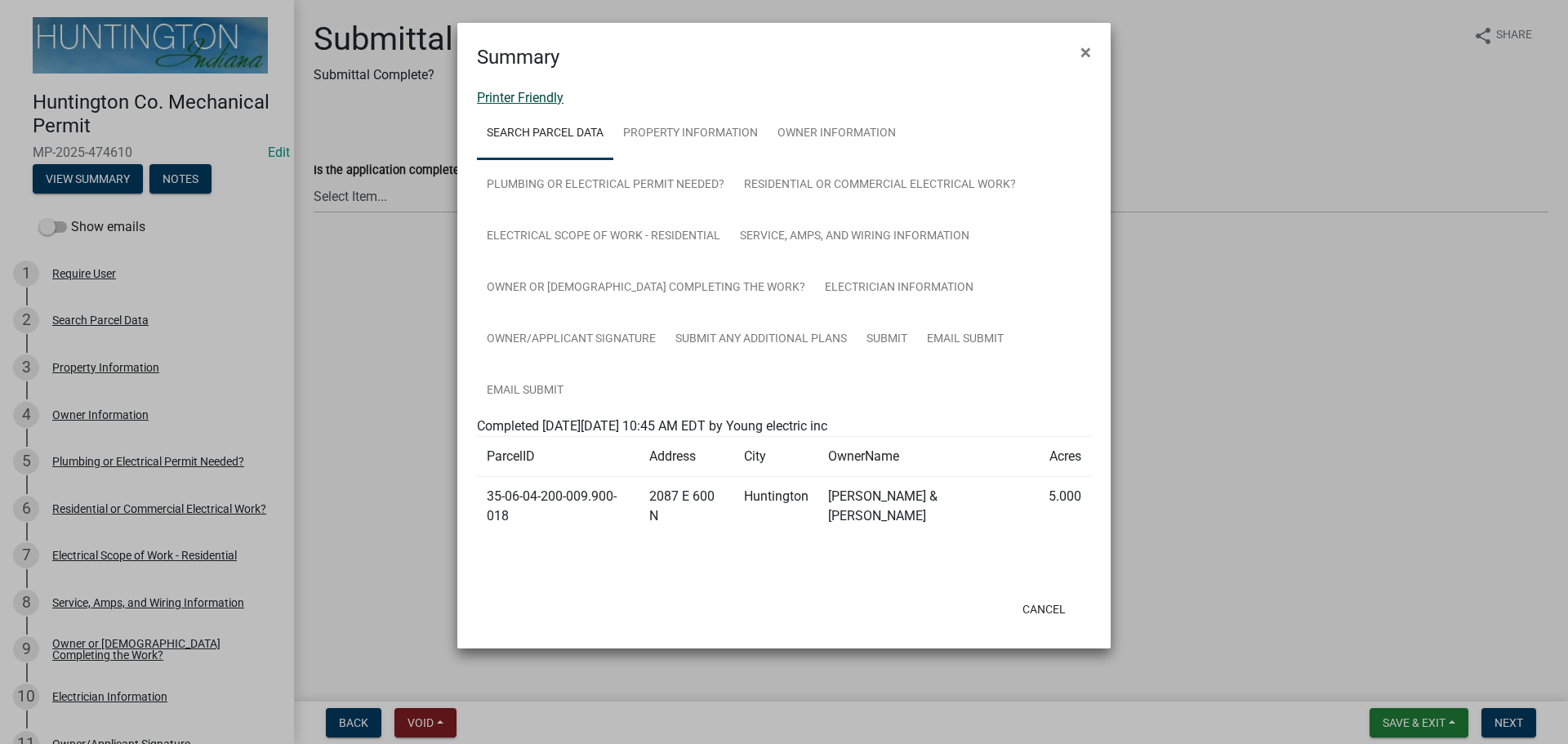
click at [530, 96] on link "Printer Friendly" at bounding box center [520, 98] width 87 height 16
click at [1092, 40] on button "×" at bounding box center [1086, 52] width 37 height 46
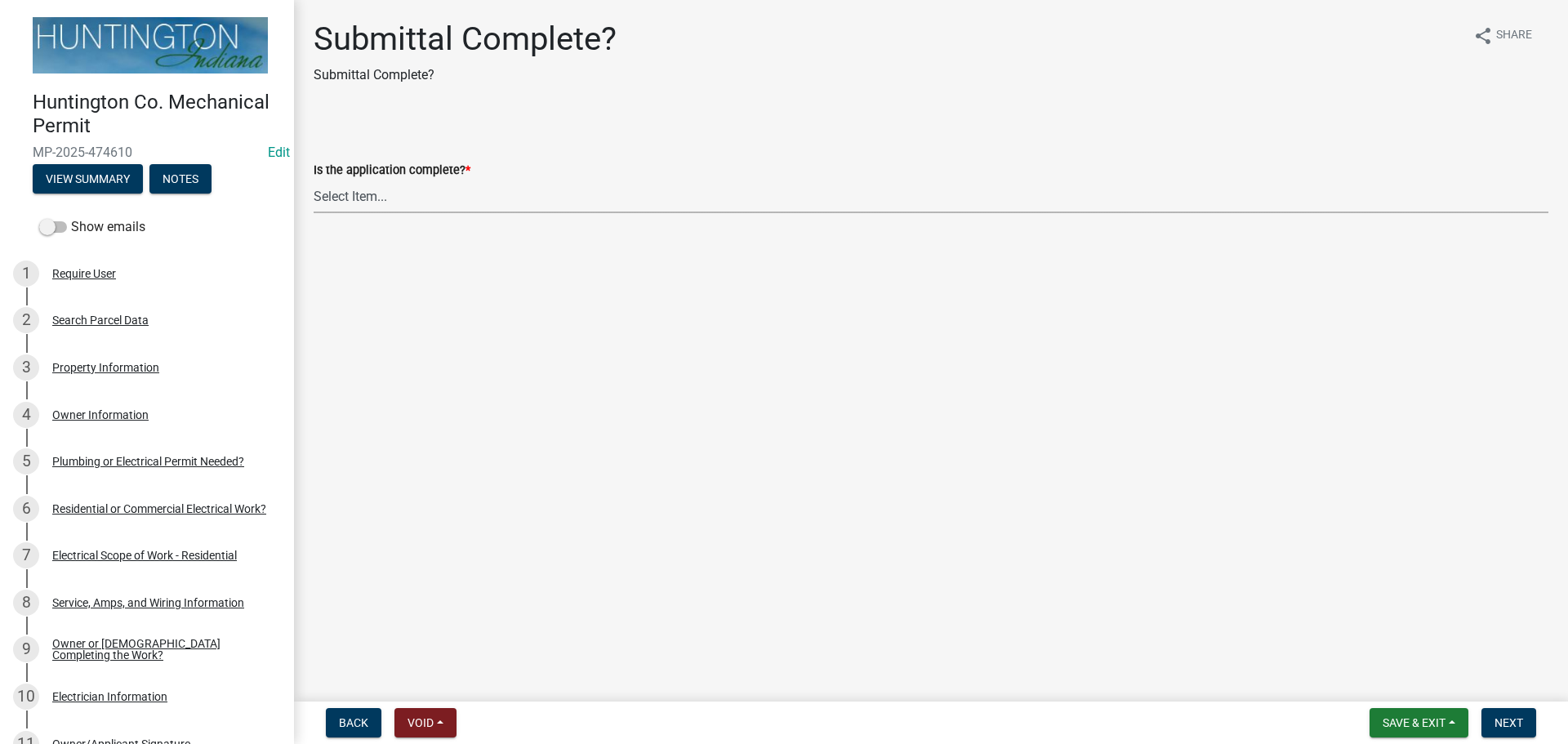
click at [449, 189] on select "Select Item... Yes No" at bounding box center [930, 196] width 1234 height 34
click at [313, 180] on select "Select Item... Yes No" at bounding box center [930, 196] width 1234 height 34
select select "1782a9c7-7323-4da6-ac5b-f89a69a3d723"
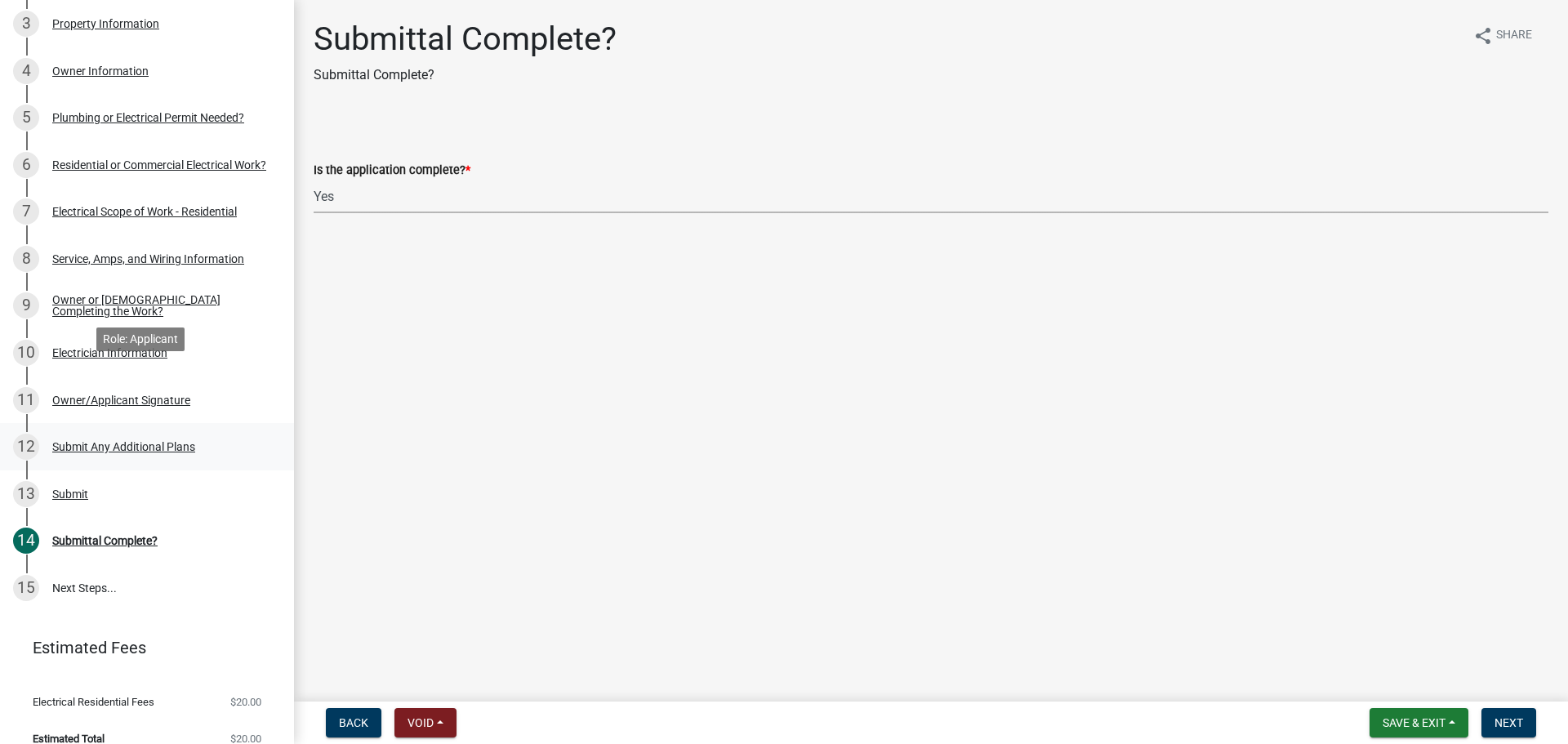
scroll to position [360, 0]
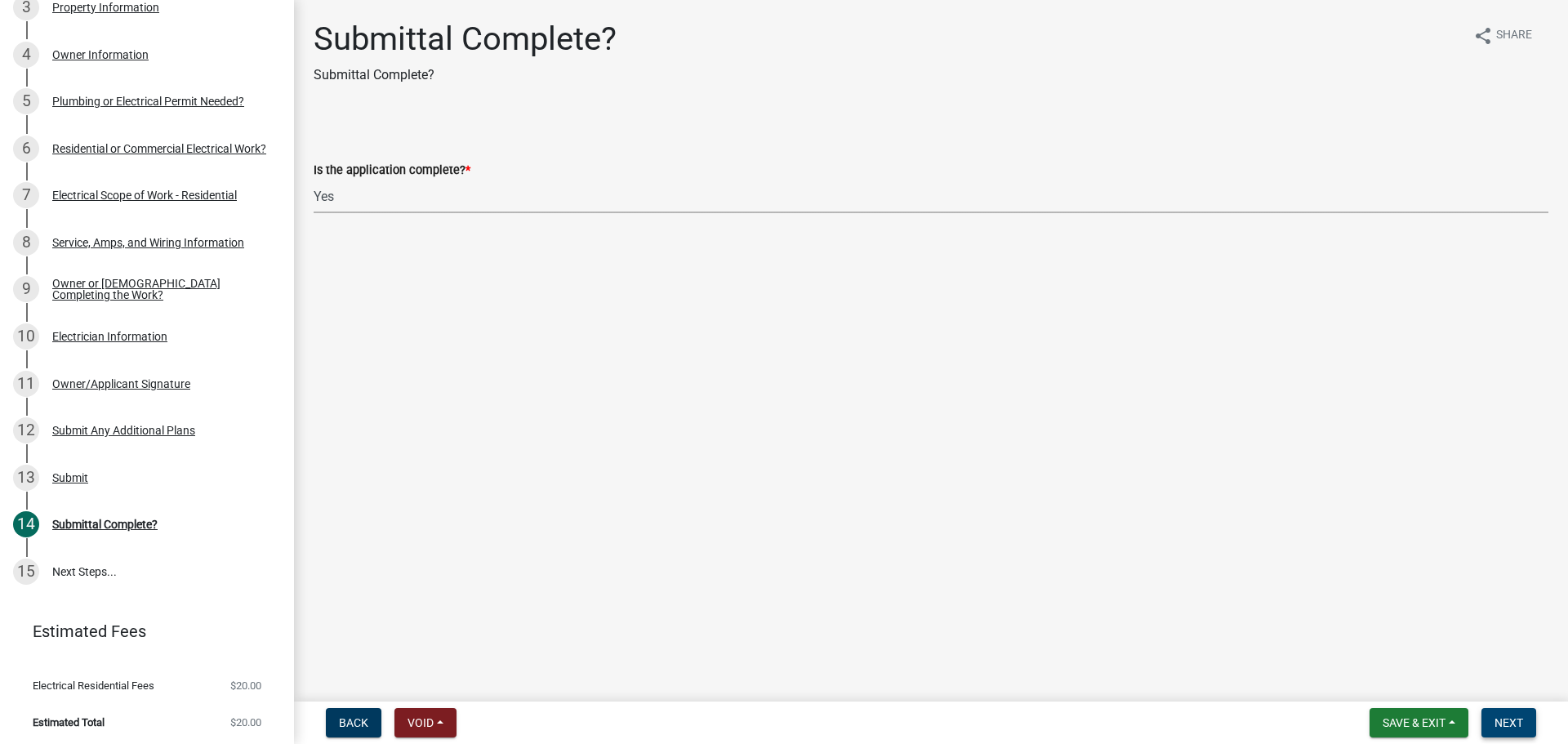
click at [1496, 725] on span "Next" at bounding box center [1509, 722] width 28 height 13
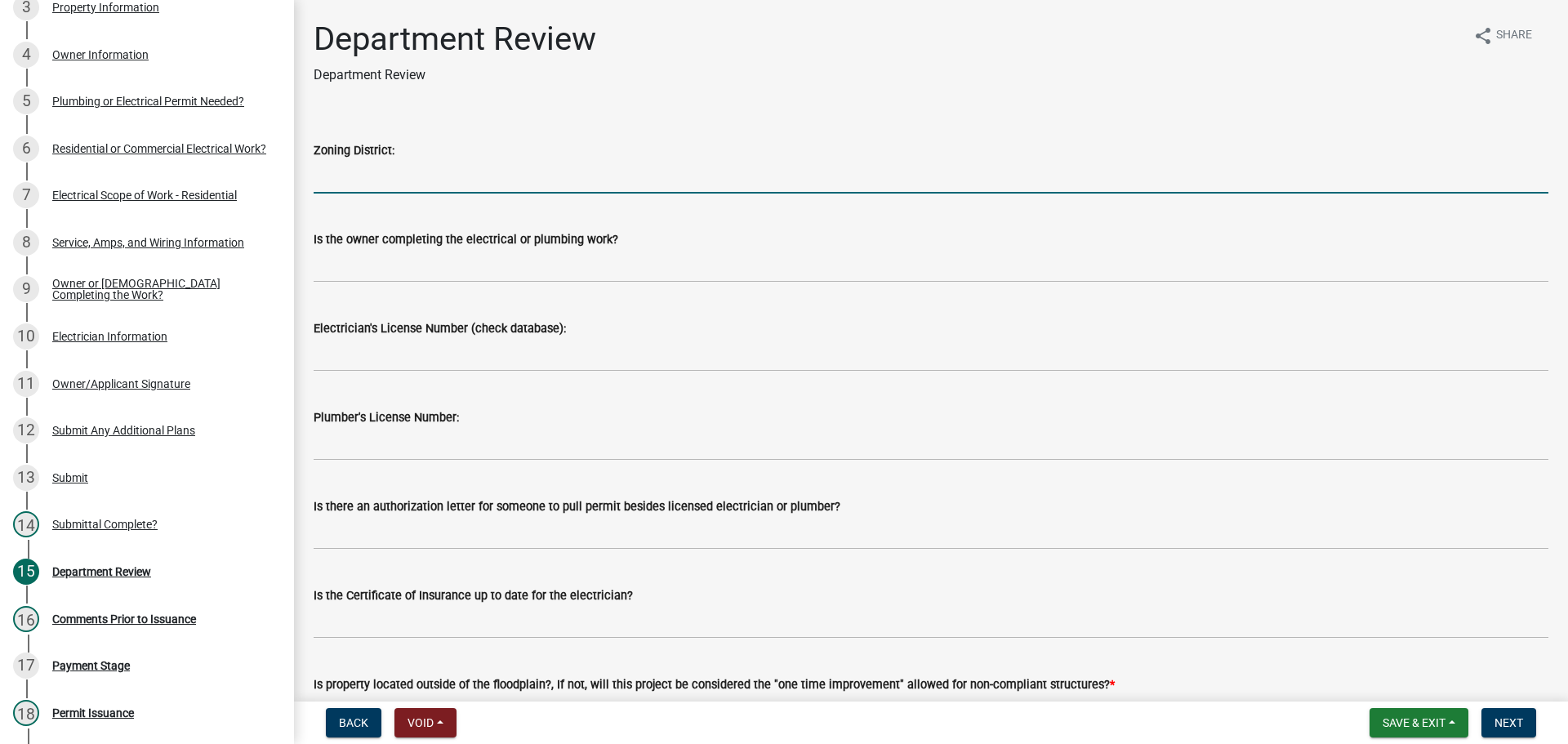
click at [362, 184] on input "Zoning District:" at bounding box center [930, 177] width 1234 height 34
type input "R-2"
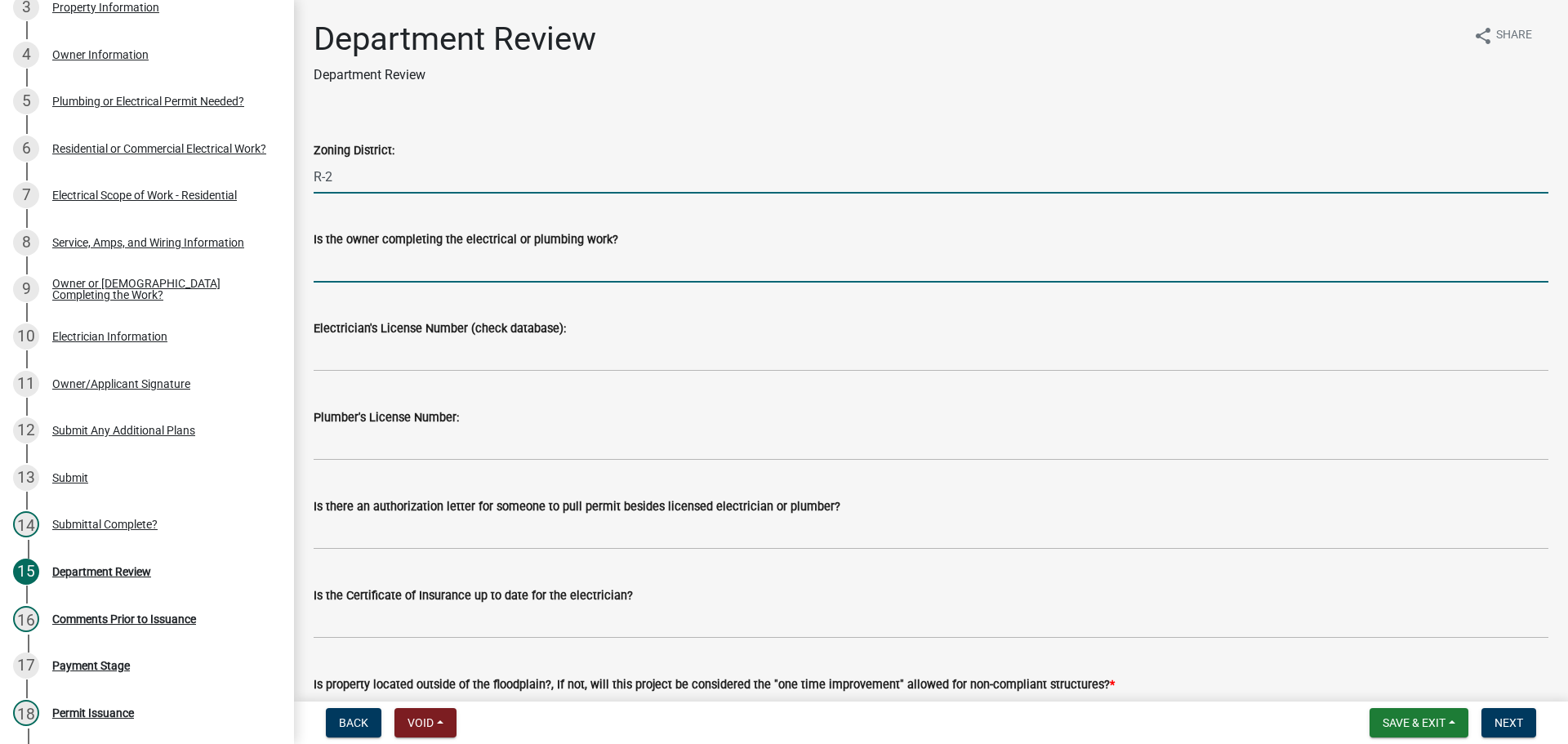
click at [404, 270] on input "Is the owner completing the electrical or plumbing work?" at bounding box center [930, 265] width 1234 height 34
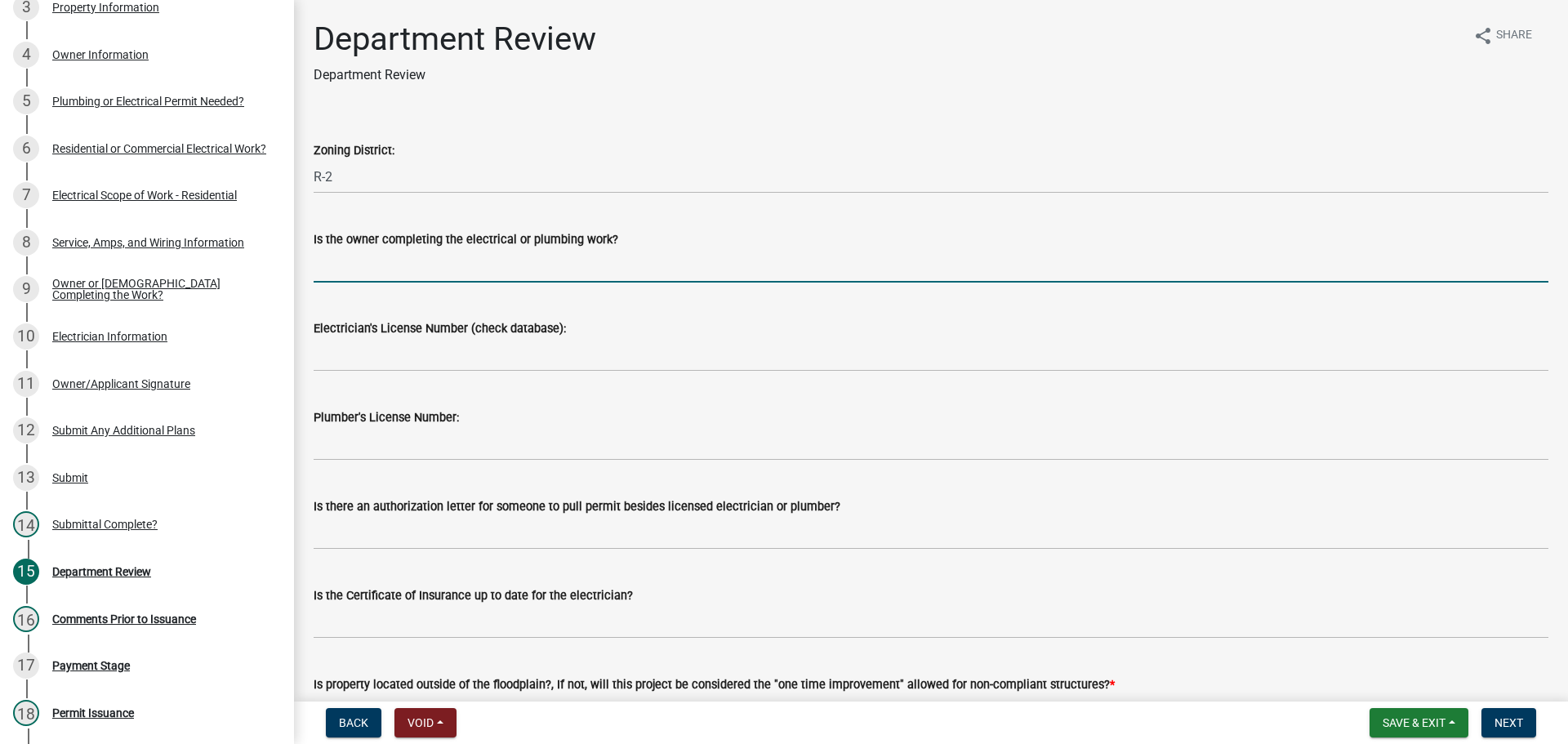
type input "no"
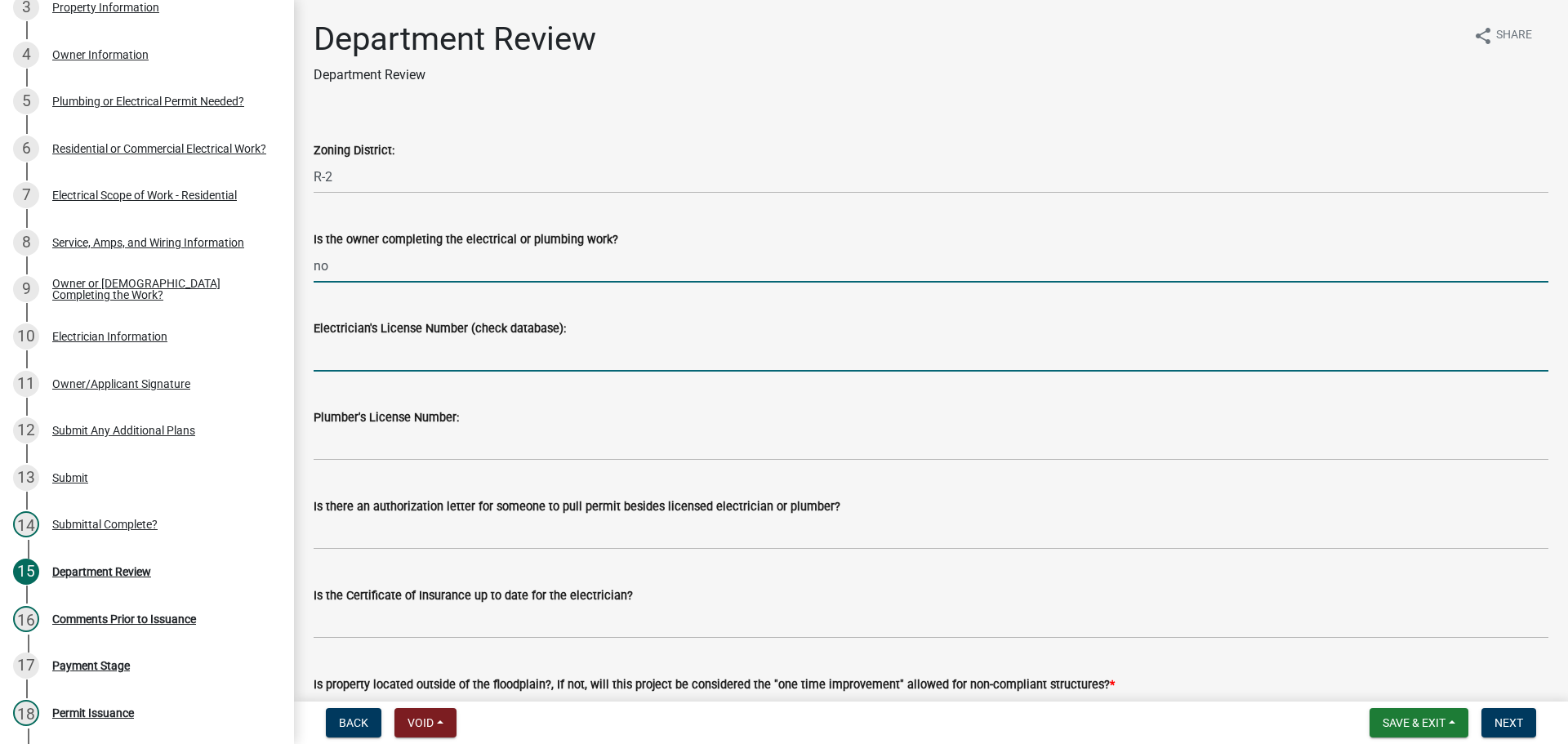
click at [381, 353] on input "Electrician's License Number (check database):" at bounding box center [930, 355] width 1234 height 34
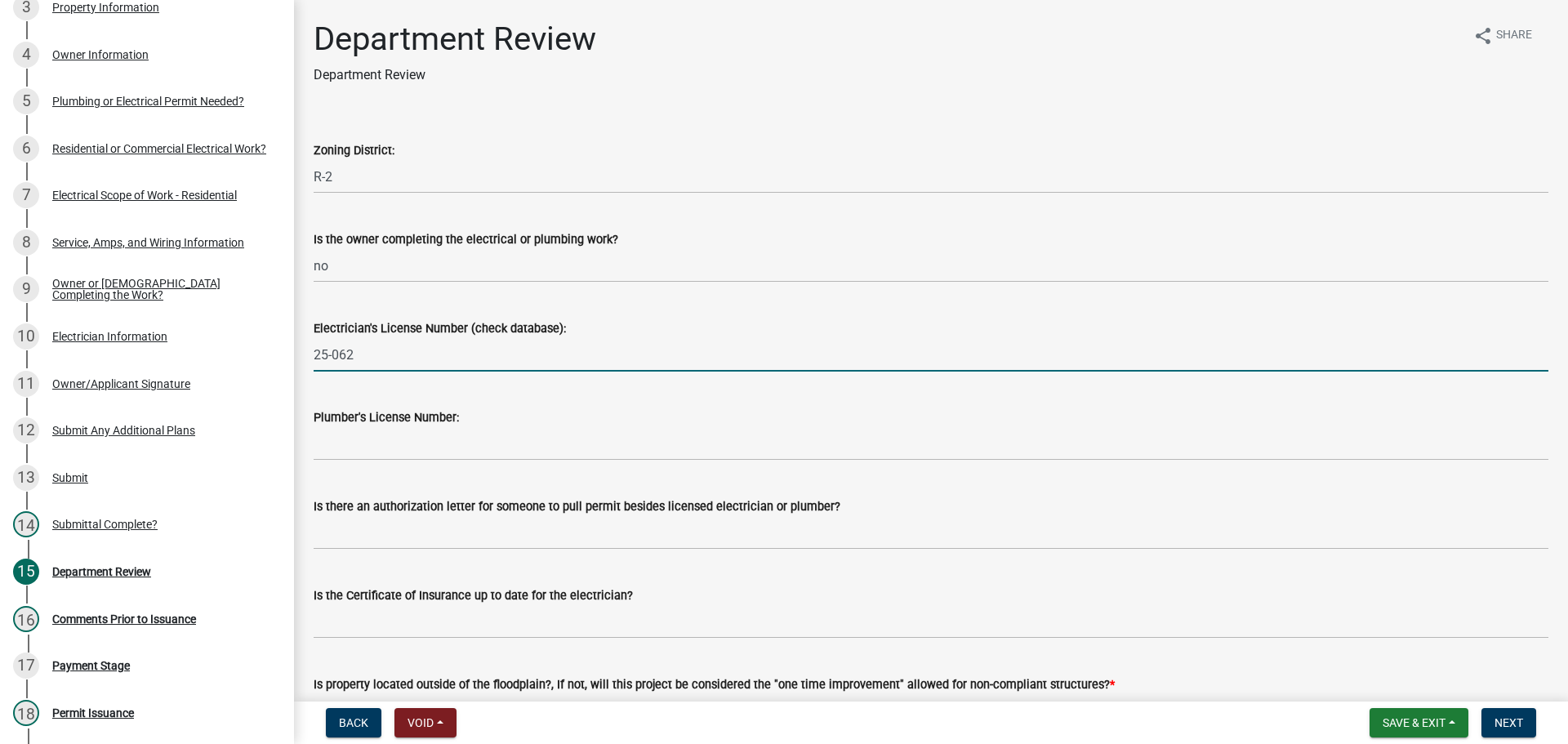
scroll to position [164, 0]
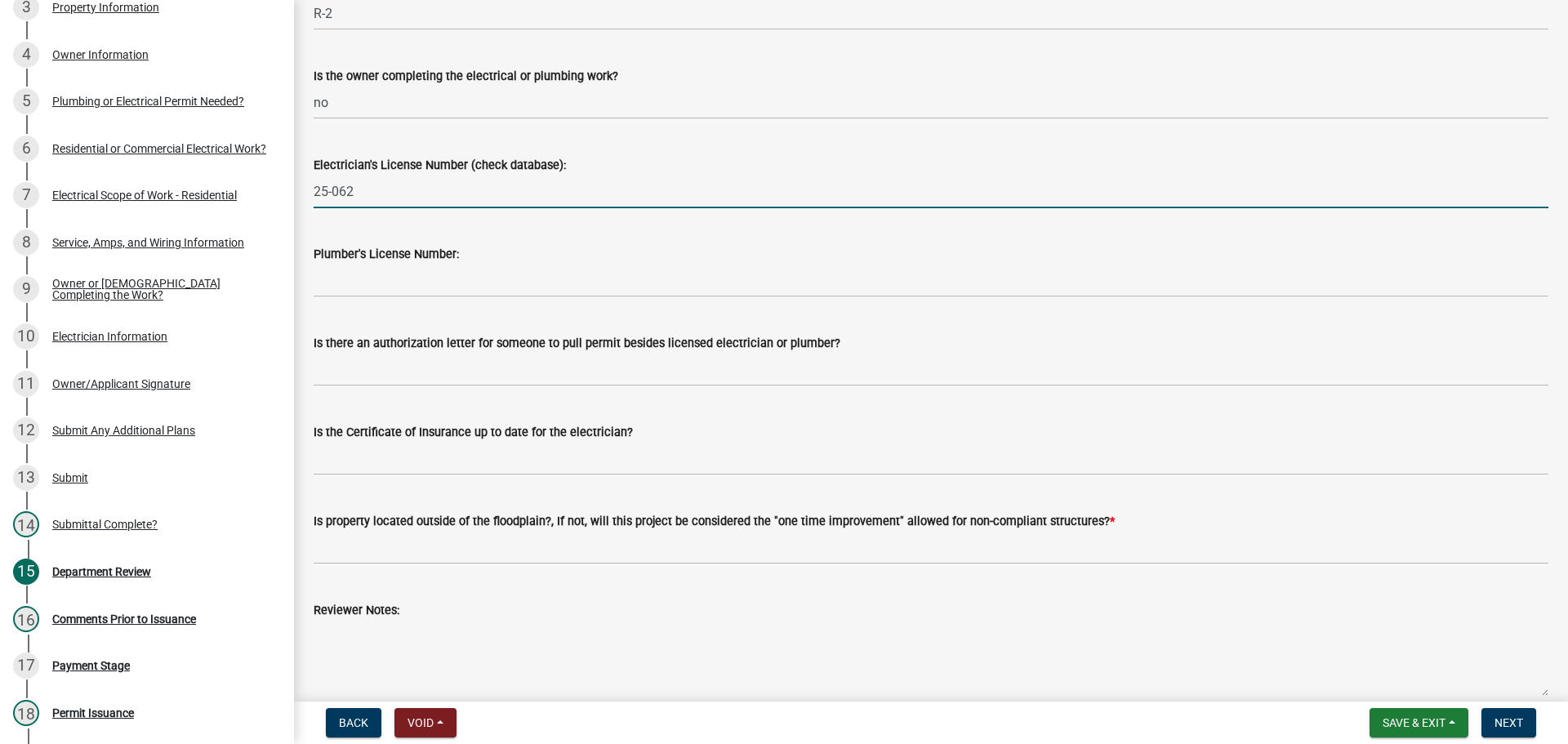
type input "25-062"
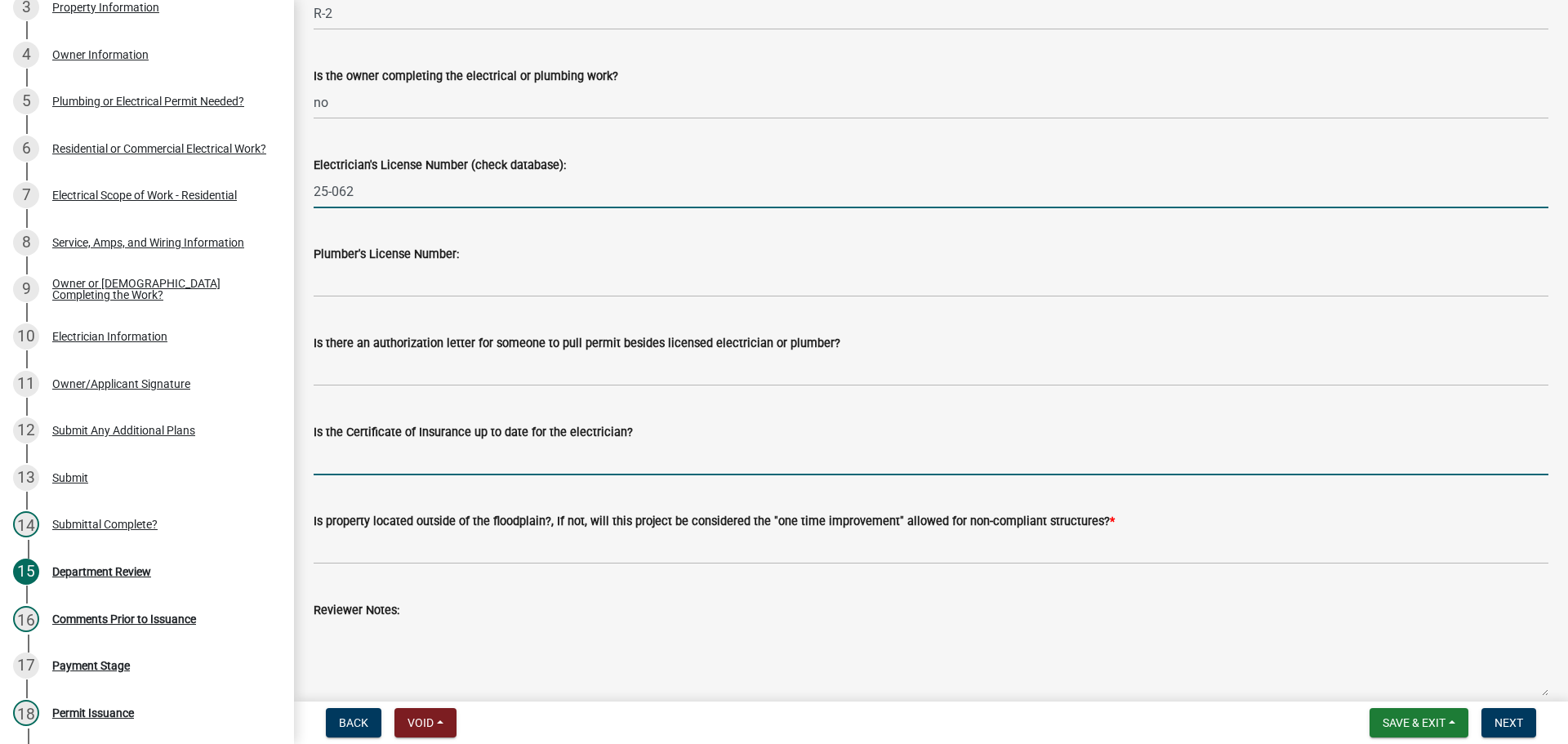
click at [381, 459] on input "Is the Certificate of Insurance up to date for the electrician?" at bounding box center [930, 458] width 1234 height 34
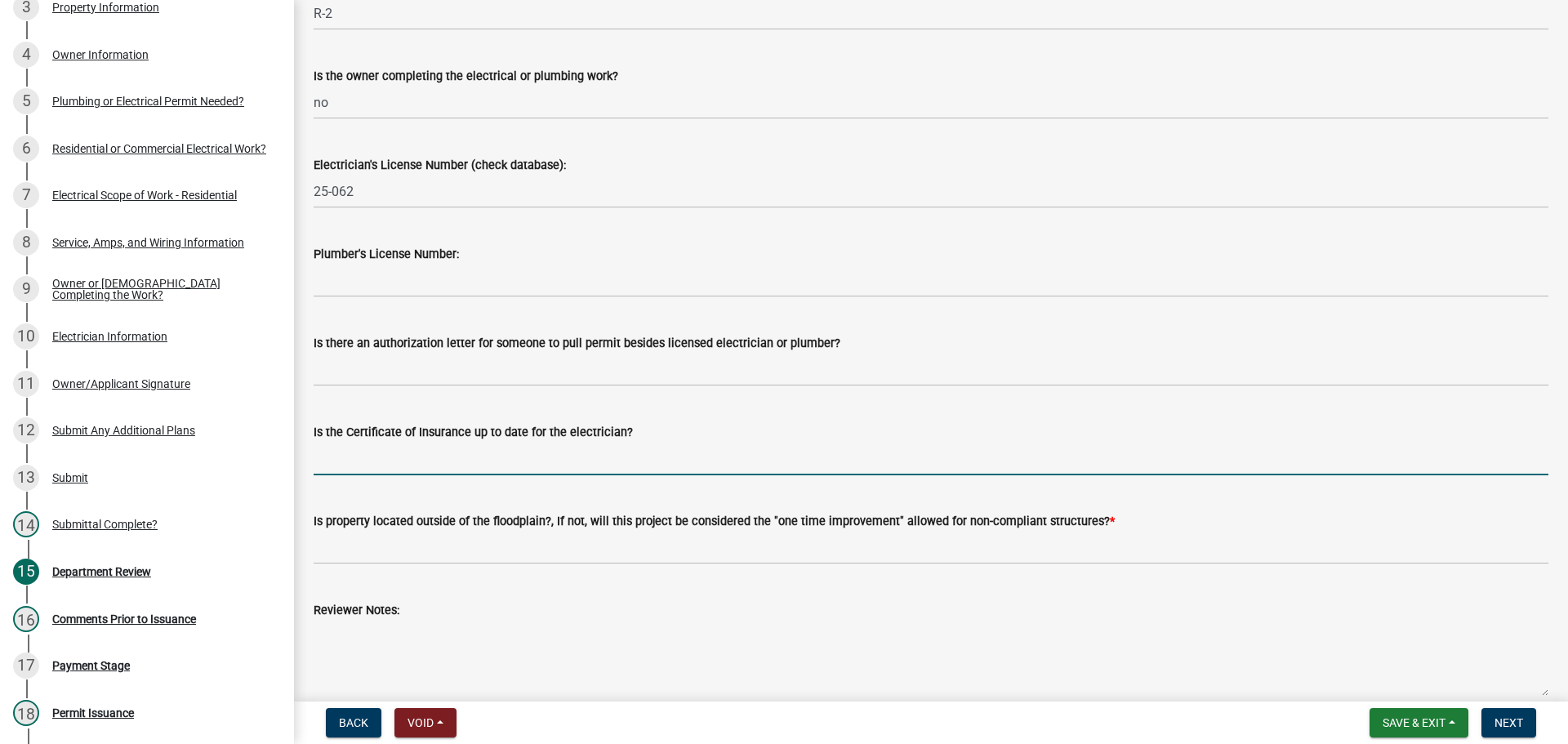
type input "yes"
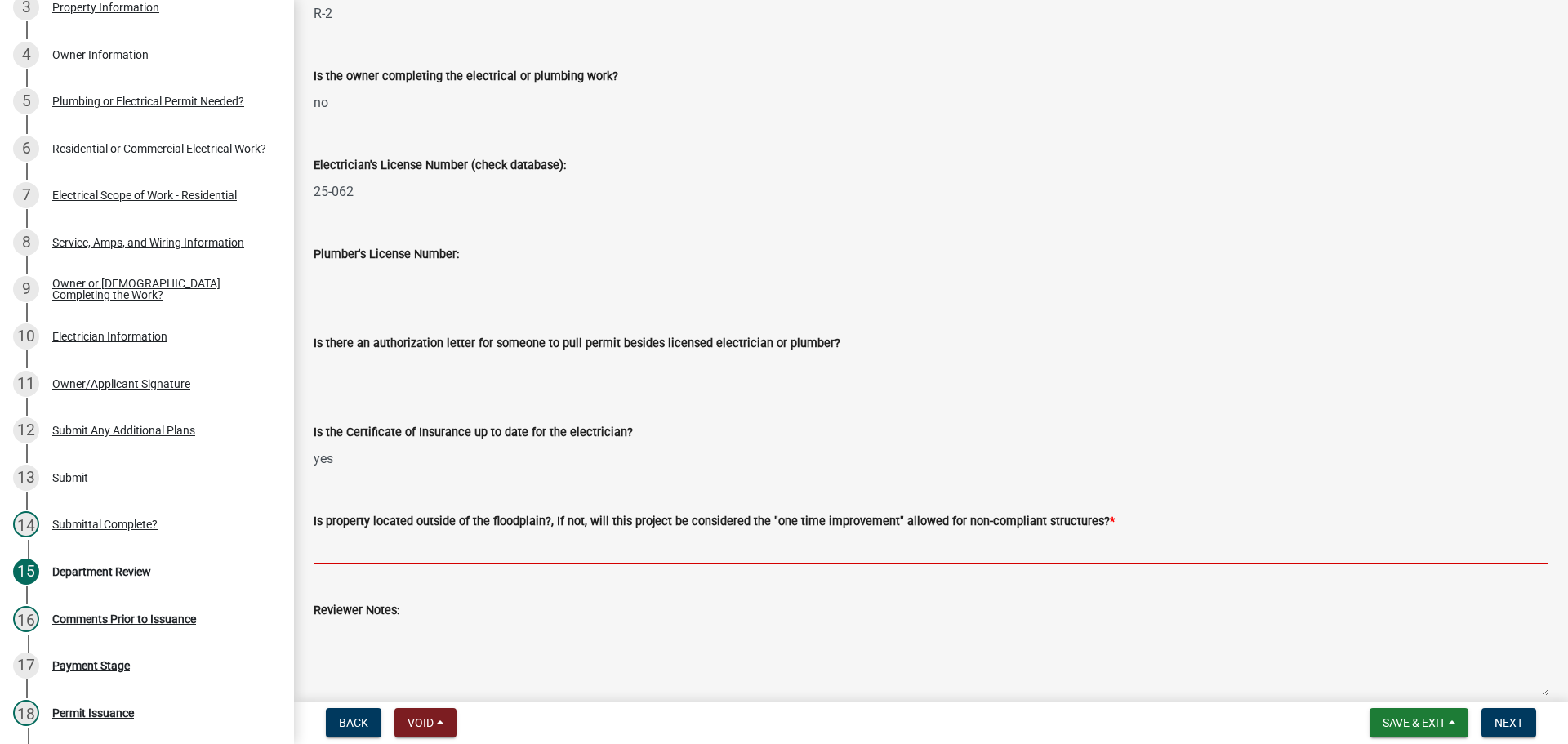
click at [398, 541] on input "Is property located outside of the floodplain?, If not, will this project be co…" at bounding box center [930, 548] width 1234 height 34
type input "yes"
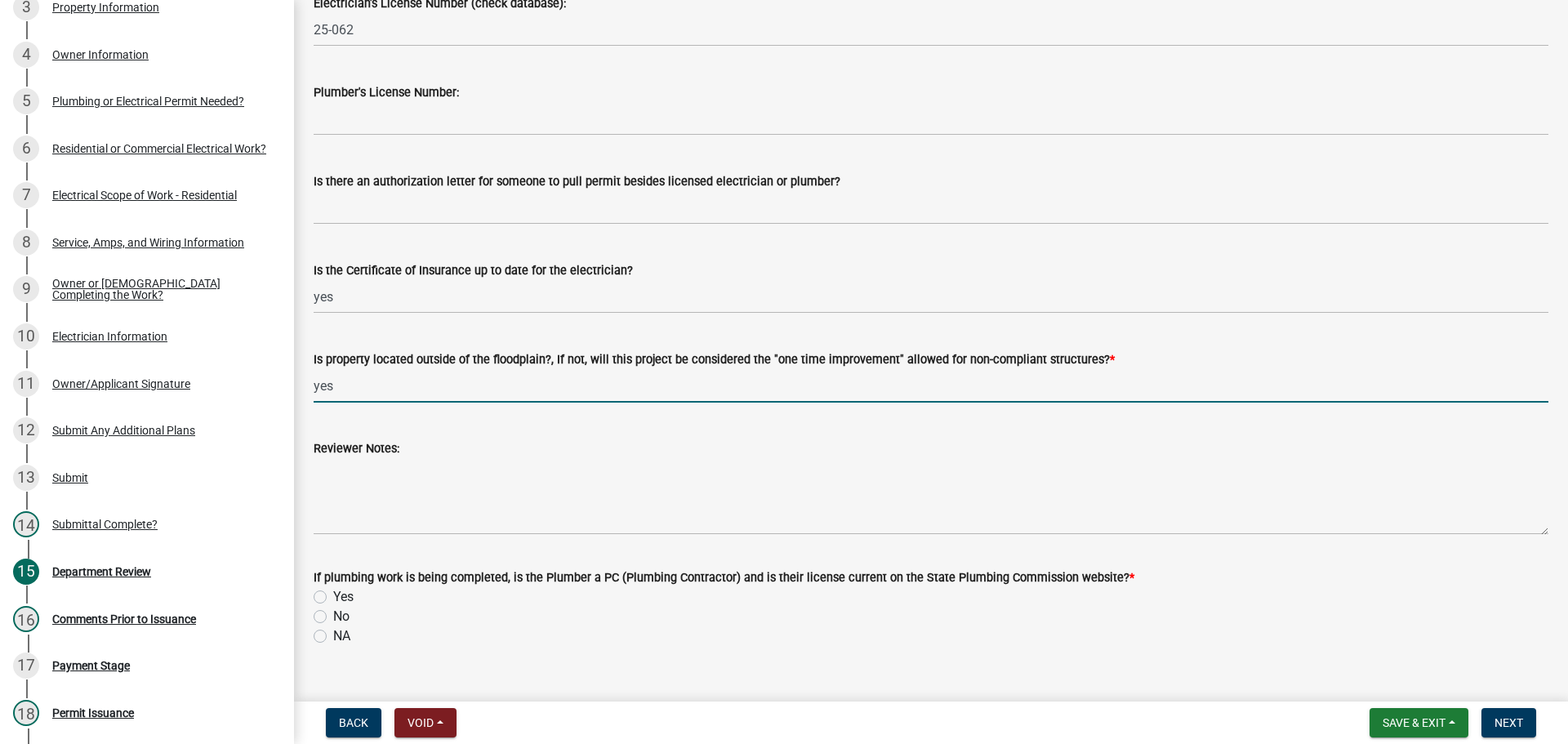
scroll to position [326, 0]
click at [334, 635] on label "NA" at bounding box center [342, 634] width 17 height 19
click at [334, 635] on input "NA" at bounding box center [339, 630] width 11 height 11
radio input "true"
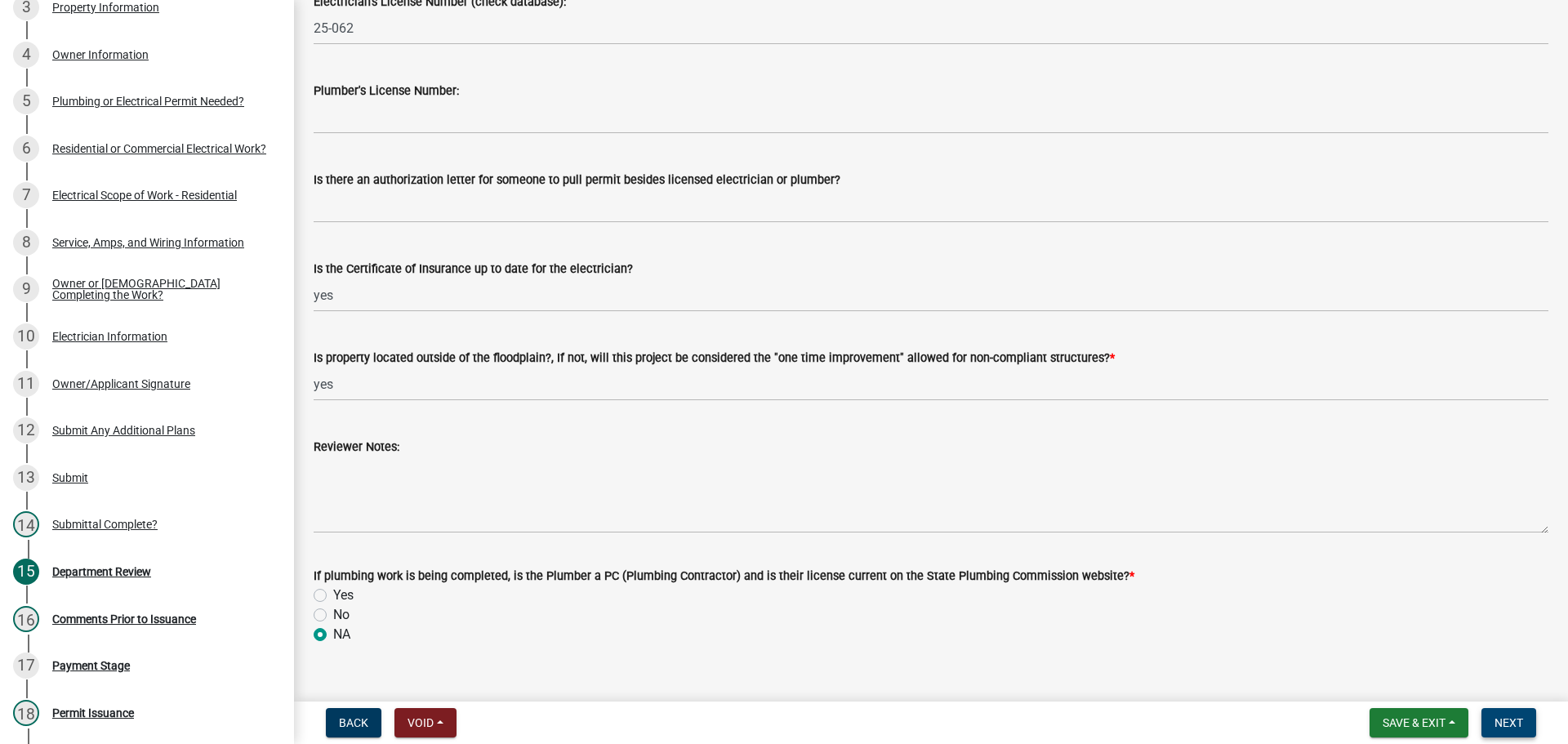
click at [1504, 717] on span "Next" at bounding box center [1509, 722] width 28 height 13
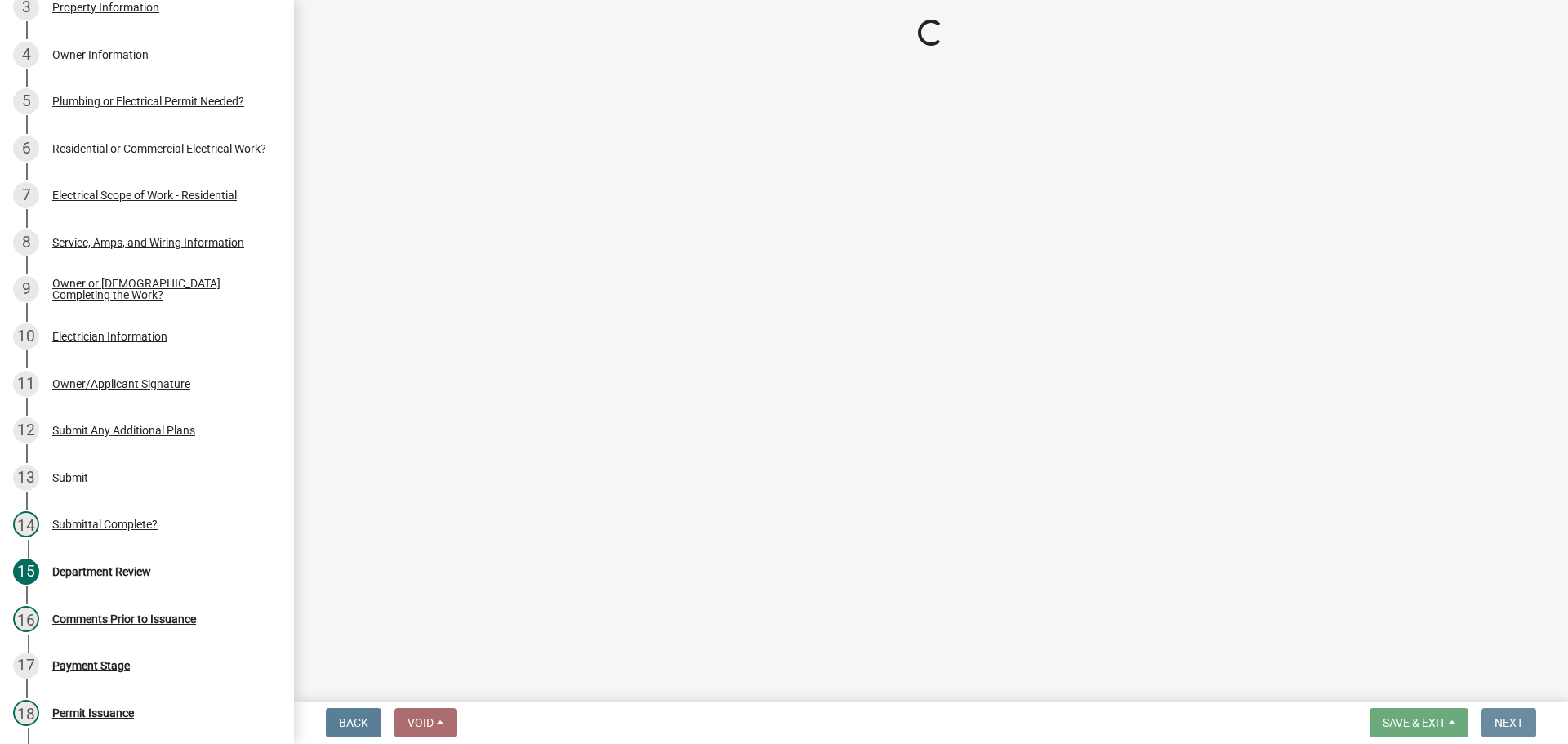
scroll to position [0, 0]
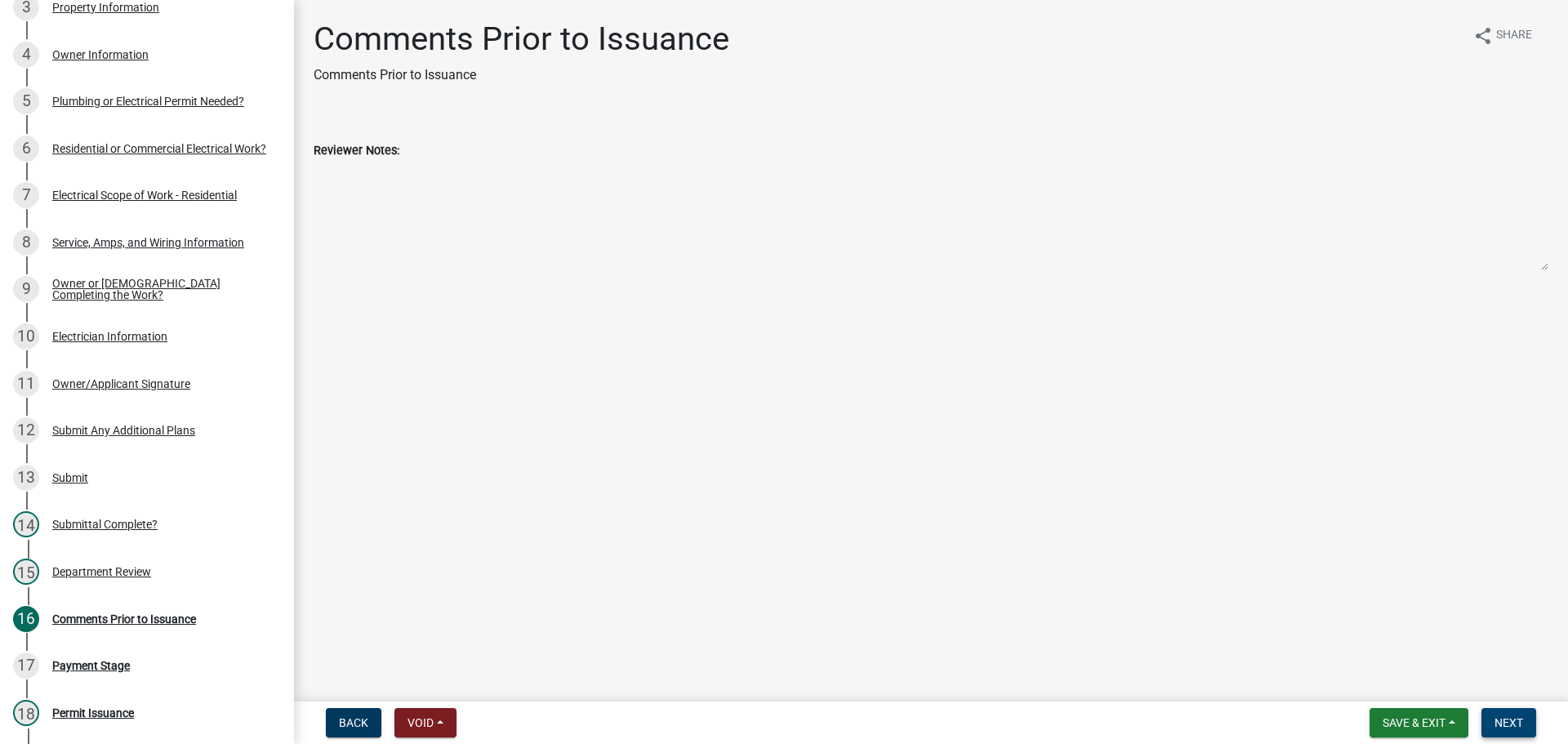
click at [1510, 726] on span "Next" at bounding box center [1509, 722] width 28 height 13
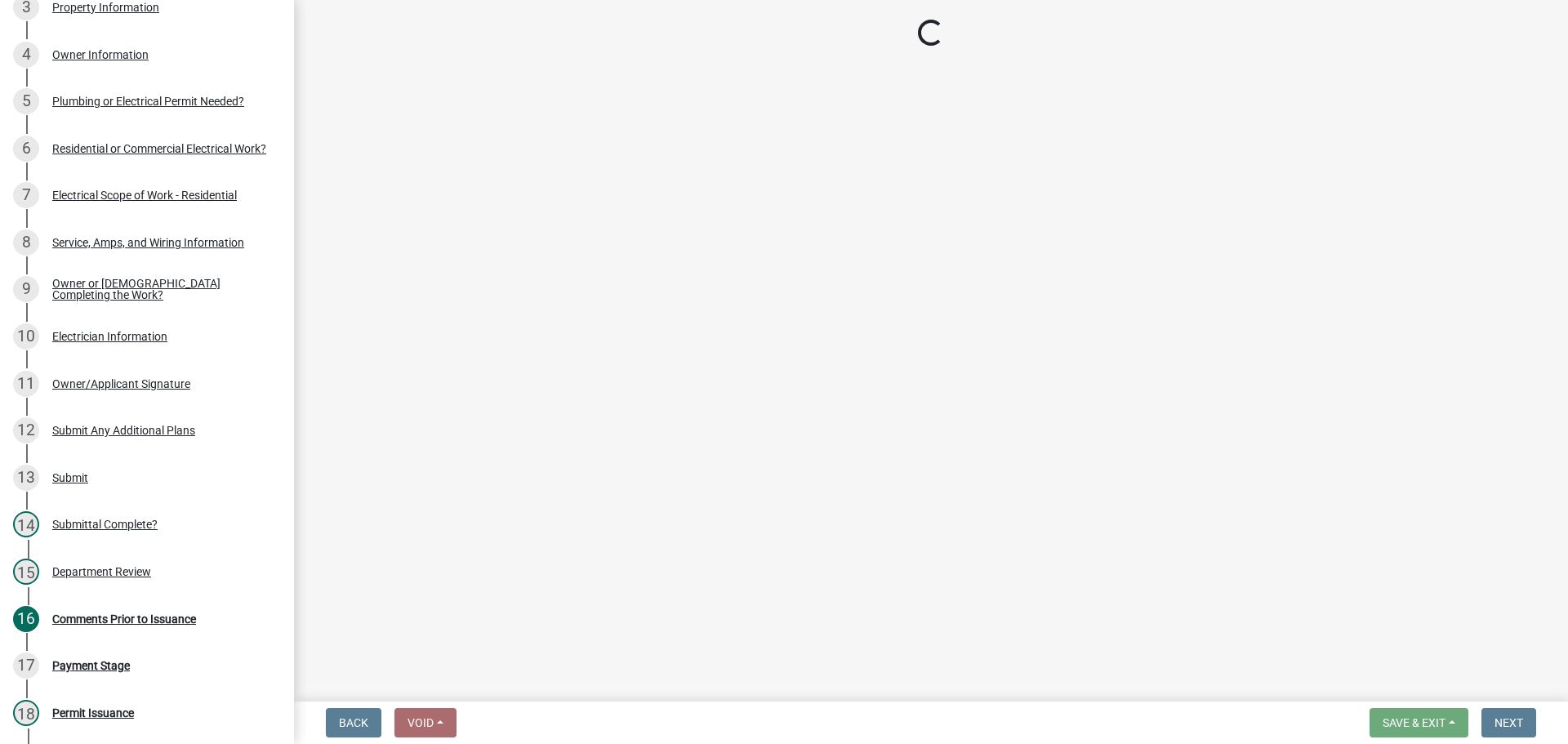
select select "3: 3"
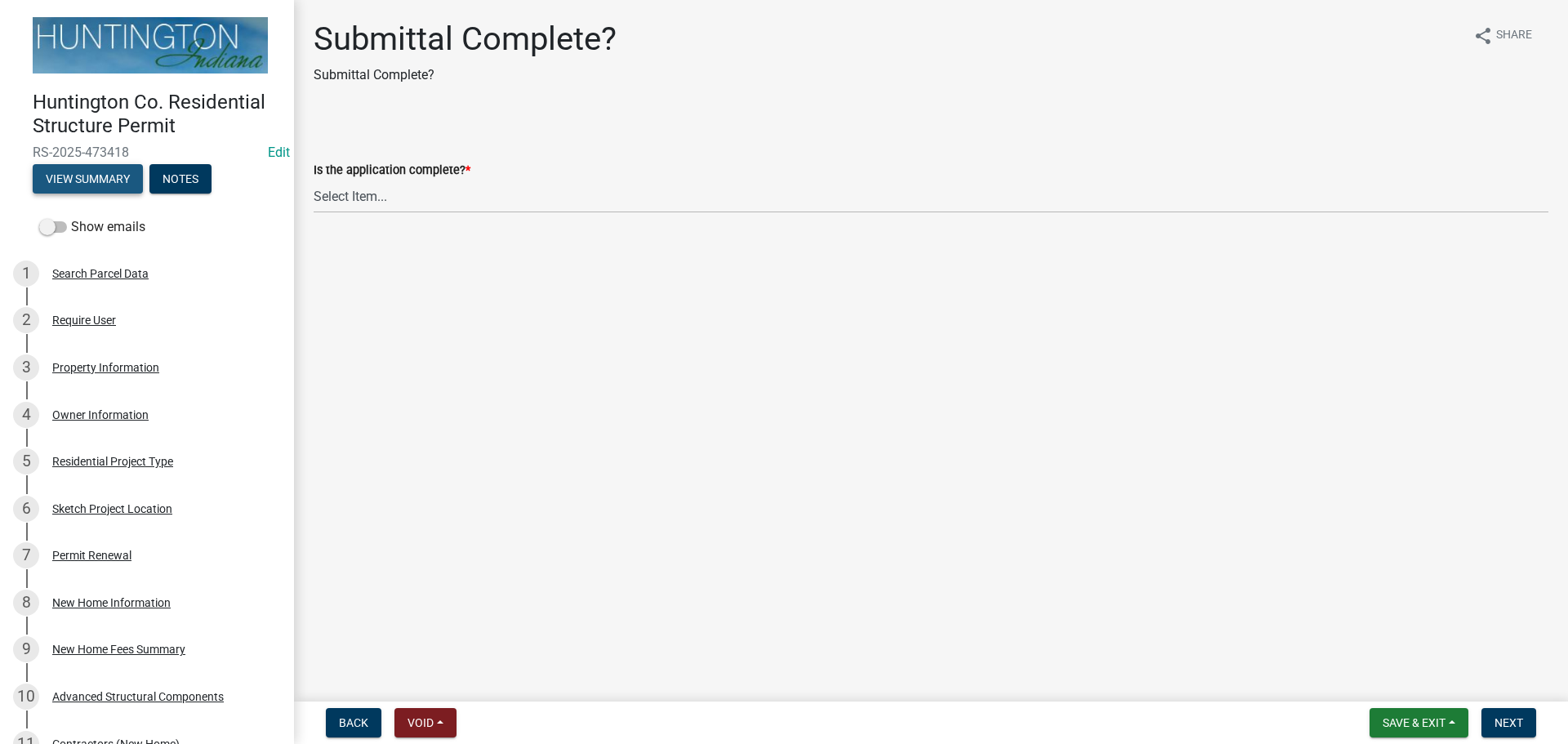
click at [88, 176] on button "View Summary" at bounding box center [88, 179] width 111 height 29
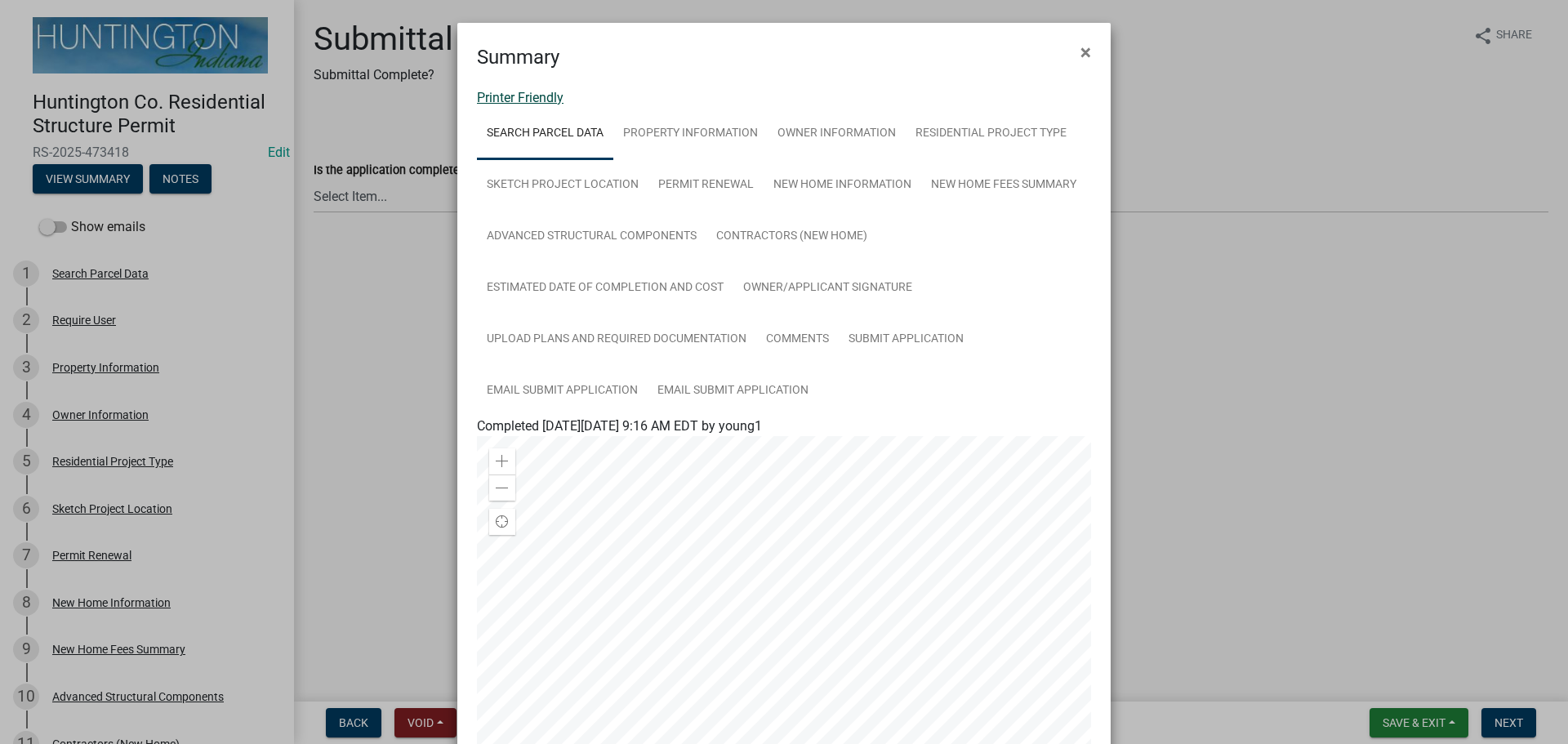
click at [530, 94] on link "Printer Friendly" at bounding box center [520, 98] width 87 height 16
drag, startPoint x: 1092, startPoint y: 42, endPoint x: 1051, endPoint y: 68, distance: 48.5
click at [777, 42] on button "×" at bounding box center [1086, 52] width 37 height 46
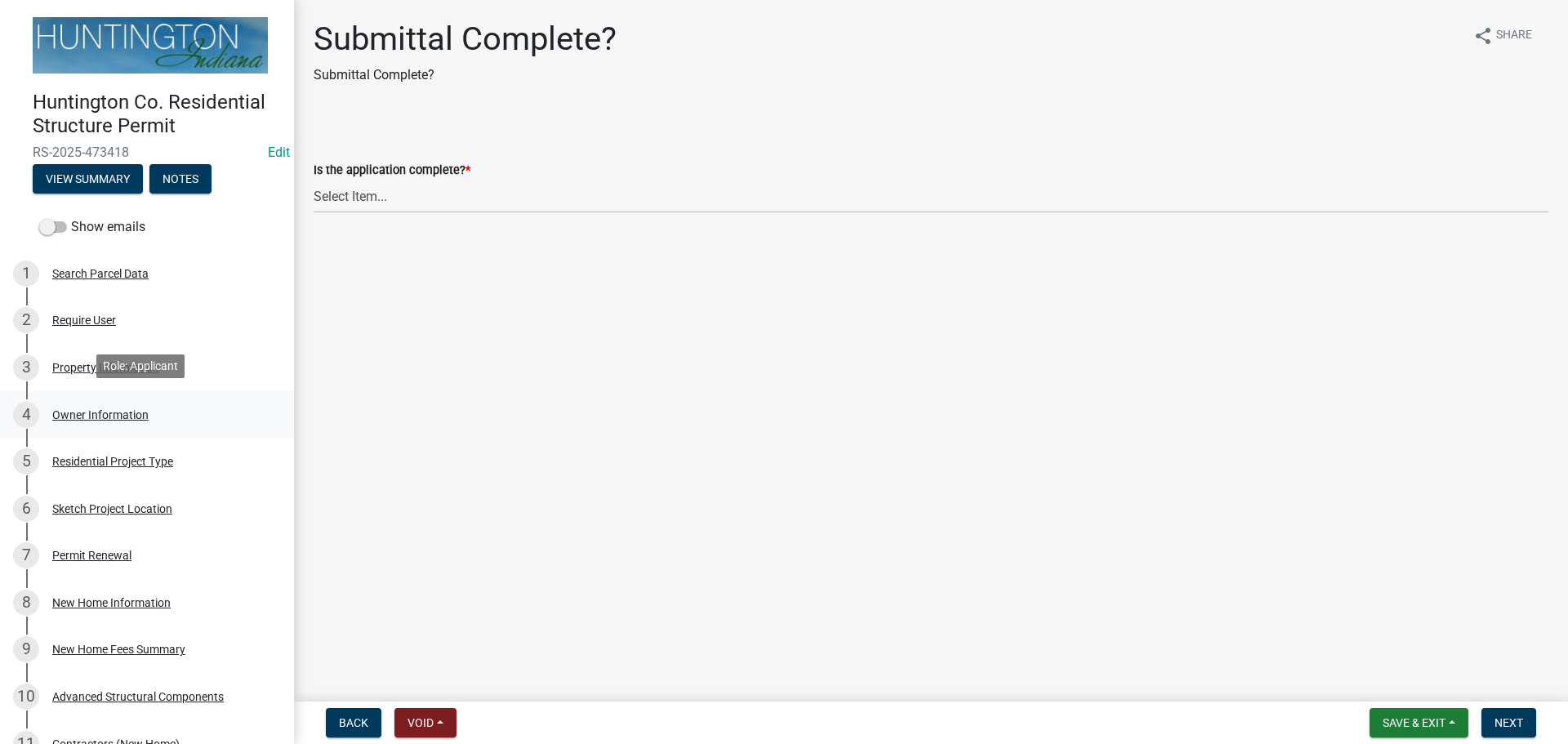
click at [82, 417] on div "Owner Information" at bounding box center [100, 414] width 96 height 12
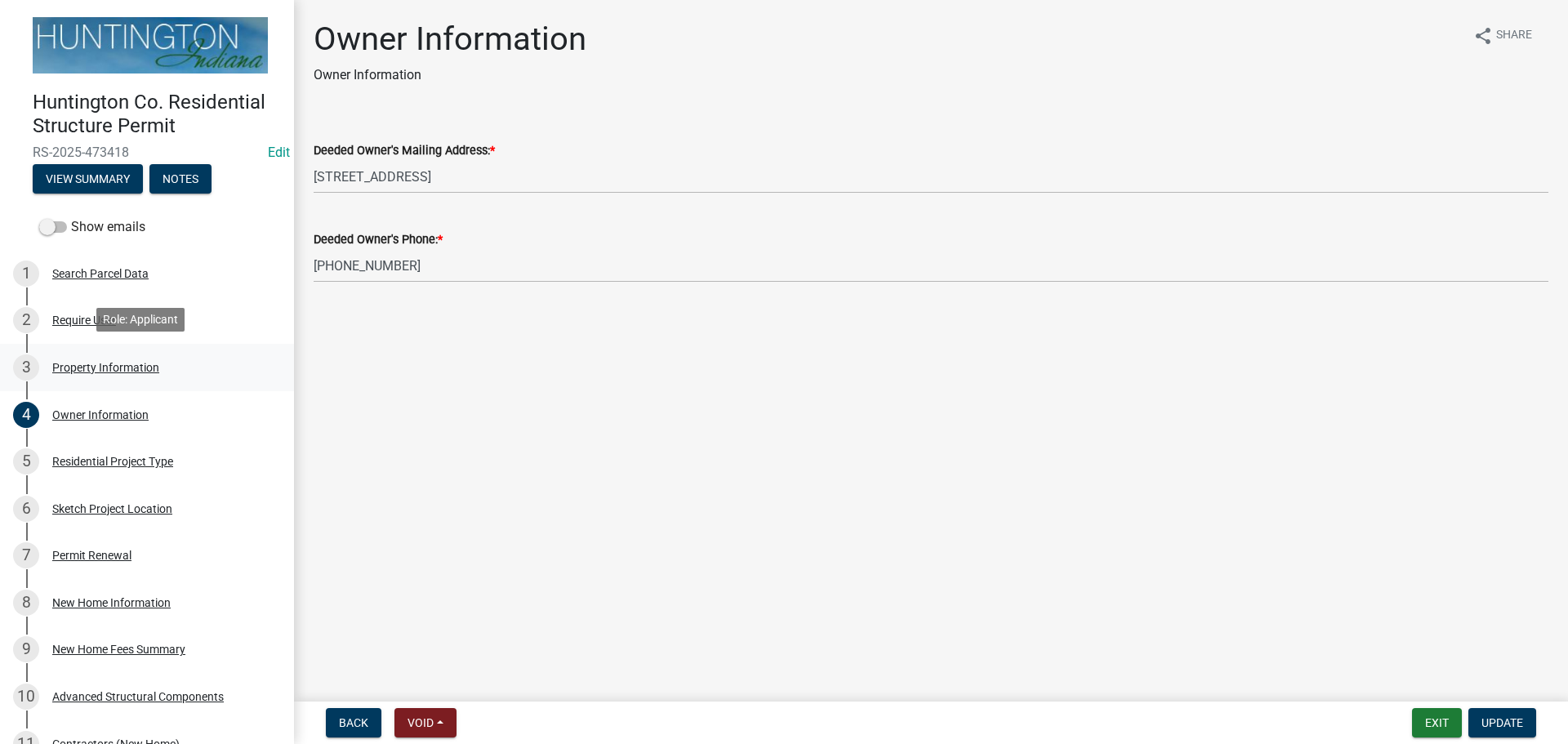
click at [127, 355] on div "3 Property Information" at bounding box center [141, 368] width 255 height 27
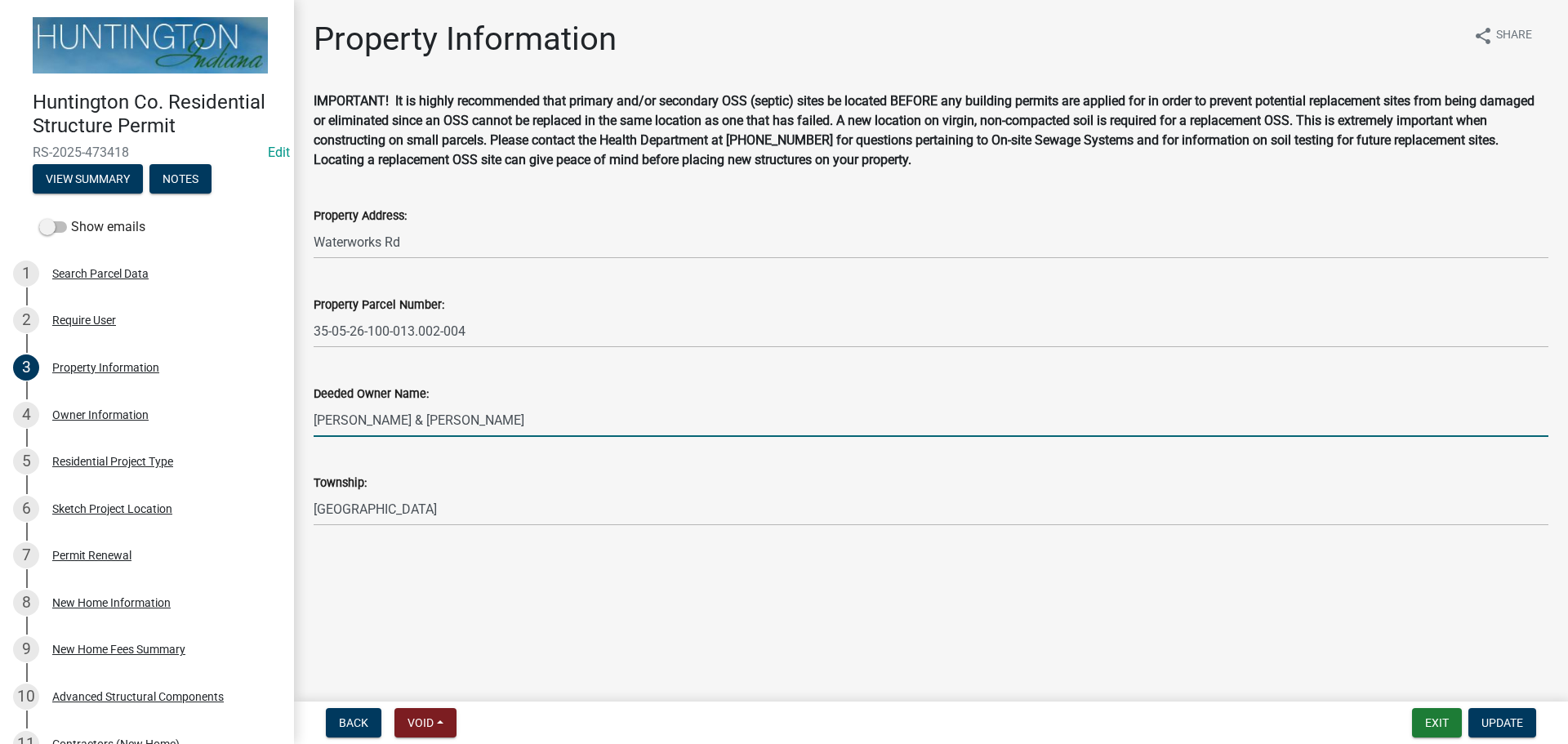
drag, startPoint x: 445, startPoint y: 419, endPoint x: 299, endPoint y: 421, distance: 146.0
click at [299, 421] on div "Property Information share Share IMPORTANT! It is highly recommended that prima…" at bounding box center [931, 287] width 1274 height 534
type input "Buddy Young"
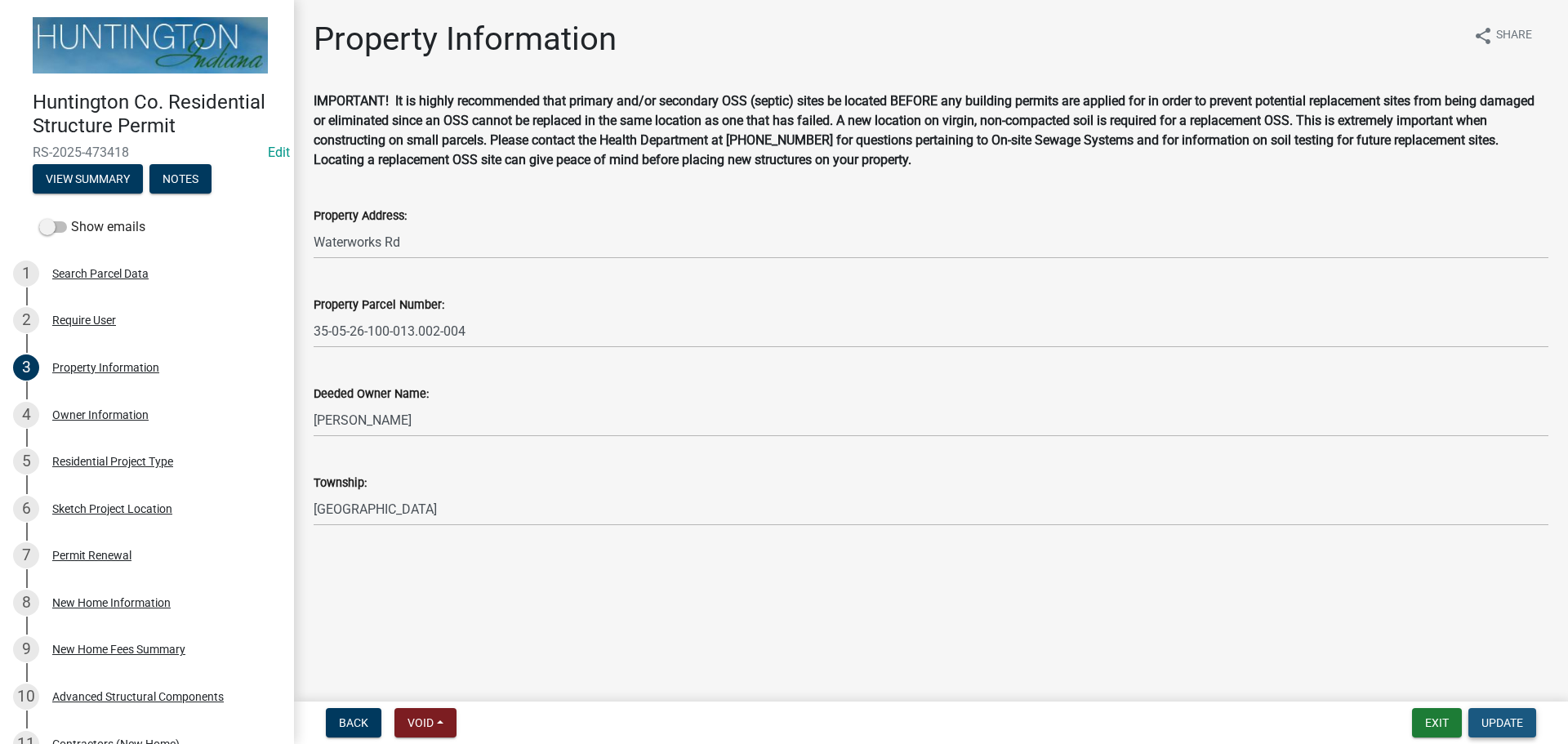
click at [777, 535] on span "Update" at bounding box center [1502, 722] width 42 height 13
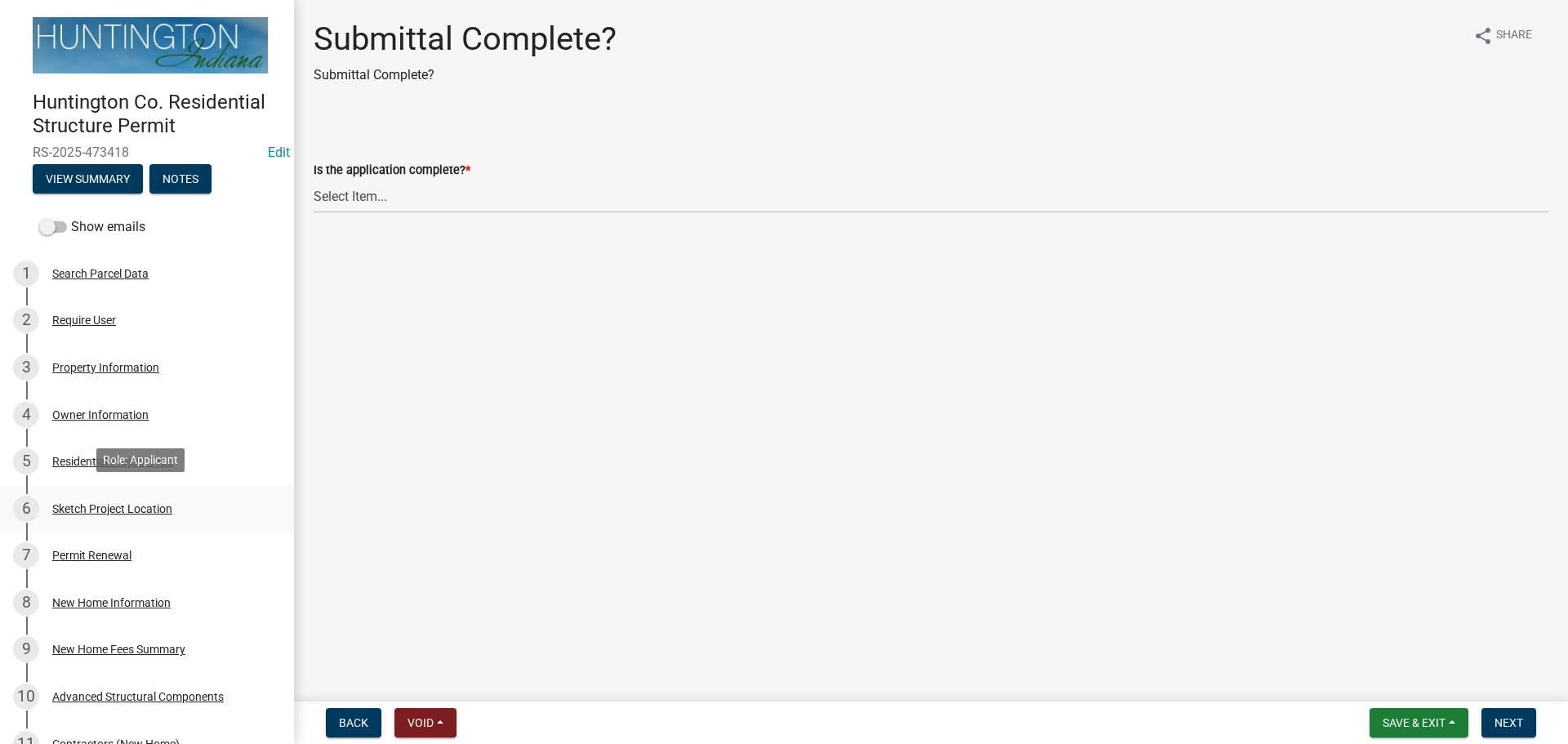
click at [105, 496] on div "6 Sketch Project Location" at bounding box center [141, 509] width 255 height 27
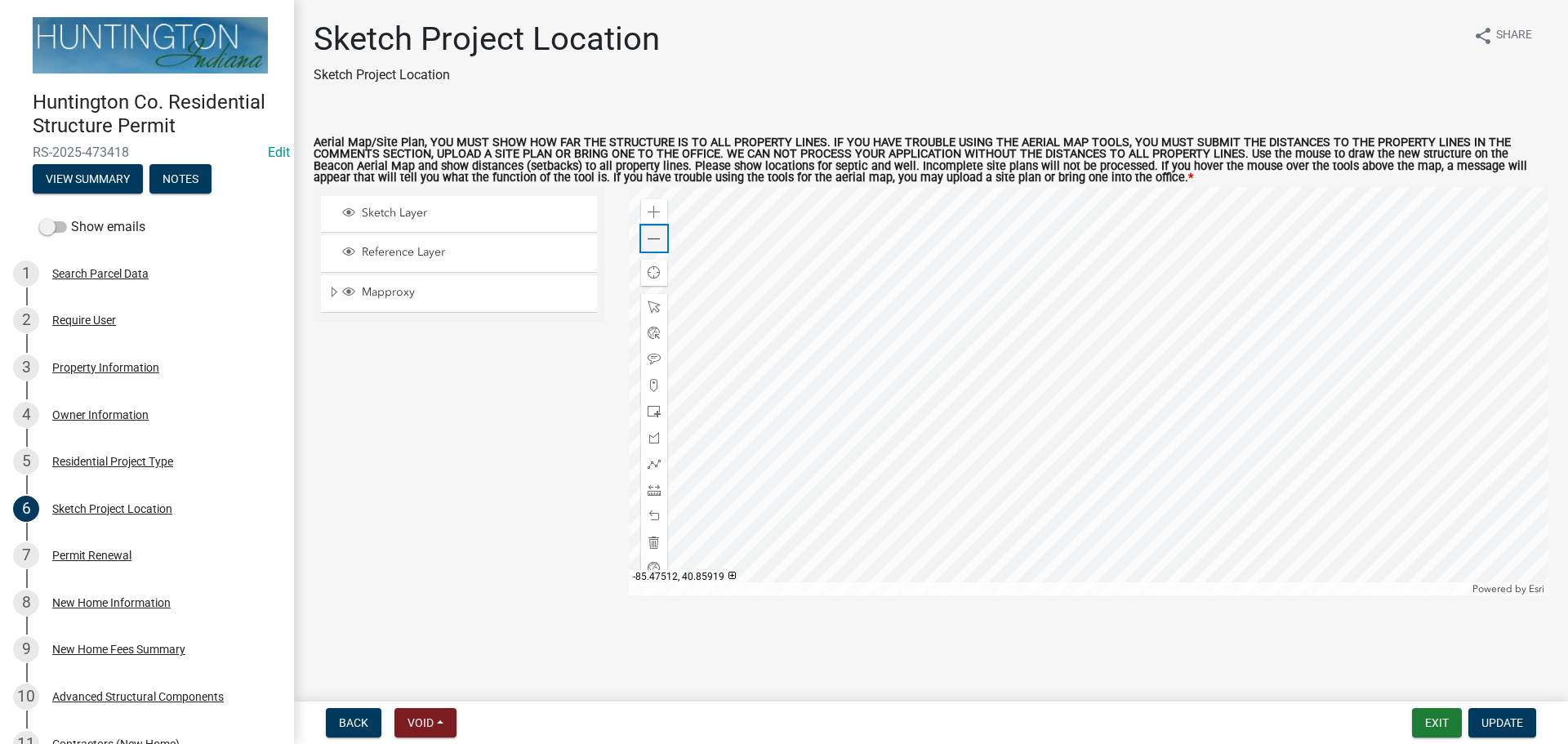
click at [651, 230] on div "Zoom out" at bounding box center [654, 239] width 27 height 27
click at [651, 487] on span at bounding box center [654, 489] width 13 height 13
click at [777, 379] on div at bounding box center [1089, 390] width 920 height 408
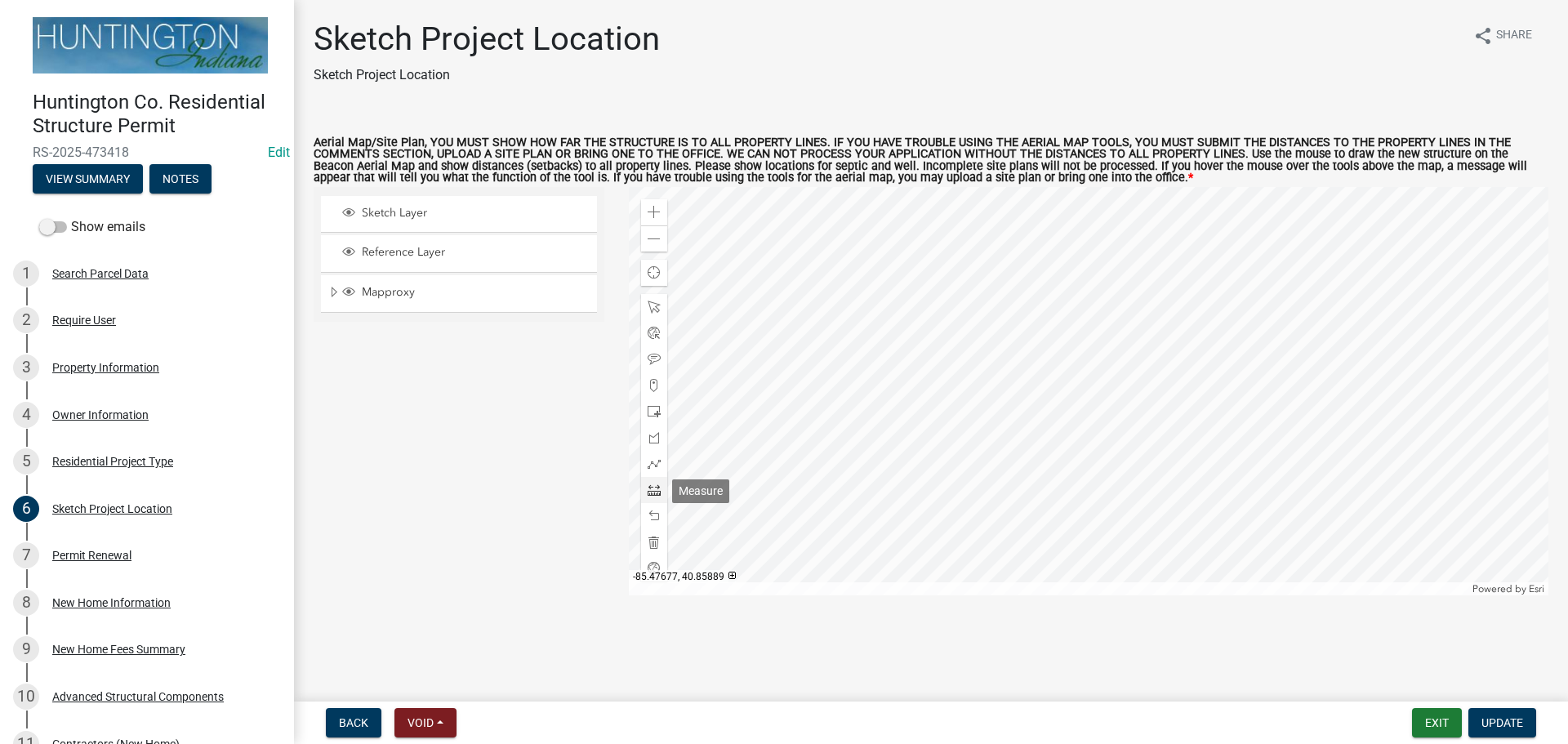
click at [648, 495] on span at bounding box center [654, 489] width 13 height 13
click at [777, 394] on div at bounding box center [1089, 390] width 920 height 408
click at [655, 487] on span at bounding box center [654, 489] width 13 height 13
click at [777, 395] on div at bounding box center [1089, 390] width 920 height 408
click at [651, 491] on span at bounding box center [654, 489] width 13 height 13
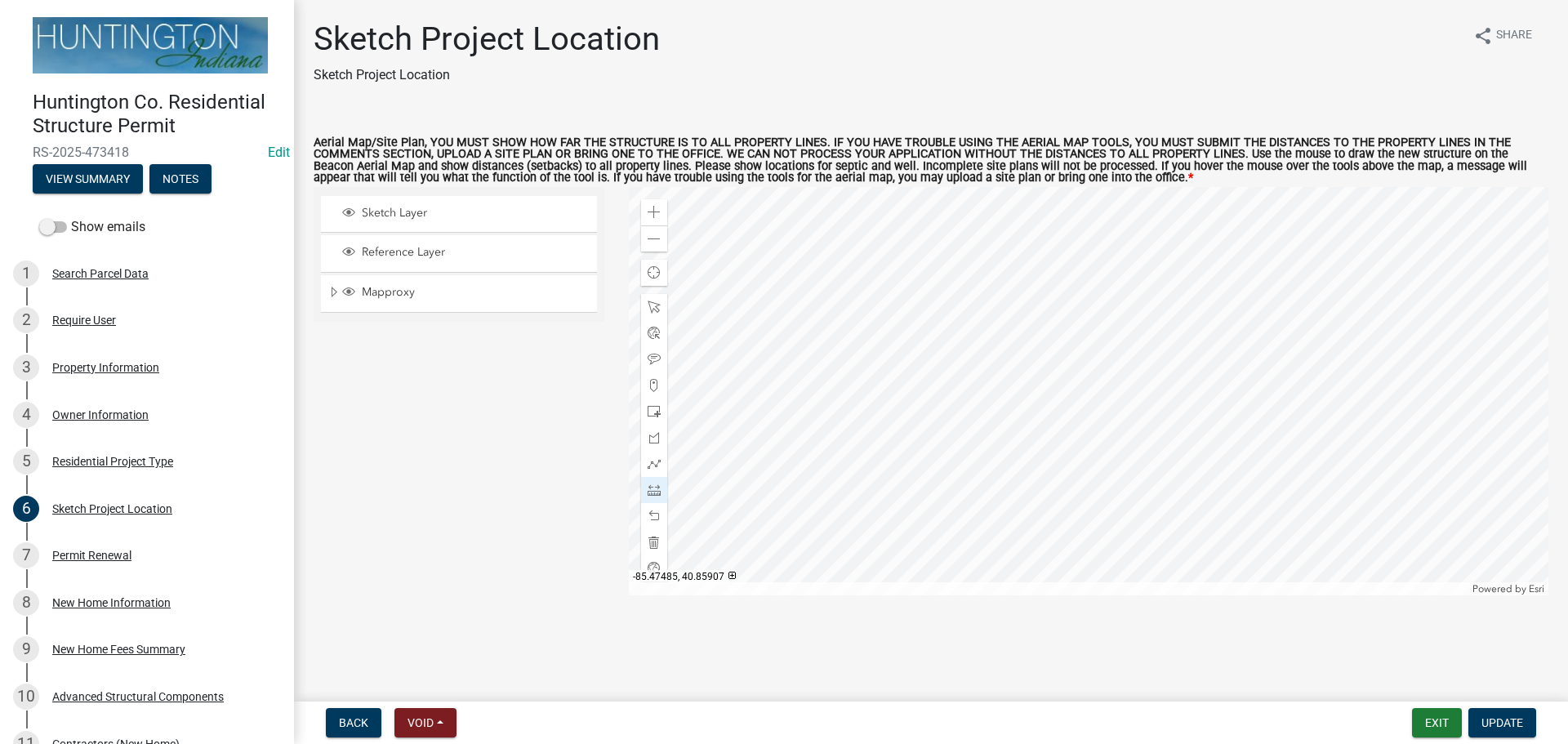
click at [777, 405] on div at bounding box center [1089, 390] width 920 height 408
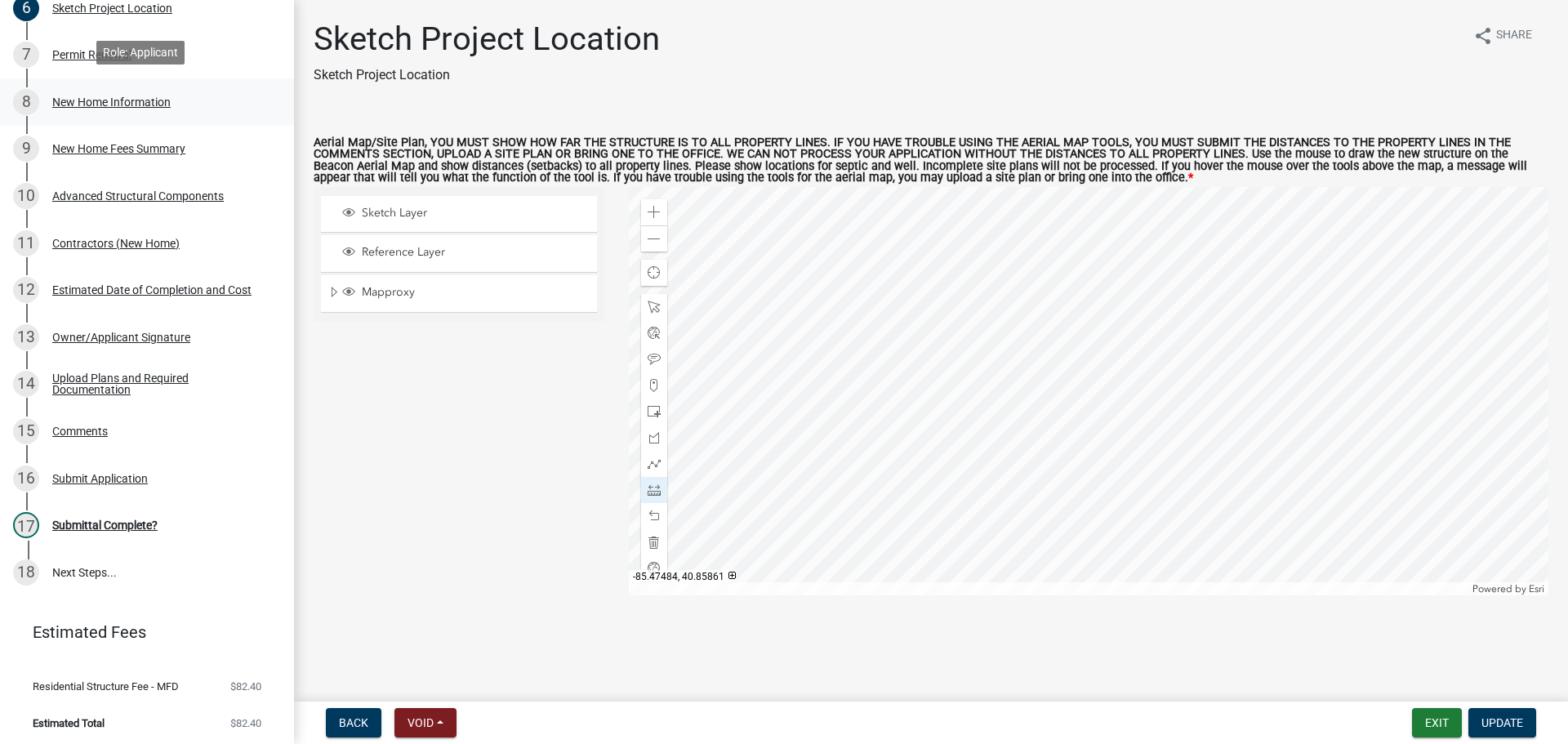
scroll to position [502, 0]
click at [71, 384] on div "Upload Plans and Required Documentation" at bounding box center [160, 383] width 216 height 23
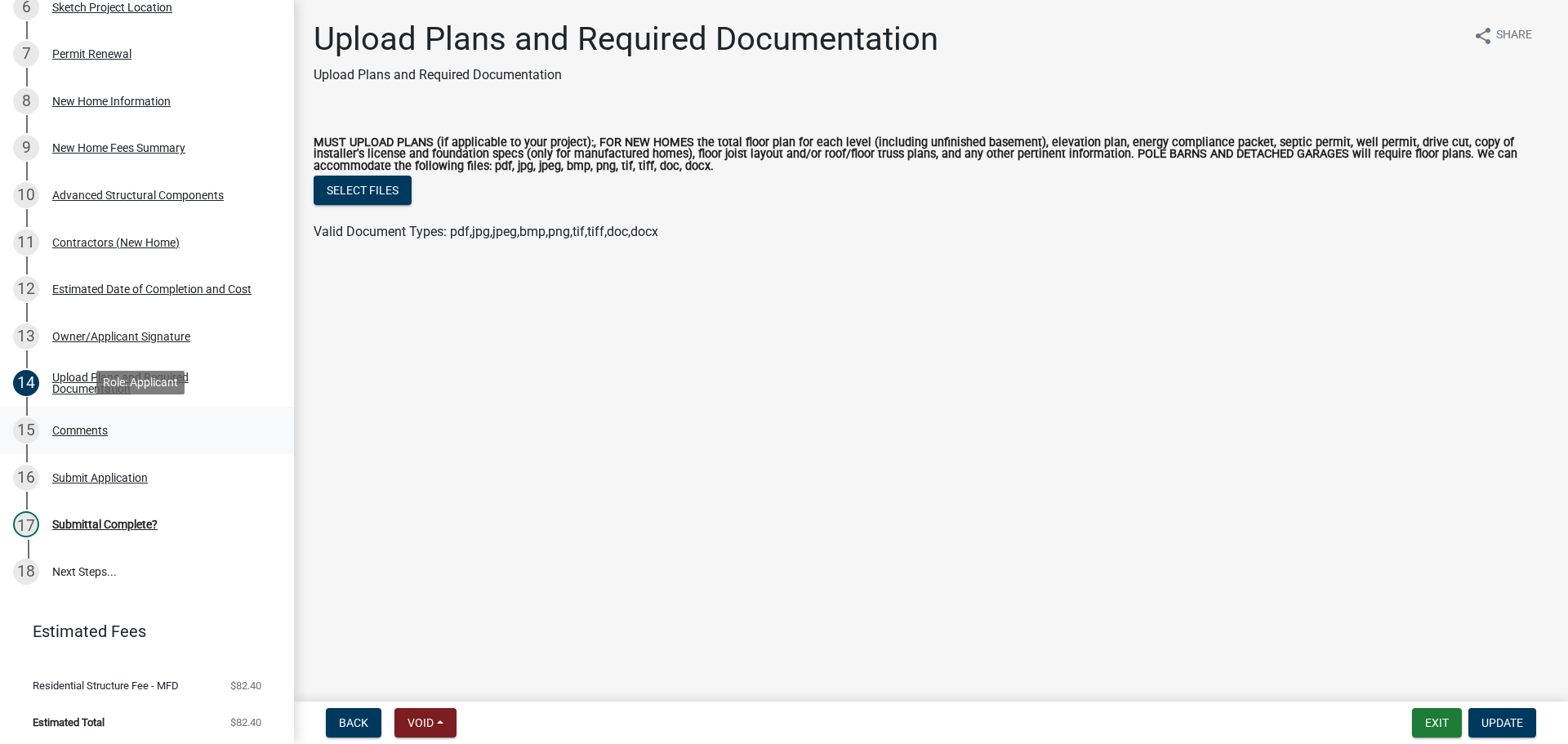
click at [78, 426] on div "Comments" at bounding box center [80, 430] width 56 height 12
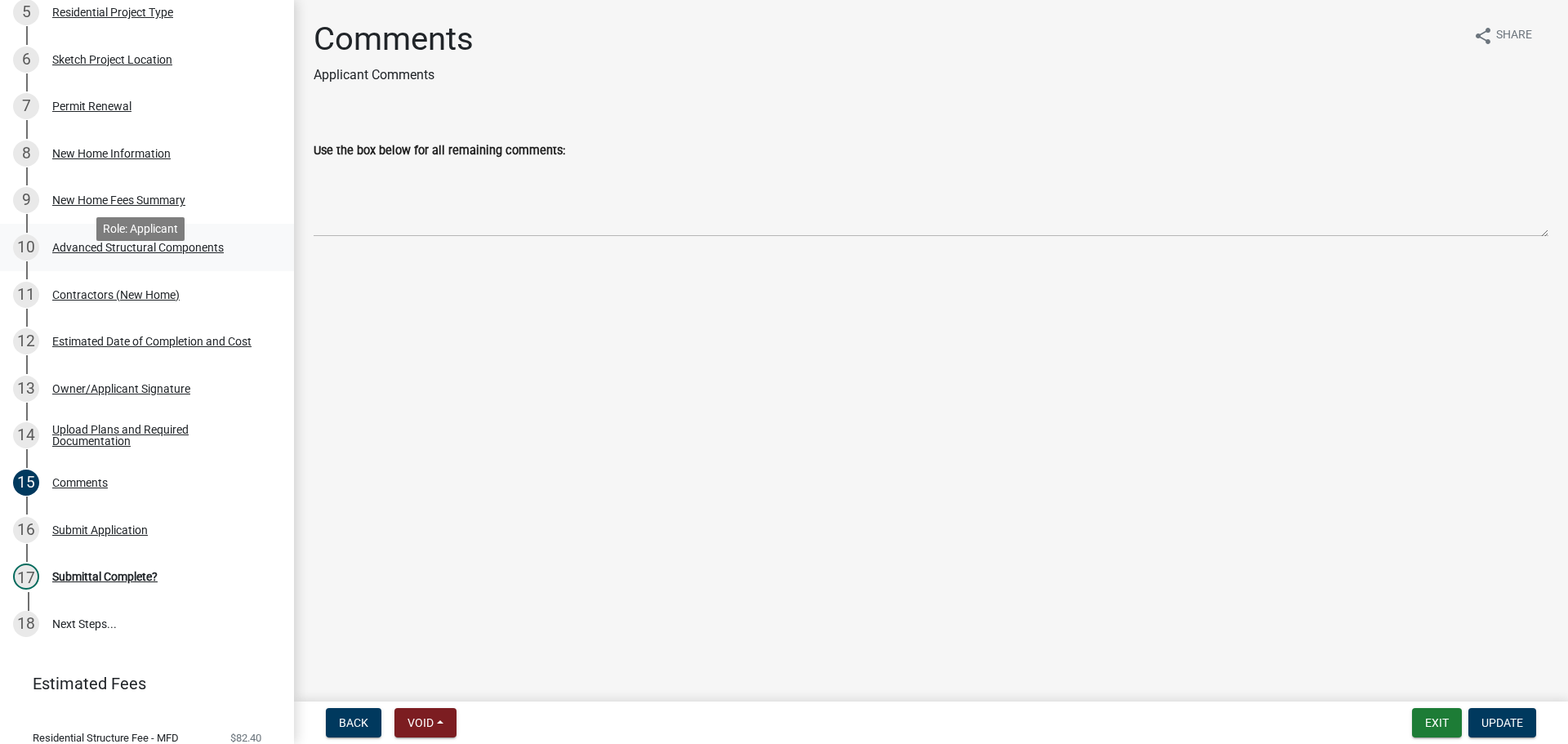
scroll to position [419, 0]
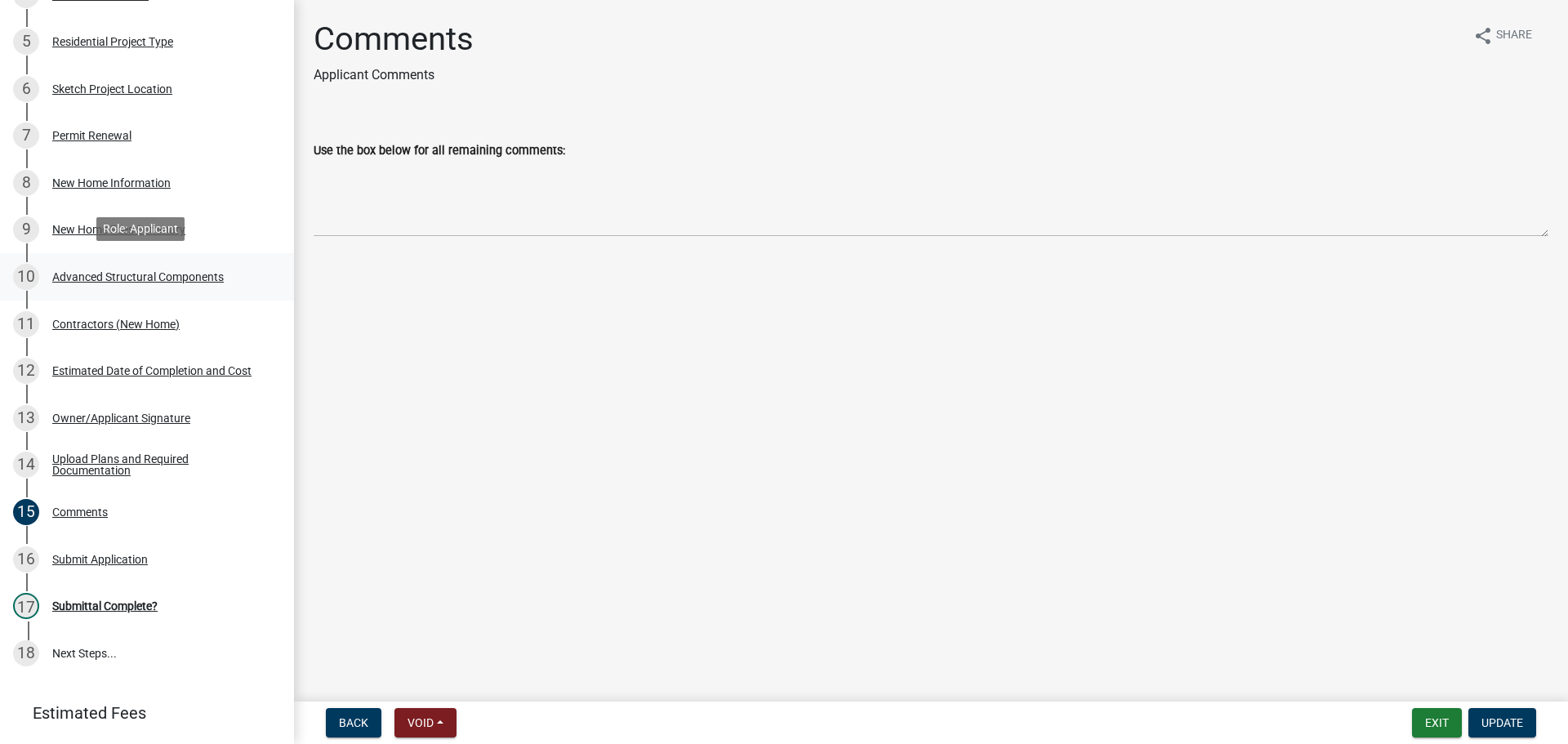
click at [59, 264] on div "10 Advanced Structural Components" at bounding box center [141, 277] width 255 height 27
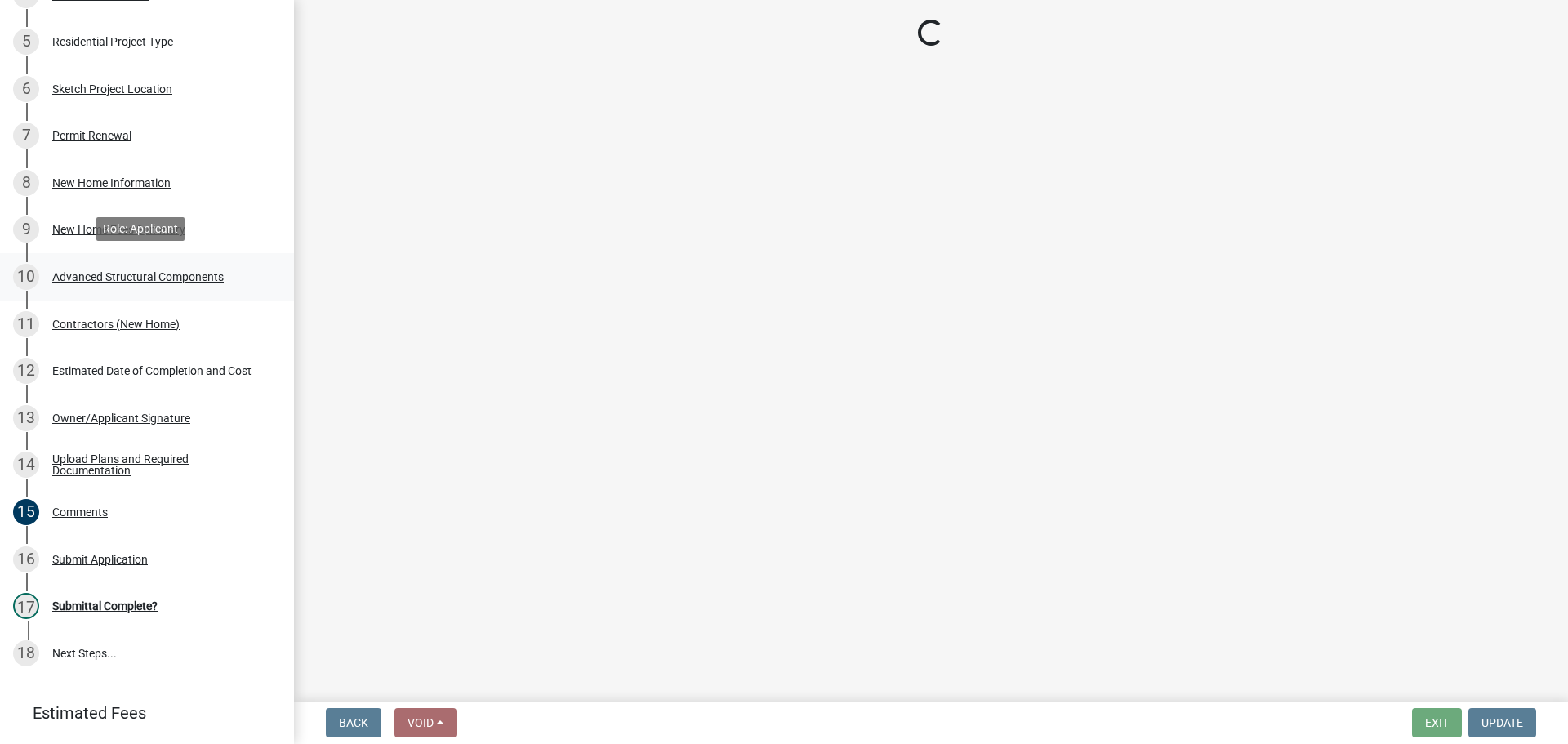
select select "969b3812-a697-4f96-8ebc-392571e88d14"
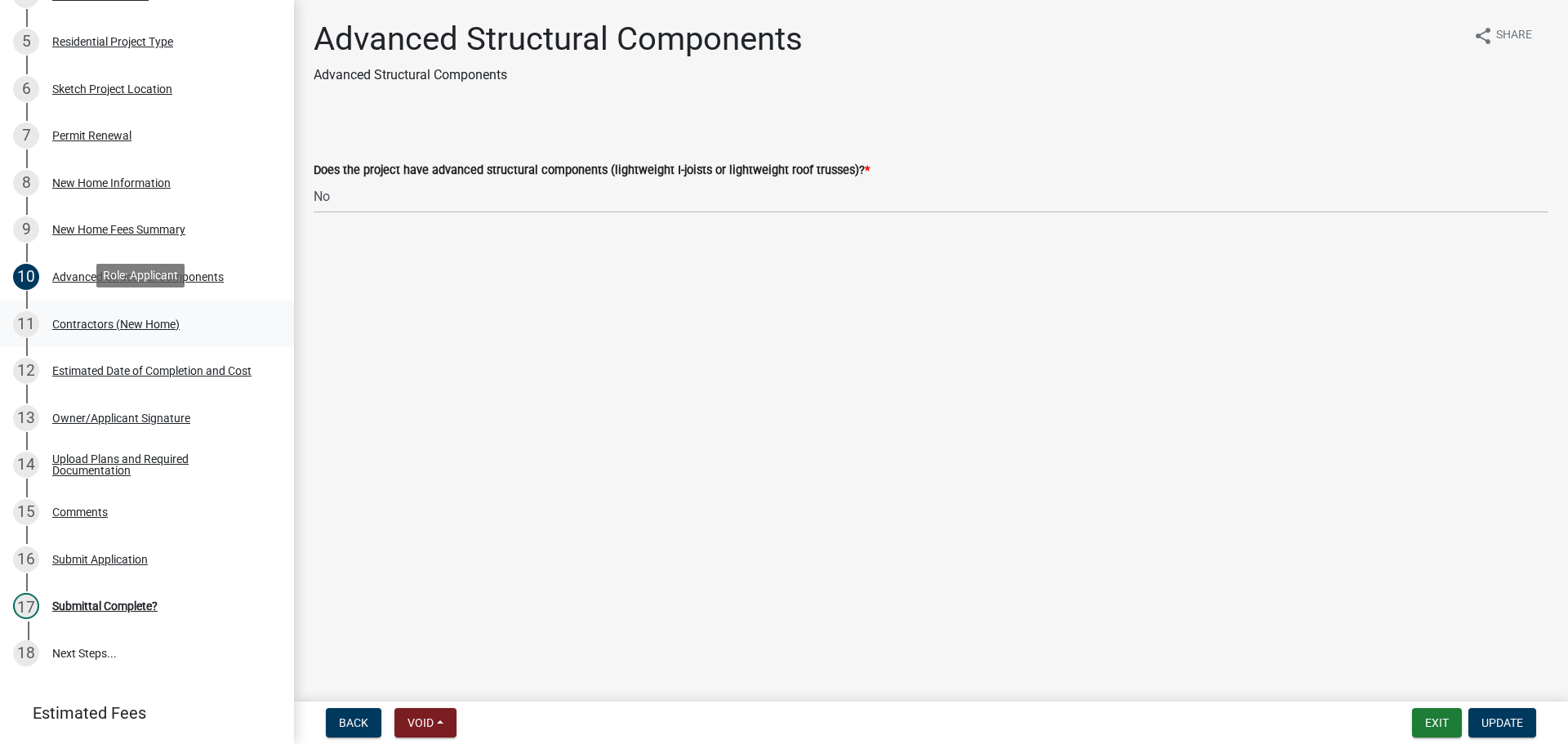
click at [83, 318] on div "Contractors (New Home)" at bounding box center [116, 324] width 127 height 12
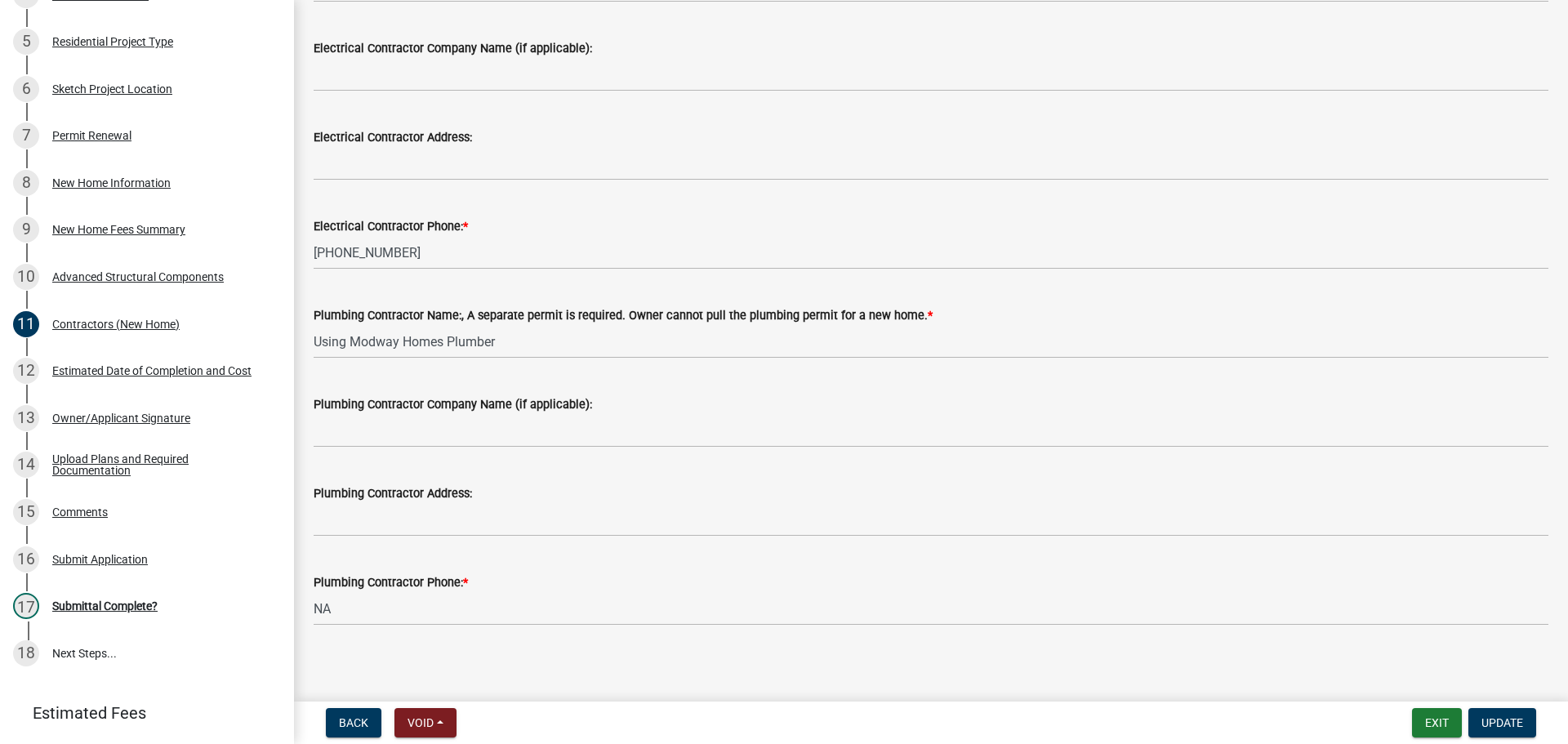
scroll to position [555, 0]
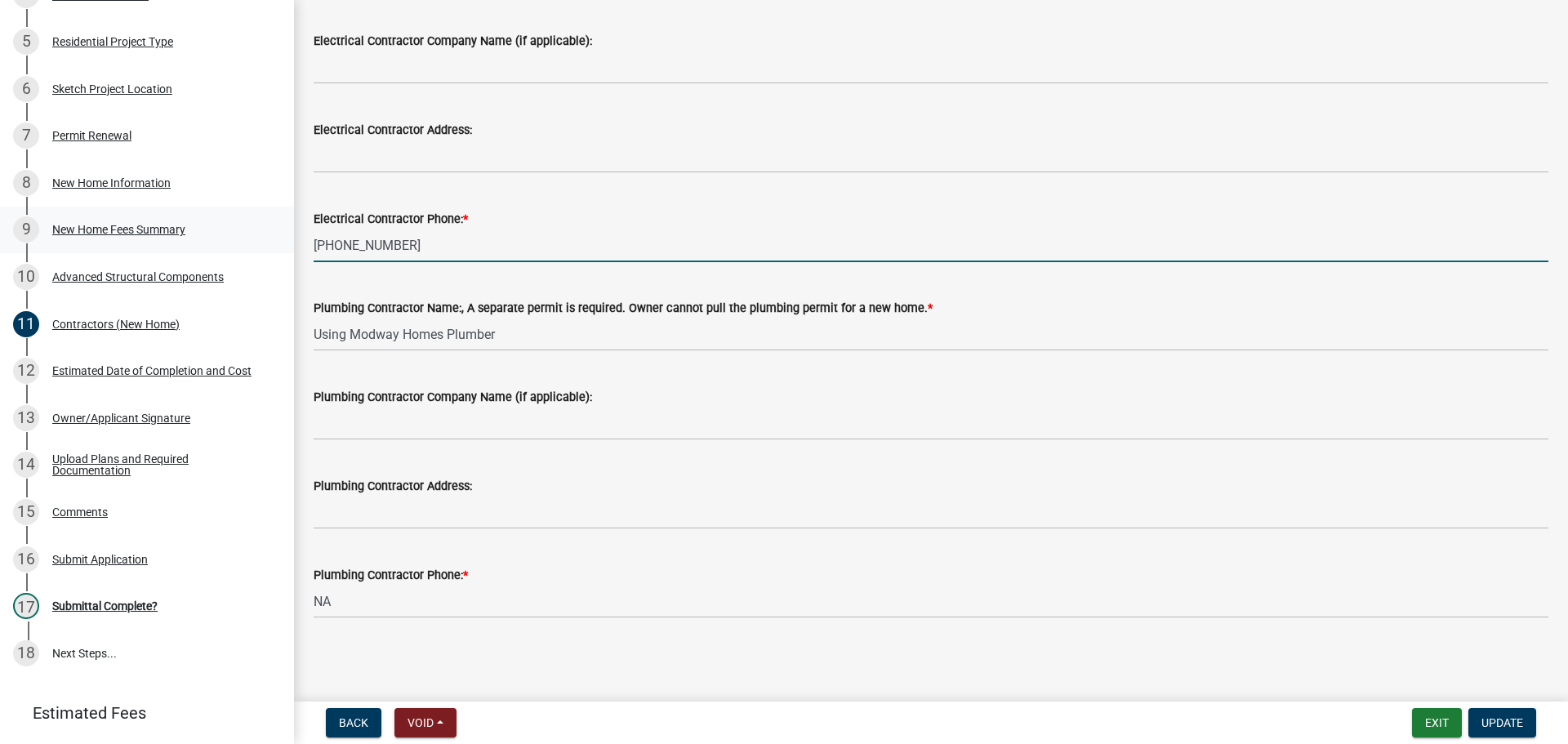
drag, startPoint x: 425, startPoint y: 242, endPoint x: 280, endPoint y: 238, distance: 145.1
click at [280, 238] on div "Huntington Co. Residential Structure Permit RS-2025-473418 Edit View Summary No…" at bounding box center [784, 372] width 1568 height 744
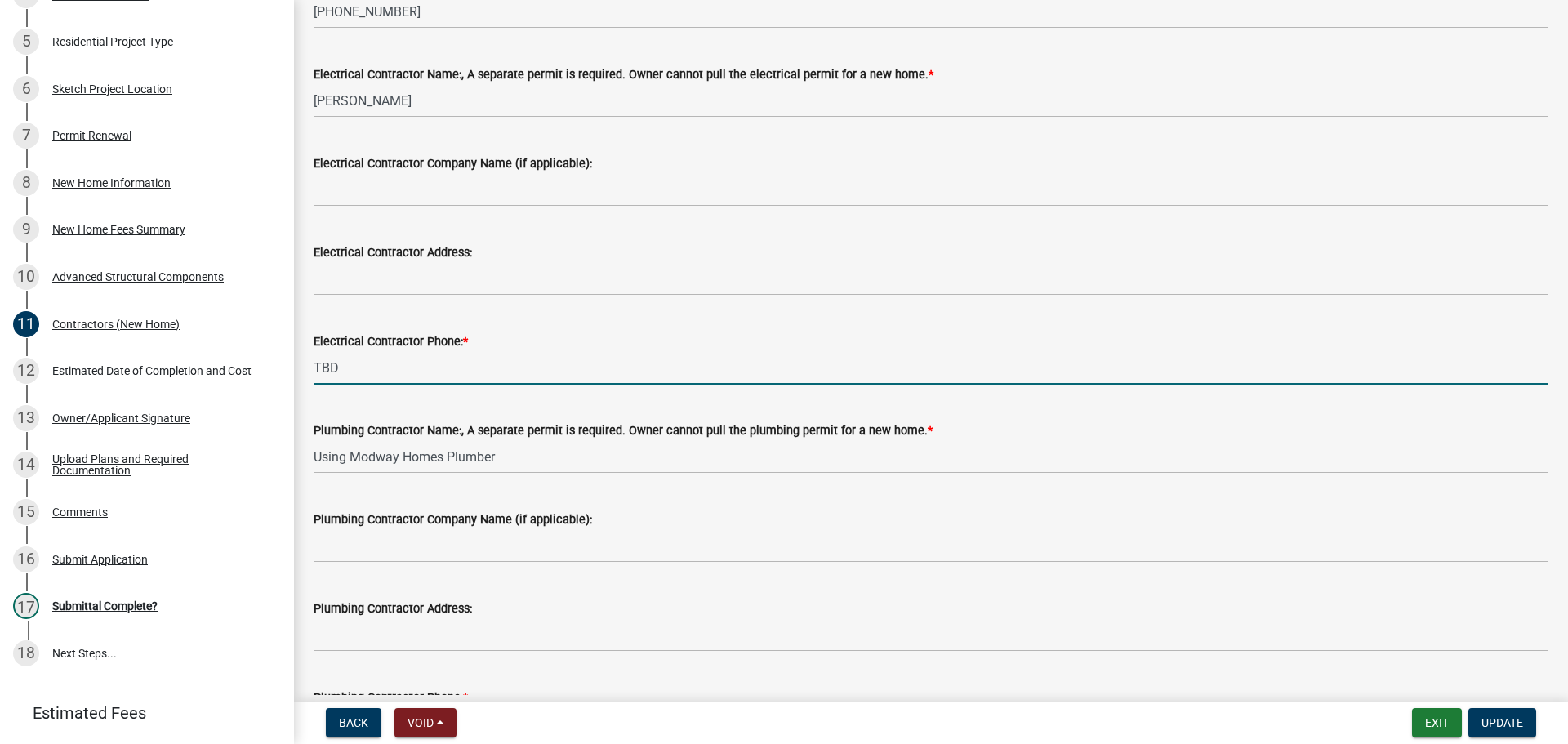
scroll to position [227, 0]
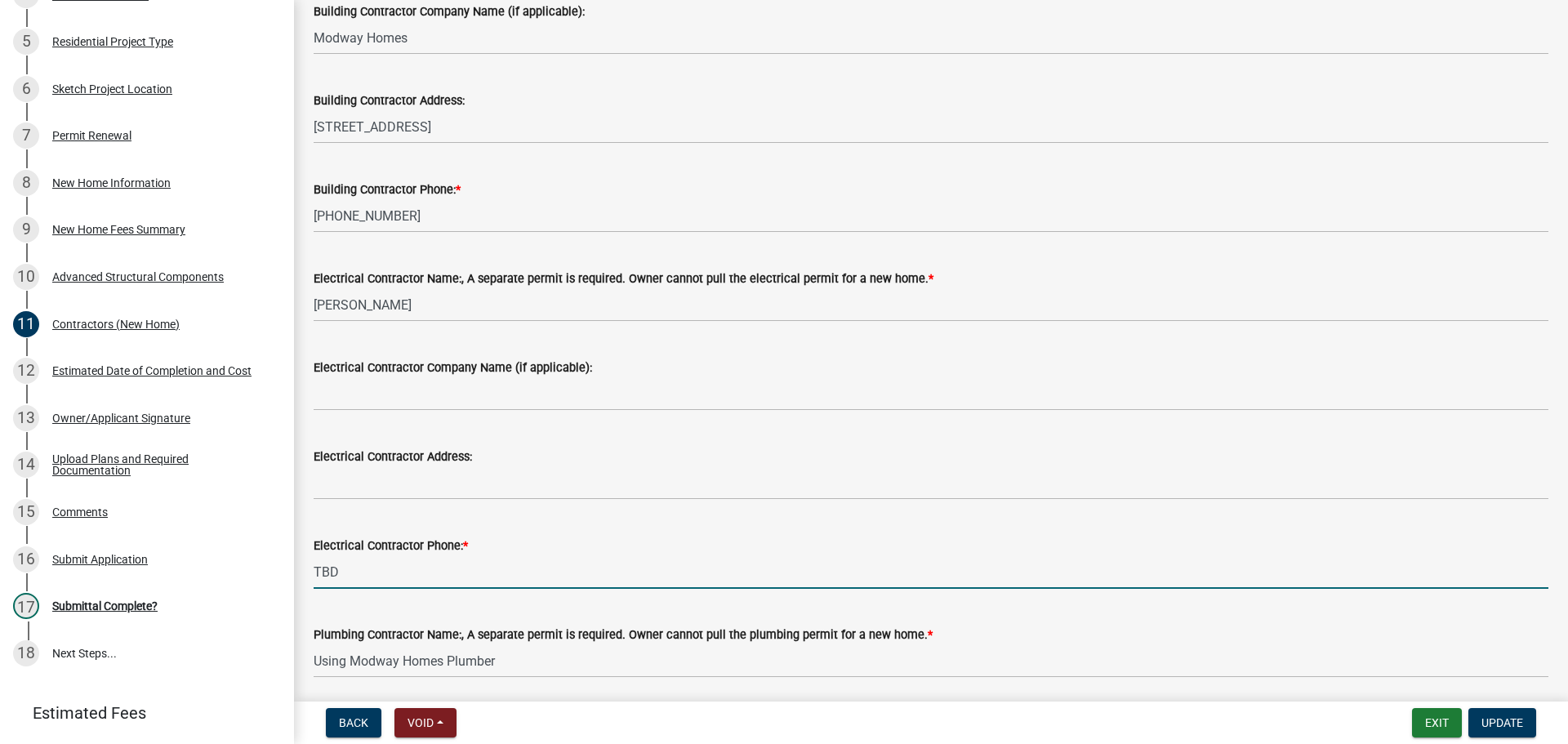
type input "TBD"
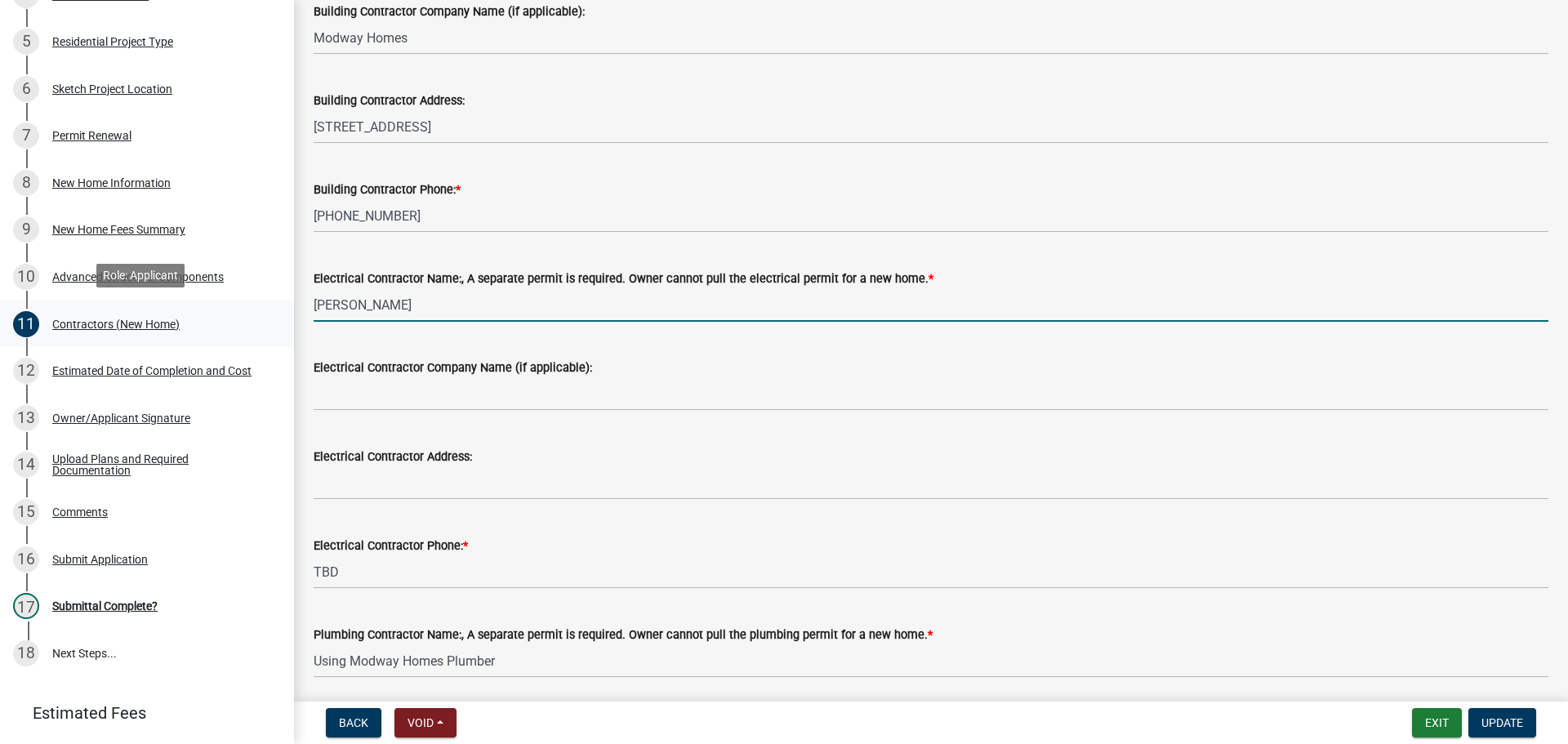
drag, startPoint x: 418, startPoint y: 302, endPoint x: 281, endPoint y: 297, distance: 137.1
click at [281, 297] on div "Huntington Co. Residential Structure Permit RS-2025-473418 Edit View Summary No…" at bounding box center [784, 372] width 1568 height 744
type input "TBD"
click at [777, 535] on span "Update" at bounding box center [1502, 722] width 42 height 13
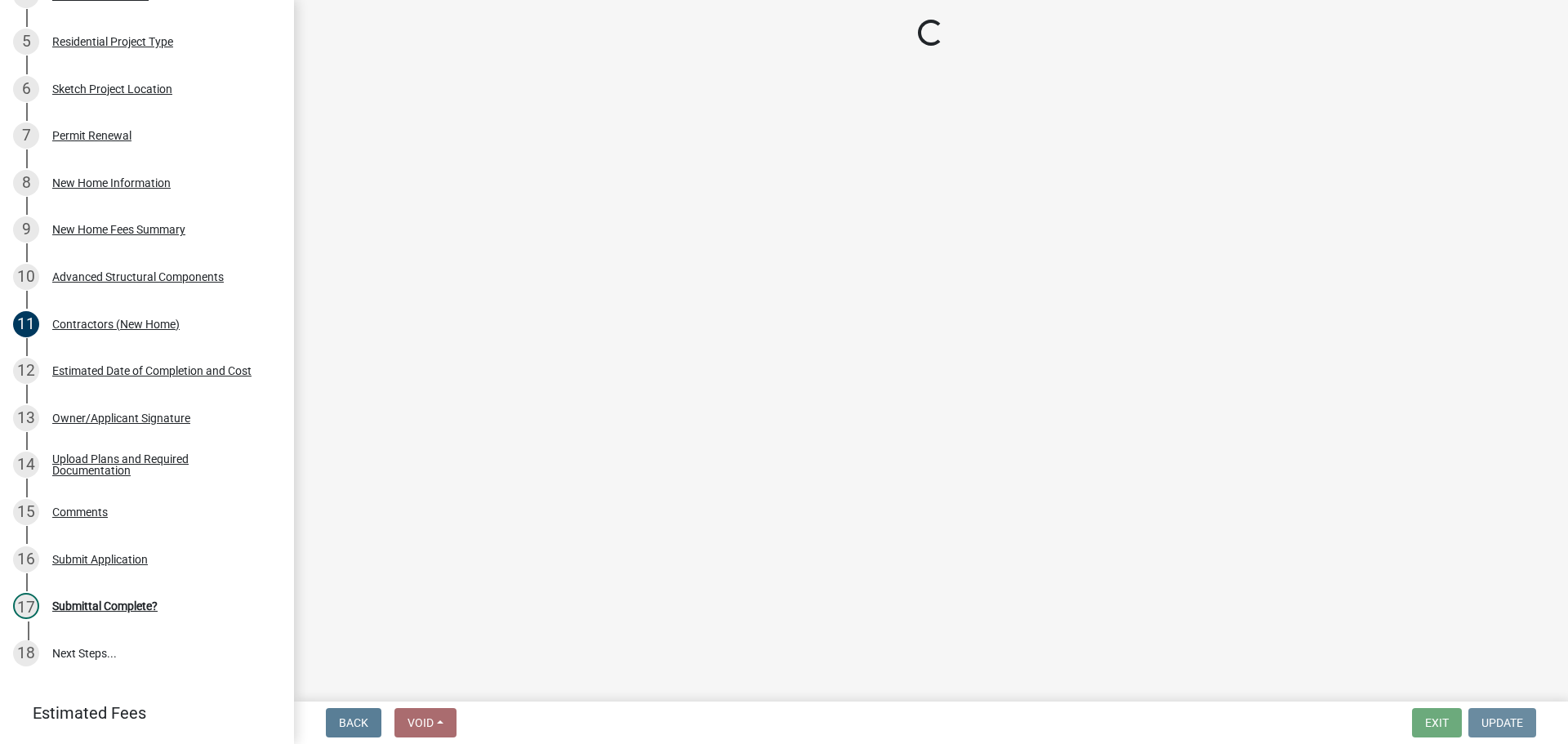
scroll to position [0, 0]
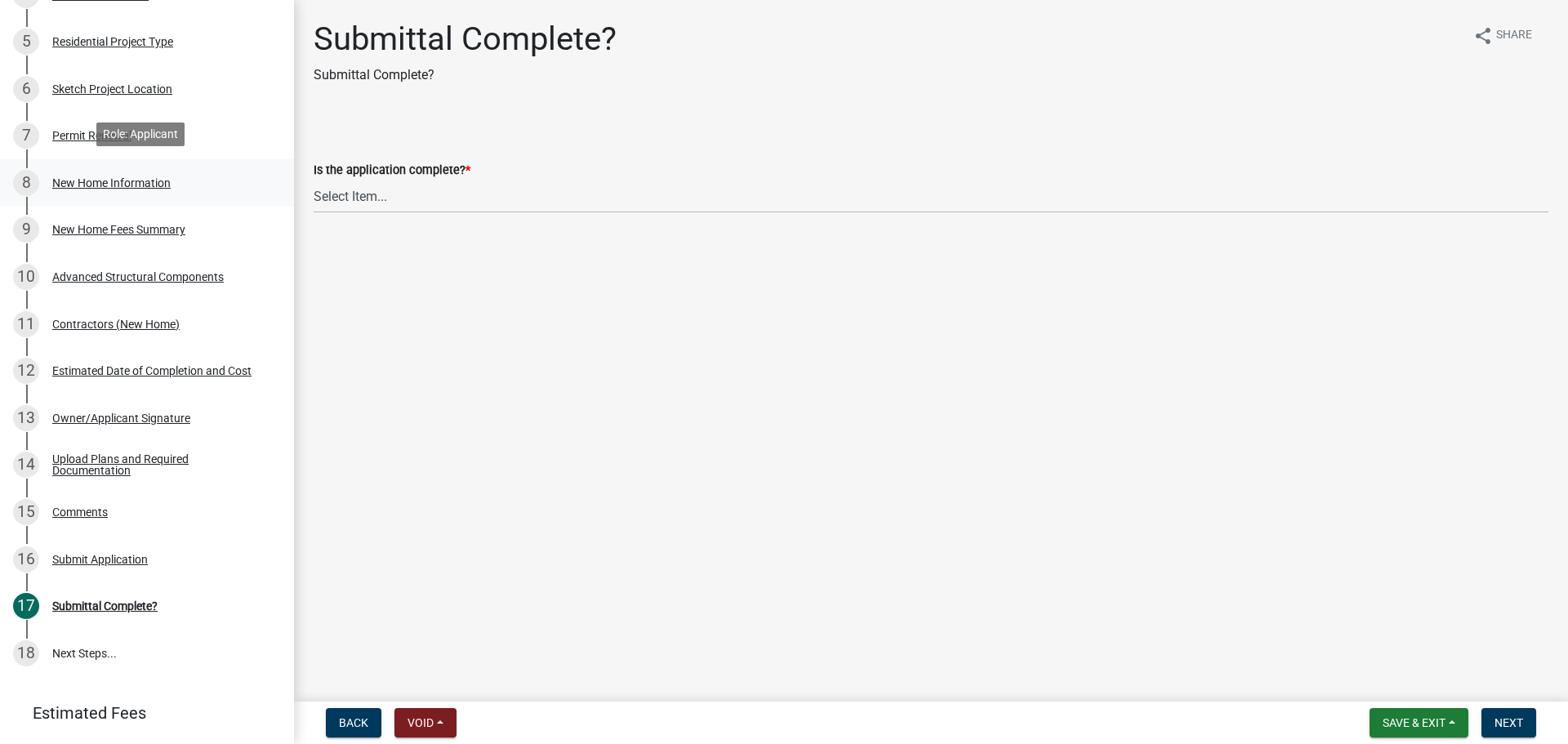
click at [101, 177] on div "New Home Information" at bounding box center [111, 182] width 119 height 12
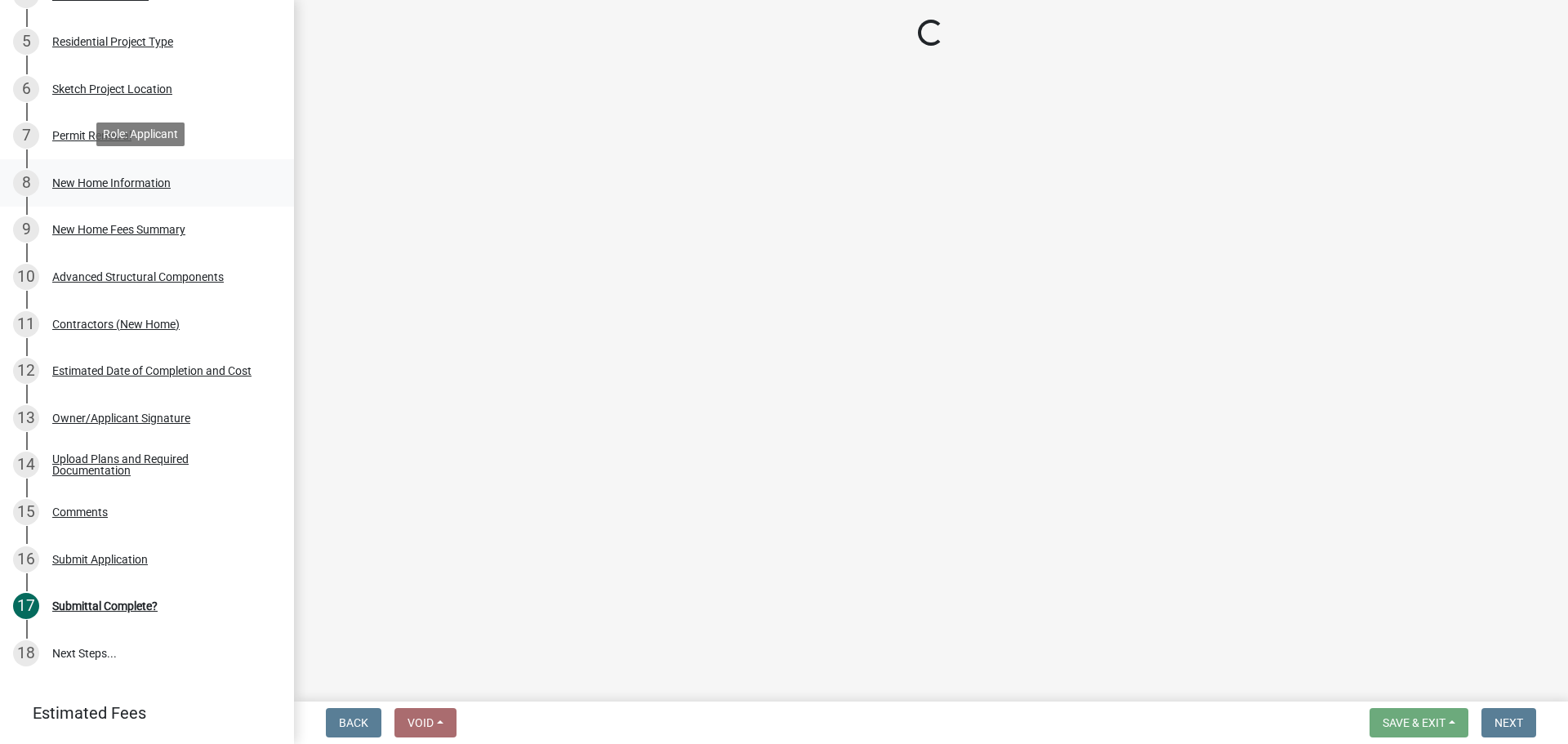
select select "a50e9ddb-1b16-496f-b25c-a9ac2ddf3e7c"
select select "287a3f28-cae6-49db-b7c8-692fc6fbb8ee"
select select "7ac50c75-bd19-4200-a472-7ff7759bf044"
select select "a2da5d02-14d7-41a9-87b6-3865d3a41ac6"
select select "45a382a4-74df-4e2b-8af4-7b29499de306"
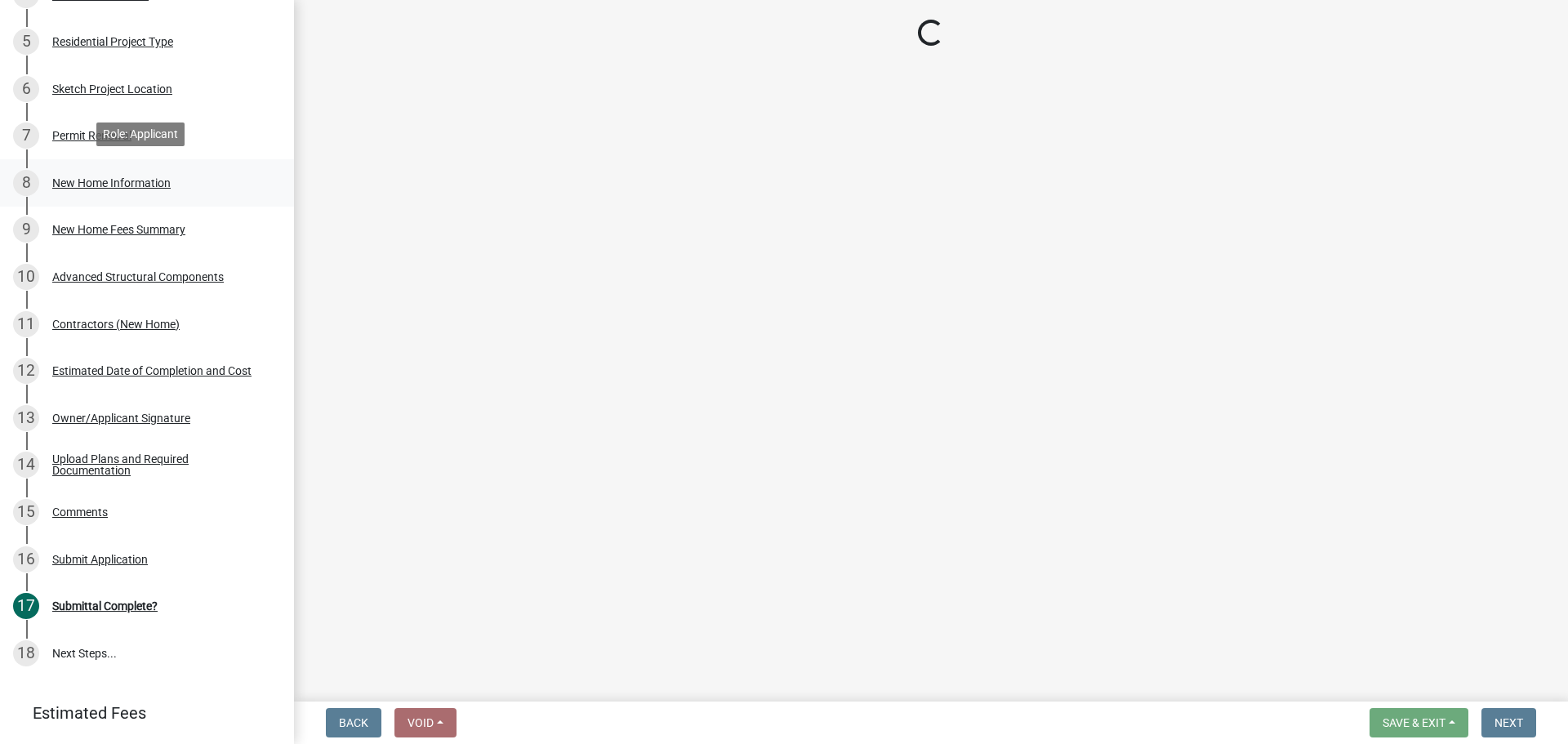
select select "9cfd1a2b-ac7b-44ed-b539-8b02c1615a7d"
select select "49fa7b98-40b8-4bac-8f72-f60d248456ac"
select select "3ae242a1-a008-4608-b145-635f7b242bc3"
select select "0af2c62b-a54b-41df-9440-7e06c81f5ee1"
select select "f32a9748-a537-4bbb-bfc2-601dbe6f8827"
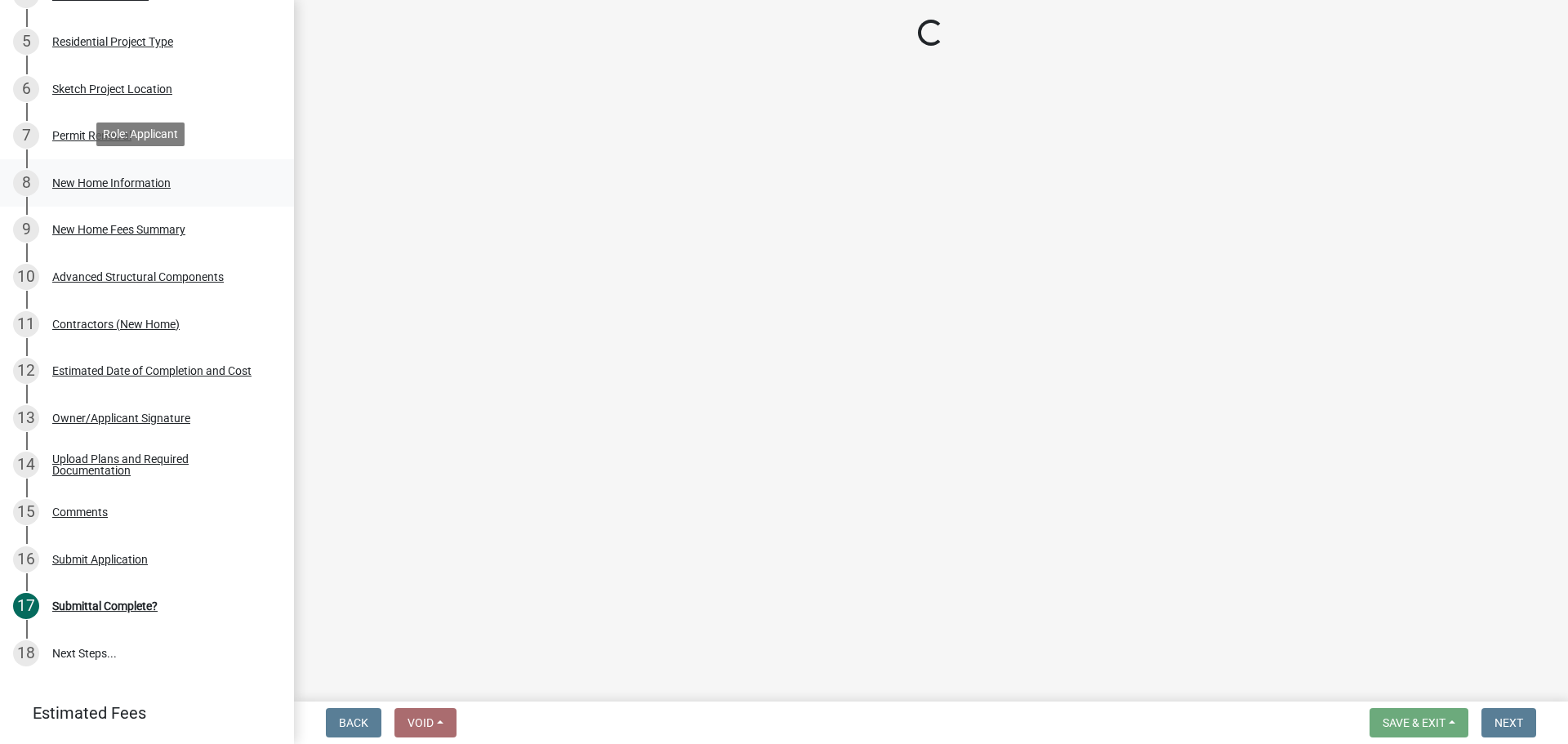
select select "c6bca56a-65ef-4235-b2fa-5e9dc560a56e"
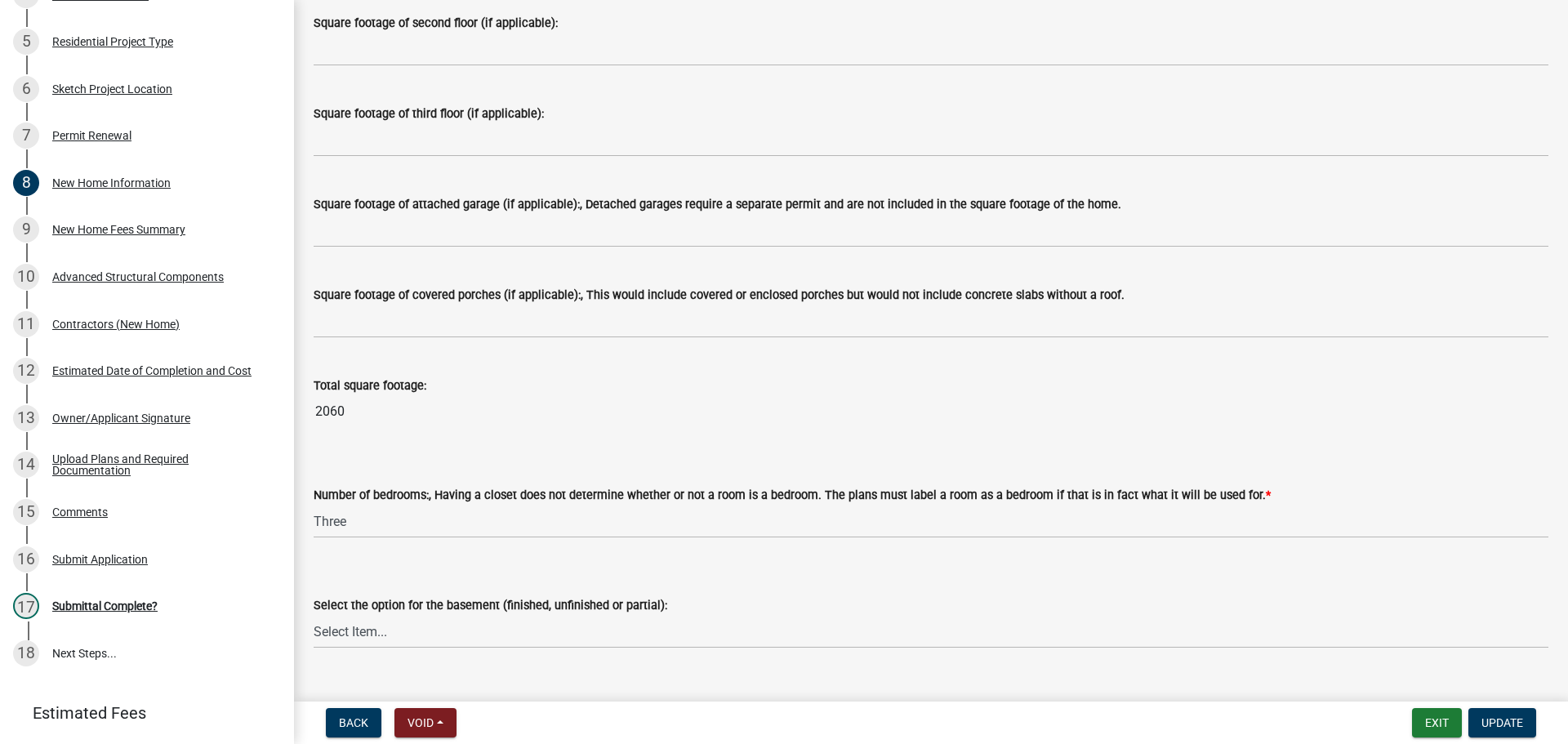
scroll to position [1388, 0]
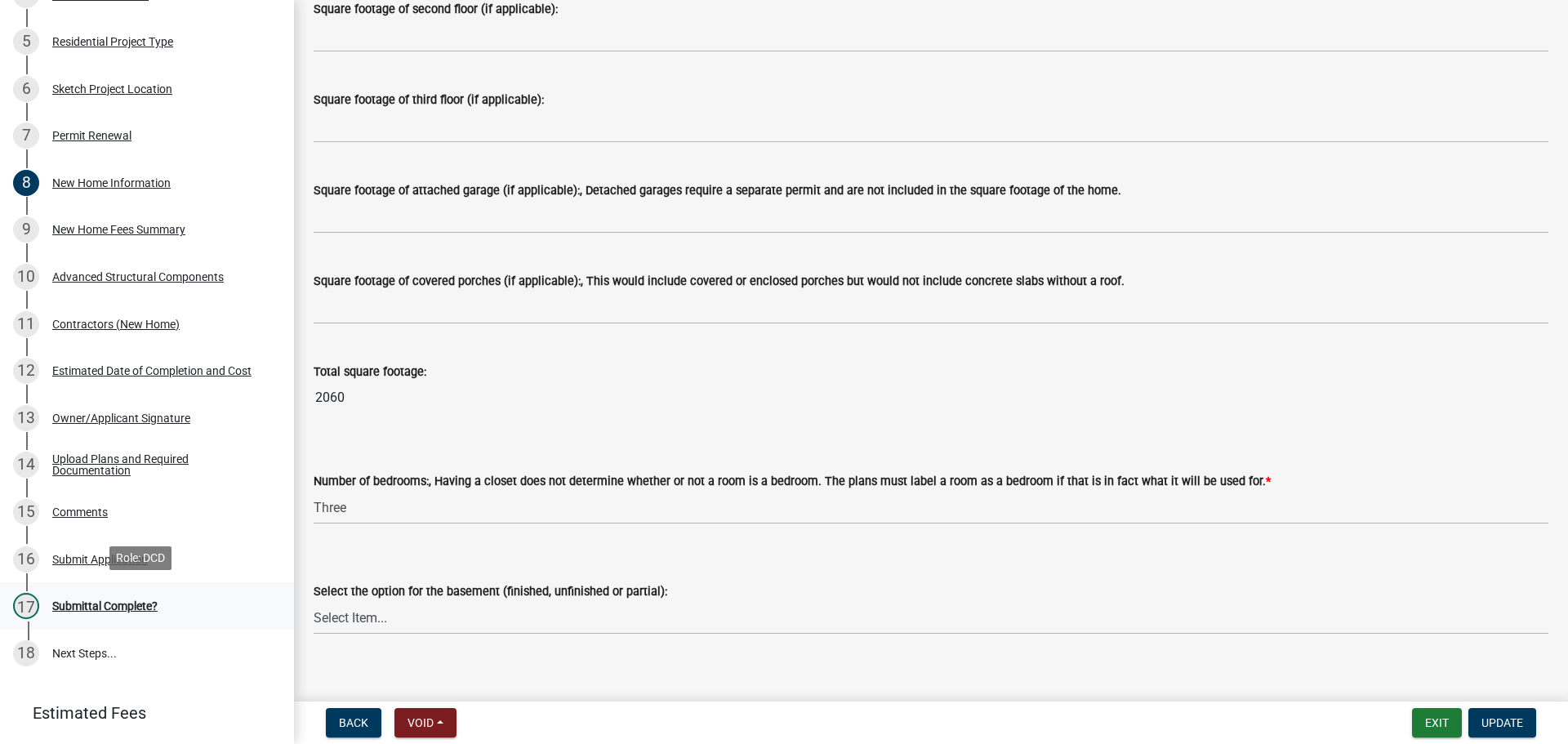
click at [103, 535] on div "17 Submittal Complete?" at bounding box center [141, 606] width 255 height 27
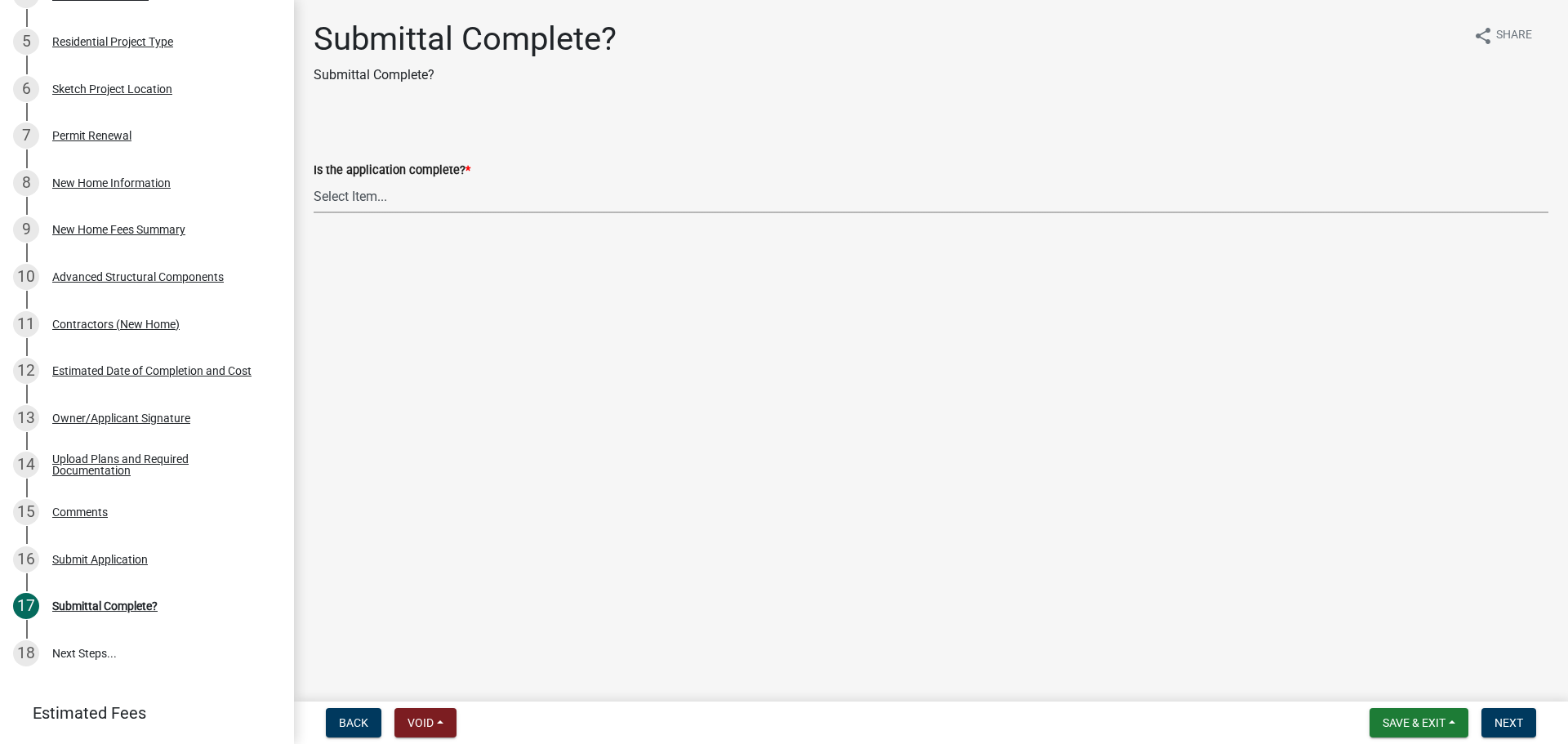
click at [390, 186] on select "Select Item... Yes No" at bounding box center [930, 196] width 1234 height 34
click at [313, 180] on select "Select Item... Yes No" at bounding box center [930, 196] width 1234 height 34
select select "315ce2df-ff16-4327-84fc-1d1503341e6e"
click at [777, 535] on button "Next" at bounding box center [1509, 722] width 55 height 29
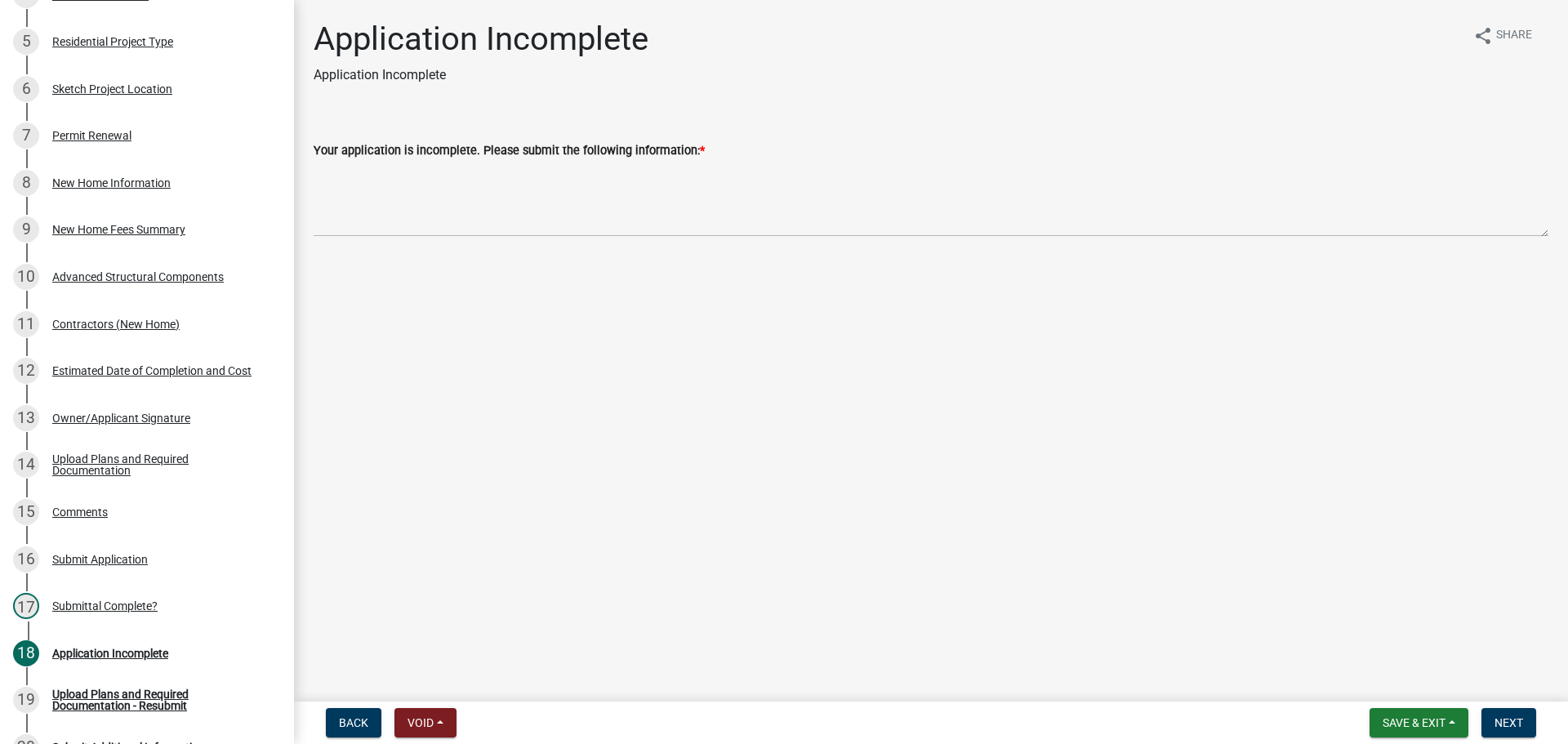
scroll to position [1032, 0]
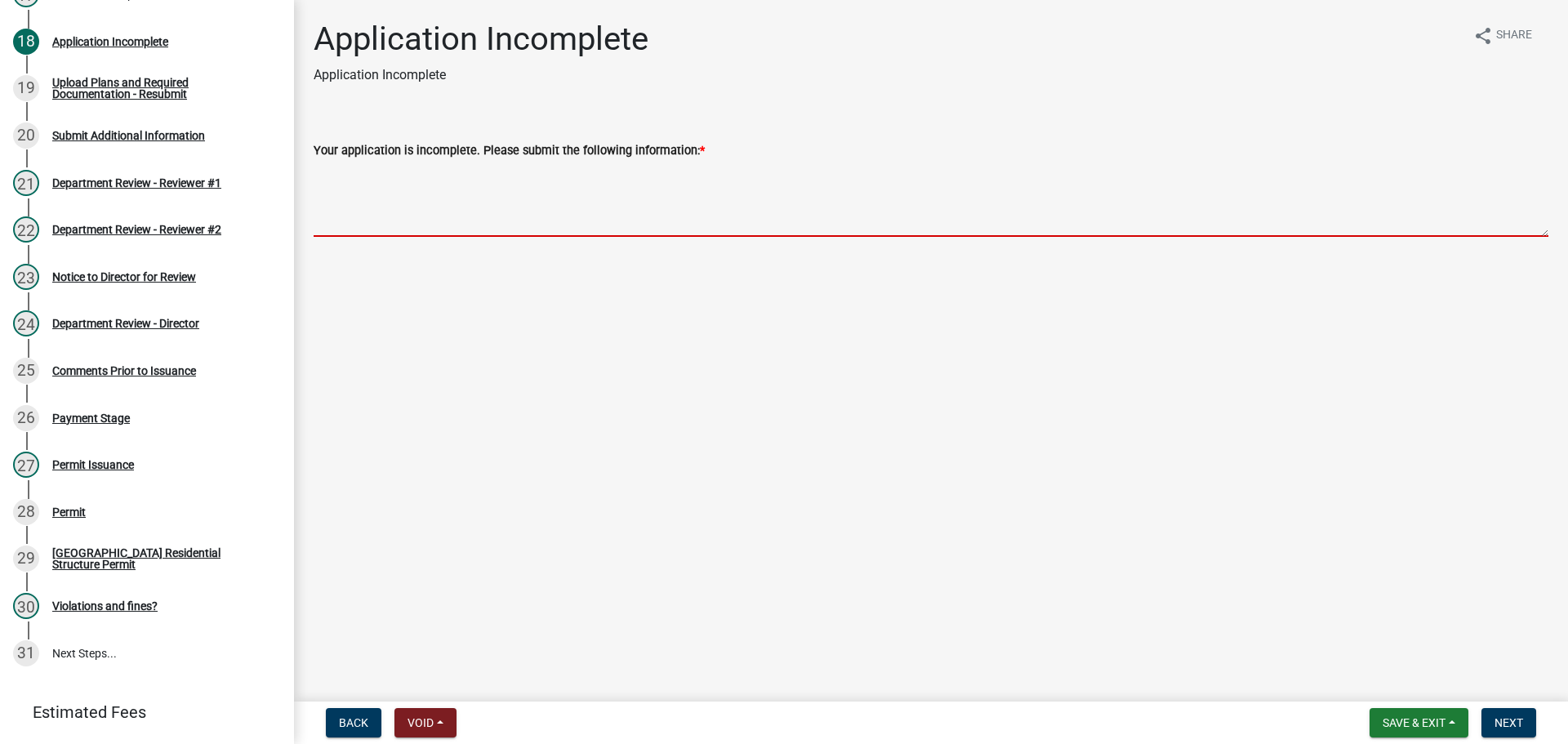
click at [382, 187] on textarea "Your application is incomplete. Please submit the following information: *" at bounding box center [930, 198] width 1234 height 77
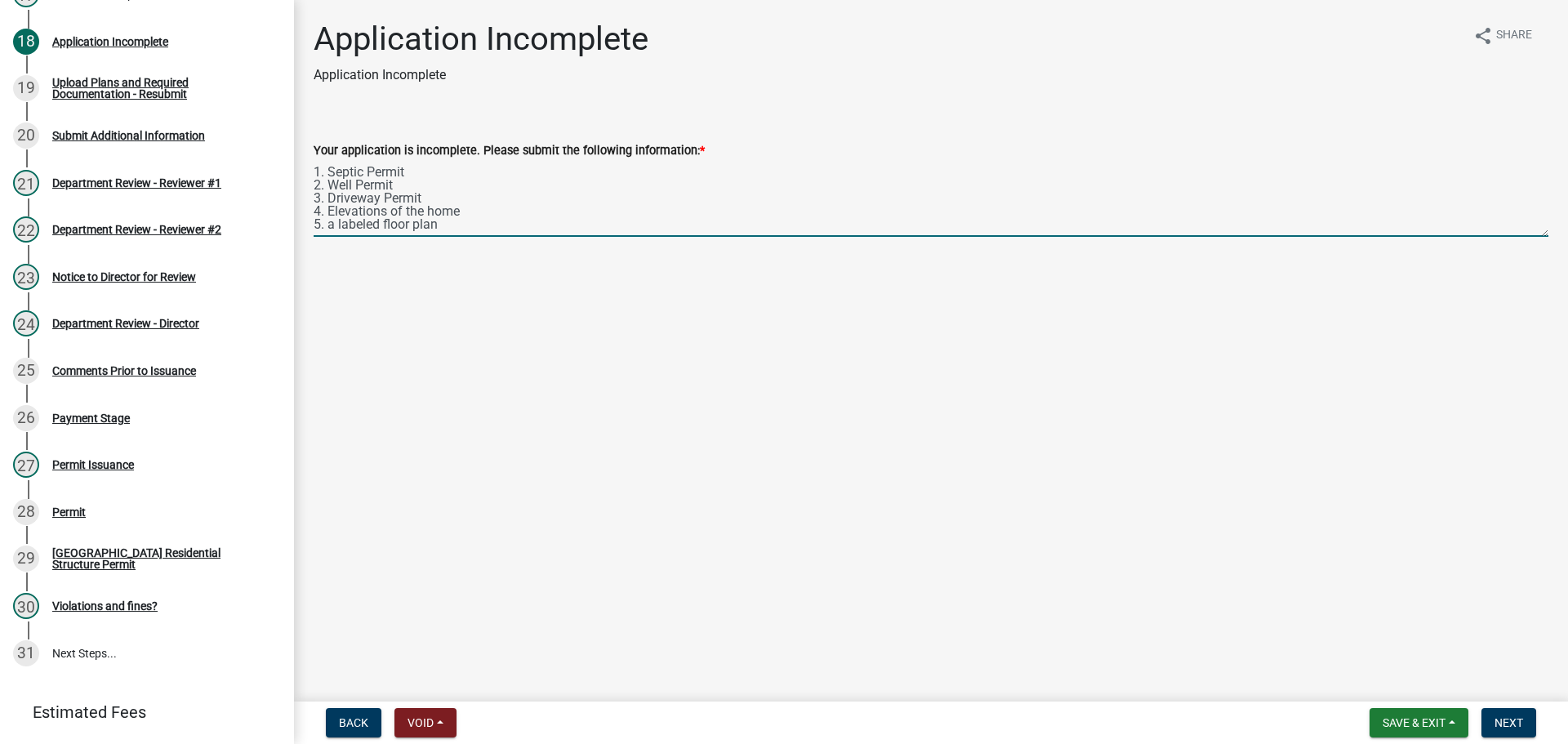
scroll to position [48, 0]
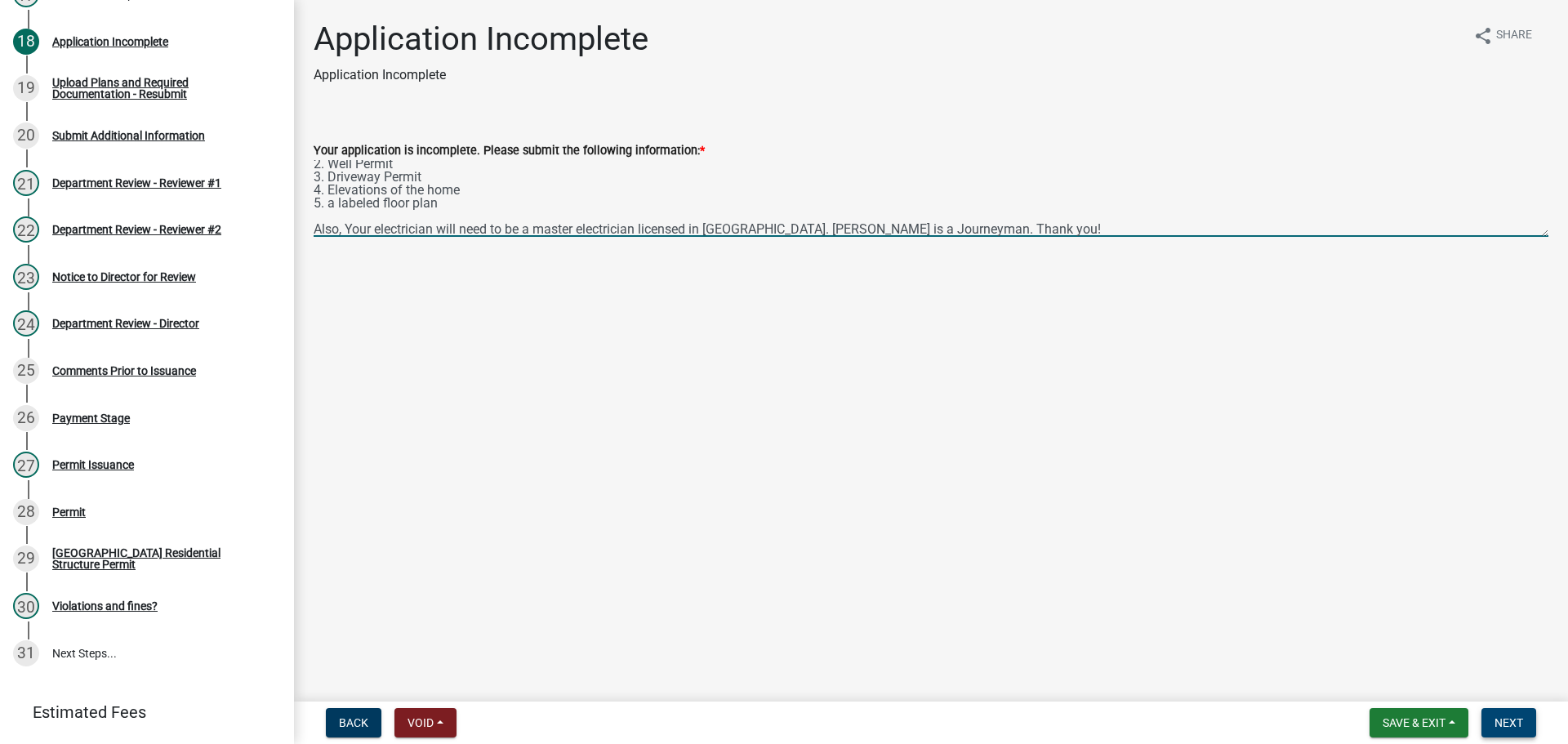
type textarea "We need the following Items before we are able to complete our review on your a…"
click at [777, 535] on span "Next" at bounding box center [1509, 722] width 28 height 13
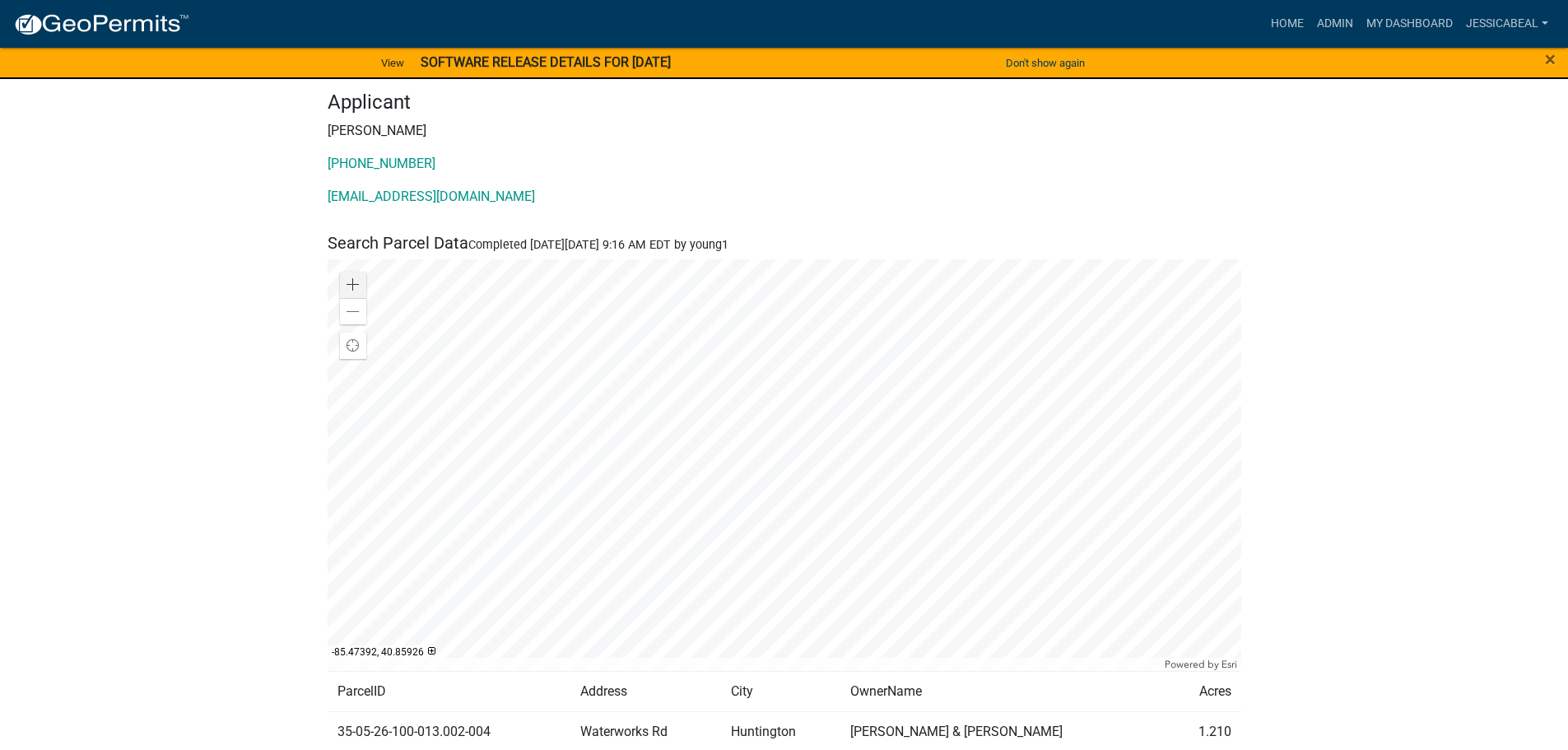
scroll to position [247, 0]
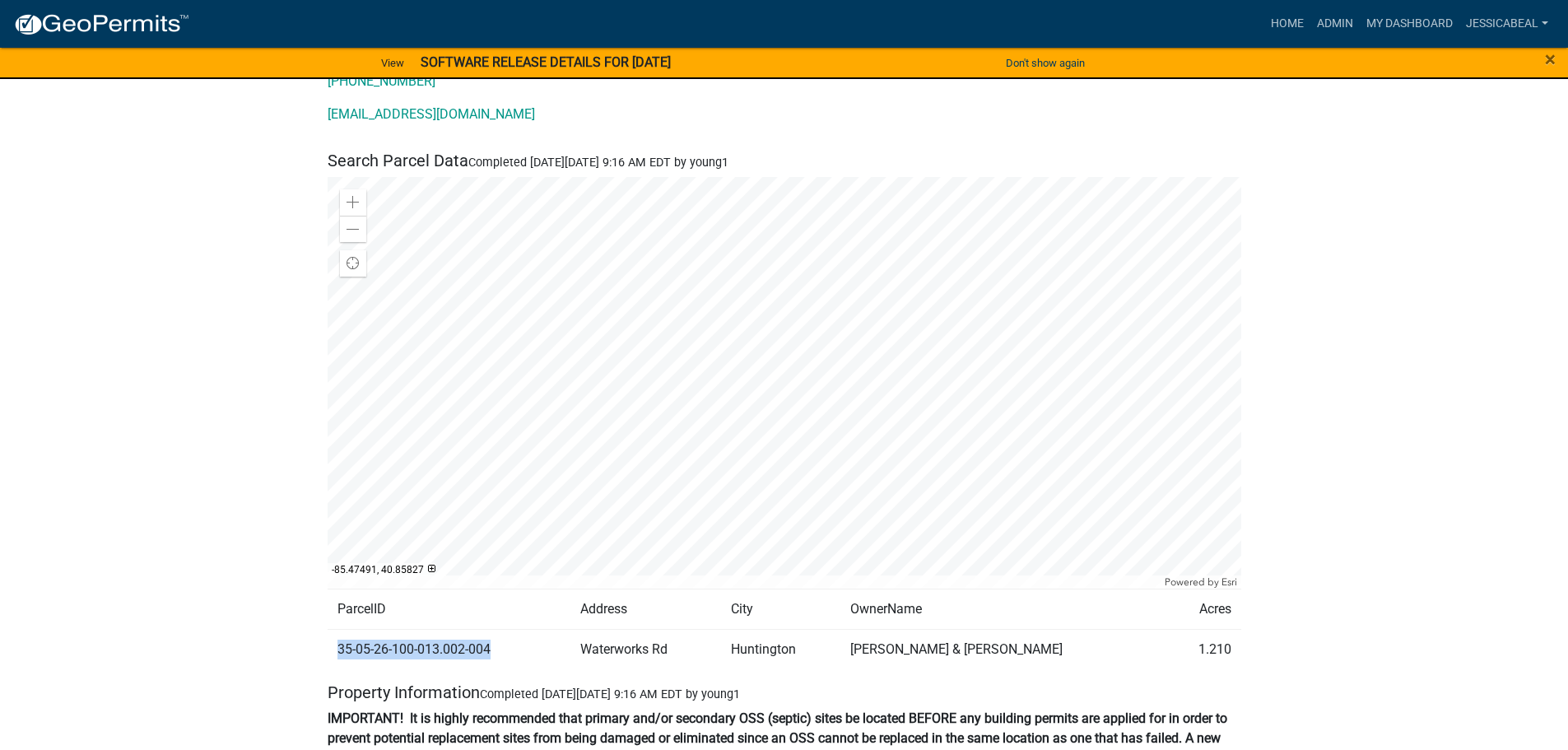
drag, startPoint x: 491, startPoint y: 653, endPoint x: 337, endPoint y: 659, distance: 154.1
click at [337, 659] on td "35-05-26-100-013.002-004" at bounding box center [449, 649] width 243 height 40
copy td "35-05-26-100-013.002-004"
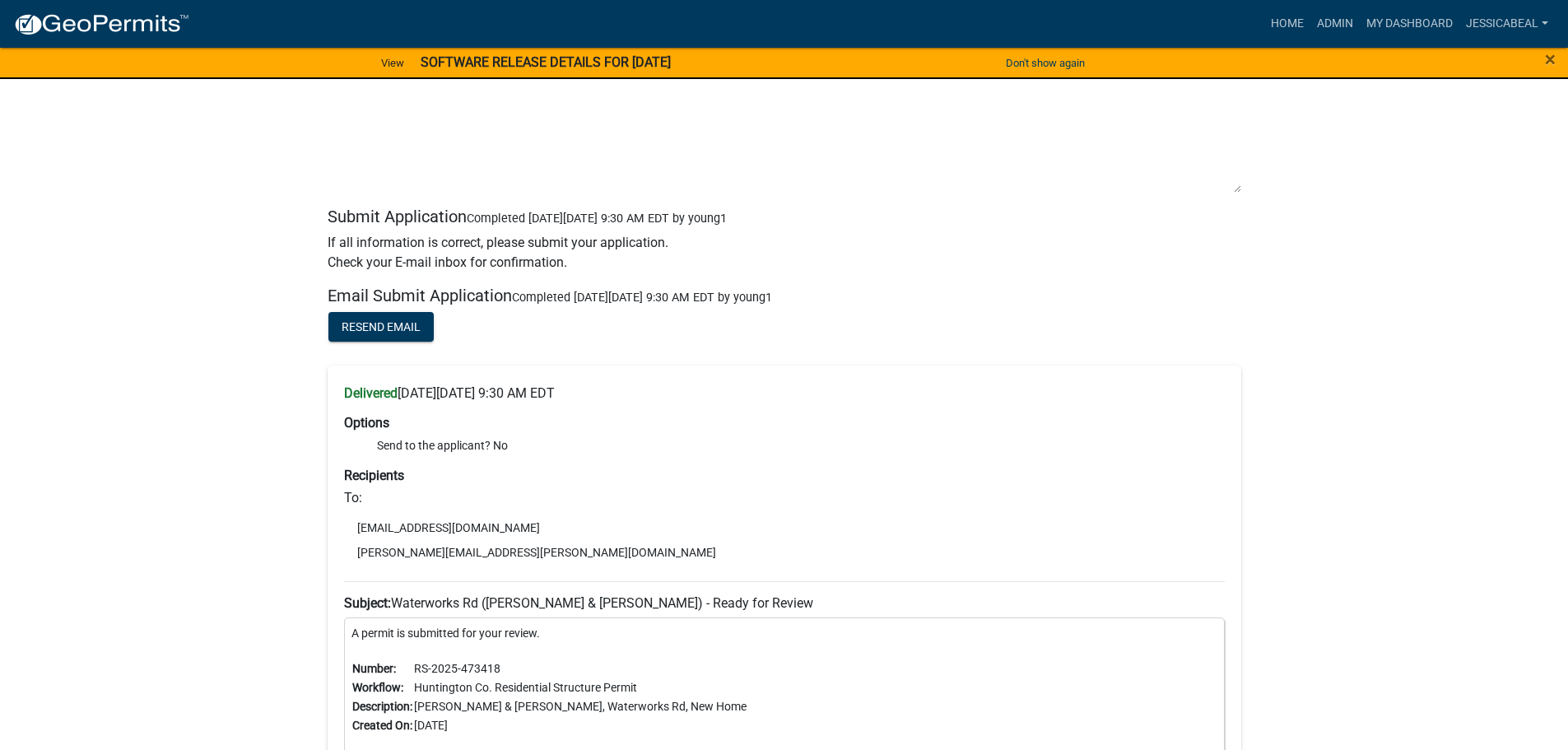
scroll to position [6420, 0]
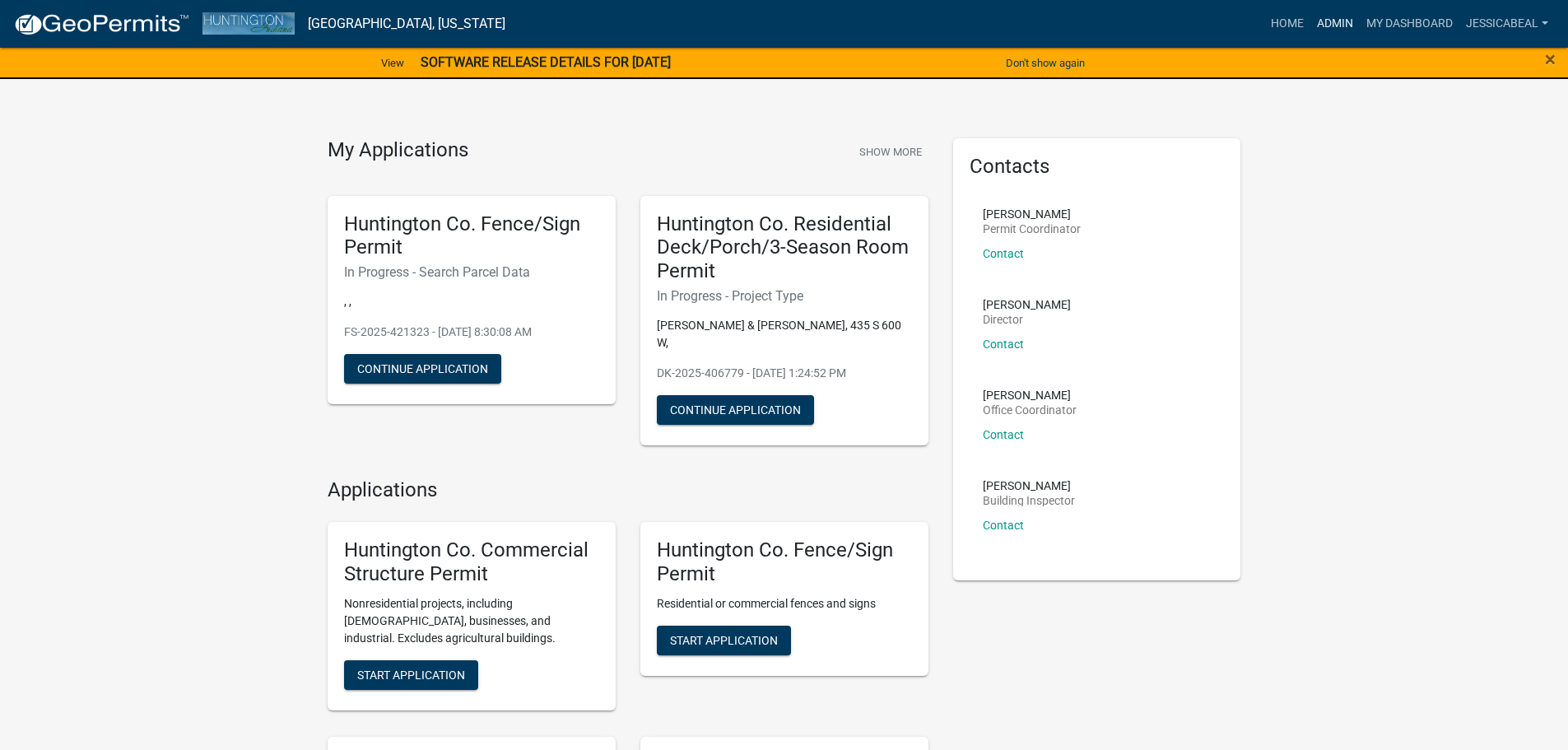
click at [1321, 21] on link "Admin" at bounding box center [1334, 23] width 49 height 31
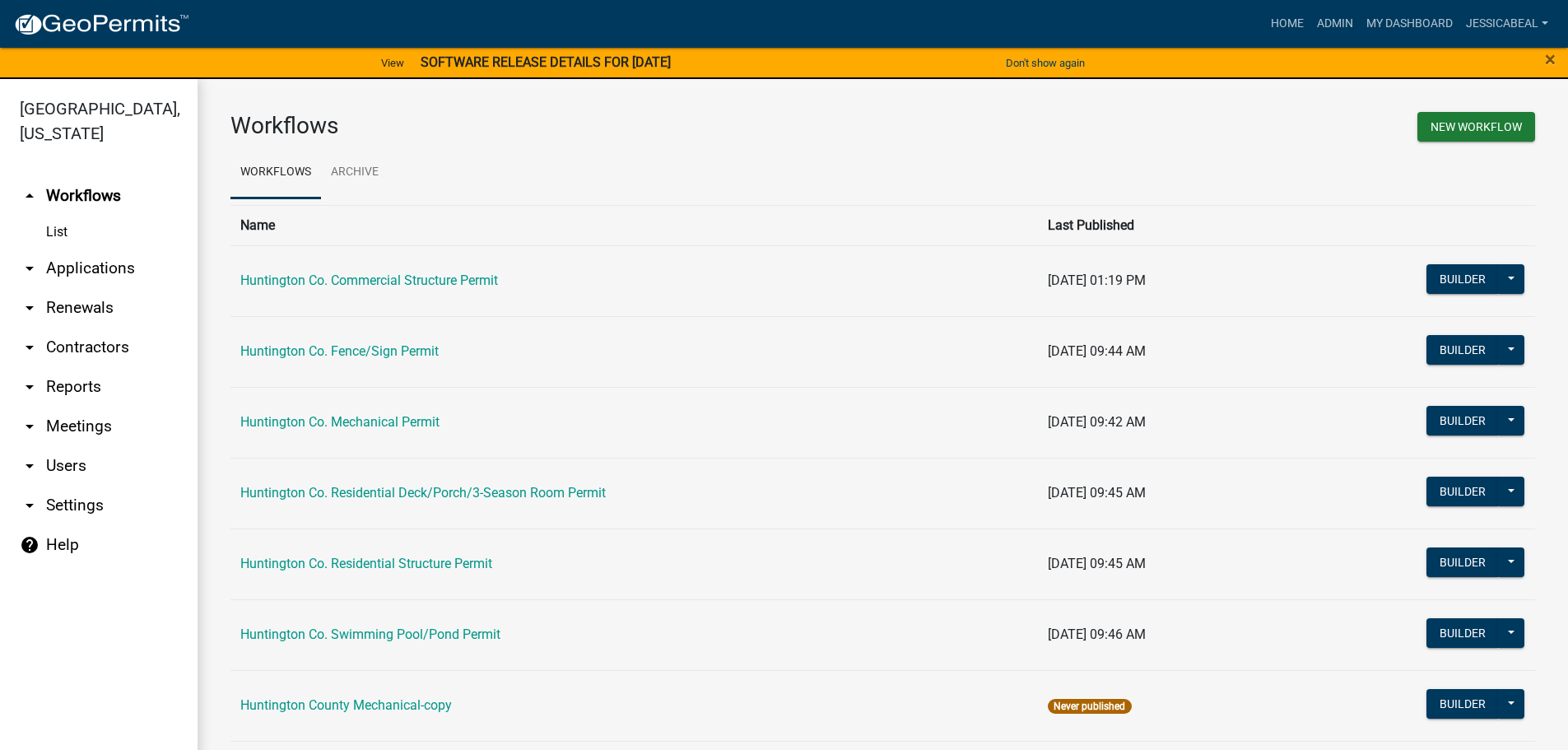
click at [81, 268] on link "arrow_drop_down Applications" at bounding box center [98, 268] width 197 height 39
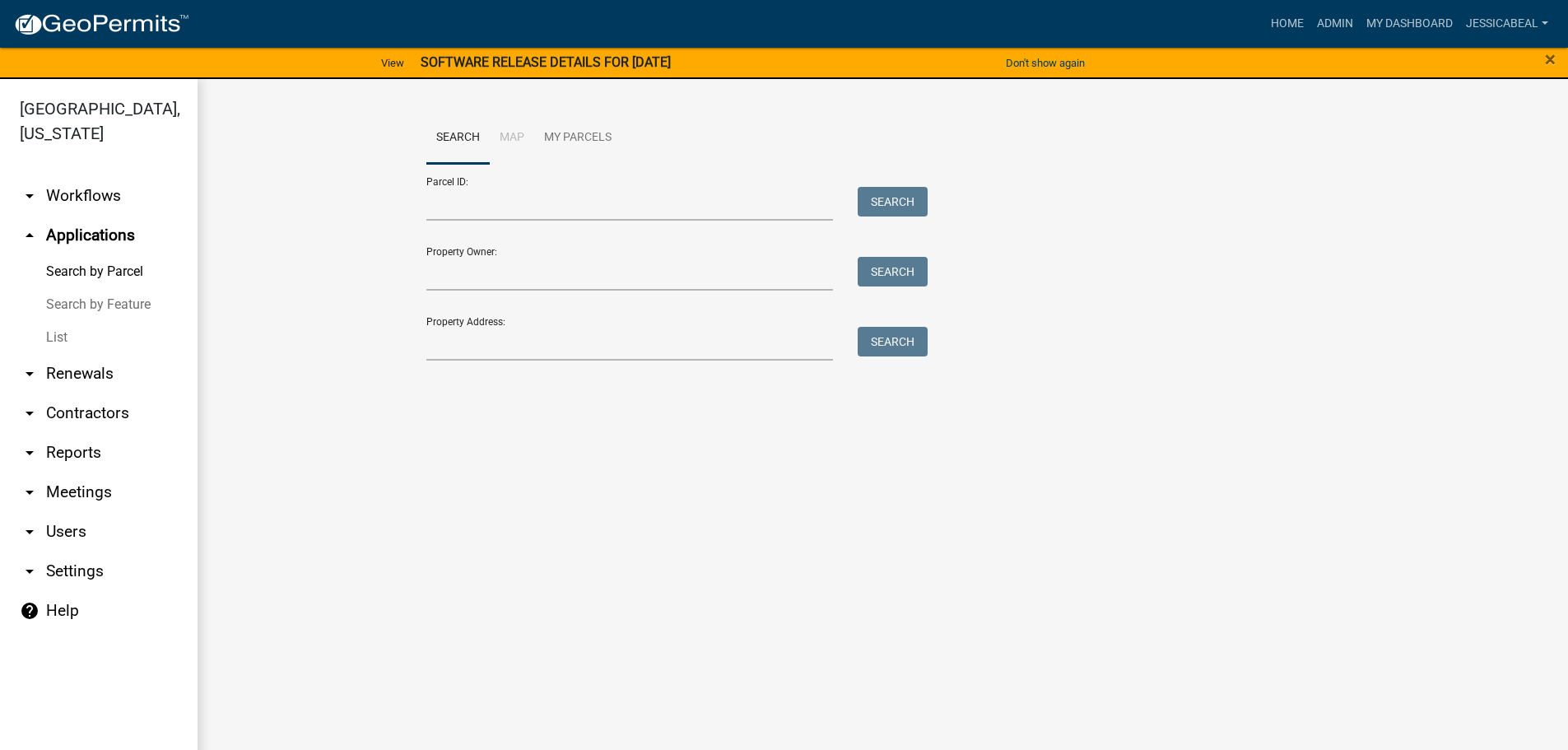
click at [69, 333] on link "List" at bounding box center [98, 337] width 197 height 33
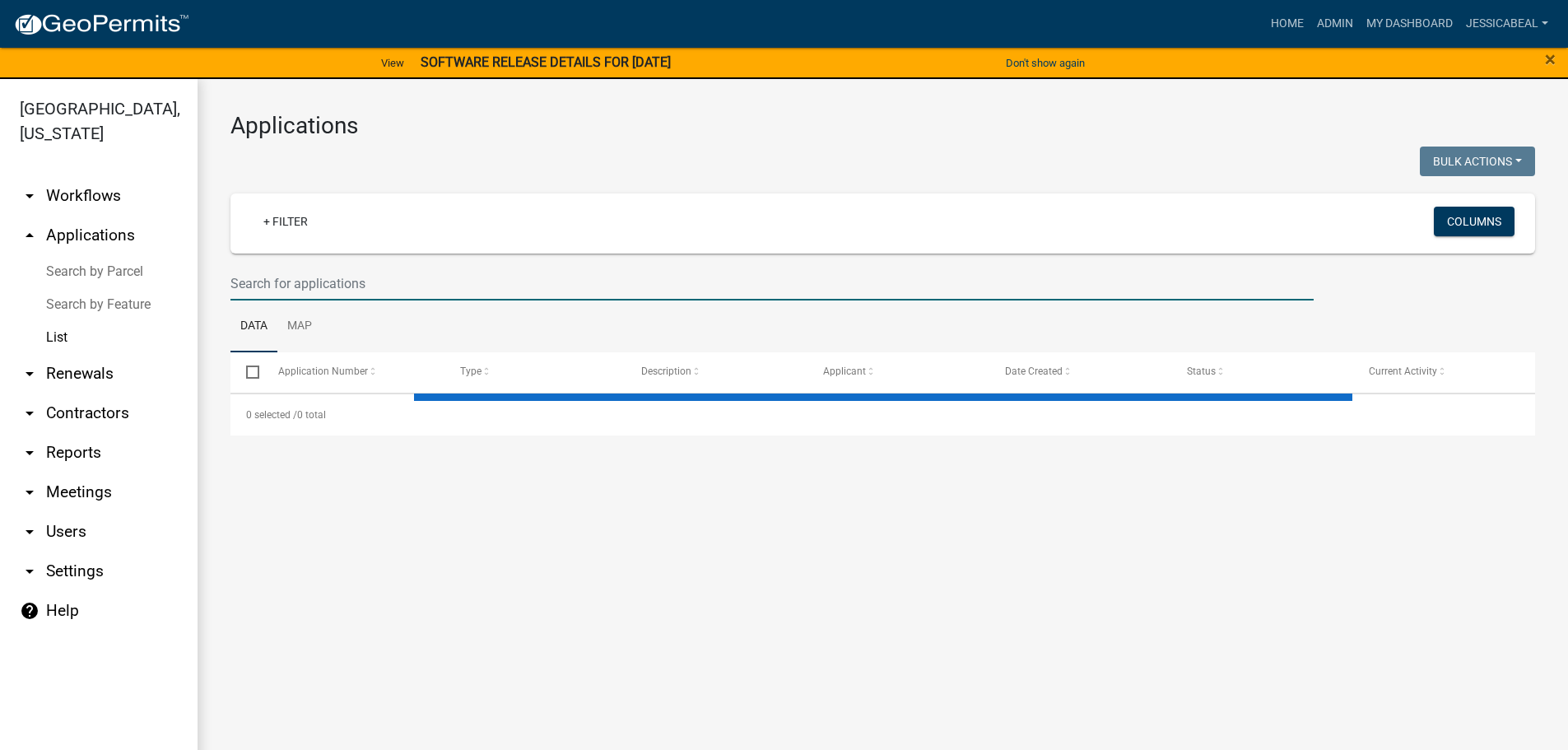
click at [343, 287] on input "text" at bounding box center [772, 284] width 1084 height 34
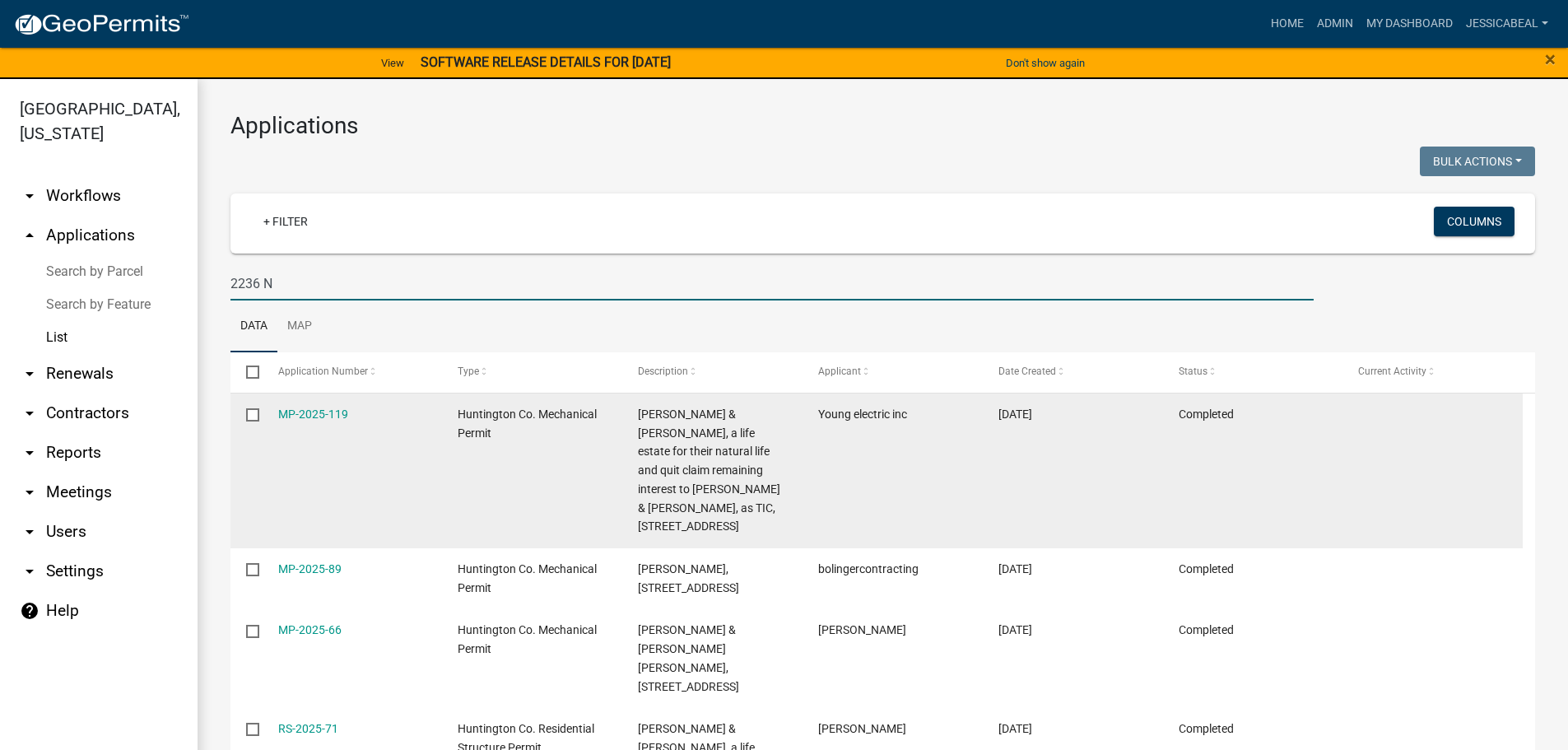
type input "2236 N M"
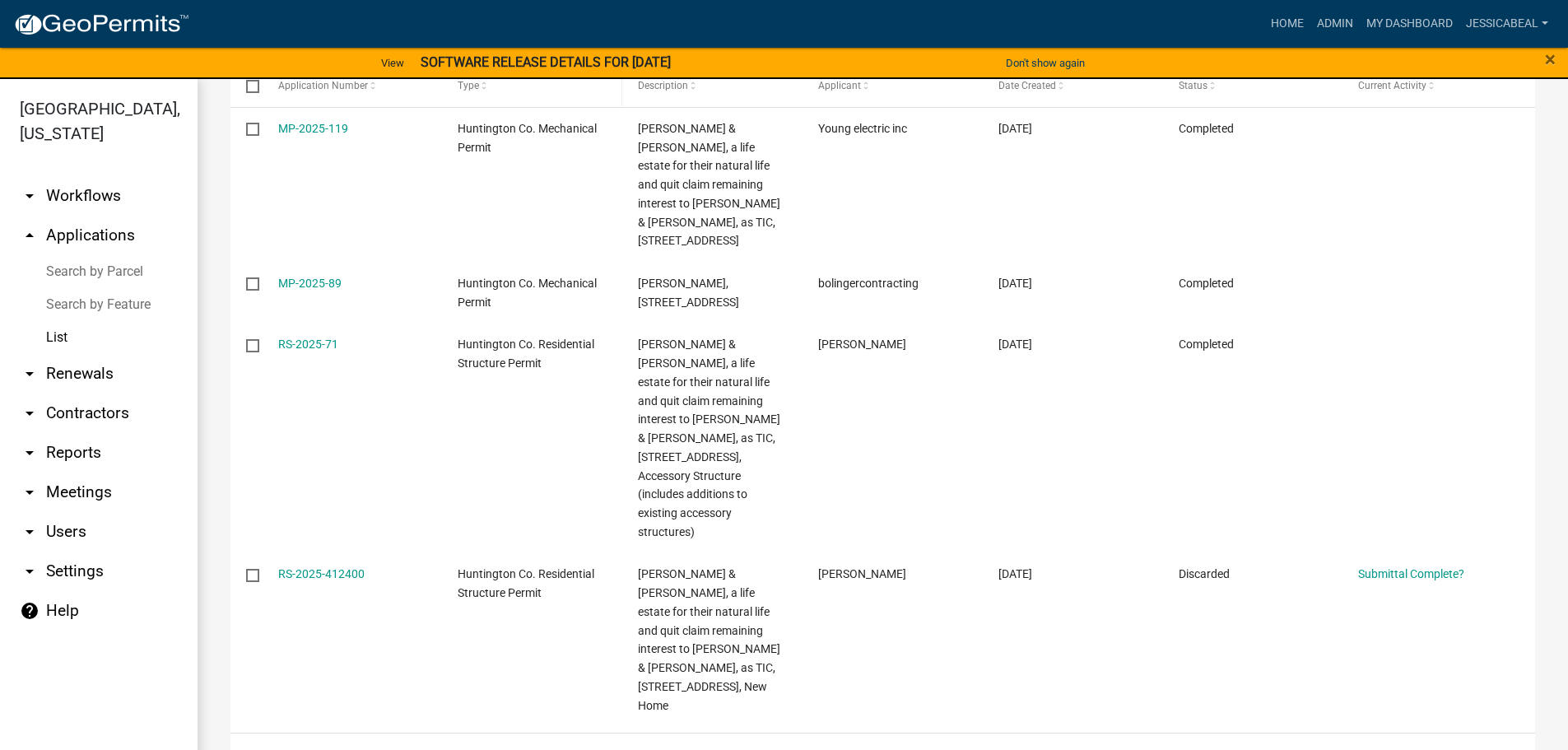
scroll to position [203, 0]
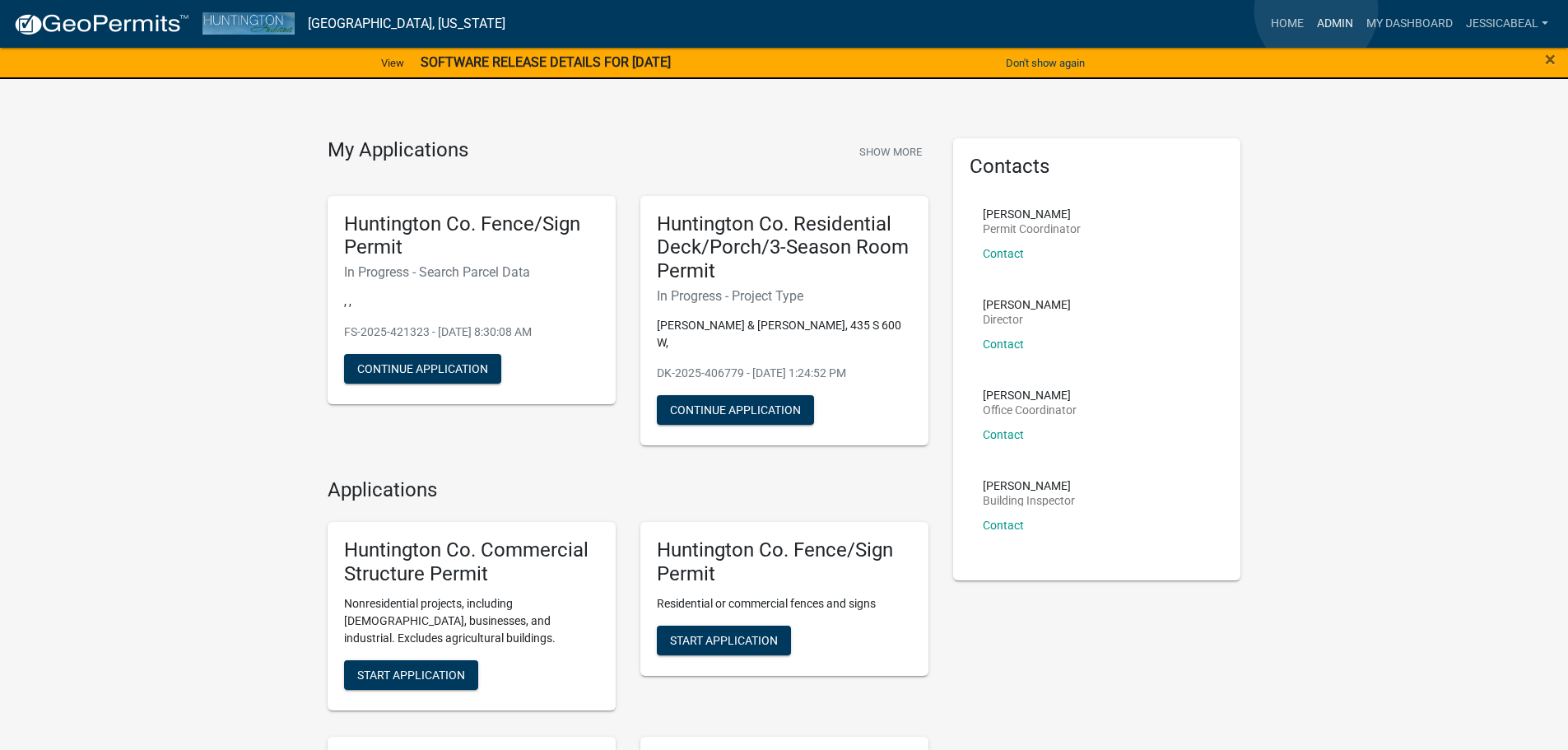
click at [1316, 11] on link "Admin" at bounding box center [1334, 23] width 49 height 31
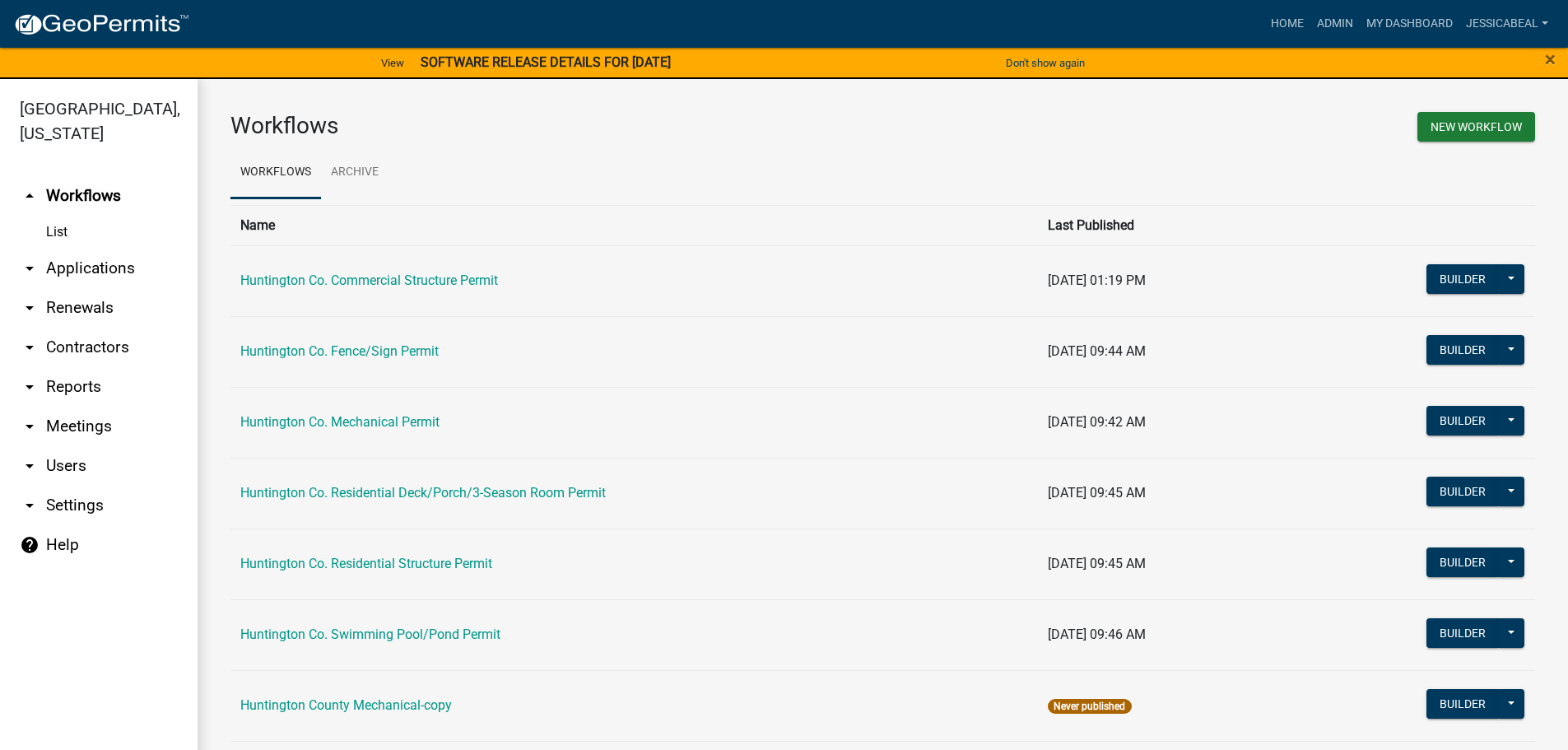
click at [63, 263] on link "arrow_drop_down Applications" at bounding box center [98, 268] width 197 height 39
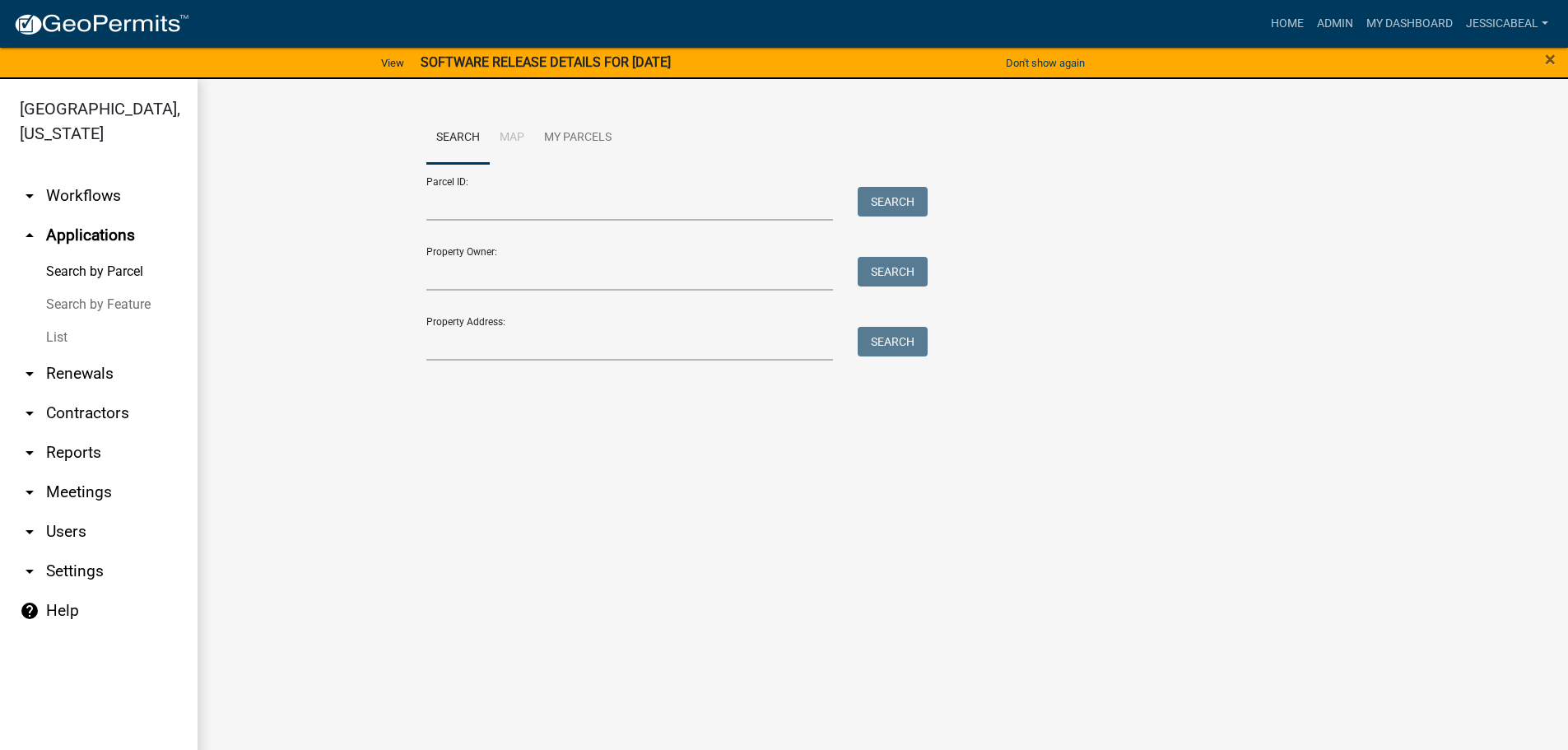
click at [62, 329] on link "List" at bounding box center [98, 337] width 197 height 33
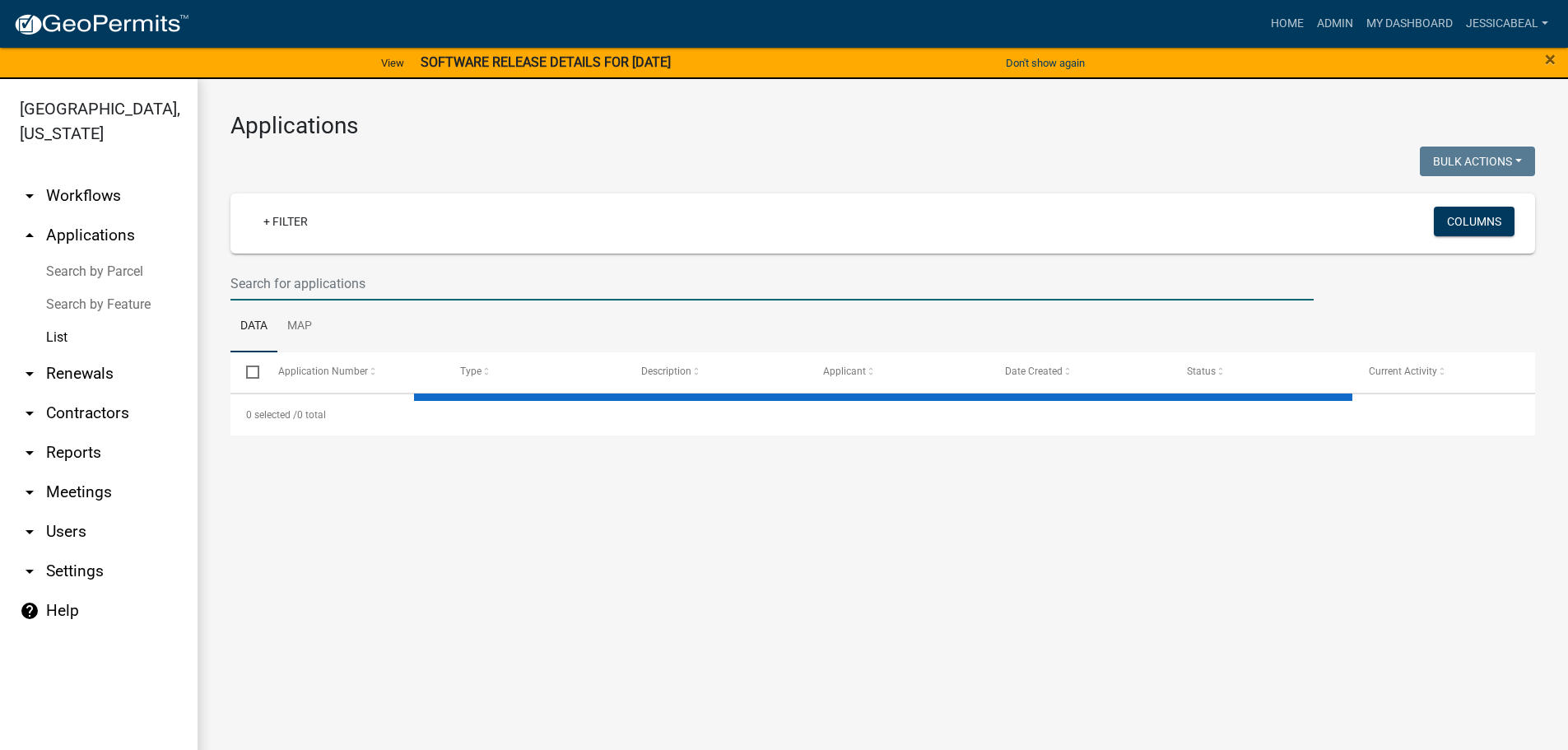
click at [295, 277] on input "text" at bounding box center [772, 284] width 1084 height 34
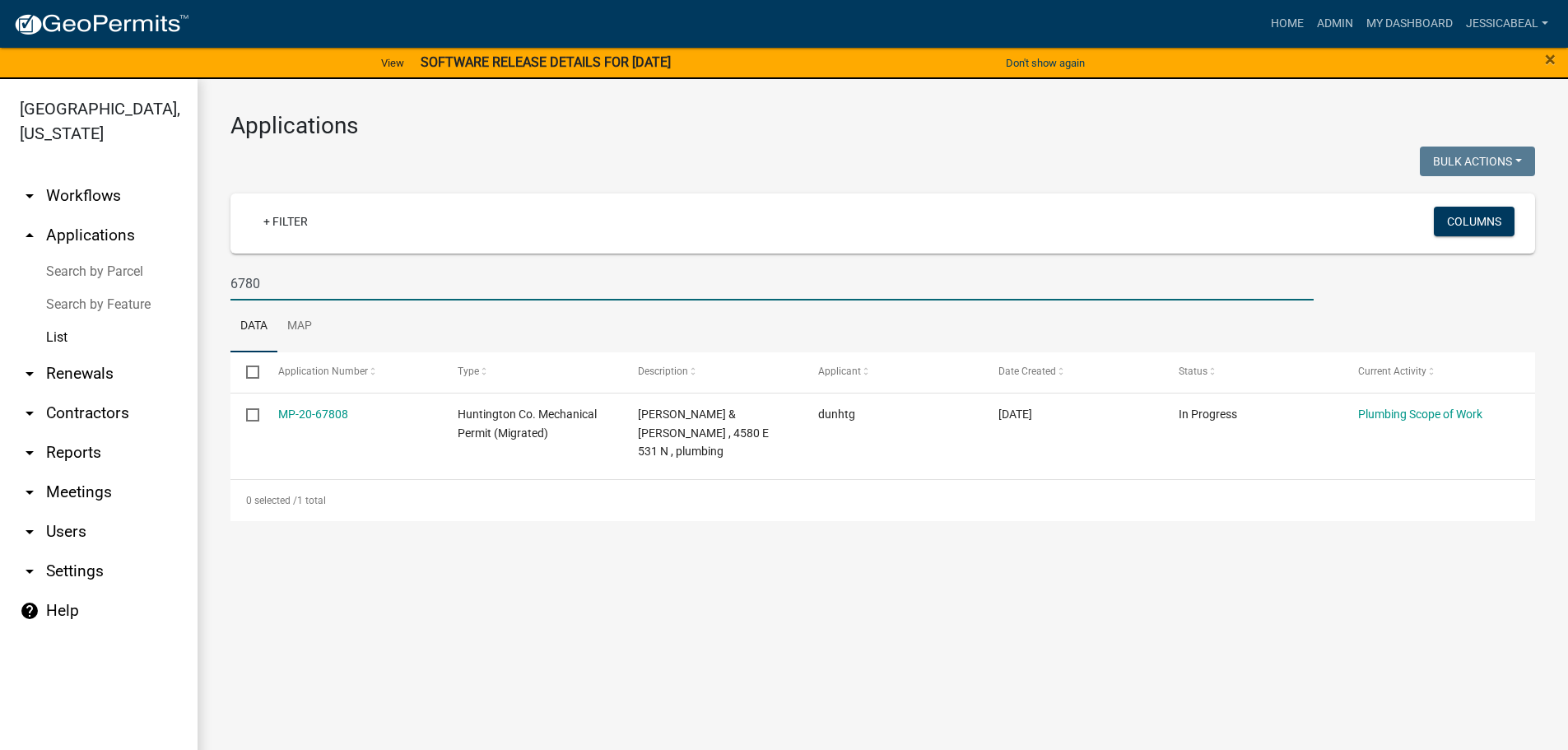
drag, startPoint x: 261, startPoint y: 293, endPoint x: 204, endPoint y: 290, distance: 57.1
click at [204, 290] on div "Applications Bulk Actions Void Expire Lock Withdraw + Filter Columns 6780 Data …" at bounding box center [882, 317] width 1371 height 475
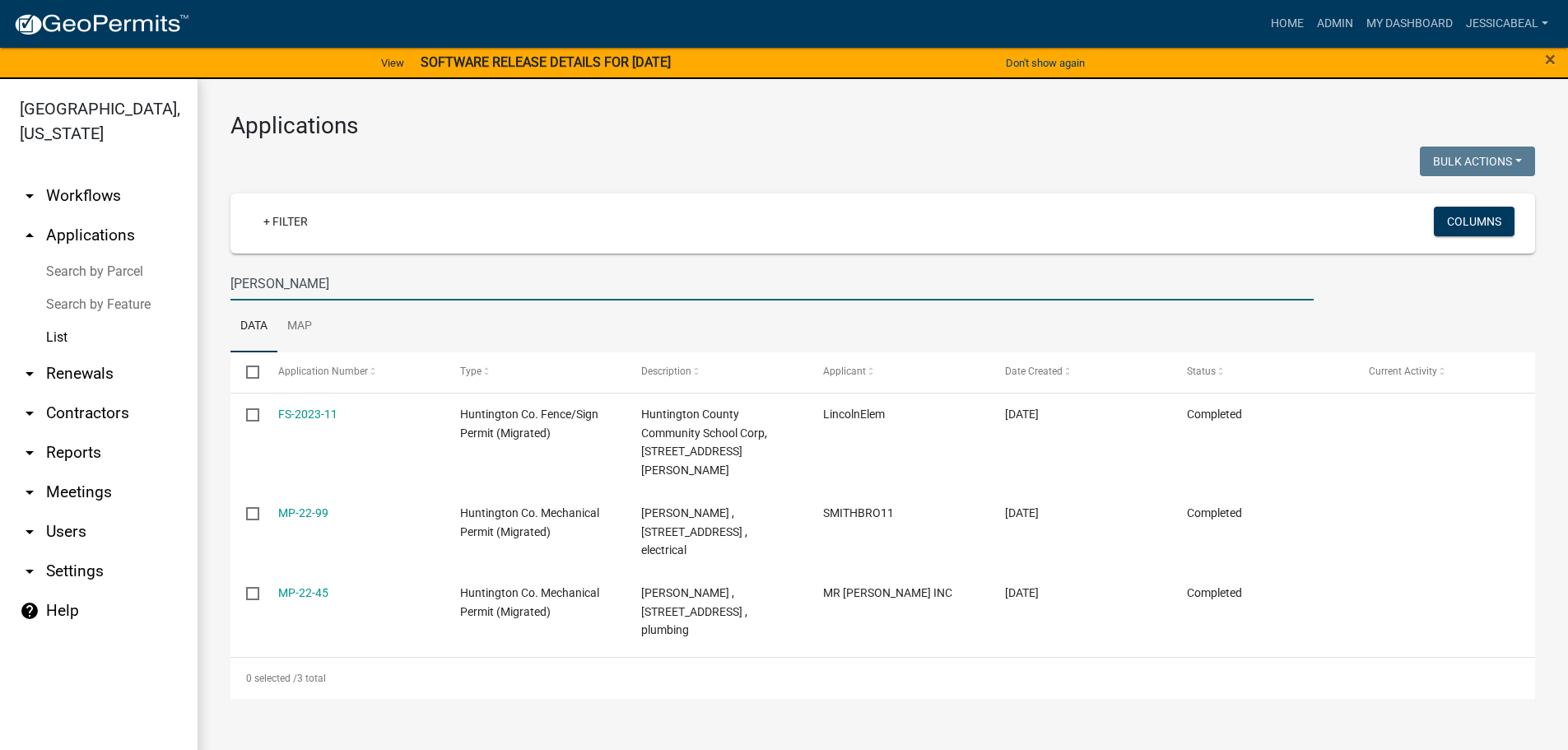
drag, startPoint x: 271, startPoint y: 280, endPoint x: 214, endPoint y: 283, distance: 57.1
click at [216, 283] on div "Applications Bulk Actions Void Expire Lock Withdraw + Filter Columns Royer Data…" at bounding box center [882, 406] width 1371 height 653
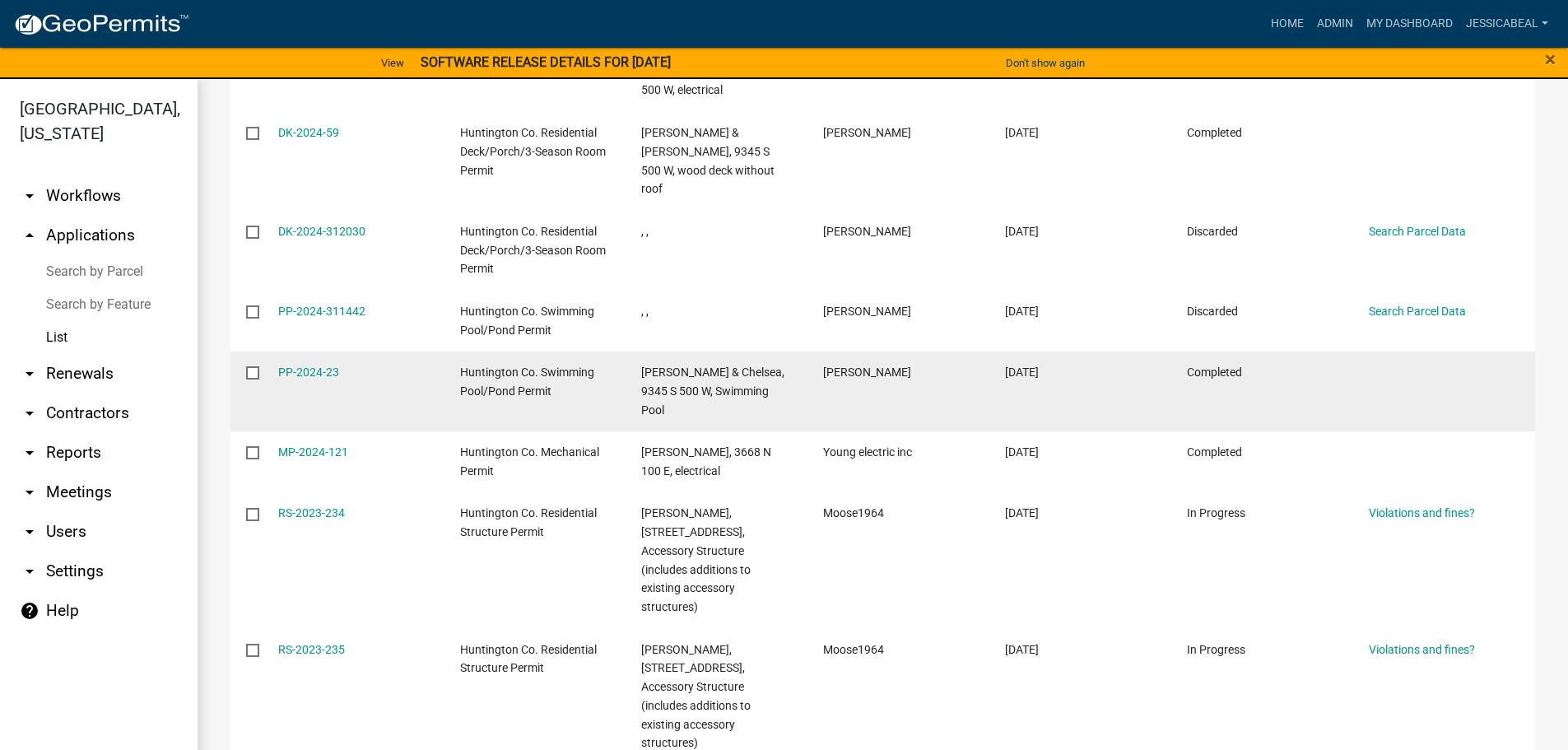
scroll to position [411, 0]
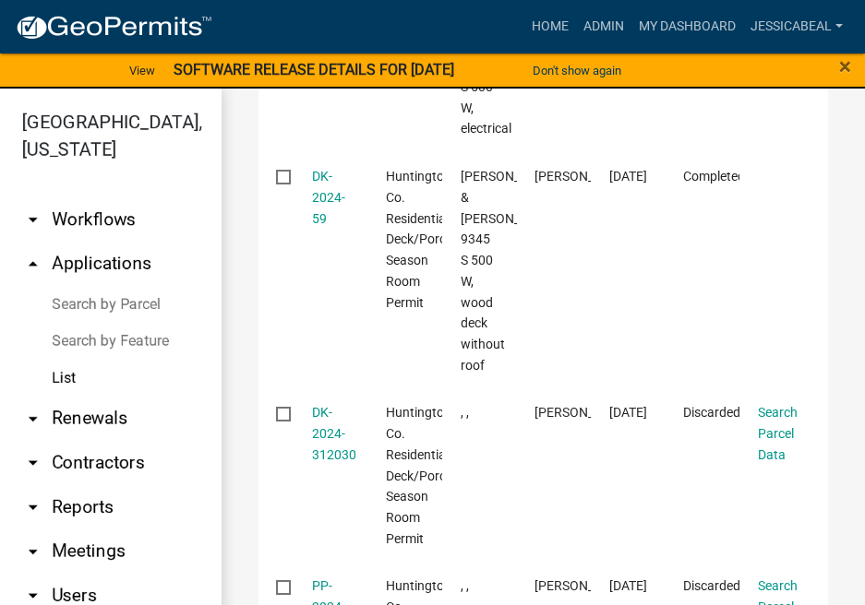
type input "Crago"
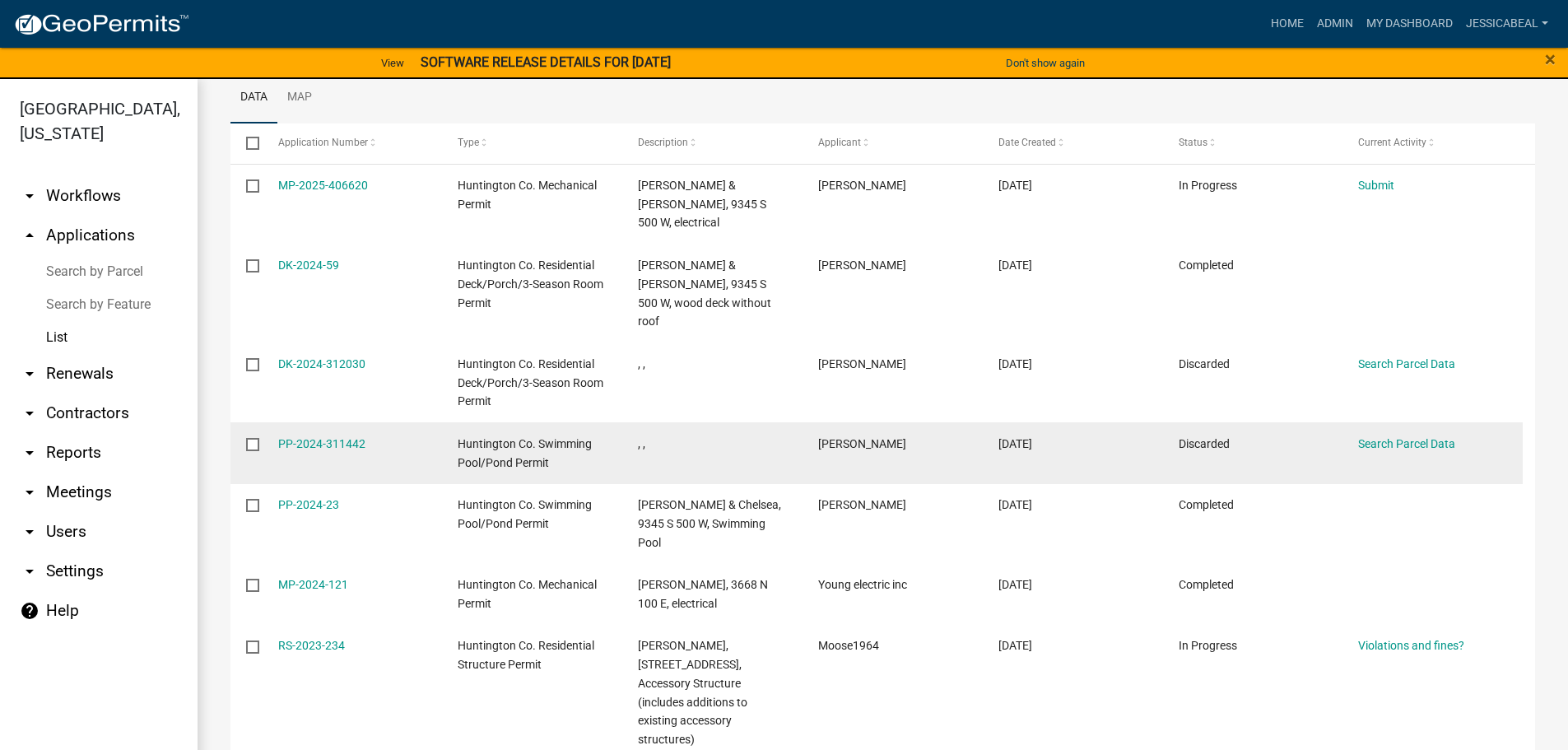
scroll to position [0, 0]
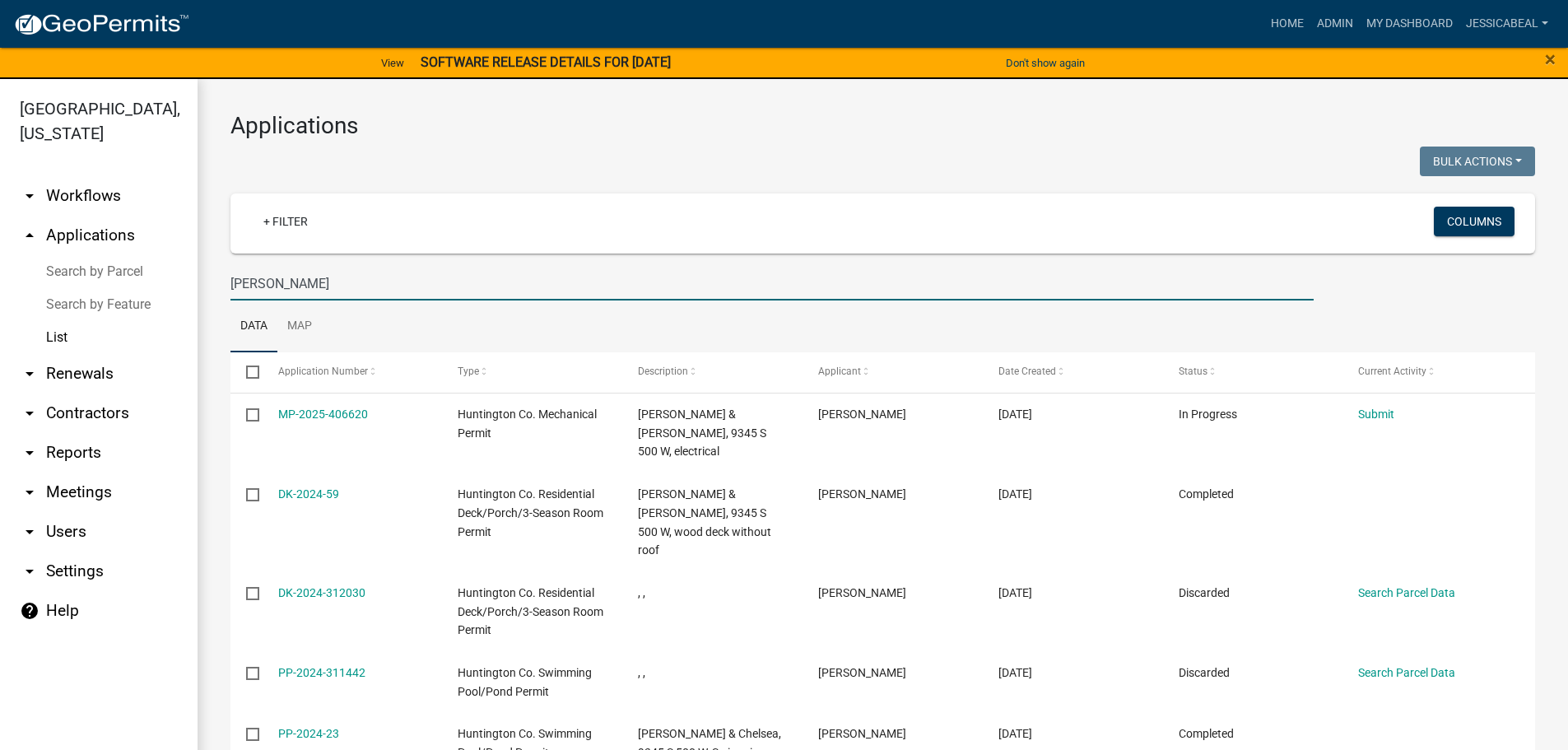
drag, startPoint x: 283, startPoint y: 280, endPoint x: 233, endPoint y: 285, distance: 50.2
click at [233, 285] on input "Crago" at bounding box center [772, 284] width 1084 height 34
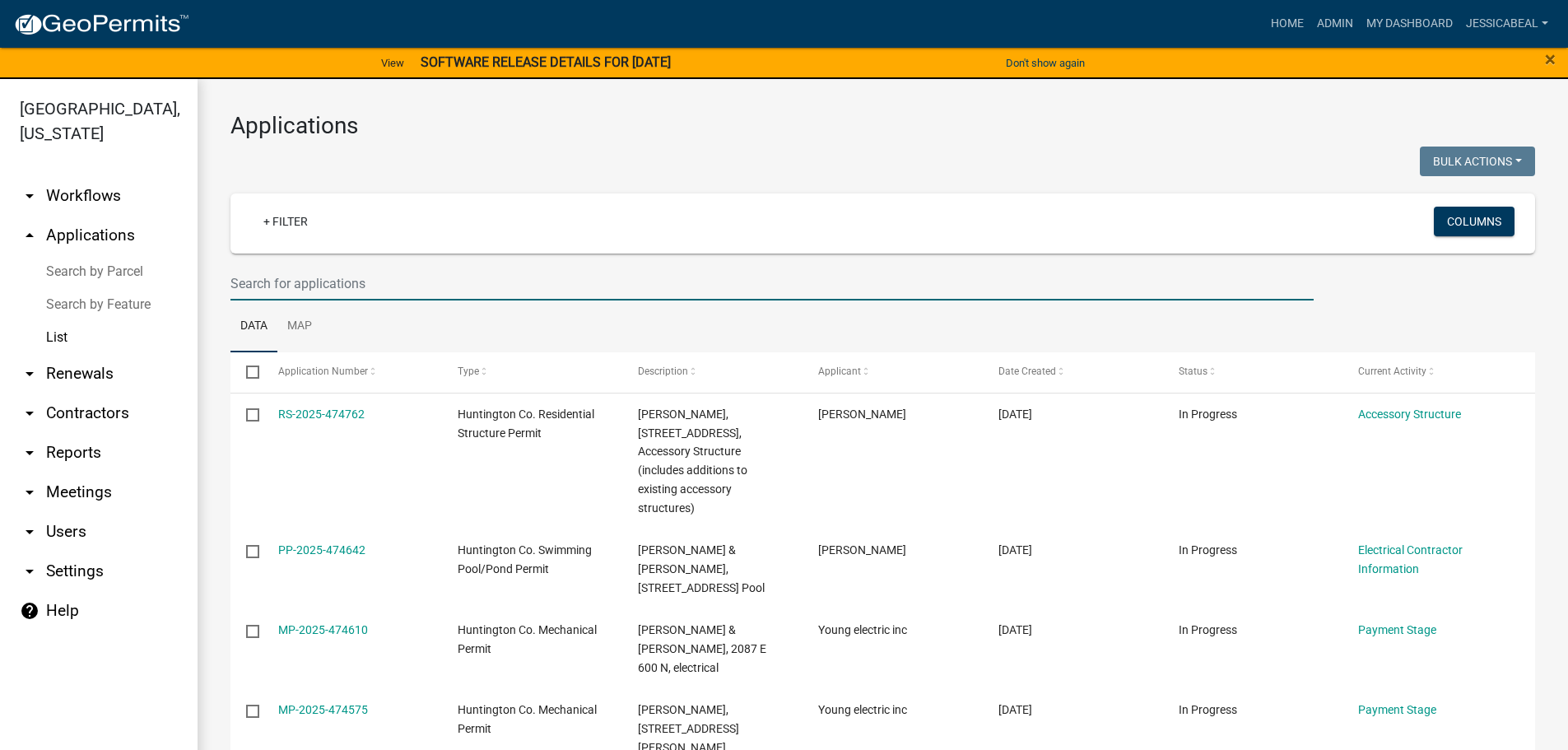
click at [293, 284] on input "text" at bounding box center [772, 284] width 1084 height 34
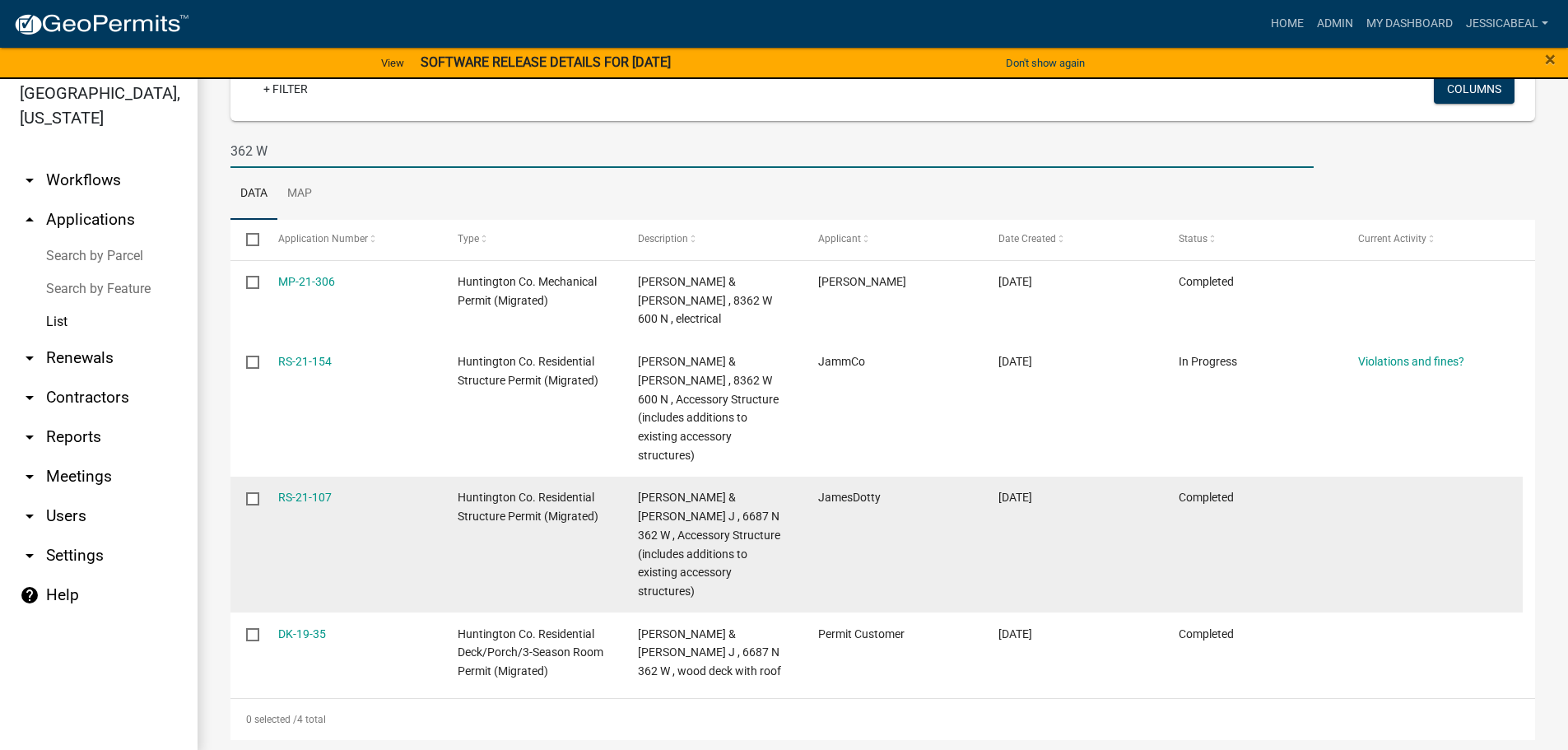
scroll to position [20, 0]
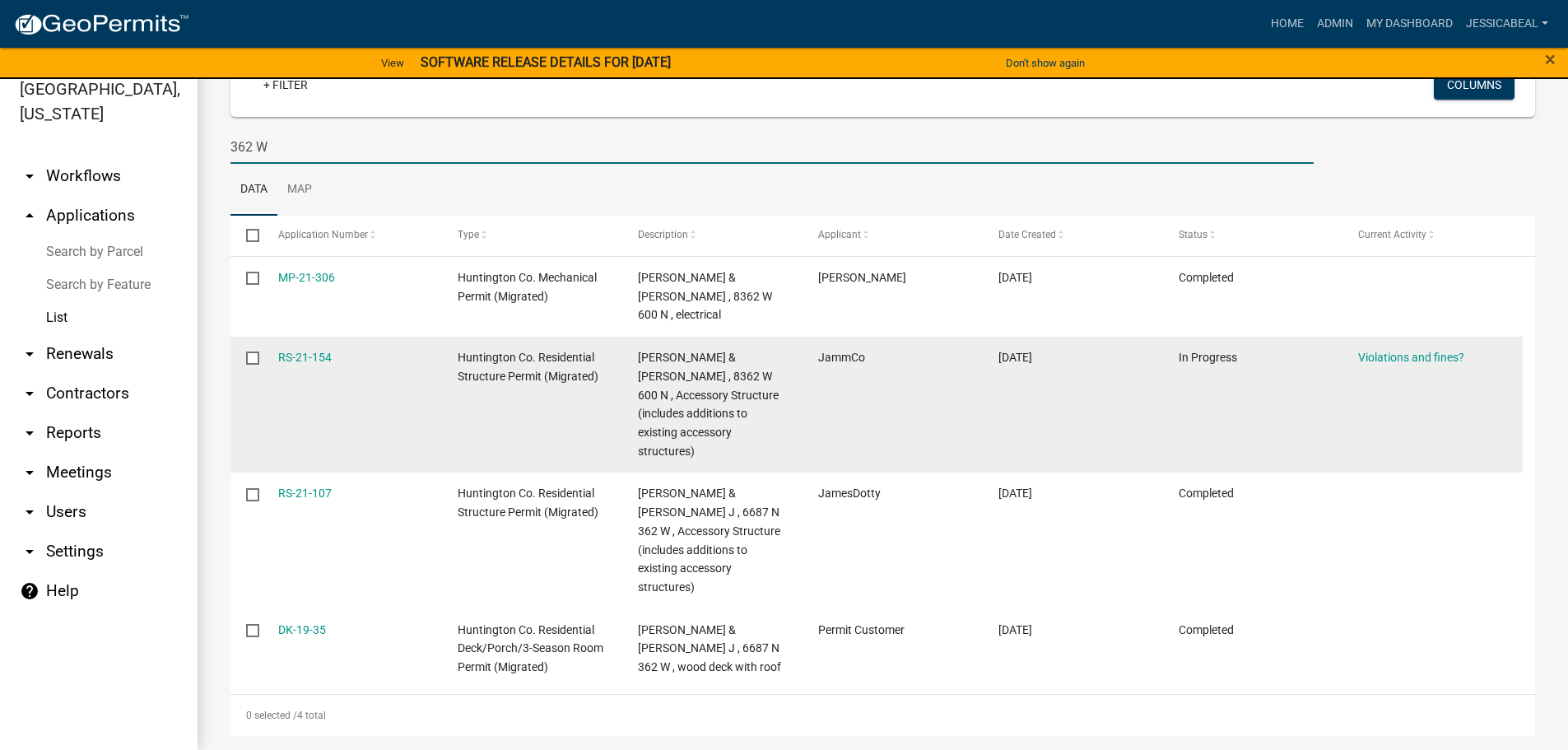
type input "362 W"
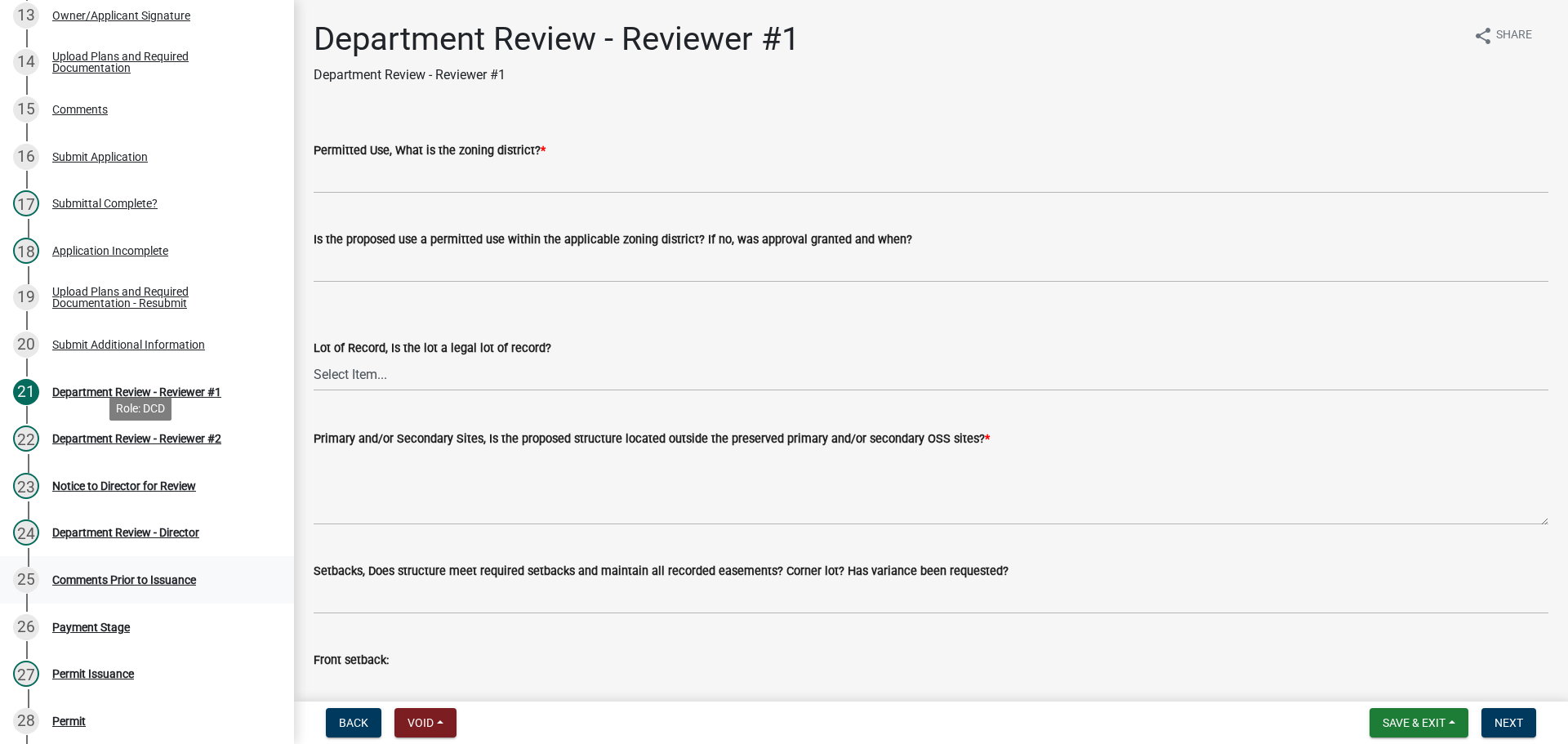
scroll to position [898, 0]
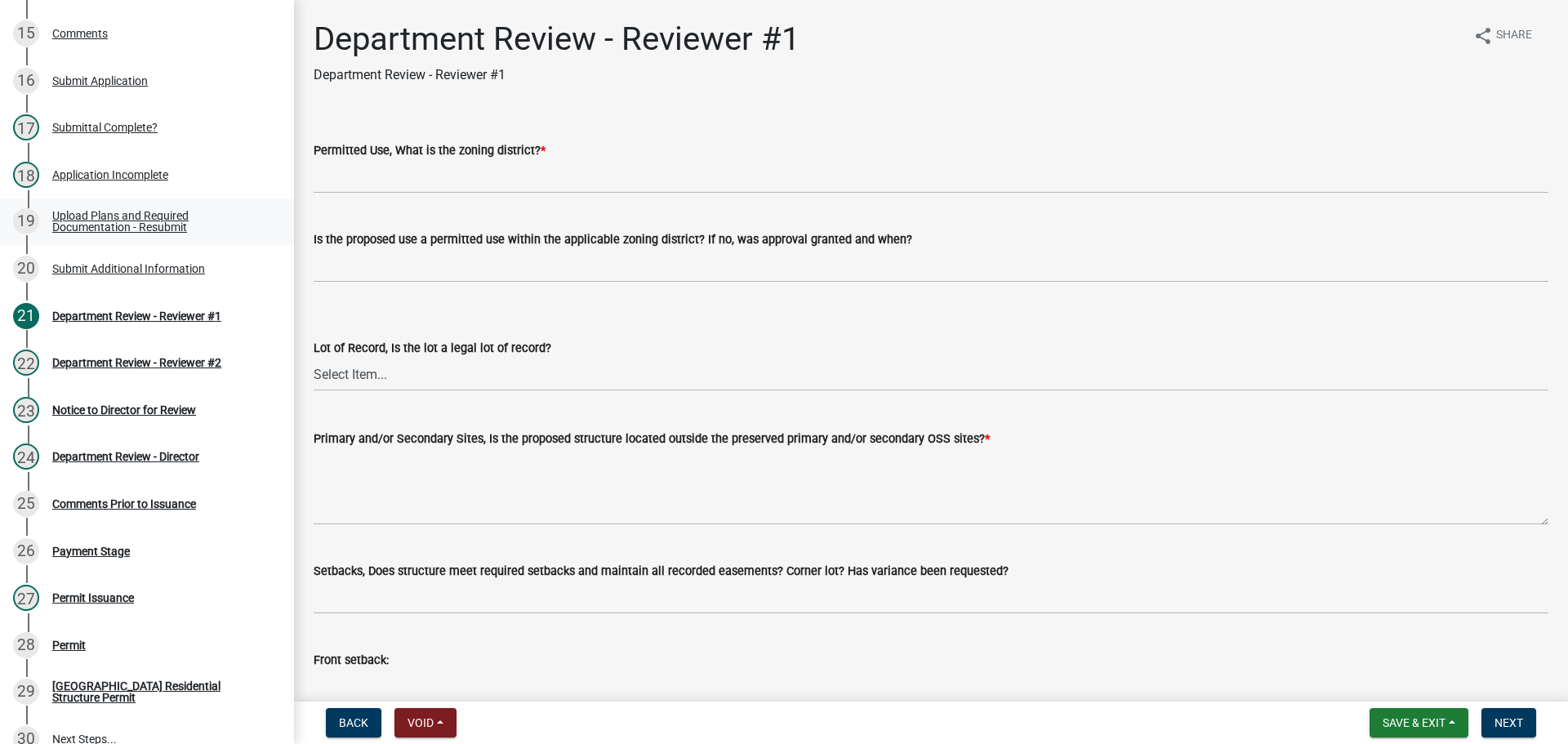
click at [101, 228] on div "Upload Plans and Required Documentation - Resubmit" at bounding box center [160, 221] width 216 height 23
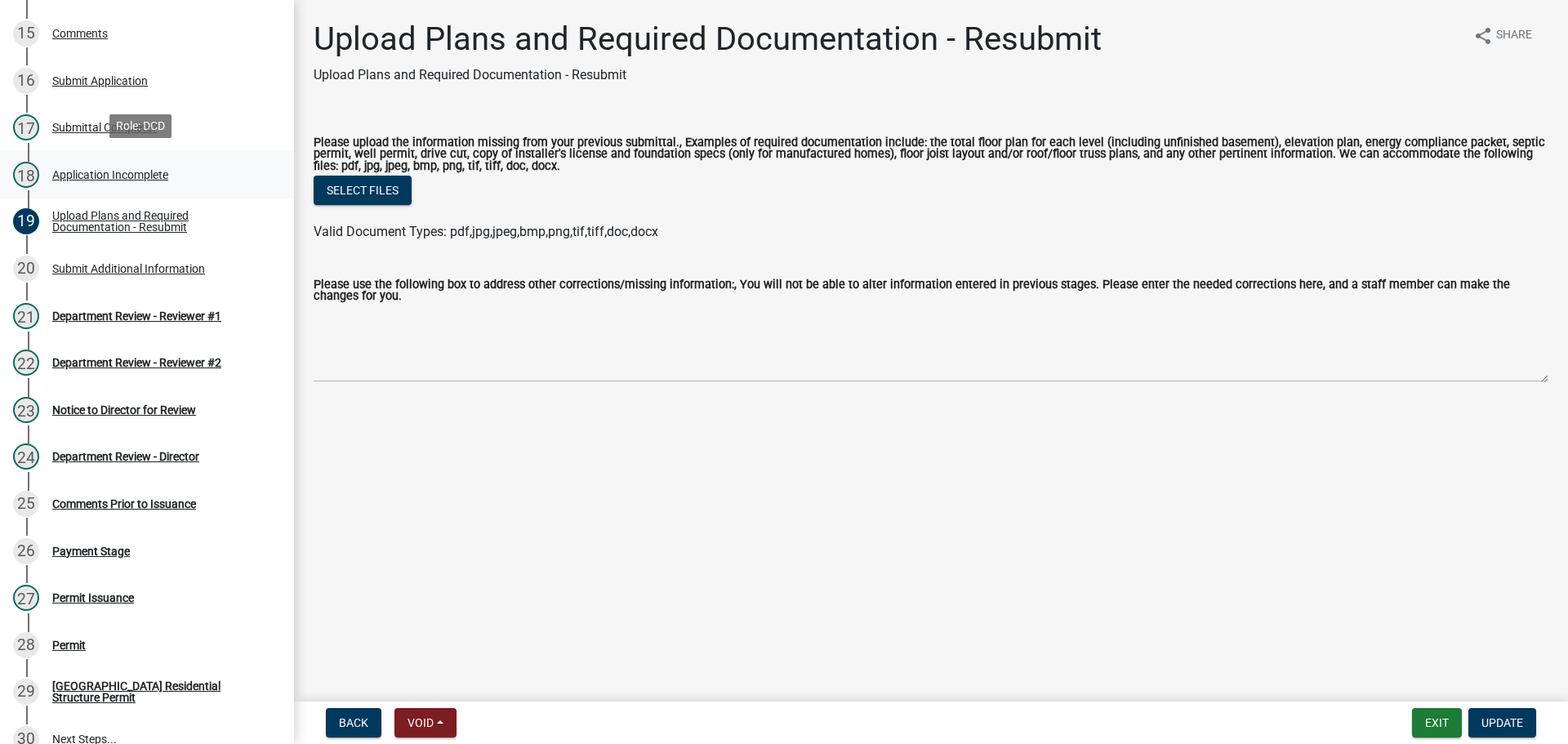
click at [77, 169] on div "Application Incomplete" at bounding box center [110, 174] width 116 height 12
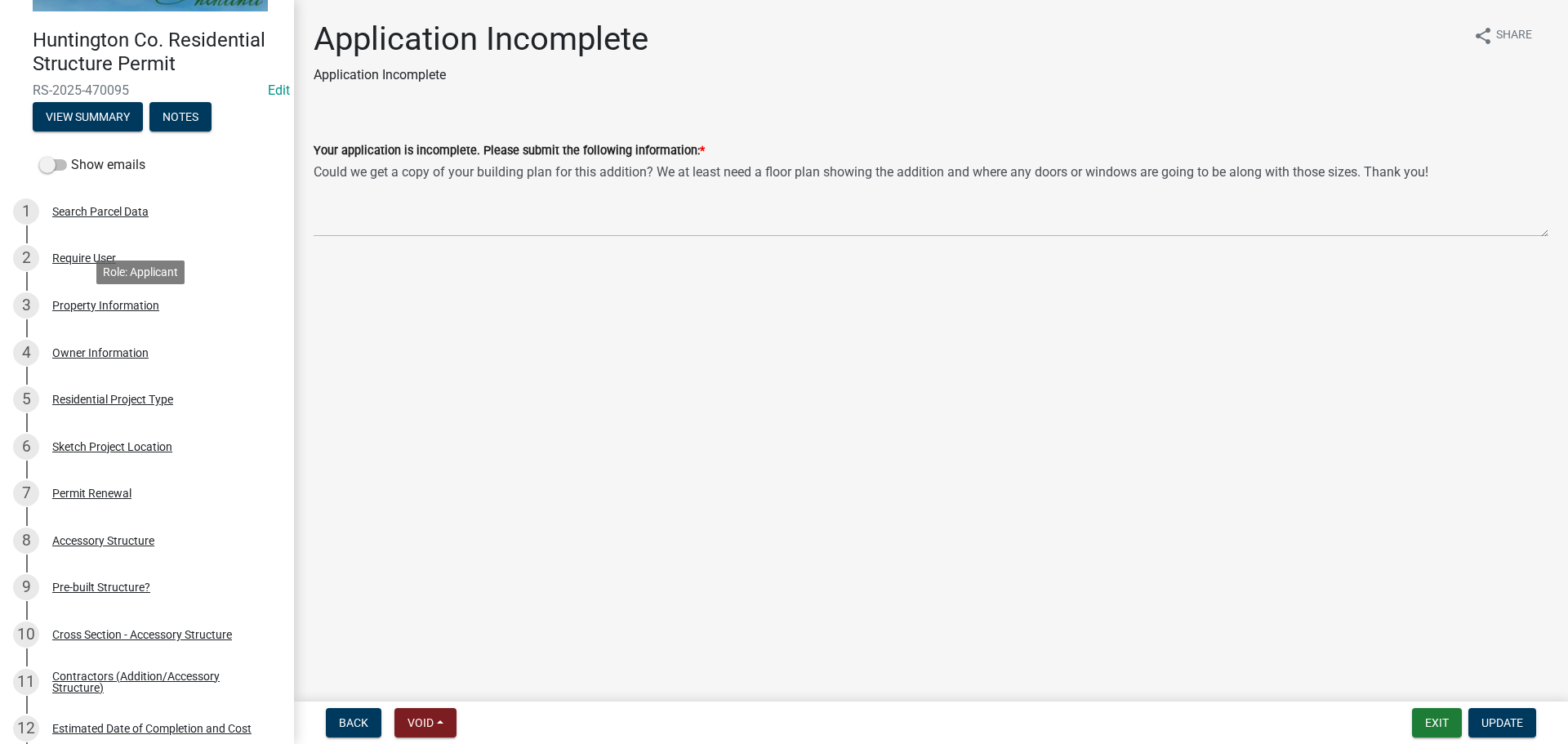
scroll to position [0, 0]
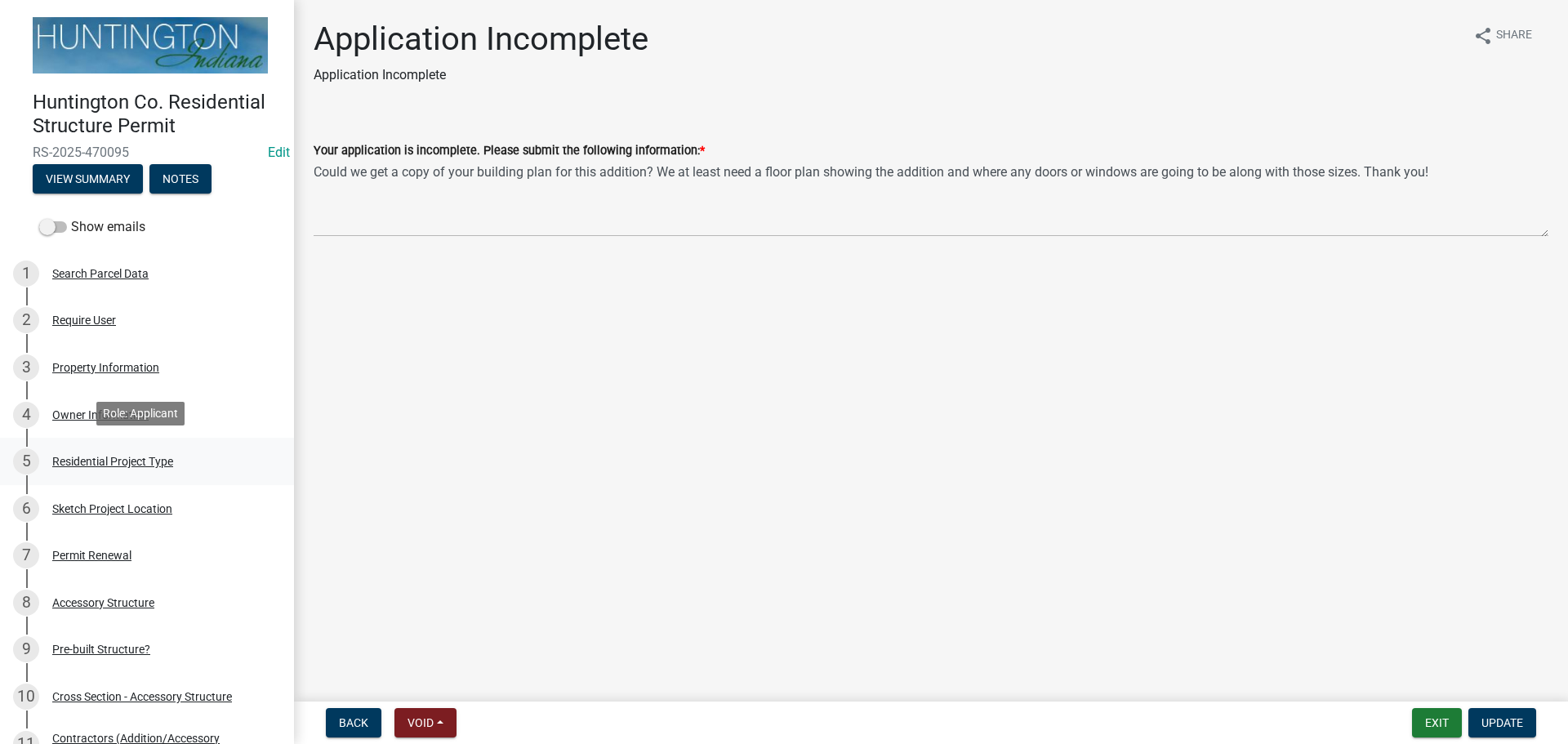
click at [126, 467] on div "5 Residential Project Type" at bounding box center [141, 462] width 255 height 27
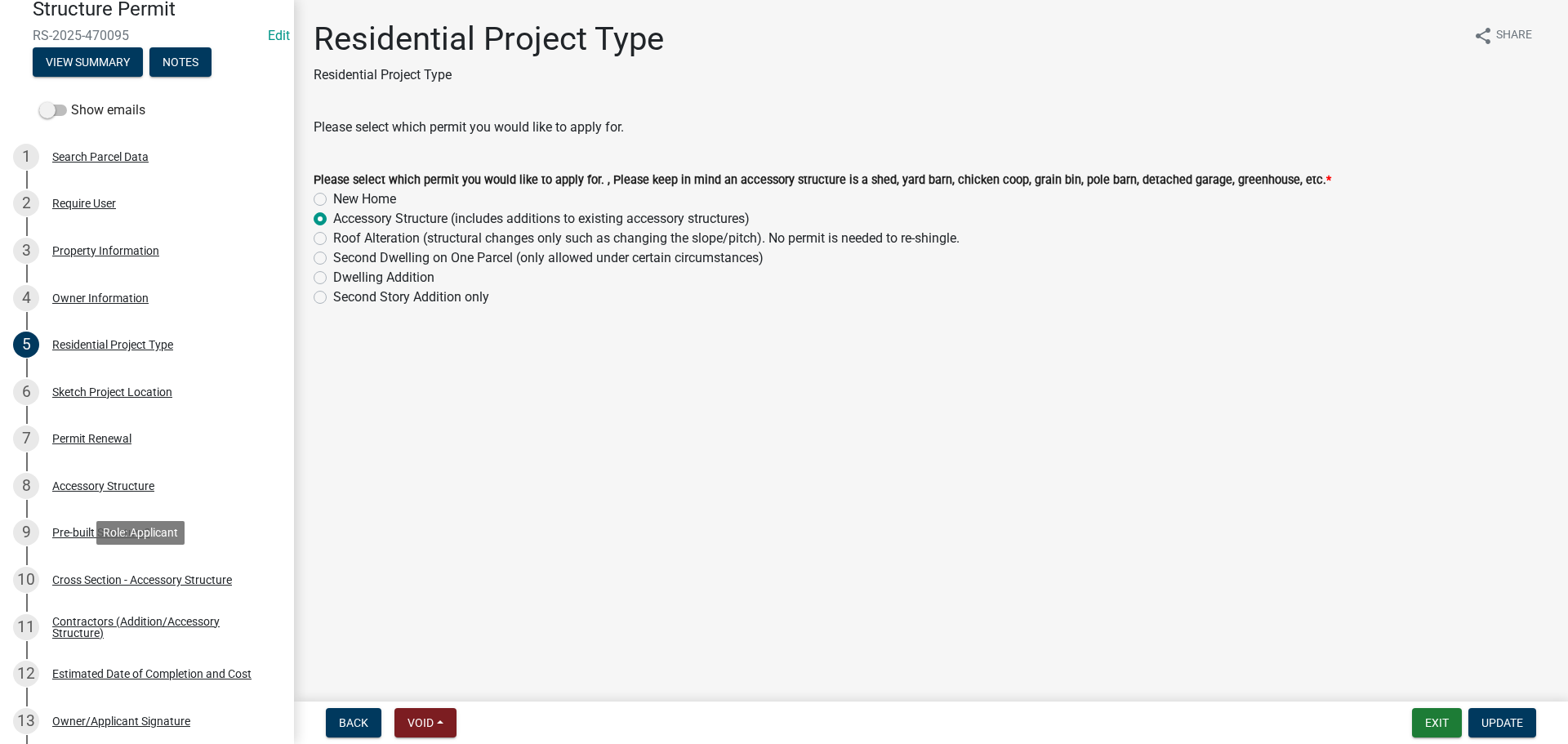
scroll to position [164, 0]
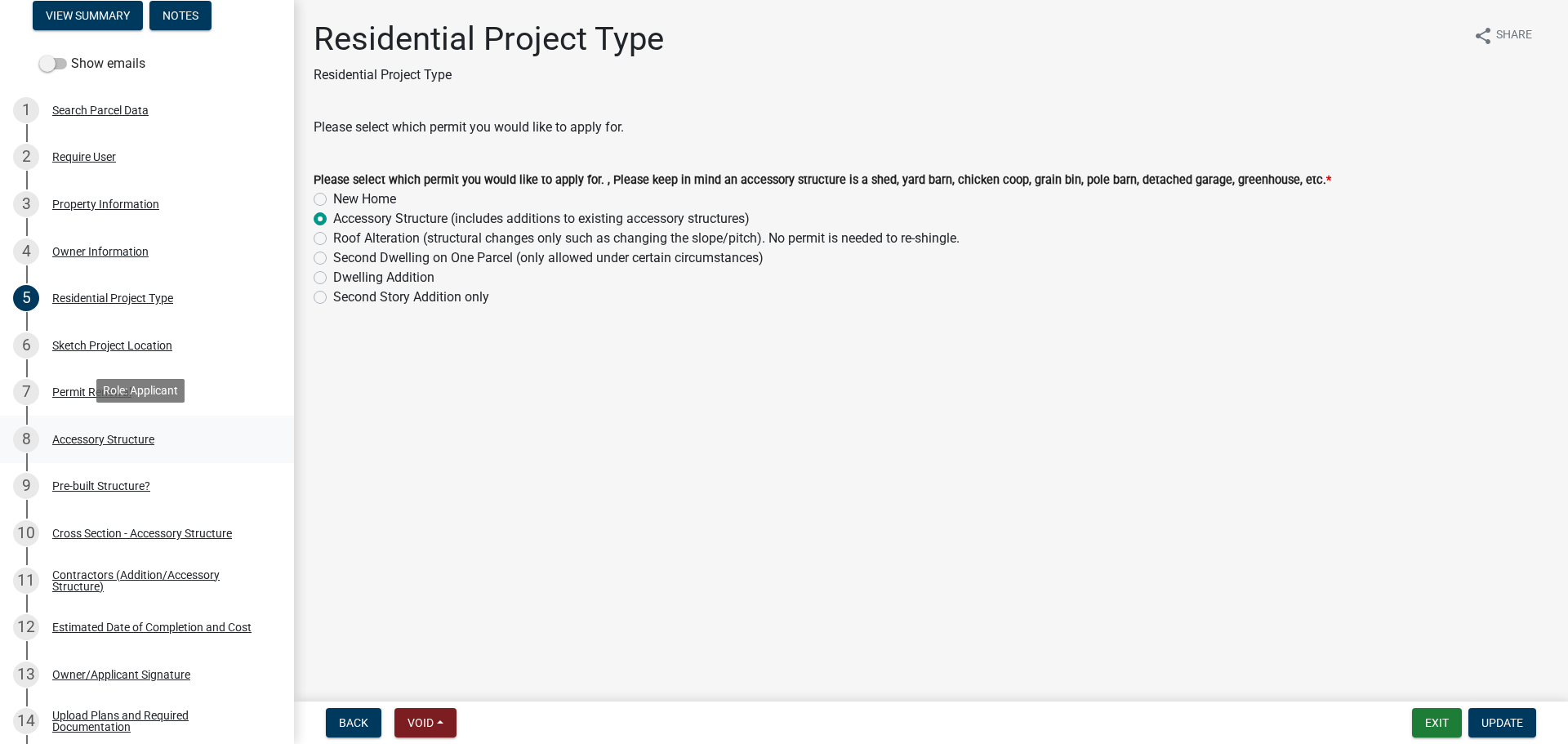
click at [96, 454] on link "8 Accessory Structure" at bounding box center [147, 440] width 294 height 48
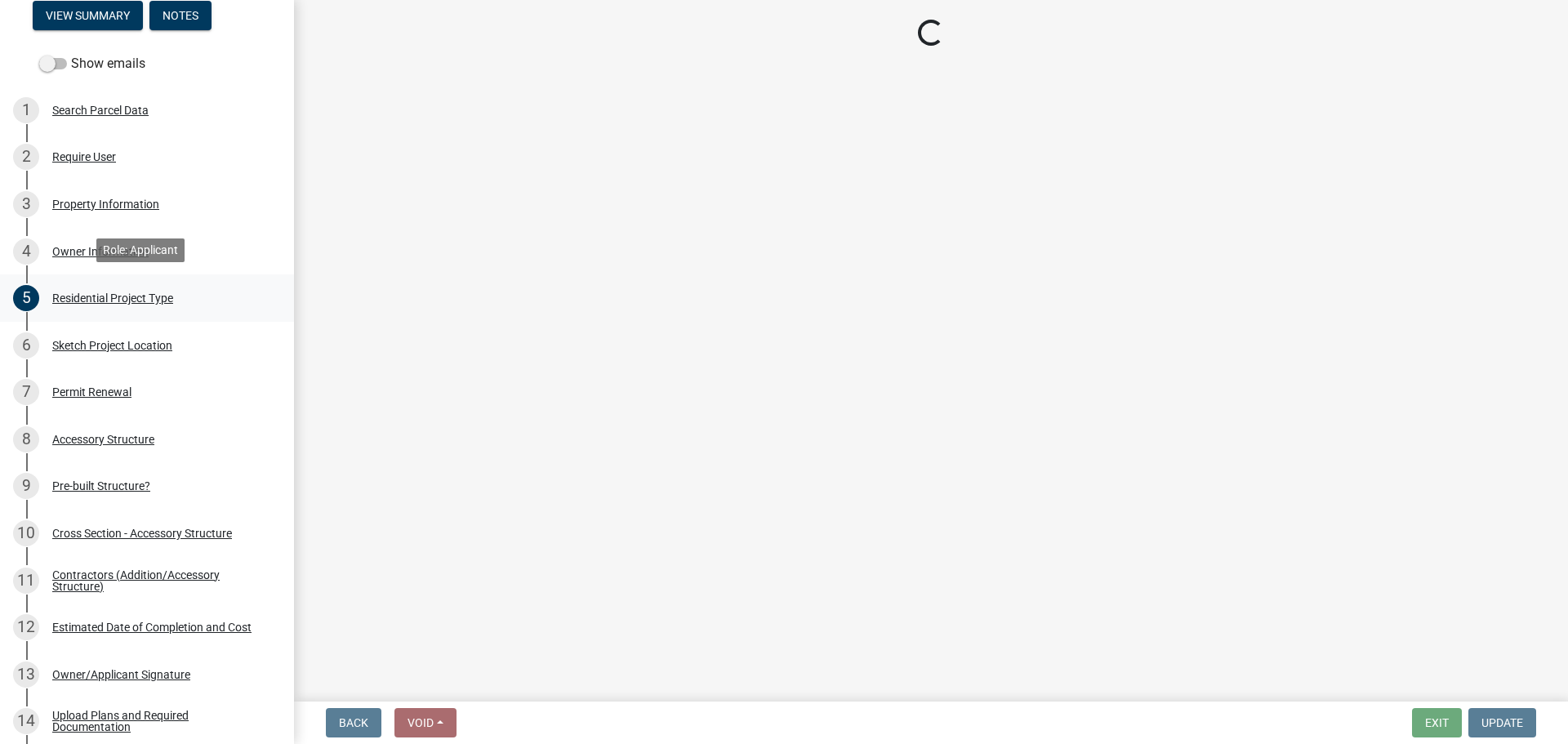
select select "5e1a77ba-05e0-44db-8c9d-865befc32346"
select select "28fb91a8-ea3f-4f99-8887-245e0e2d04b0"
select select "b13dc926-991e-4e5f-bffc-d00822840ec1"
select select "e88b1875-137a-4a9f-a5b6-d9cbc438664c"
select select "e290cb59-fde3-4413-9642-22cae6324ace"
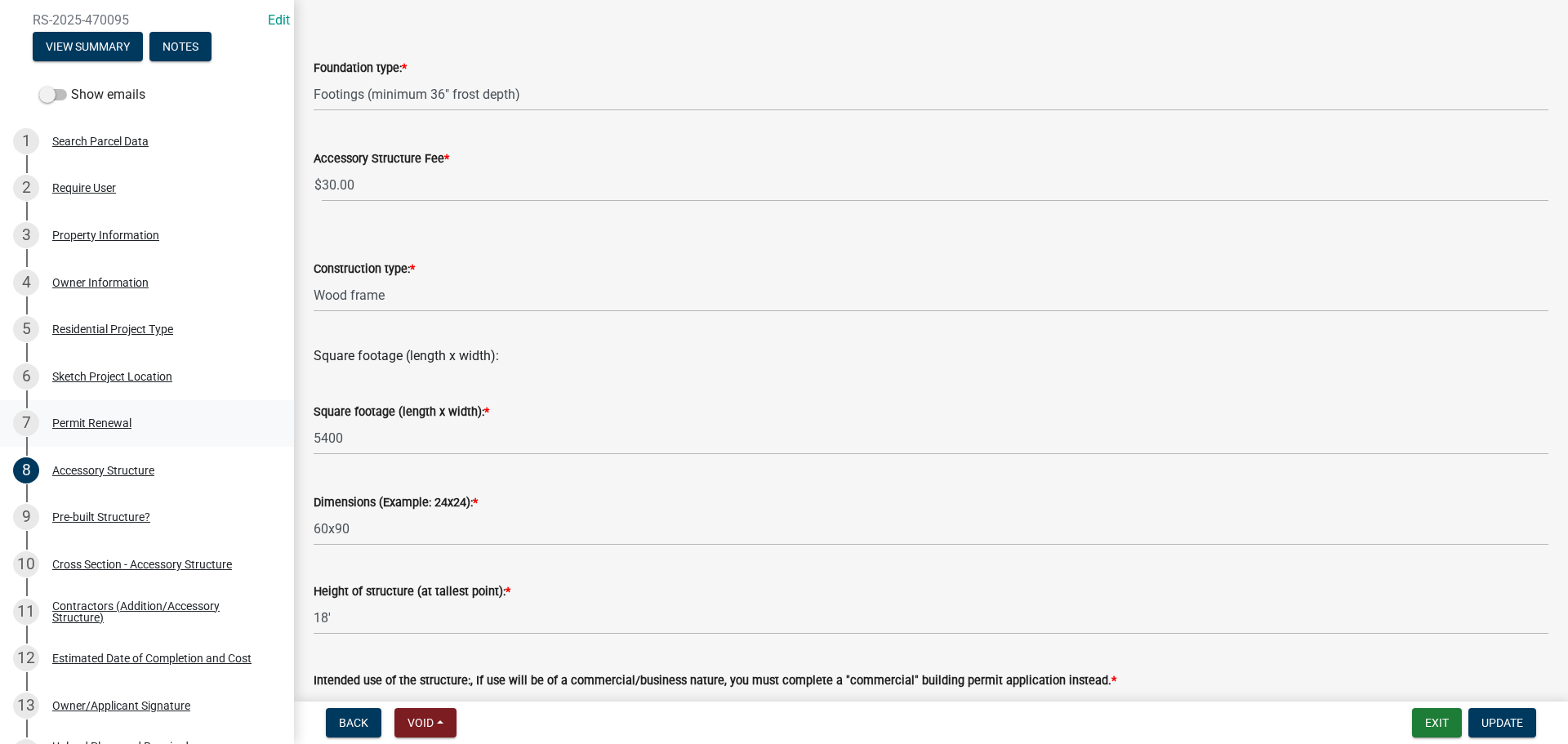
scroll to position [0, 0]
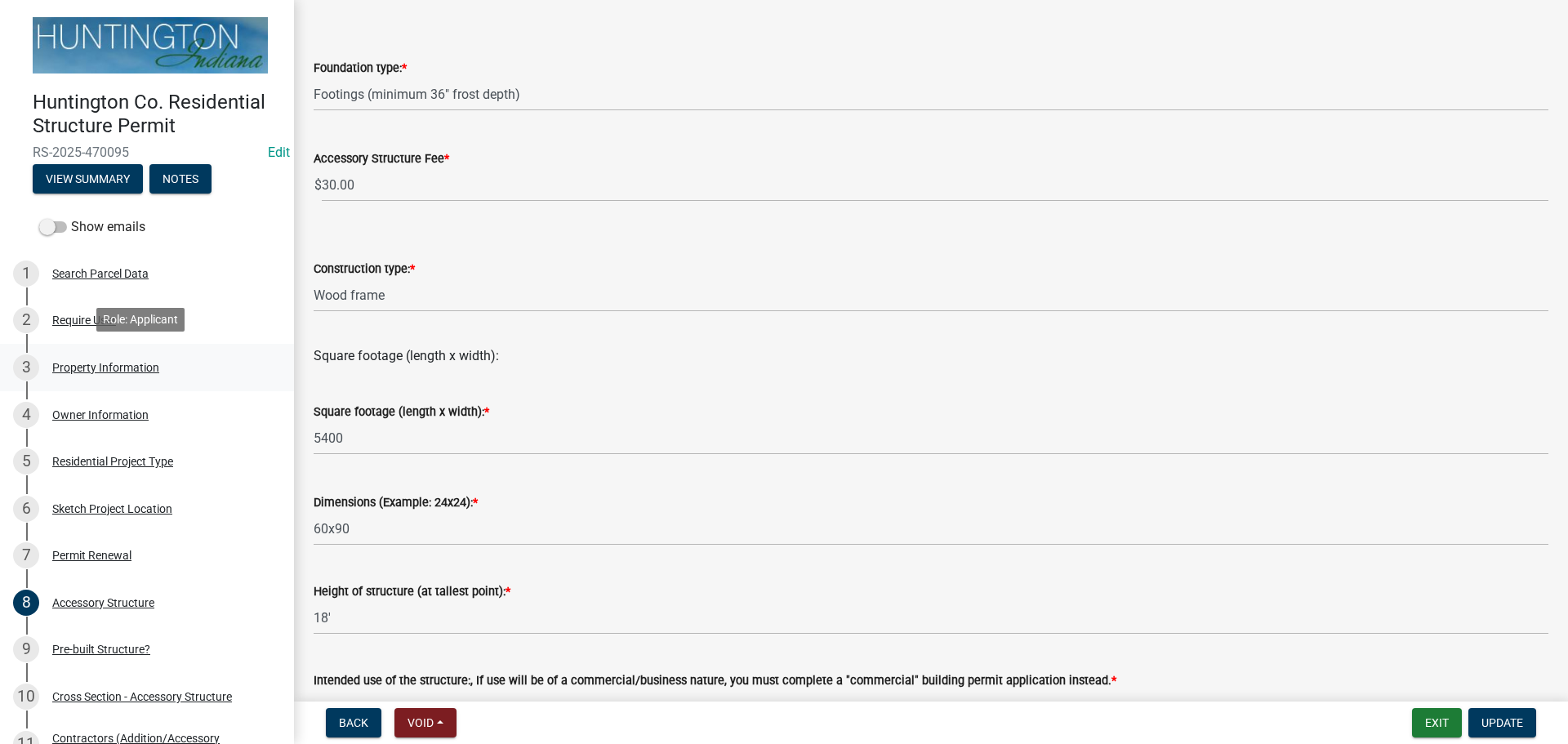
click at [64, 363] on div "Property Information" at bounding box center [105, 367] width 107 height 12
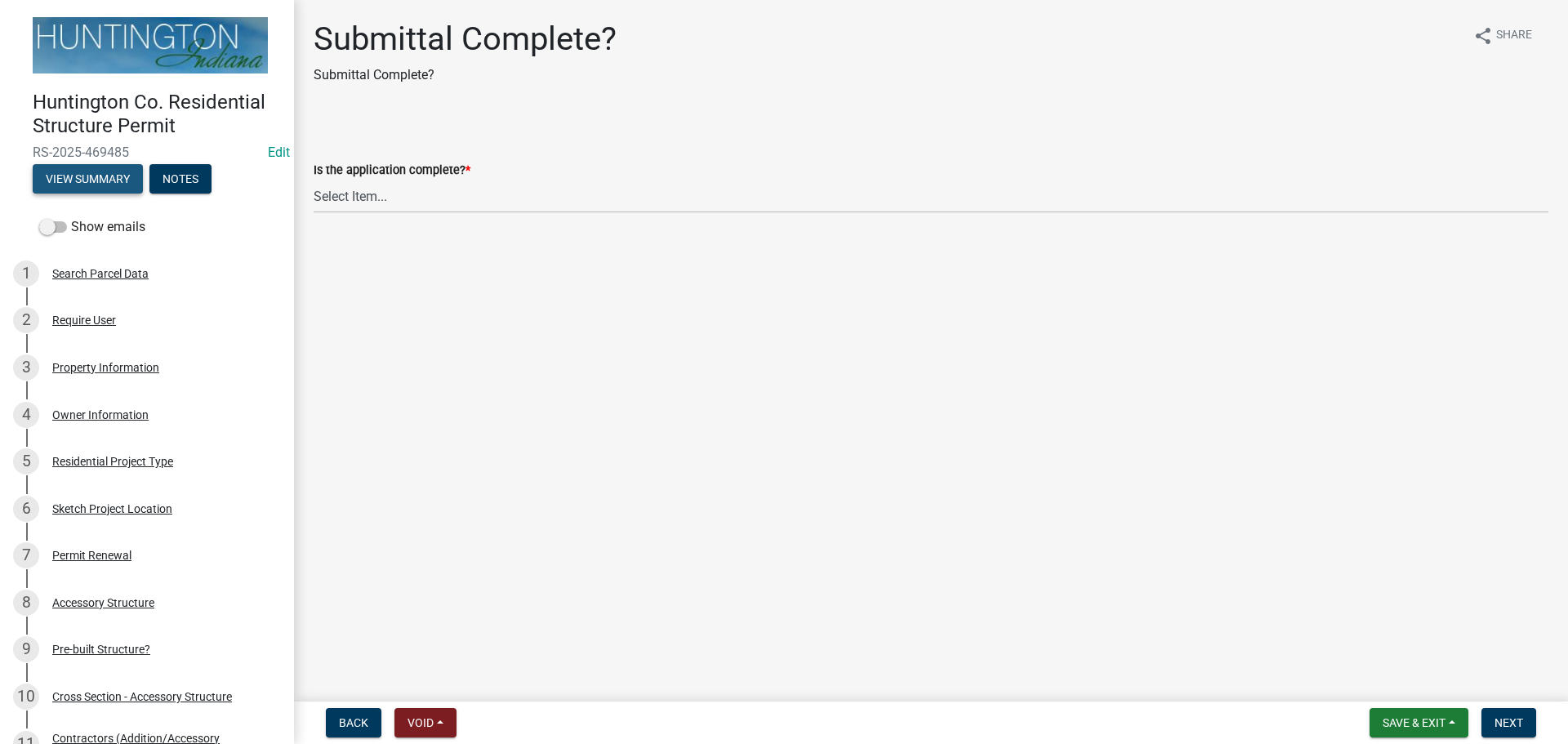
click at [112, 177] on button "View Summary" at bounding box center [88, 179] width 111 height 29
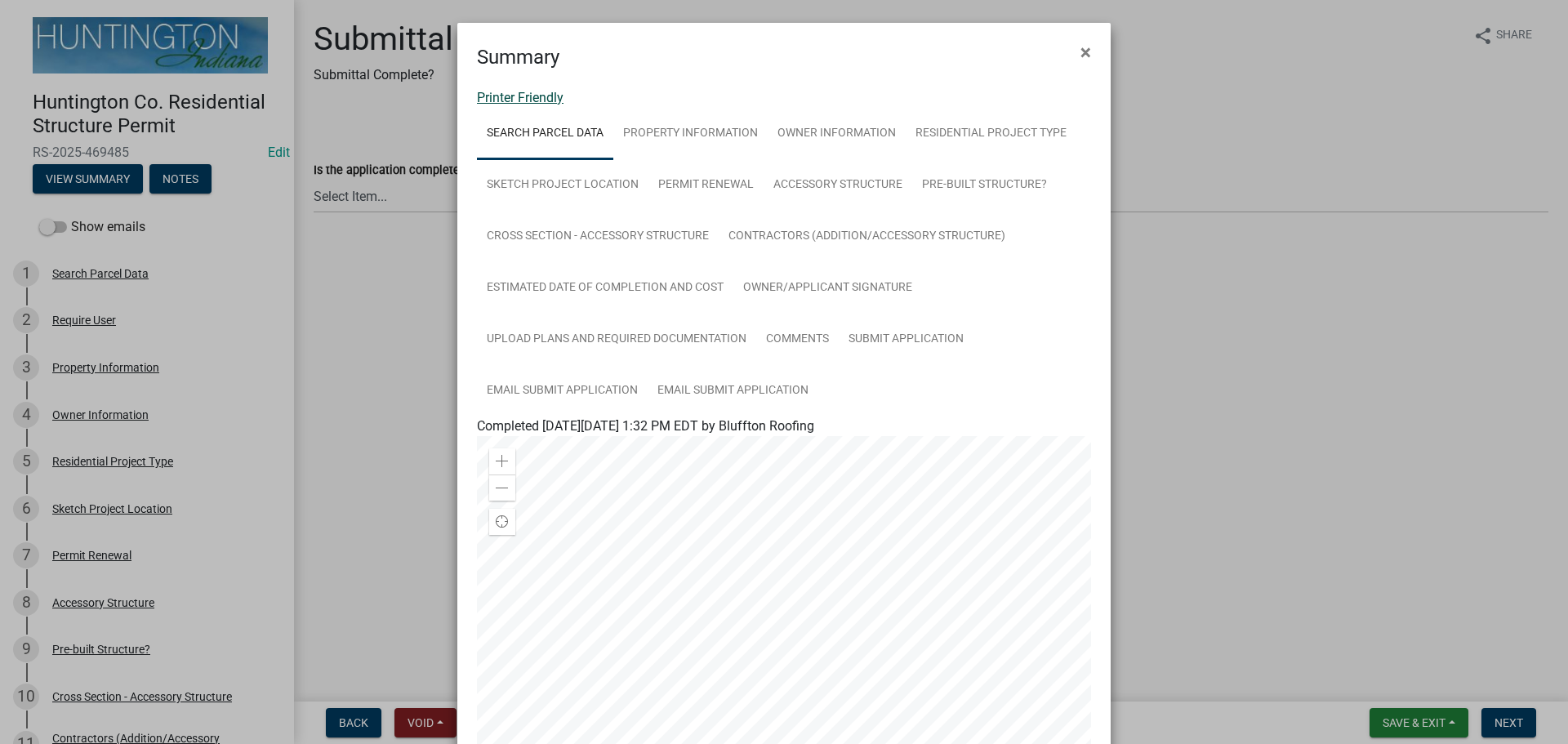
click at [543, 90] on link "Printer Friendly" at bounding box center [520, 98] width 87 height 16
drag, startPoint x: 1077, startPoint y: 47, endPoint x: 899, endPoint y: 112, distance: 189.5
click at [1080, 47] on span "×" at bounding box center [1086, 52] width 11 height 23
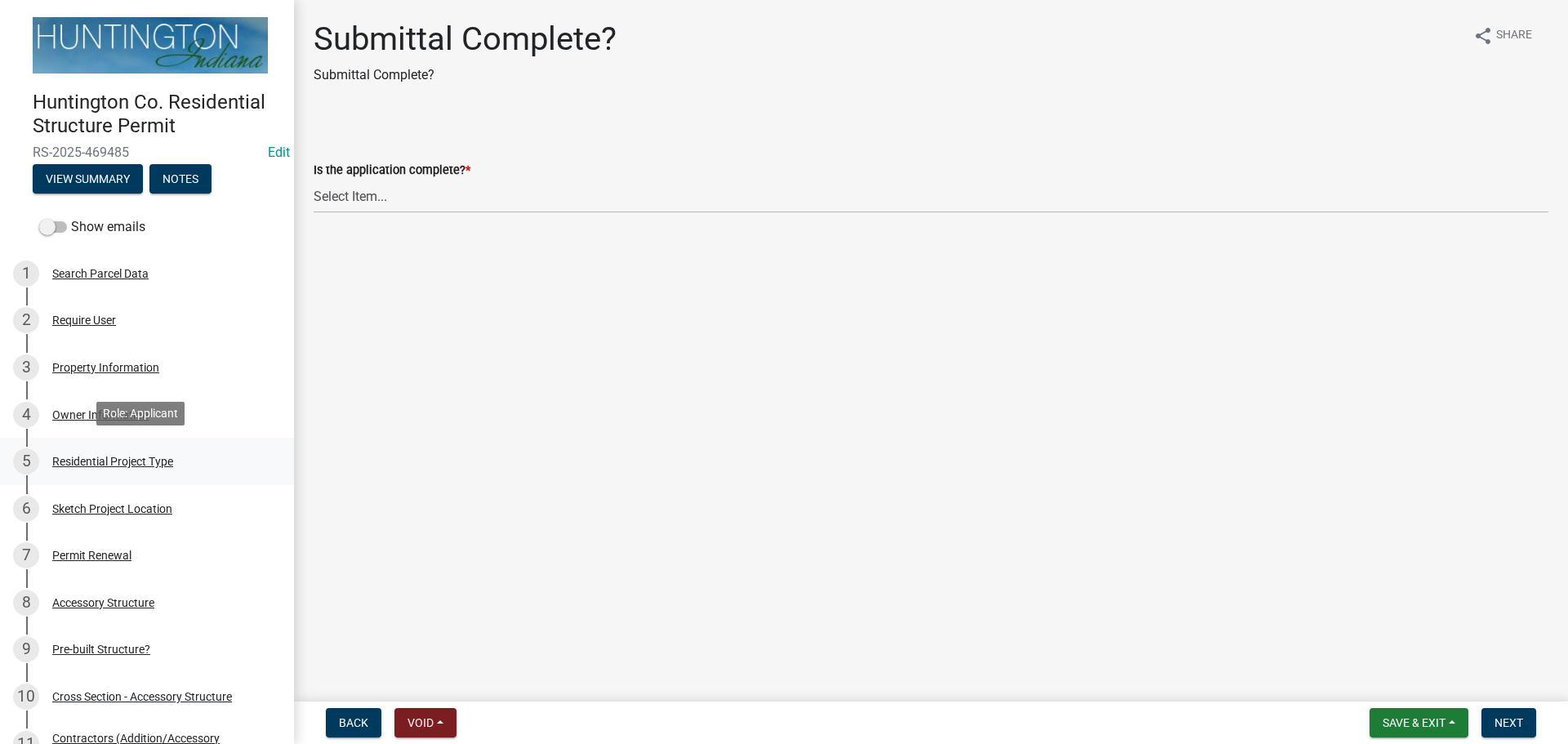
click at [71, 460] on div "Residential Project Type" at bounding box center [112, 461] width 121 height 12
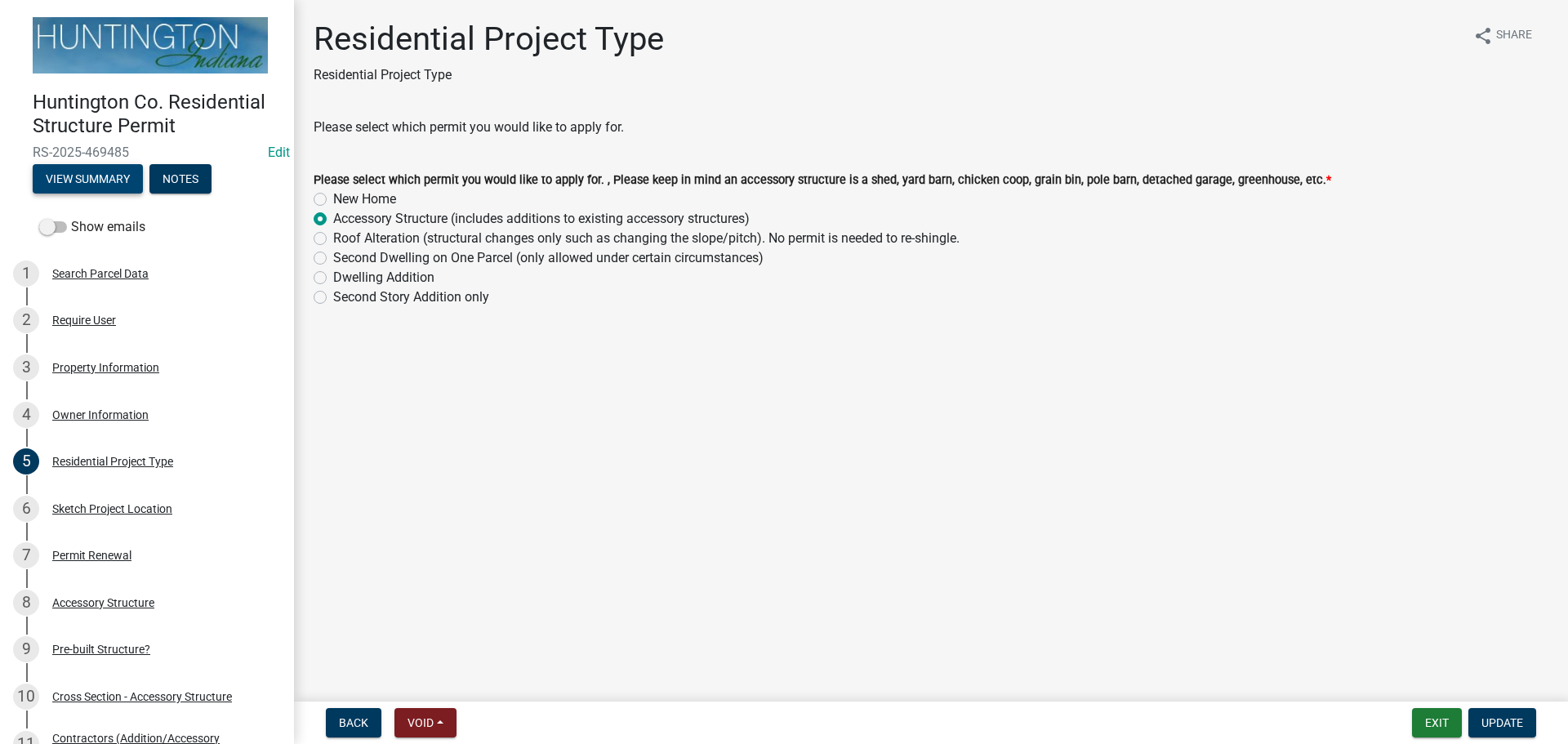
click at [92, 165] on button "View Summary" at bounding box center [88, 179] width 111 height 29
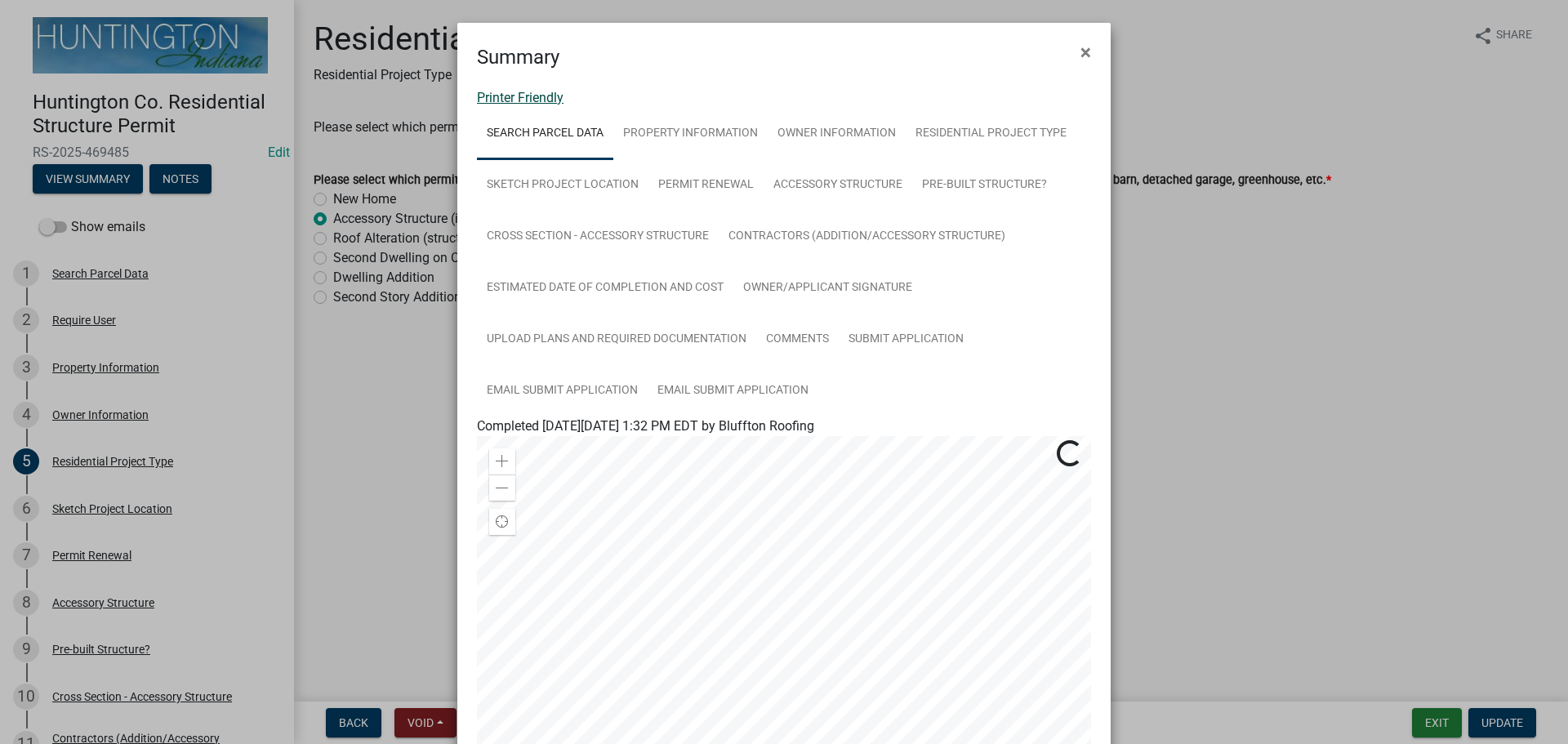
click at [520, 95] on link "Printer Friendly" at bounding box center [520, 98] width 87 height 16
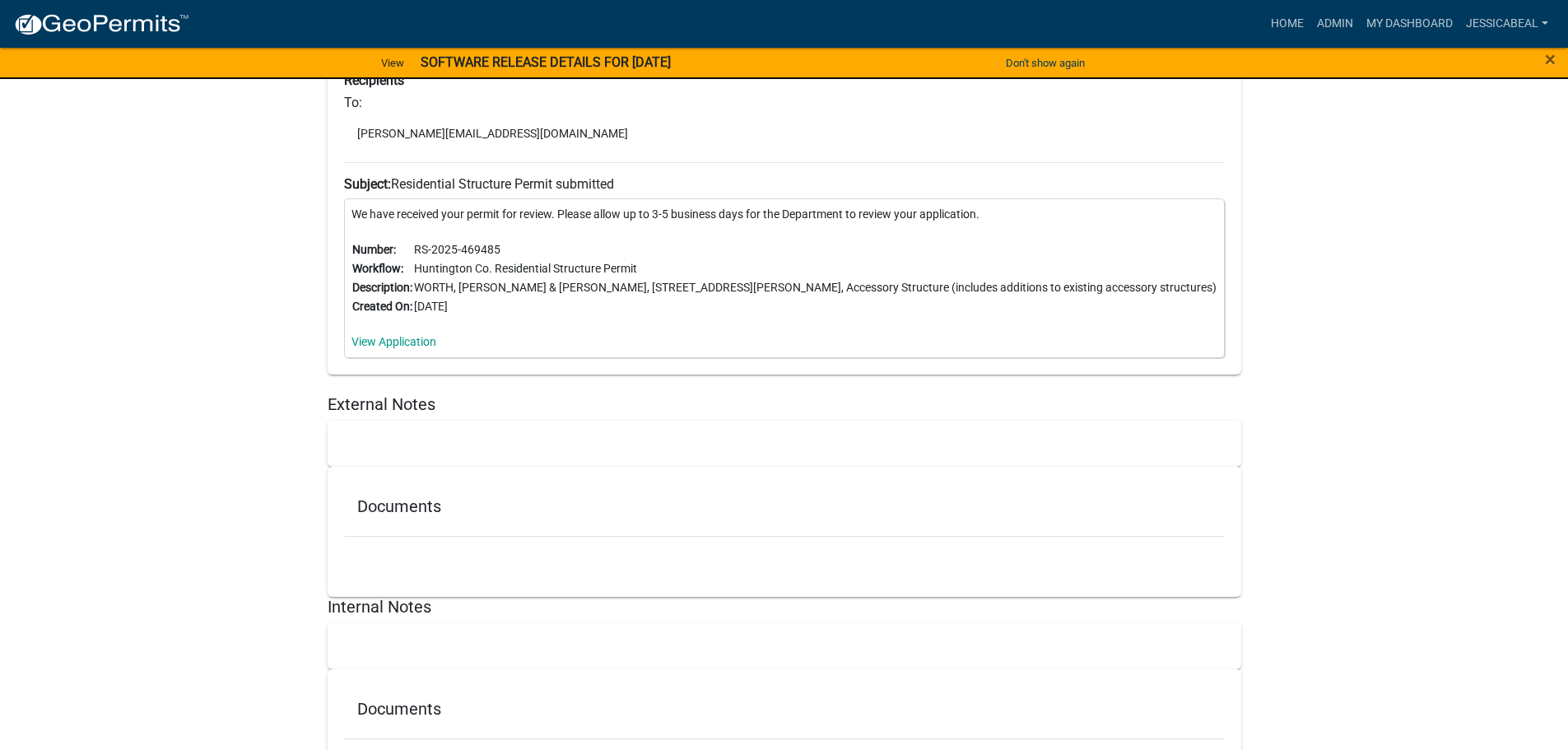
scroll to position [8229, 0]
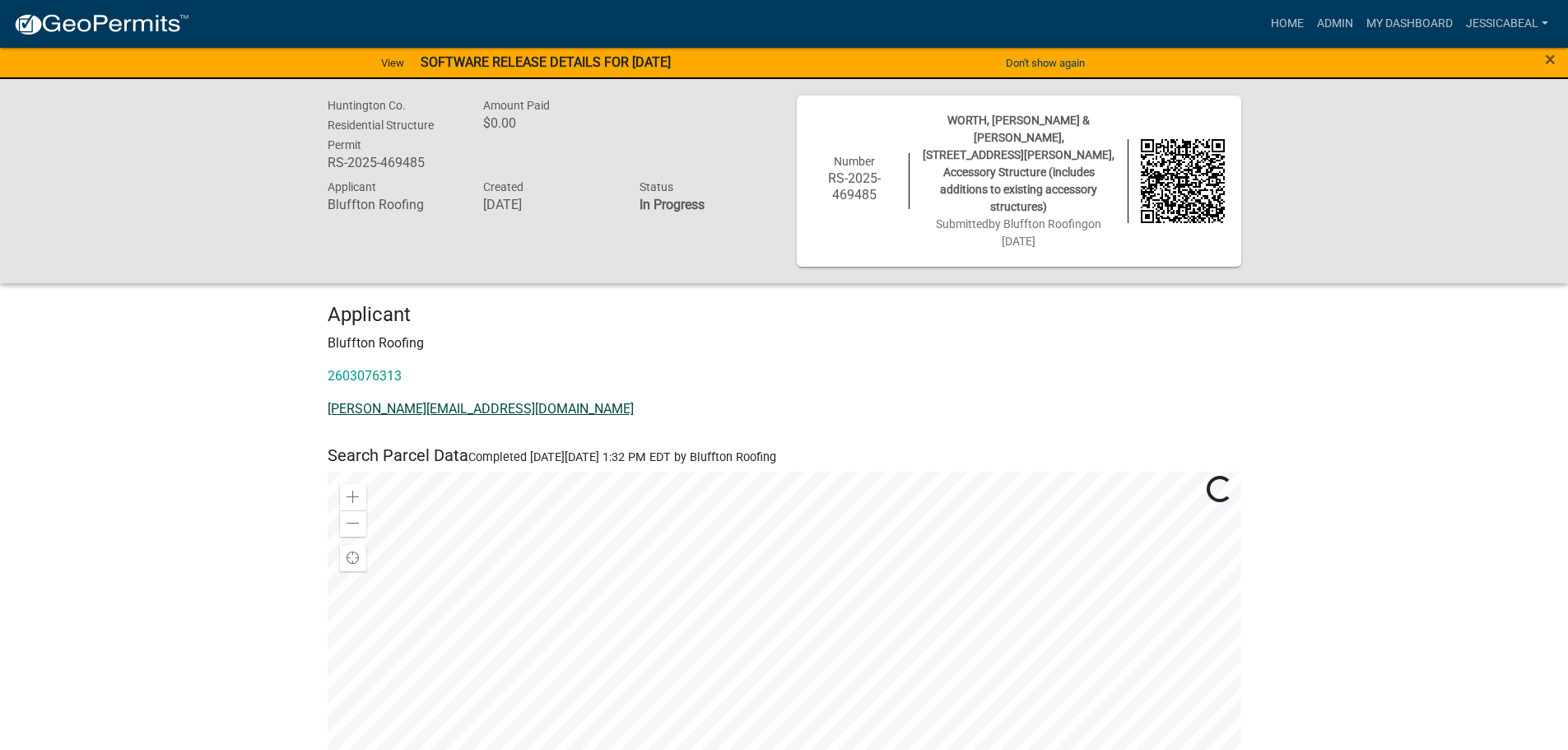
click at [350, 400] on link "[PERSON_NAME][EMAIL_ADDRESS][DOMAIN_NAME]" at bounding box center [480, 408] width 306 height 16
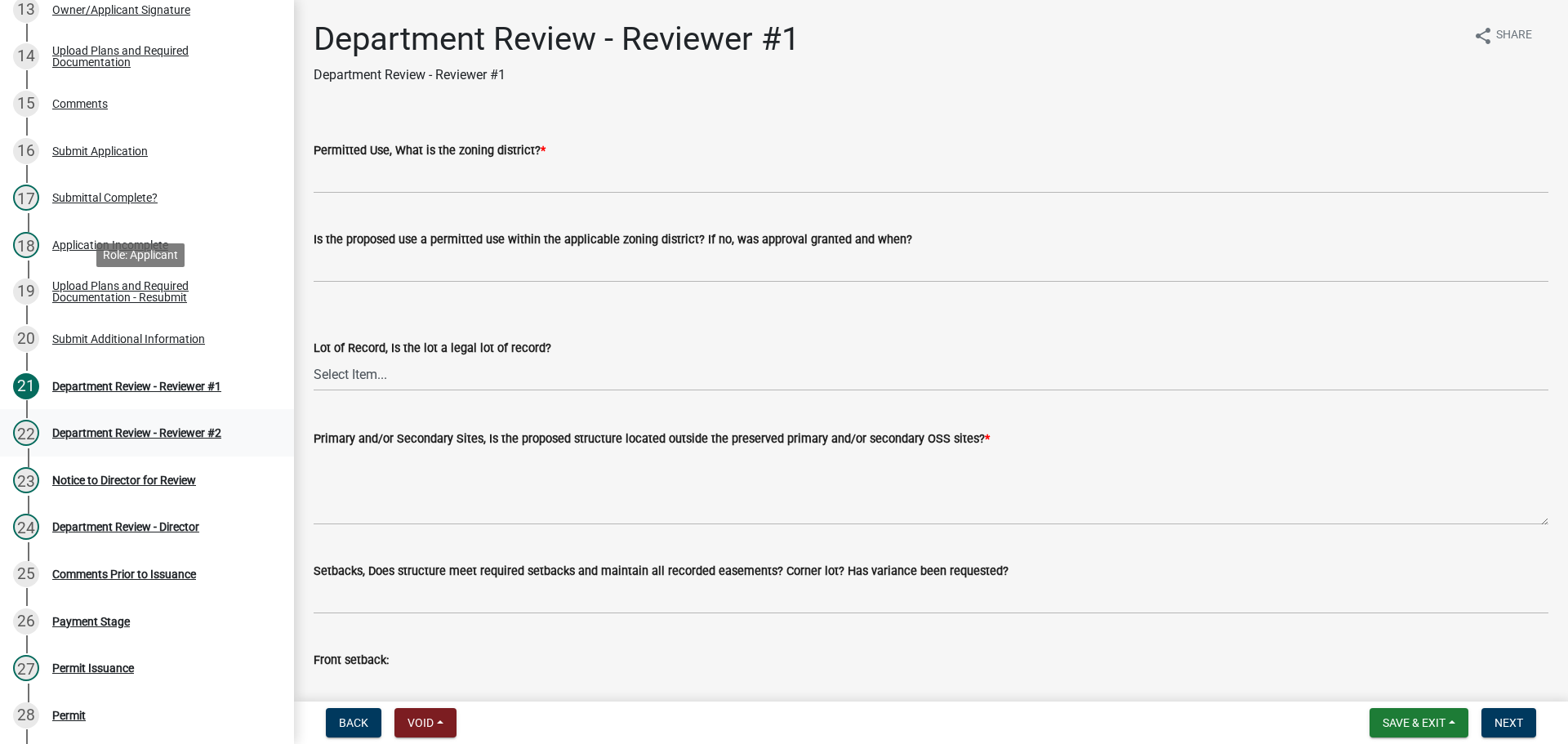
scroll to position [817, 0]
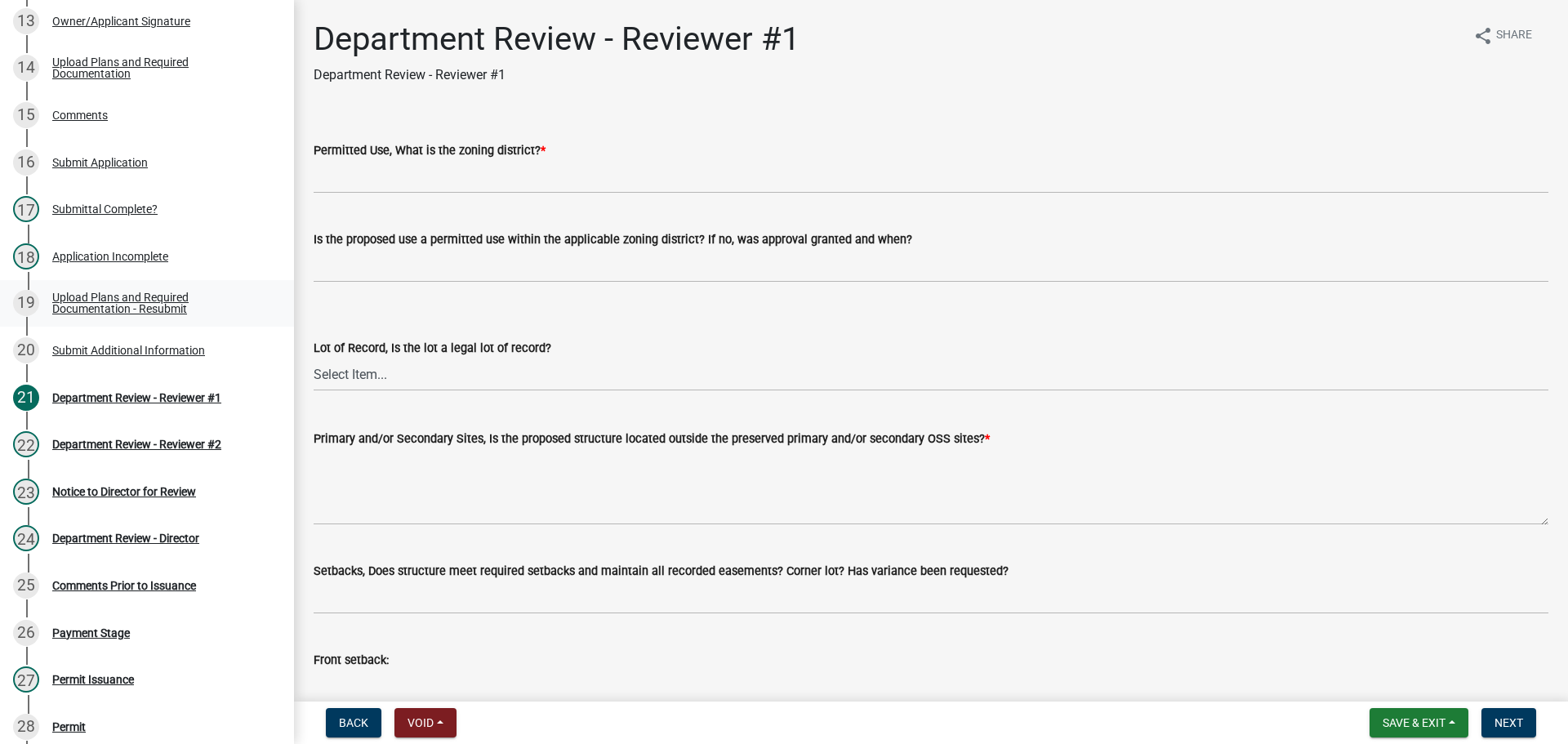
click at [119, 280] on link "19 Upload Plans and Required Documentation - Resubmit" at bounding box center [147, 304] width 294 height 48
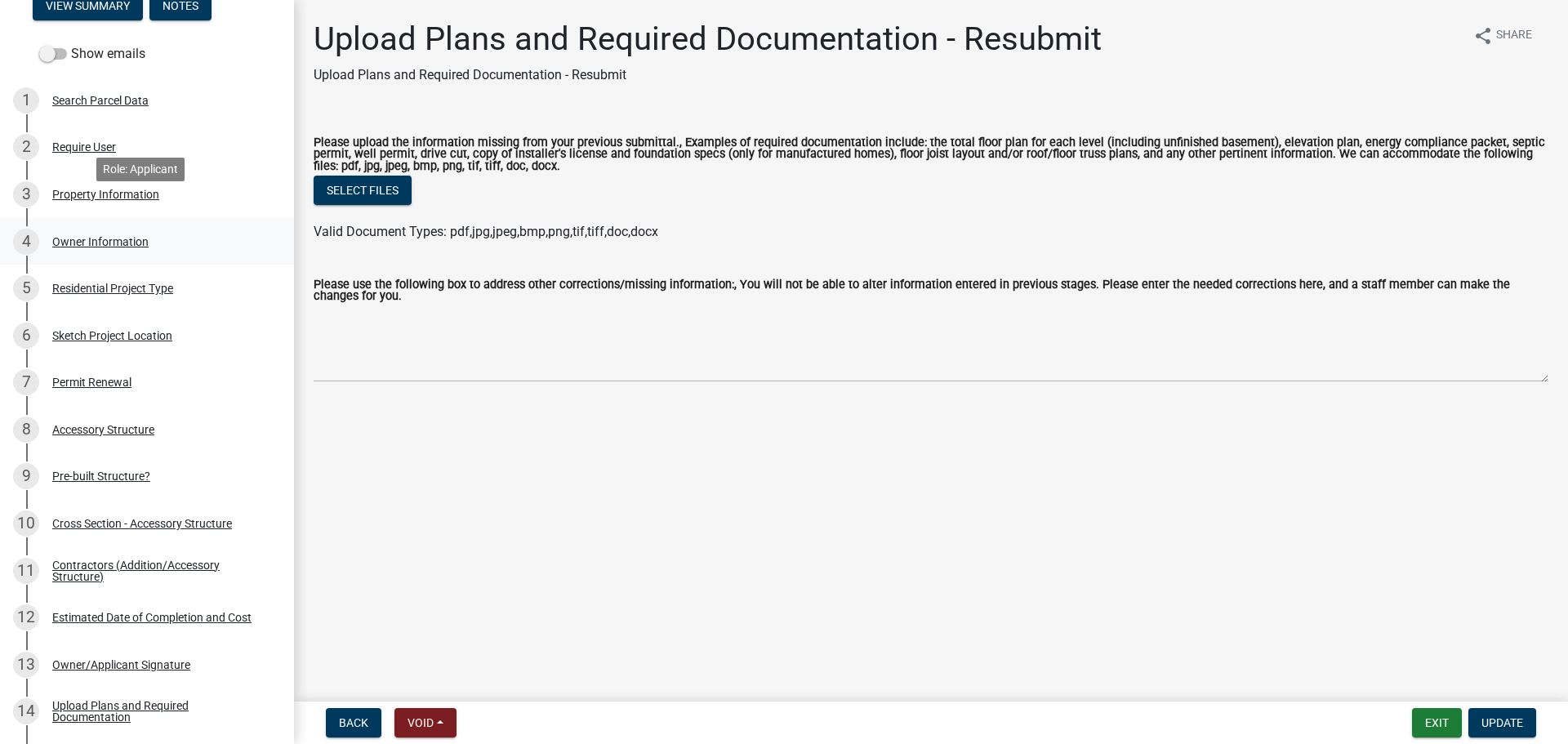
scroll to position [164, 0]
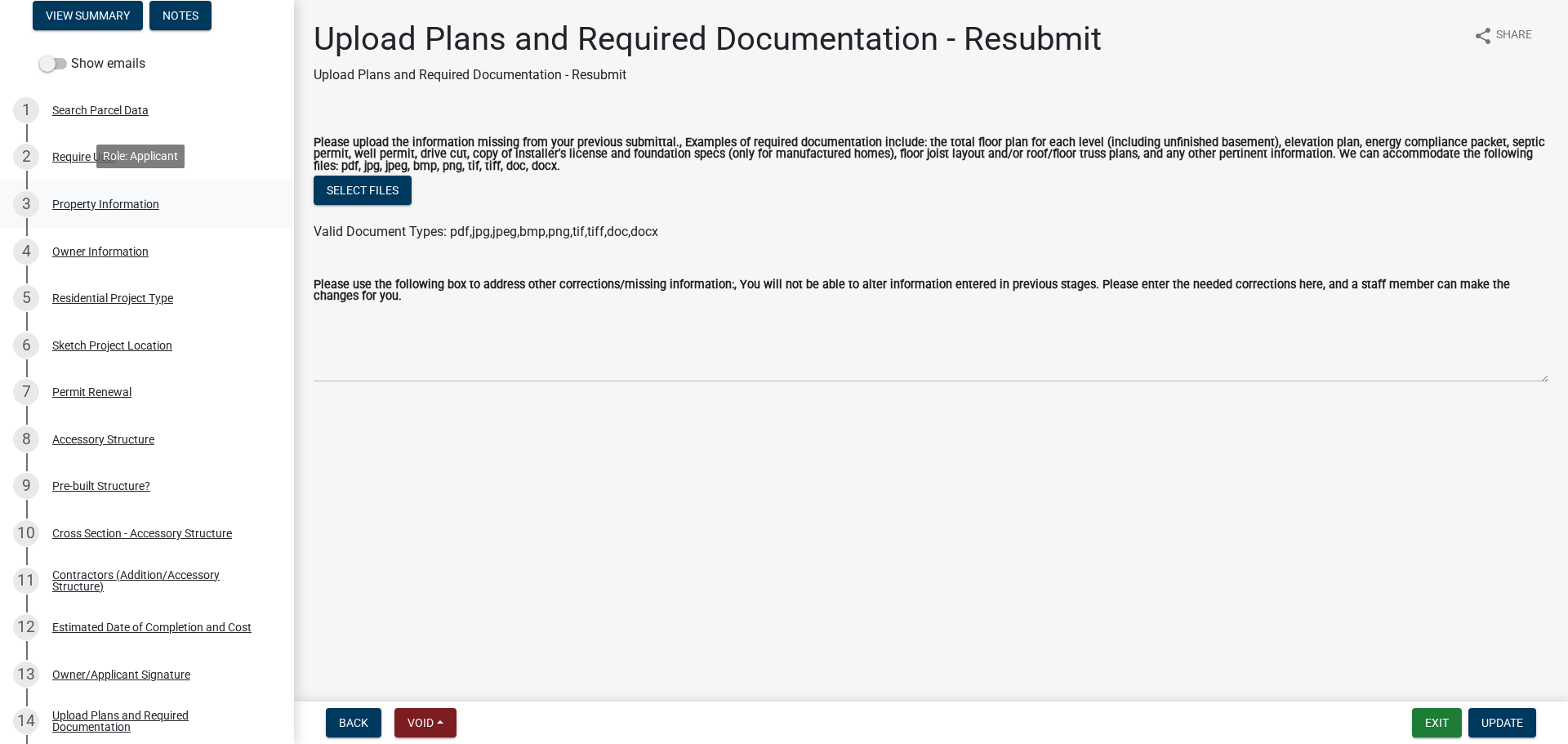
click at [80, 187] on link "3 Property Information" at bounding box center [147, 204] width 294 height 48
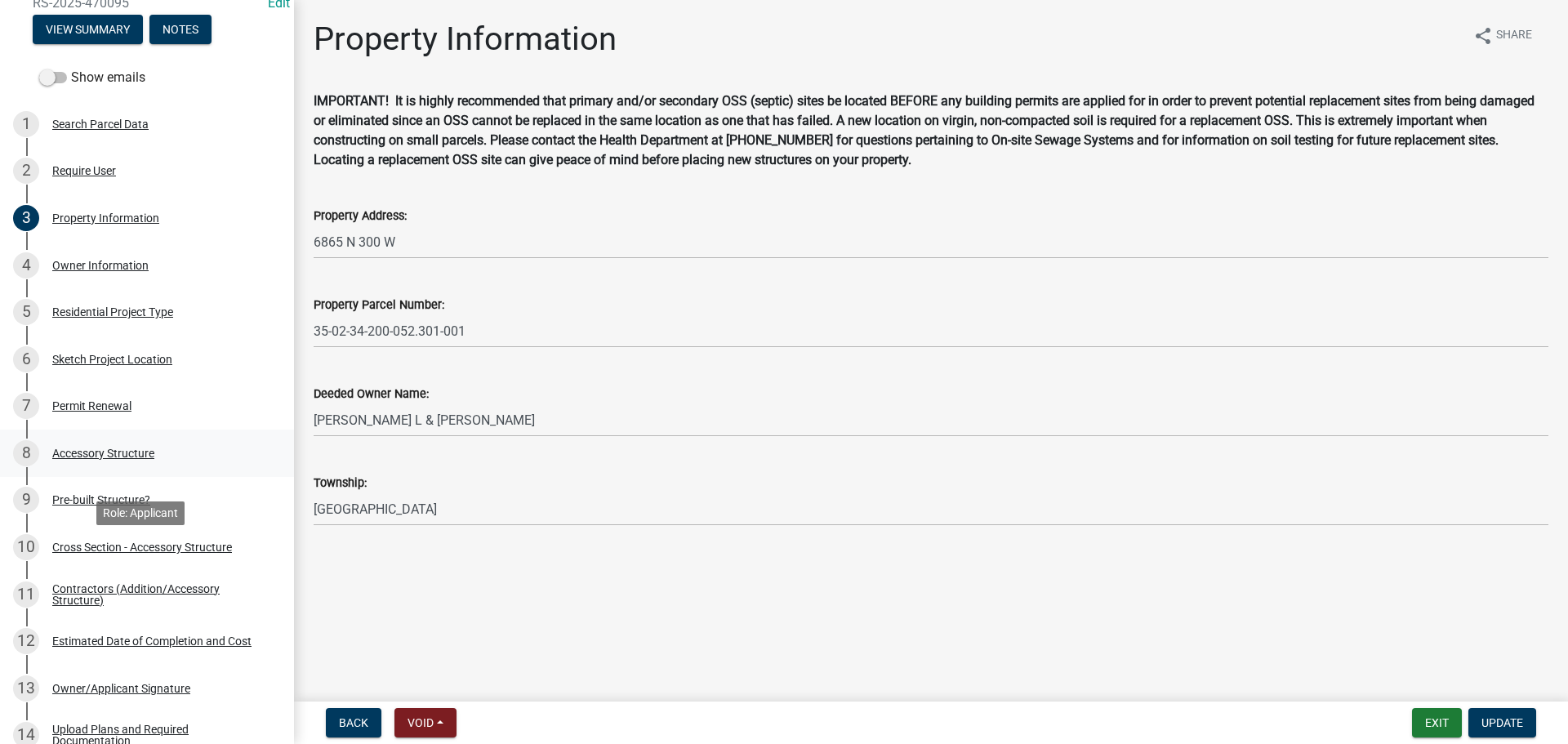
scroll to position [0, 0]
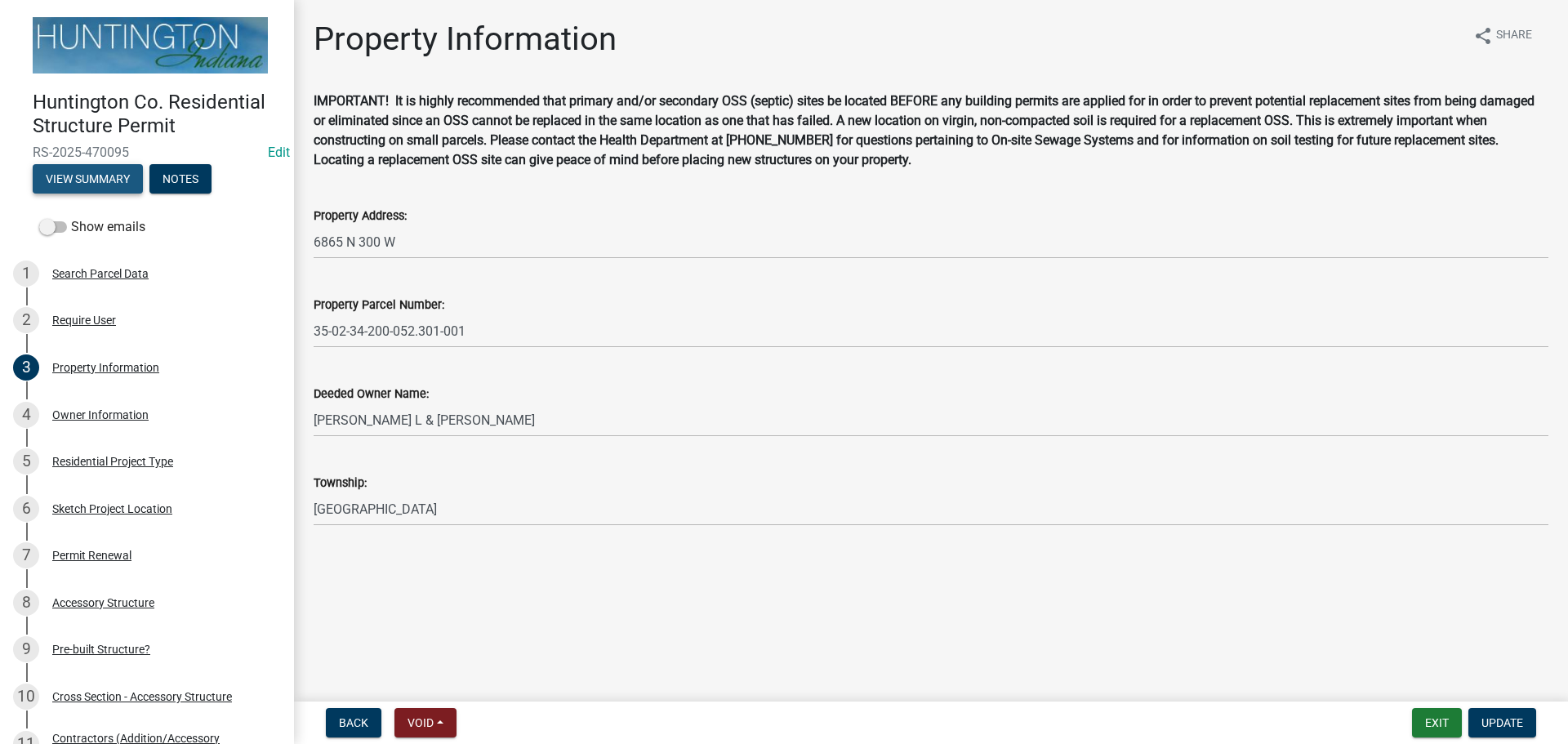
click at [94, 169] on button "View Summary" at bounding box center [88, 179] width 111 height 29
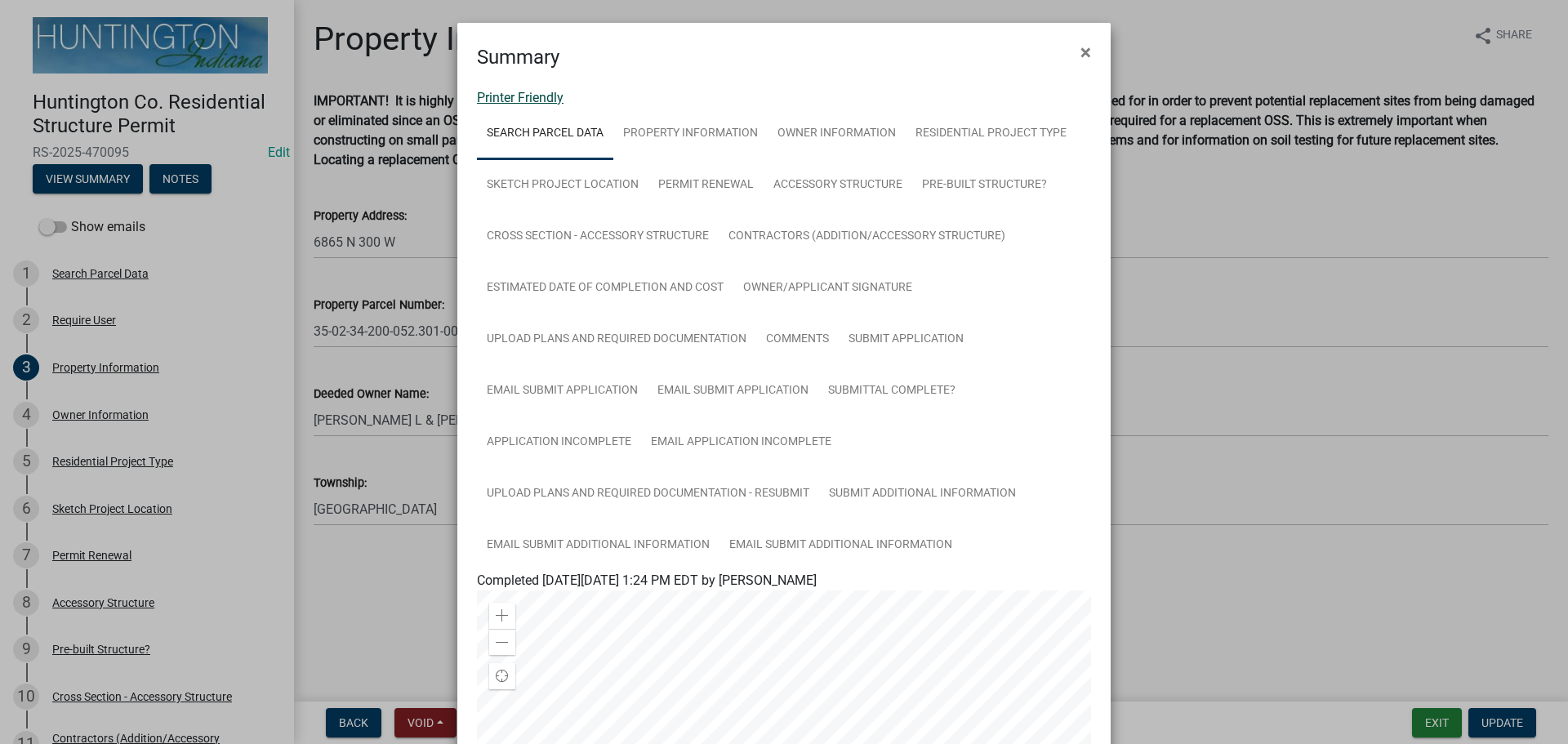
click at [480, 92] on link "Printer Friendly" at bounding box center [520, 98] width 87 height 16
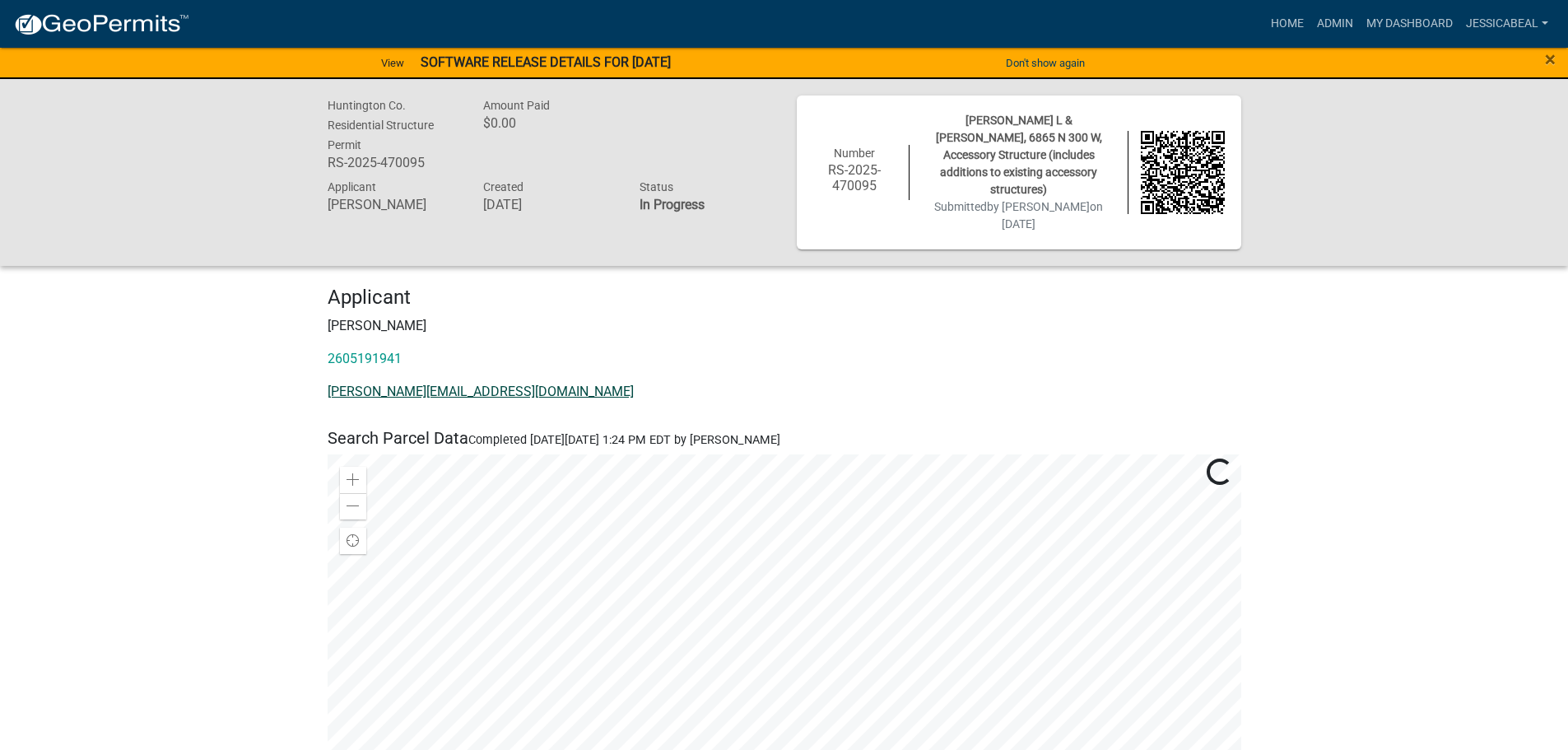
click at [398, 383] on link "[PERSON_NAME][EMAIL_ADDRESS][DOMAIN_NAME]" at bounding box center [480, 391] width 306 height 16
